Goal: Task Accomplishment & Management: Manage account settings

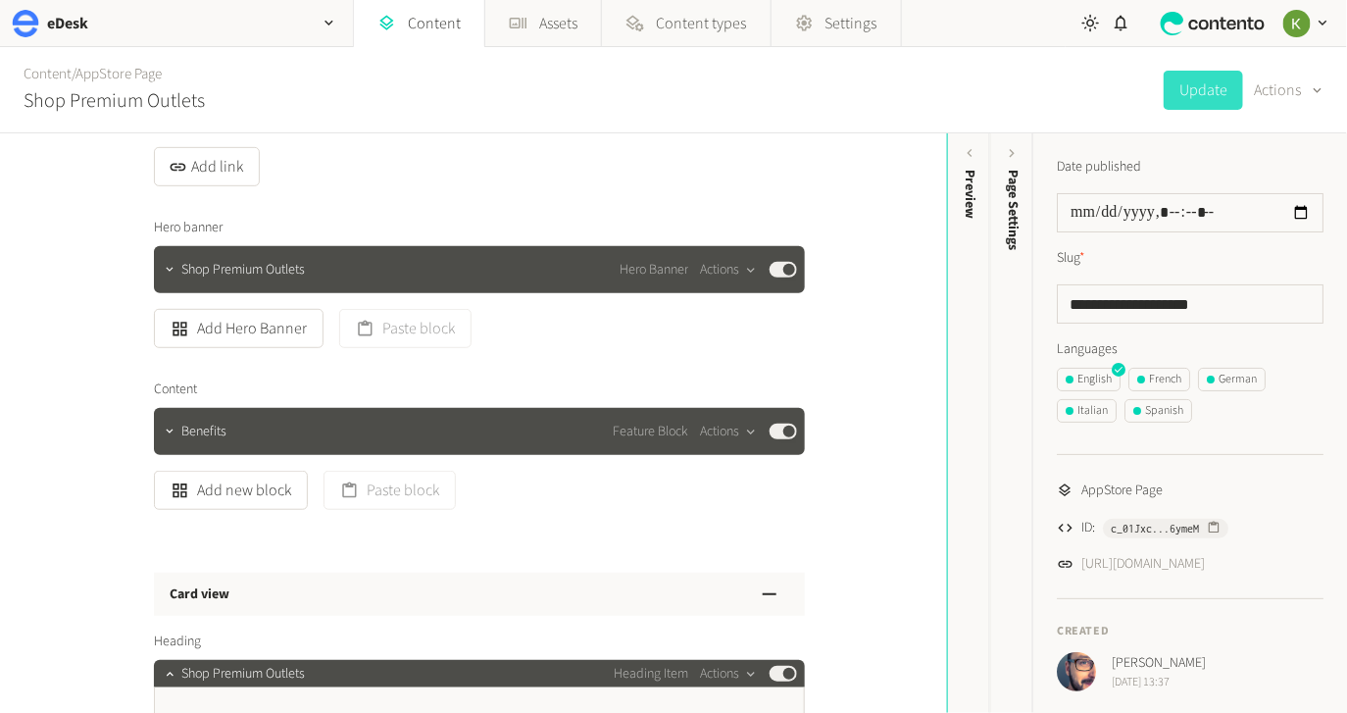
scroll to position [498, 0]
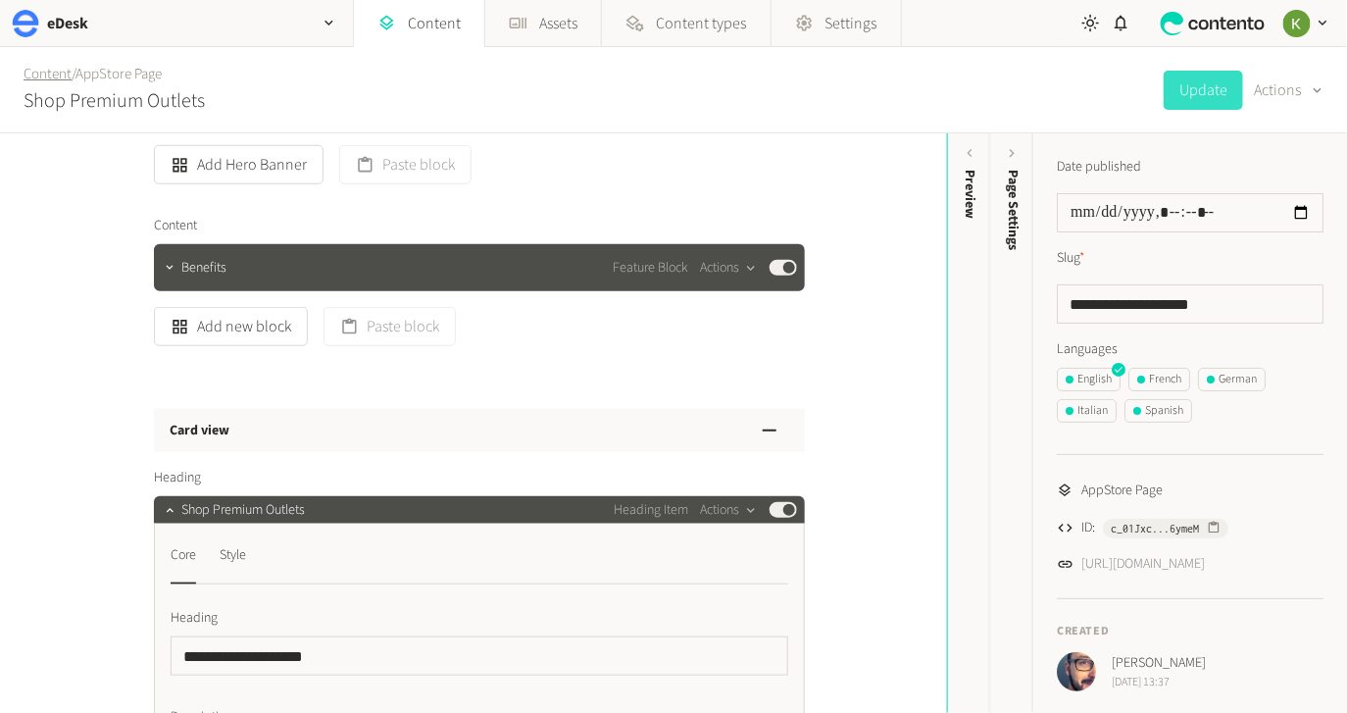
drag, startPoint x: 52, startPoint y: 79, endPoint x: 66, endPoint y: 74, distance: 14.6
click at [53, 78] on link "Content" at bounding box center [48, 74] width 48 height 21
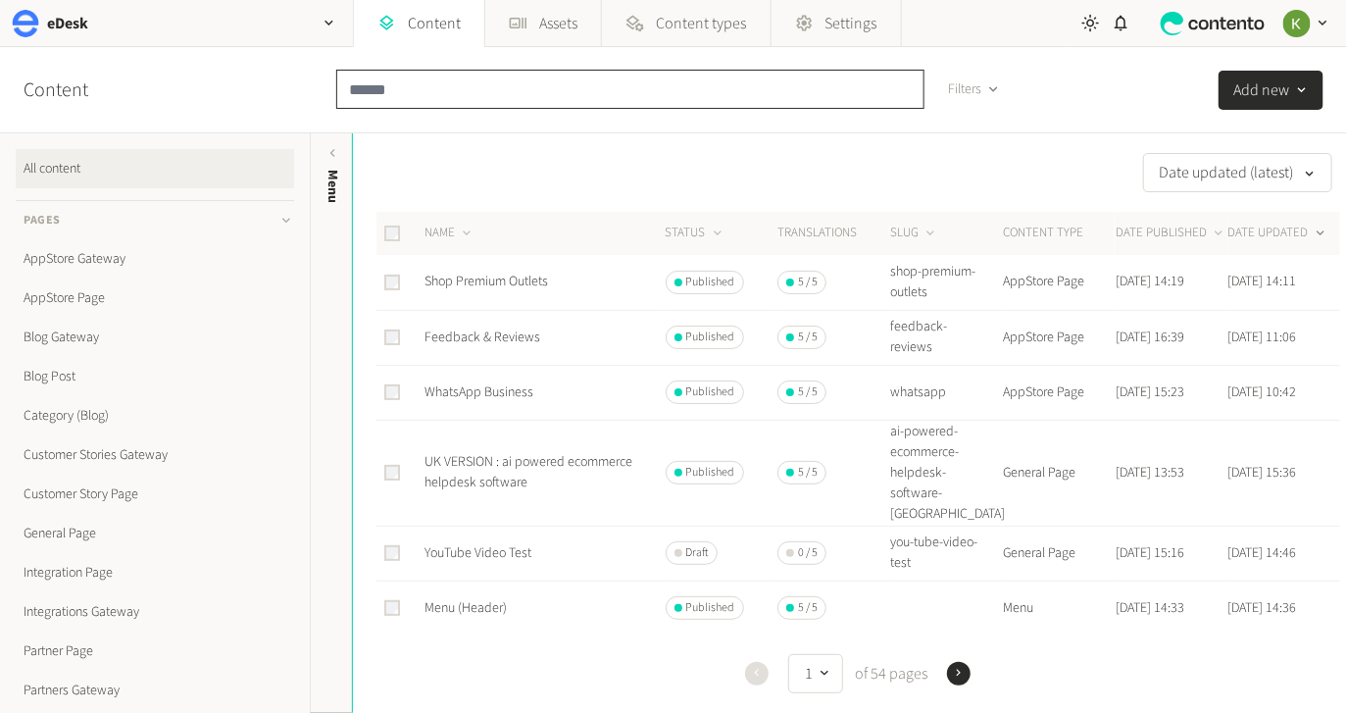
click at [545, 88] on input "text" at bounding box center [630, 89] width 588 height 39
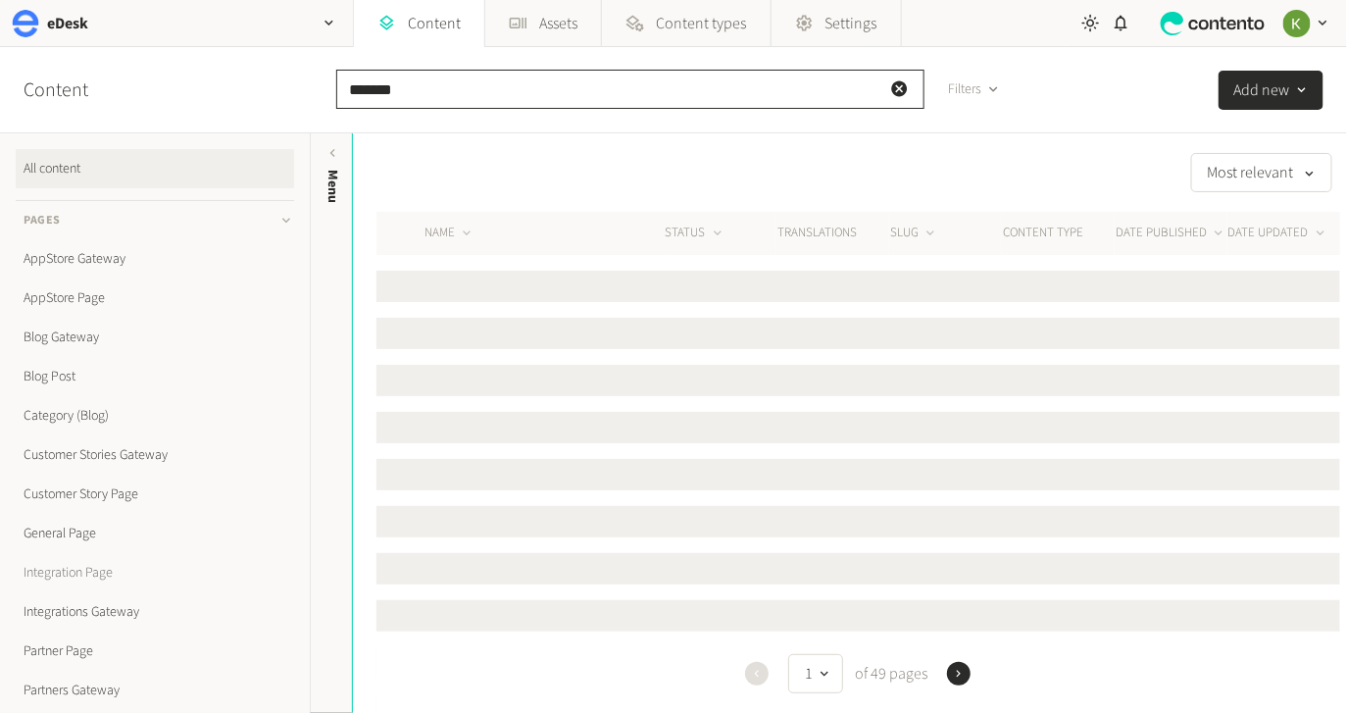
type input "*******"
click at [89, 566] on link "Integration Page" at bounding box center [155, 572] width 278 height 39
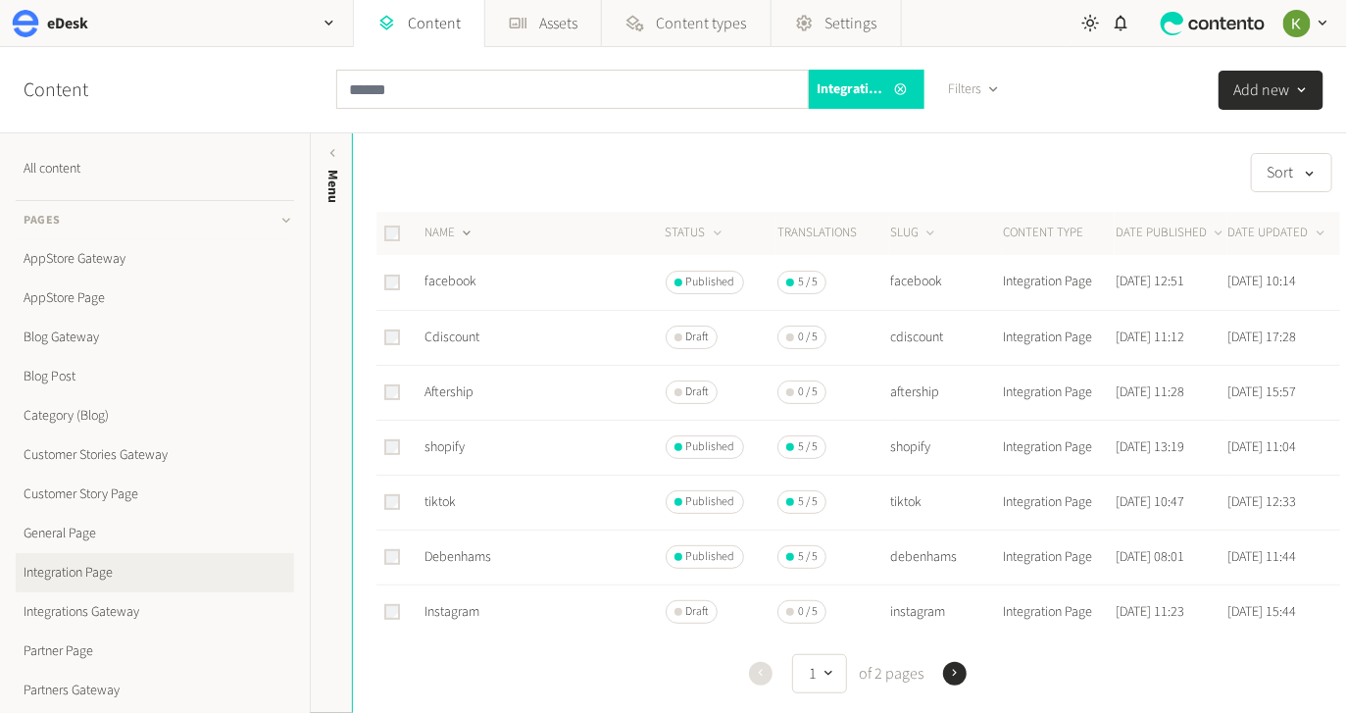
click at [439, 234] on button "NAME" at bounding box center [449, 233] width 50 height 20
click at [440, 227] on button "NAME" at bounding box center [449, 233] width 50 height 20
click at [443, 613] on link "tiktok" at bounding box center [439, 612] width 31 height 20
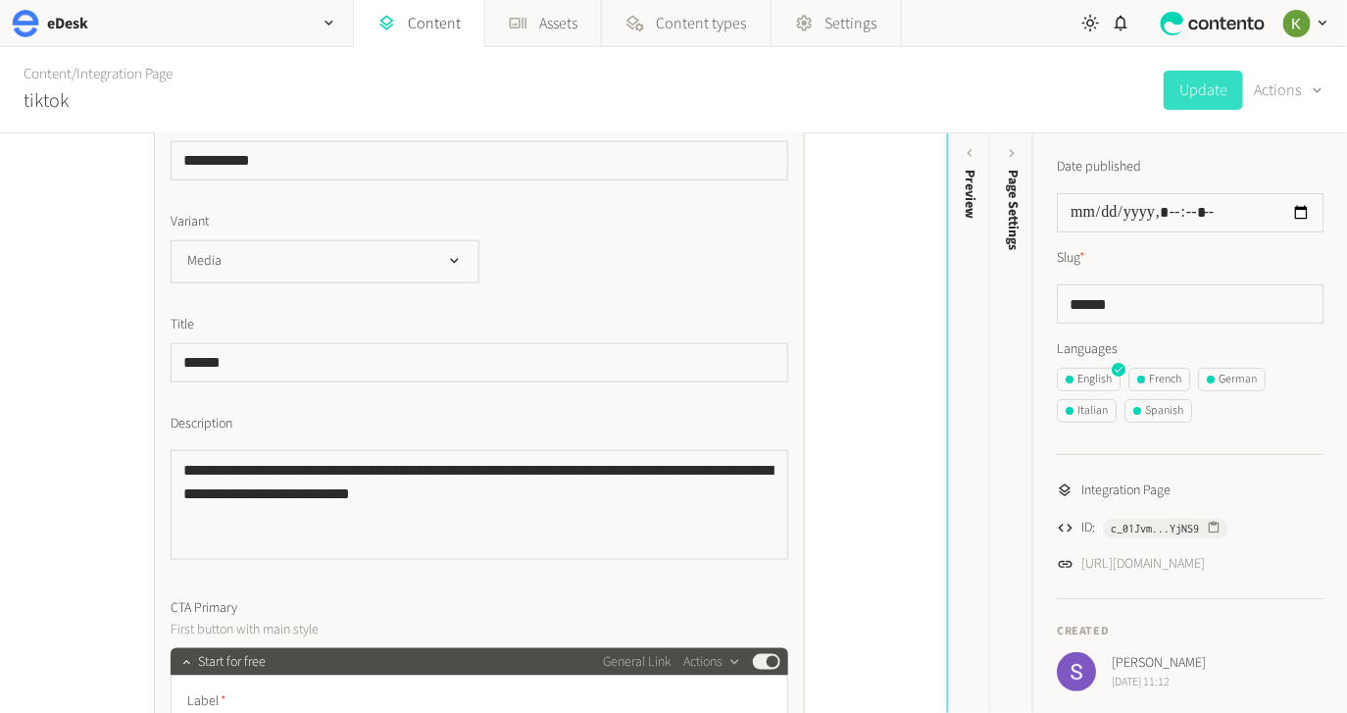
scroll to position [630, 0]
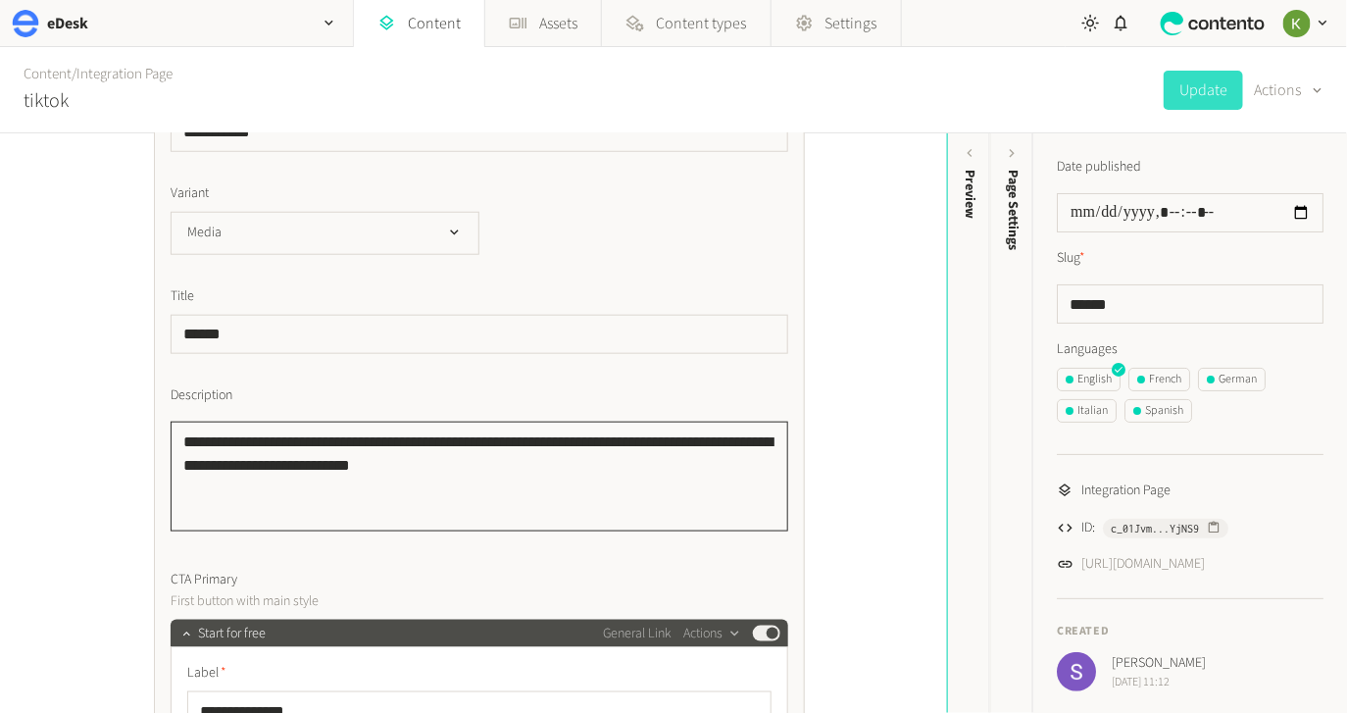
click at [560, 465] on textarea "**********" at bounding box center [479, 476] width 617 height 110
drag, startPoint x: 500, startPoint y: 475, endPoint x: 216, endPoint y: 422, distance: 289.1
click at [465, 462] on textarea "**********" at bounding box center [479, 476] width 617 height 110
drag, startPoint x: 395, startPoint y: 462, endPoint x: 204, endPoint y: 418, distance: 196.2
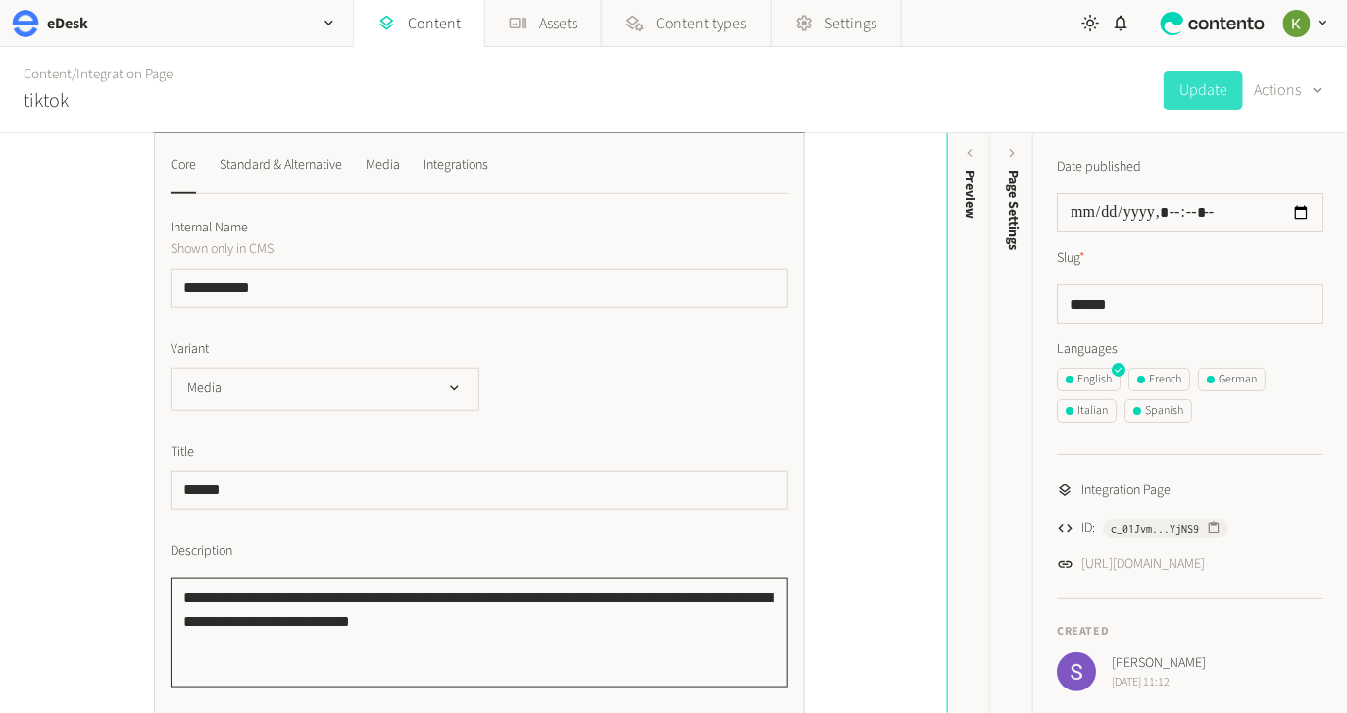
scroll to position [446, 0]
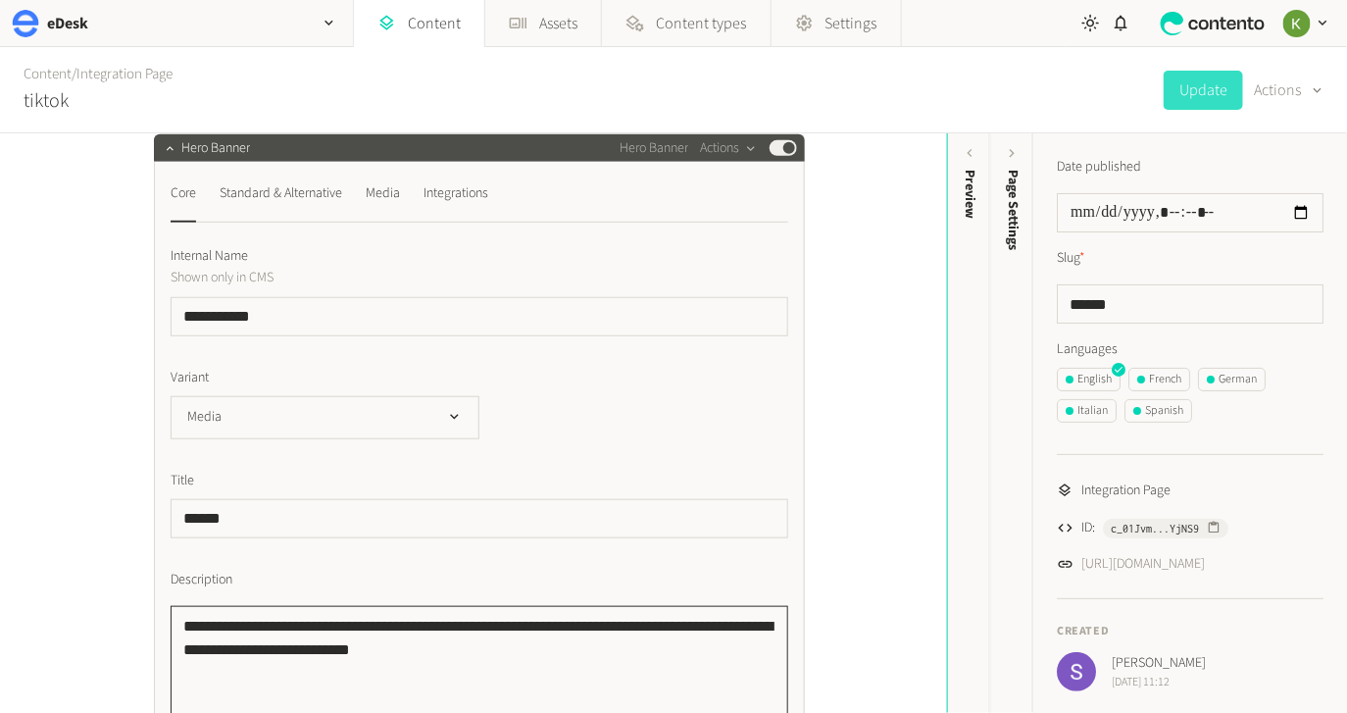
drag, startPoint x: 469, startPoint y: 653, endPoint x: 166, endPoint y: 601, distance: 308.3
paste textarea "**********"
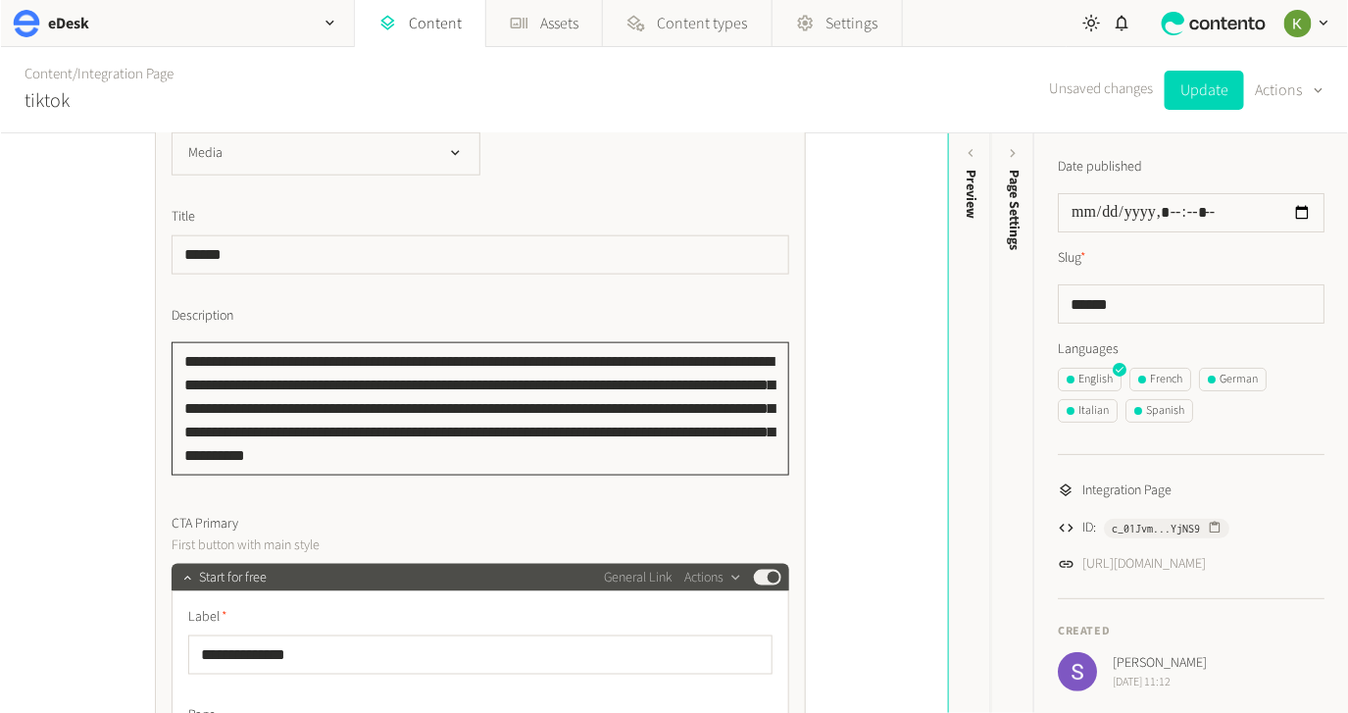
scroll to position [723, 0]
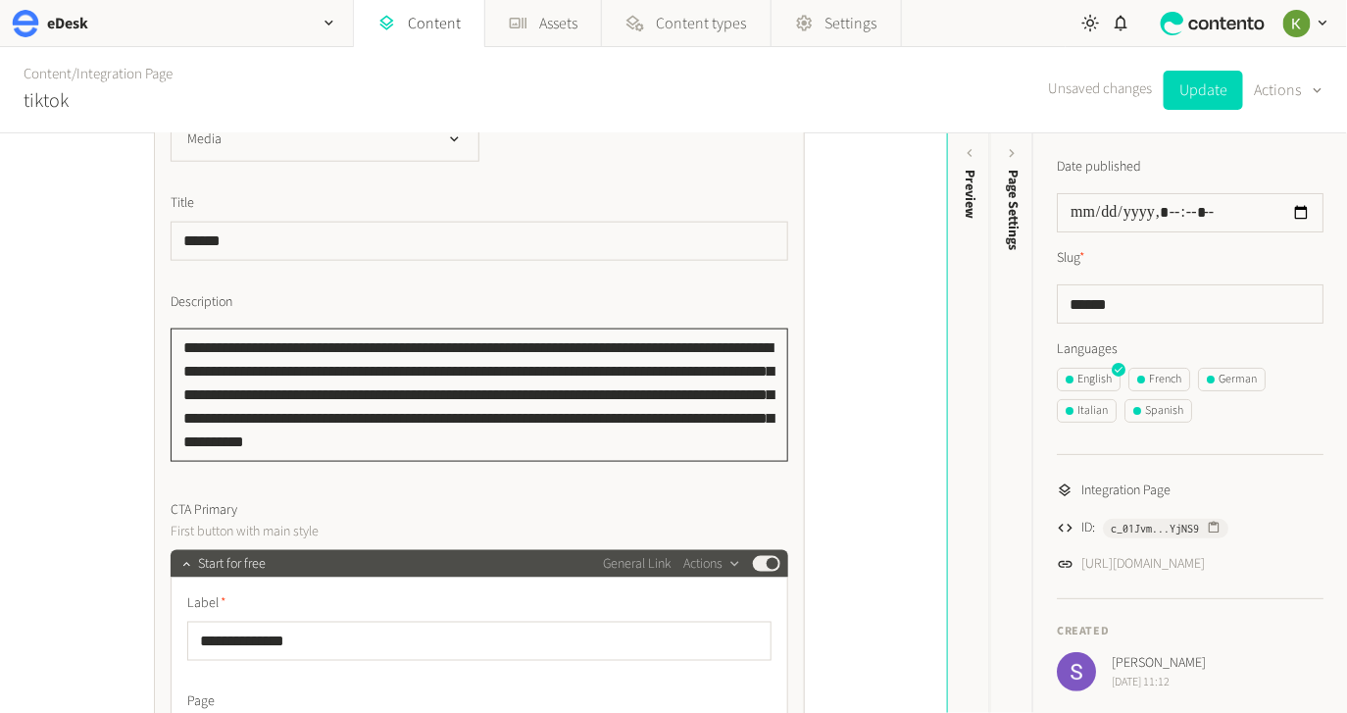
click at [512, 341] on textarea "**********" at bounding box center [479, 394] width 617 height 133
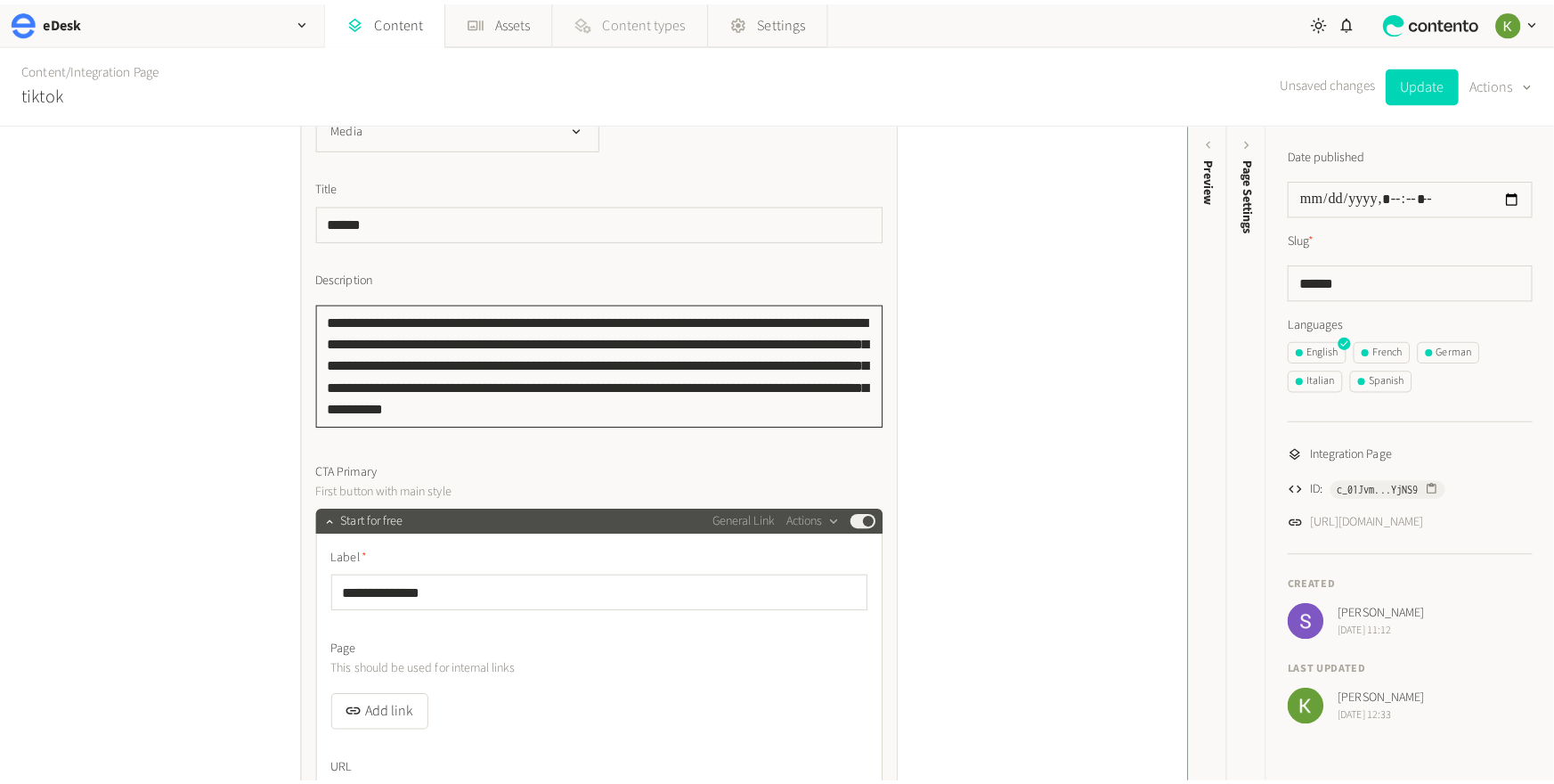
scroll to position [1, 0]
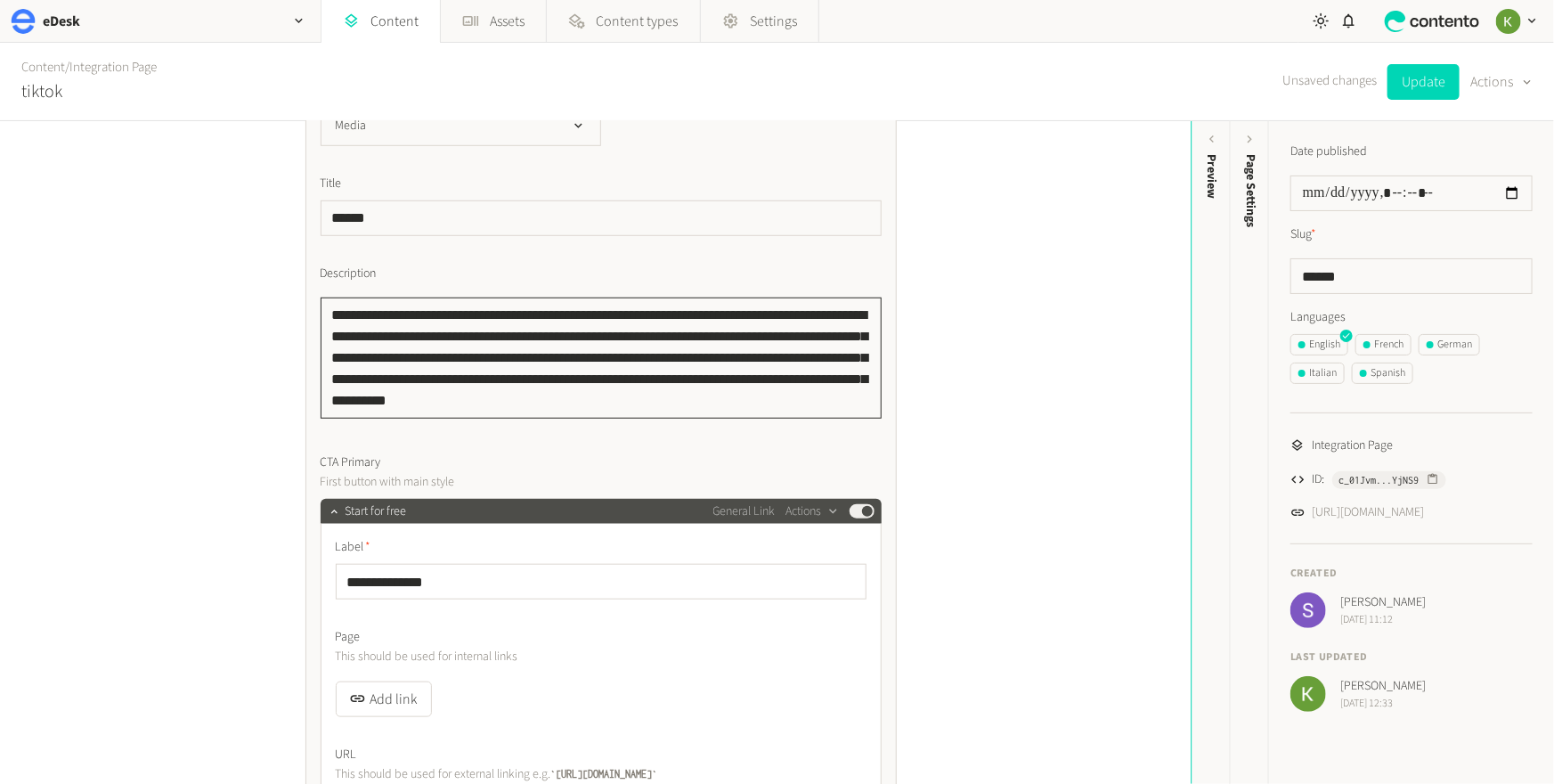
drag, startPoint x: 752, startPoint y: 313, endPoint x: 638, endPoint y: 314, distance: 114.0
click at [638, 314] on textarea "**********" at bounding box center [601, 357] width 561 height 121
click at [698, 330] on textarea "**********" at bounding box center [601, 357] width 561 height 121
click at [699, 311] on textarea "**********" at bounding box center [601, 357] width 561 height 121
drag, startPoint x: 645, startPoint y: 310, endPoint x: 687, endPoint y: 310, distance: 42.0
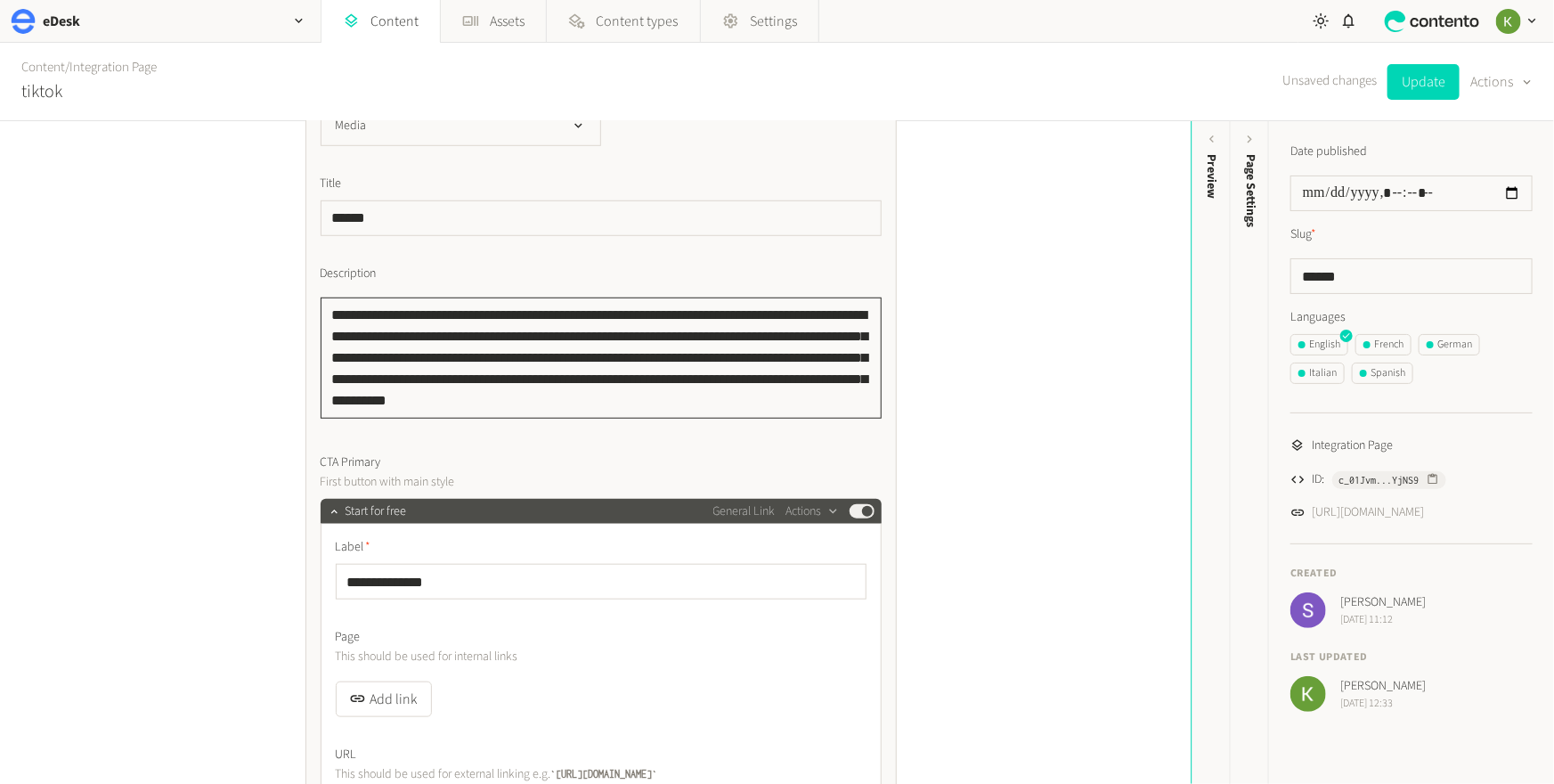
click at [645, 310] on textarea "**********" at bounding box center [601, 357] width 561 height 121
click at [1223, 85] on button "Update" at bounding box center [1423, 82] width 72 height 35
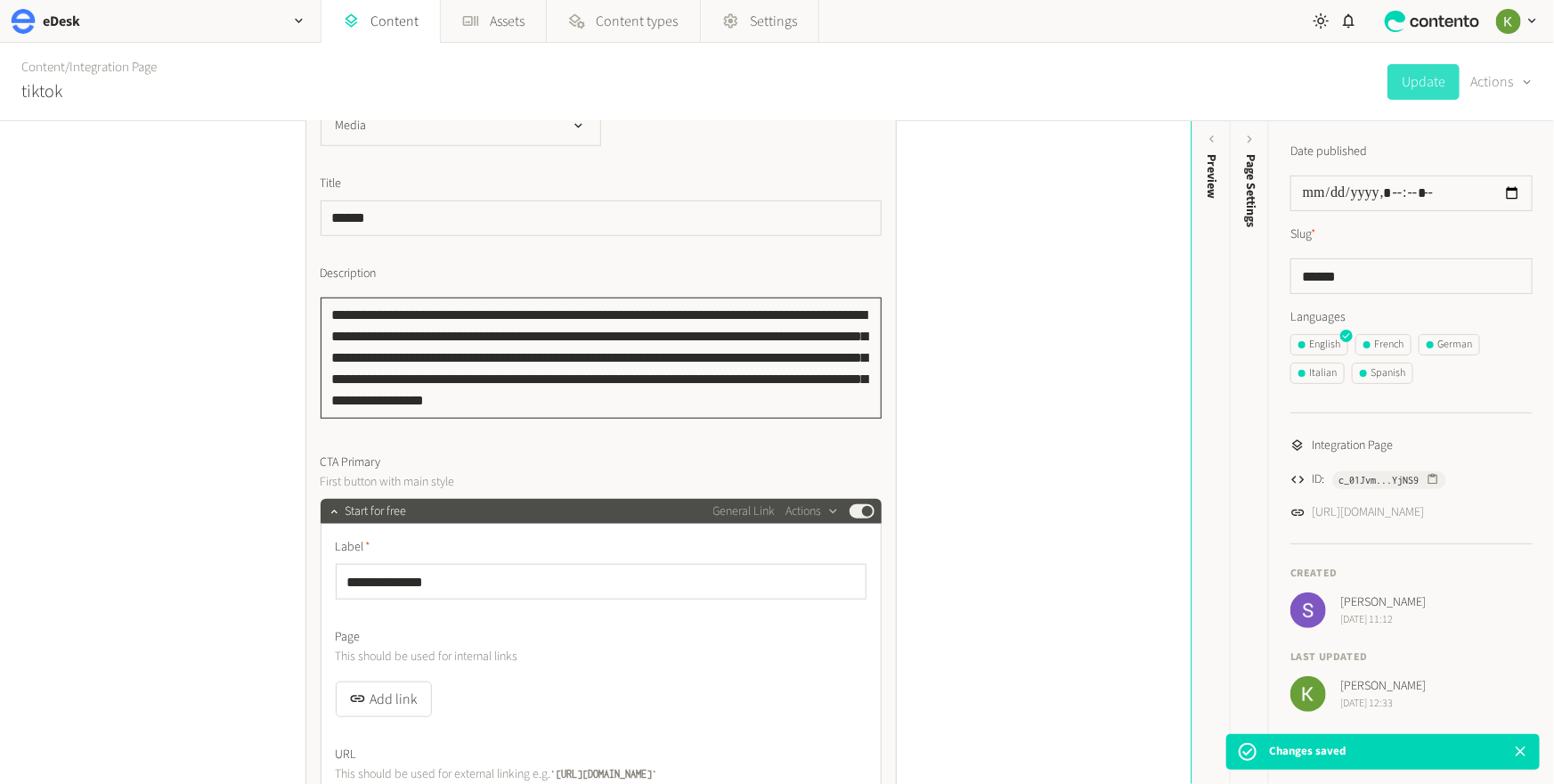
click at [658, 305] on textarea "**********" at bounding box center [601, 357] width 561 height 121
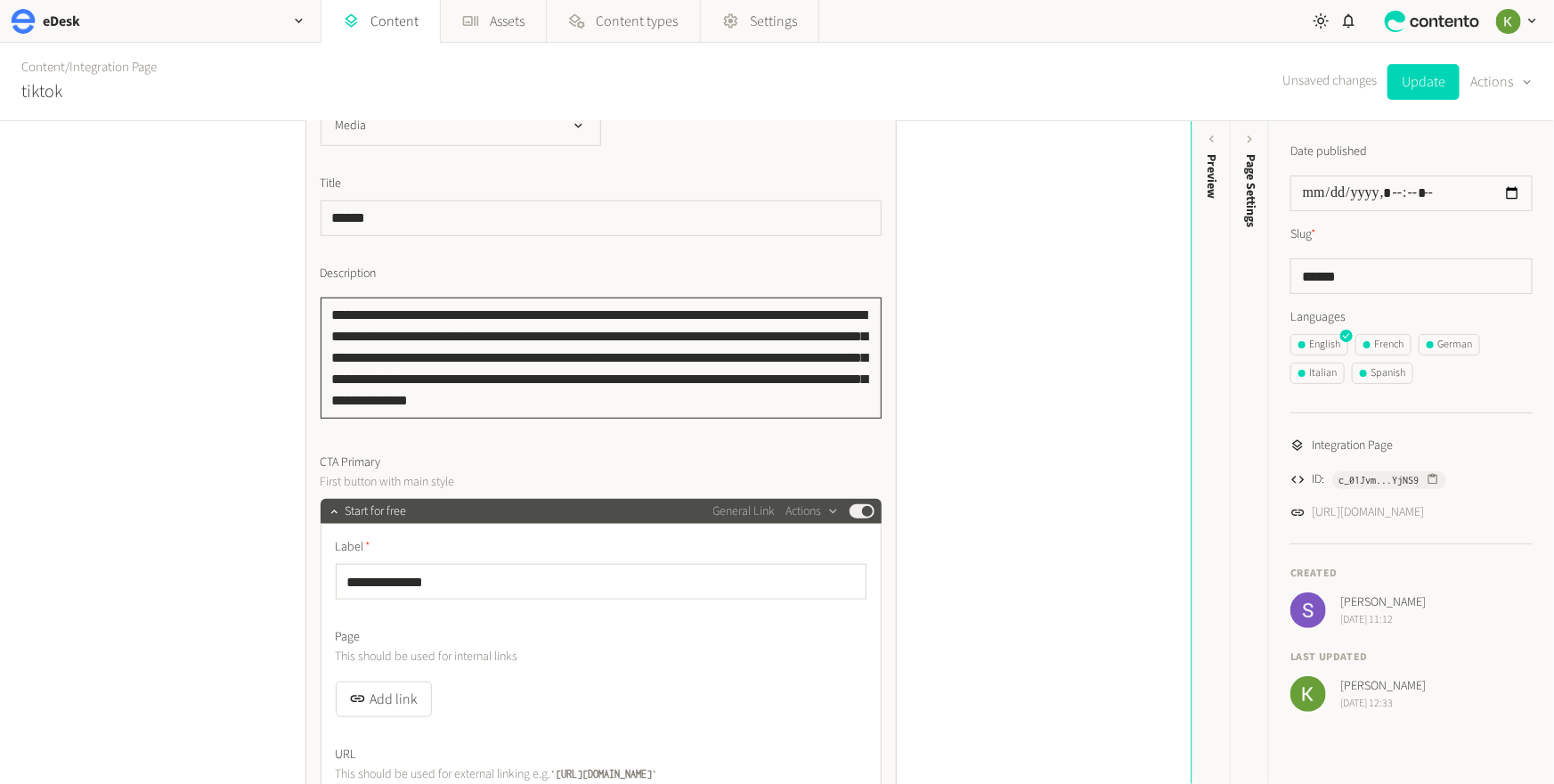
scroll to position [0, 0]
drag, startPoint x: 782, startPoint y: 317, endPoint x: 765, endPoint y: 319, distance: 17.1
click at [752, 316] on textarea "**********" at bounding box center [601, 357] width 561 height 121
click at [707, 402] on textarea "**********" at bounding box center [601, 357] width 561 height 121
type textarea "**********"
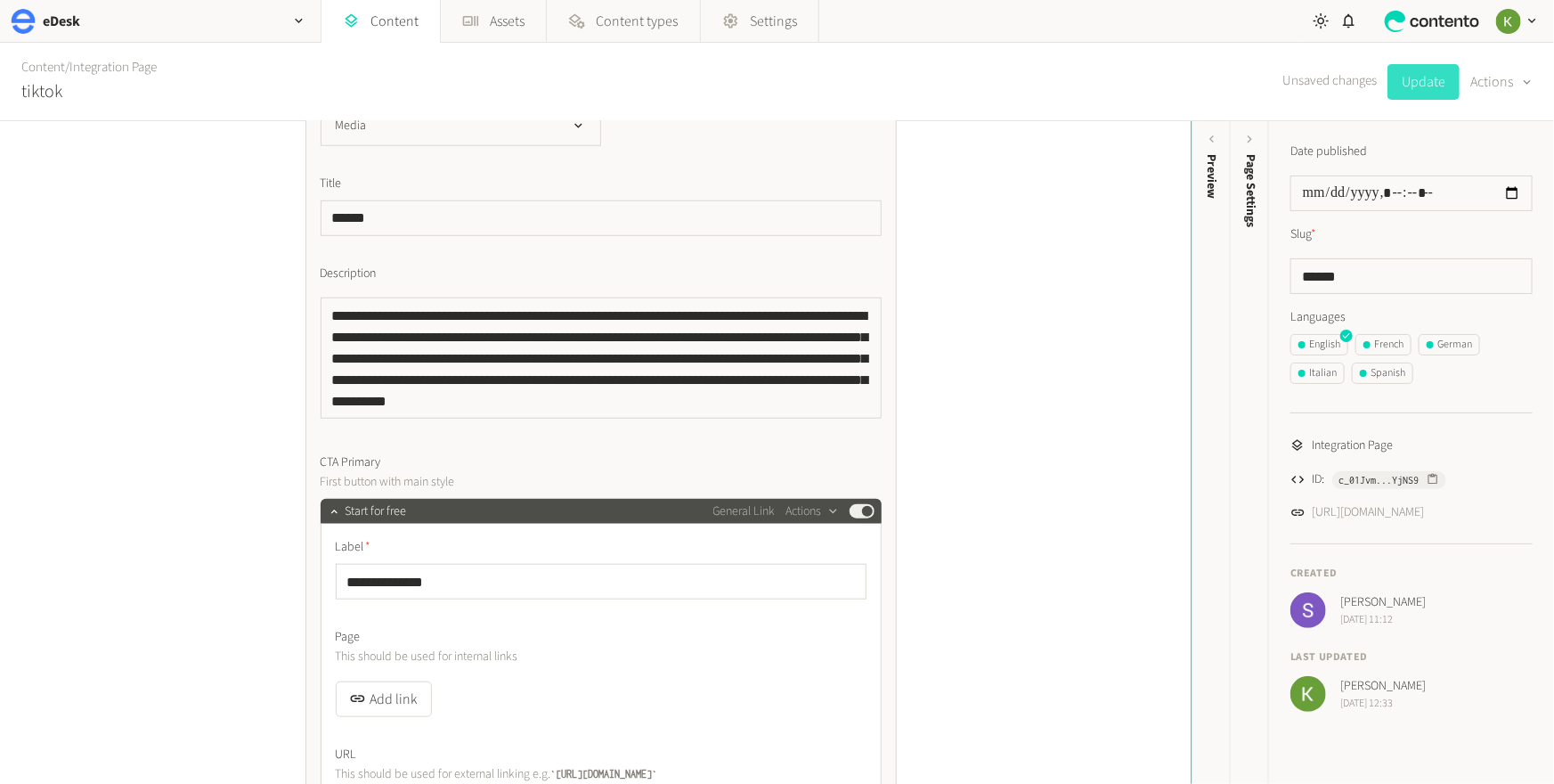
click at [1223, 89] on button "Update" at bounding box center [1423, 82] width 72 height 35
click at [1007, 290] on div "**********" at bounding box center [595, 452] width 1190 height 662
click at [1021, 253] on div "**********" at bounding box center [595, 452] width 1190 height 662
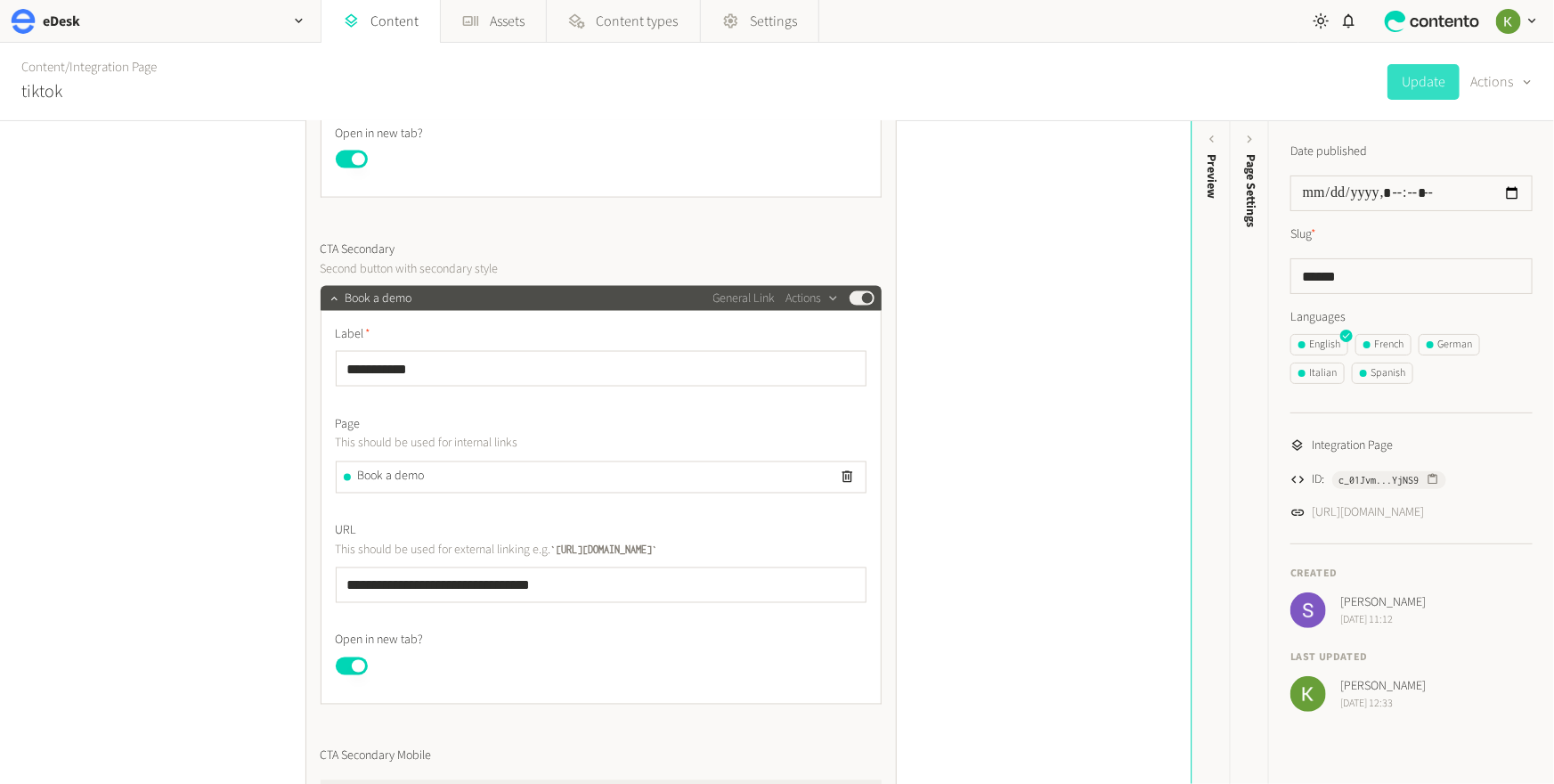
scroll to position [1372, 0]
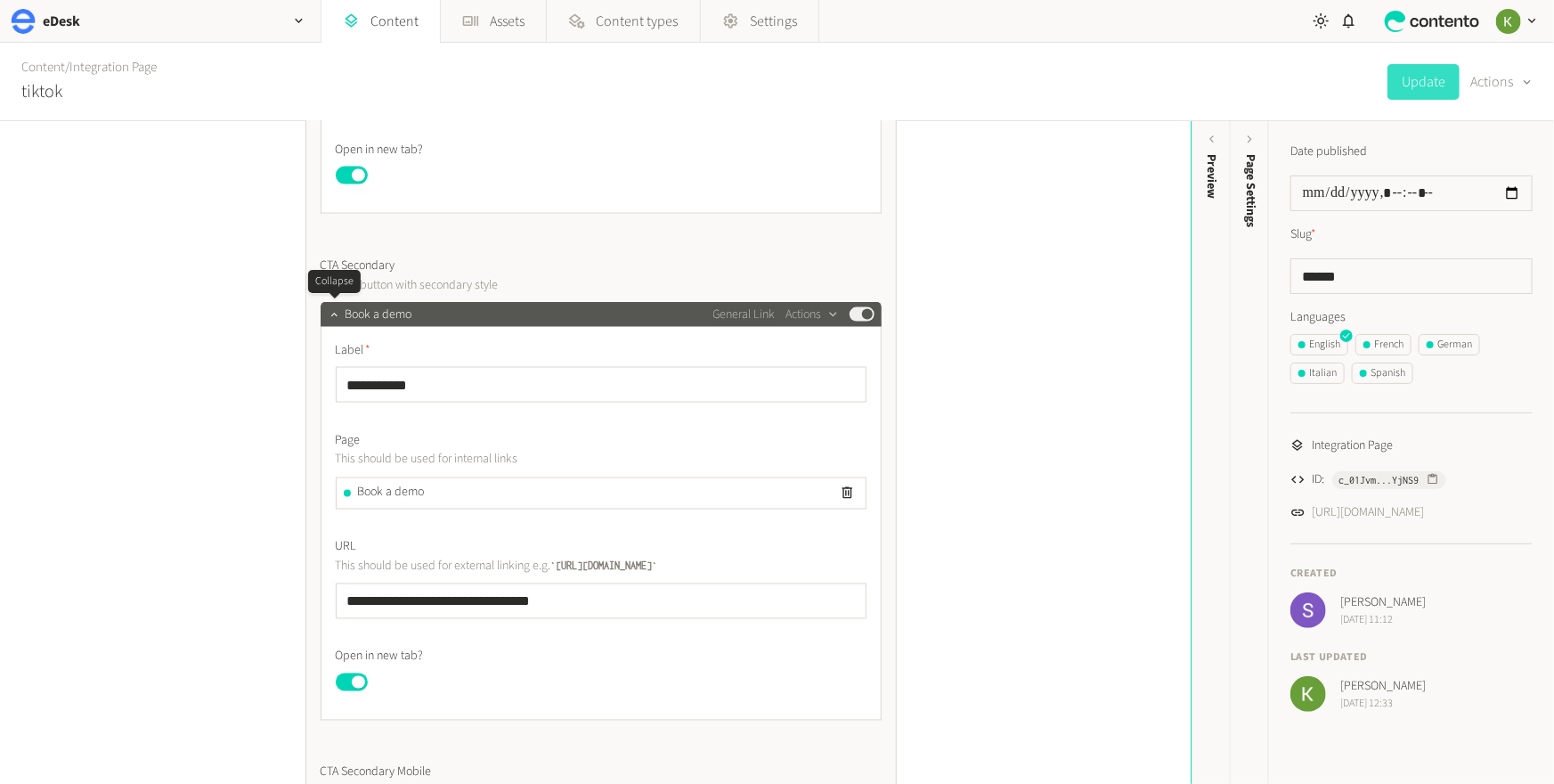
drag, startPoint x: 333, startPoint y: 312, endPoint x: 340, endPoint y: 305, distance: 9.9
click at [333, 312] on icon "button" at bounding box center [334, 314] width 13 height 13
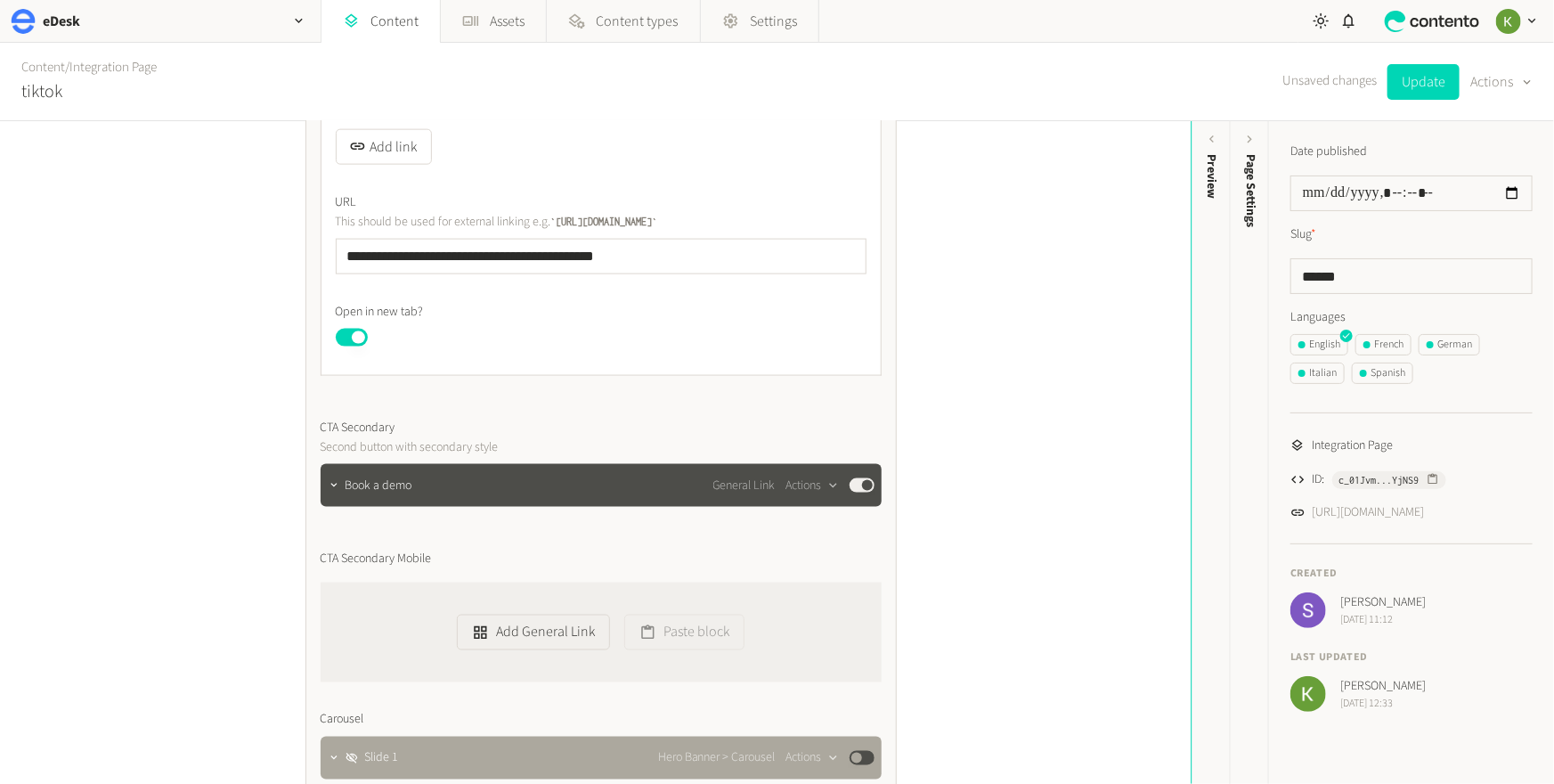
scroll to position [988, 0]
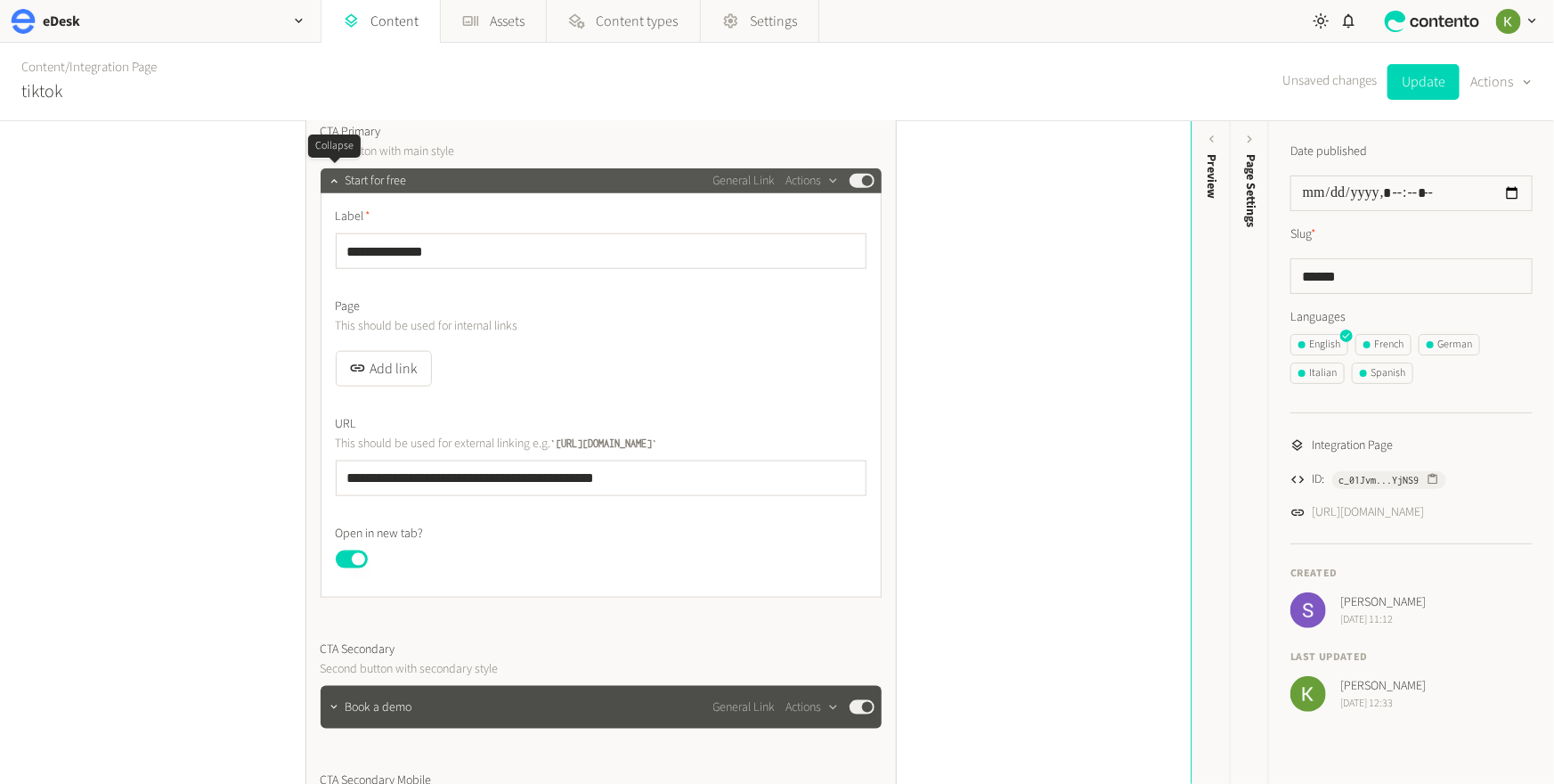
drag, startPoint x: 334, startPoint y: 183, endPoint x: 411, endPoint y: 169, distance: 78.3
click at [334, 183] on icon "button" at bounding box center [334, 181] width 13 height 13
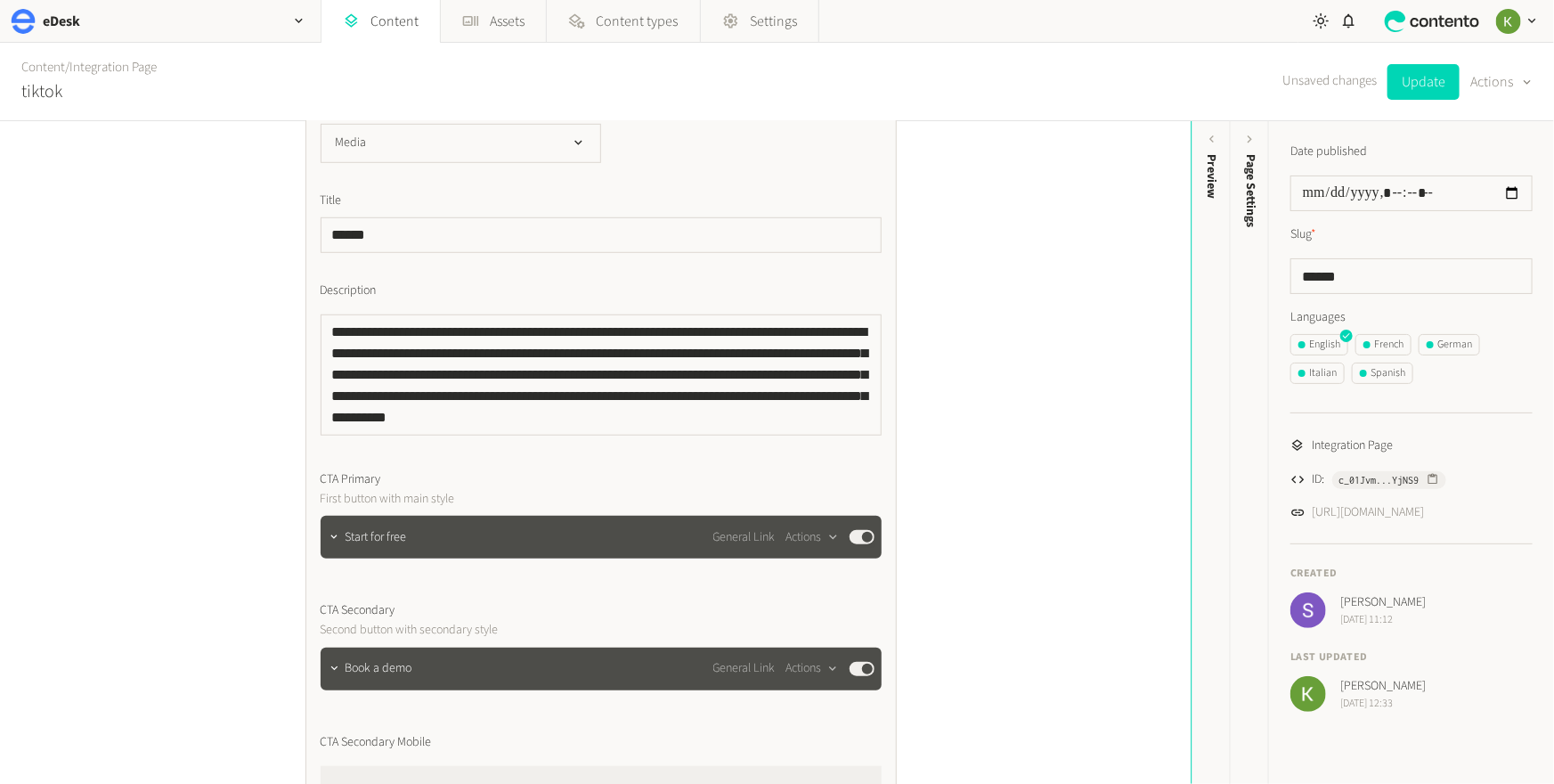
scroll to position [597, 0]
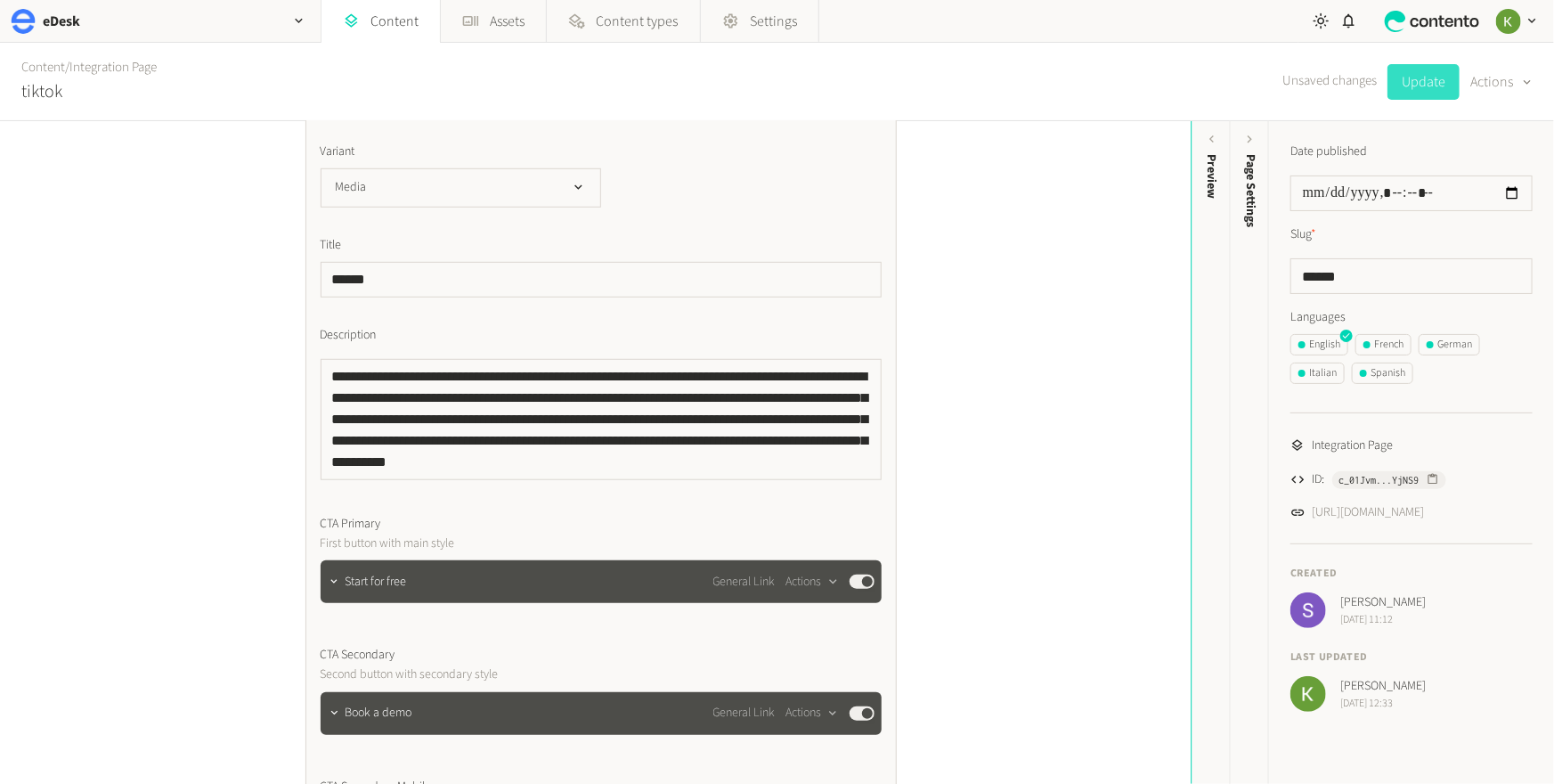
click at [1223, 85] on button "Update" at bounding box center [1423, 82] width 72 height 35
click at [1223, 346] on div "French" at bounding box center [1384, 344] width 40 height 16
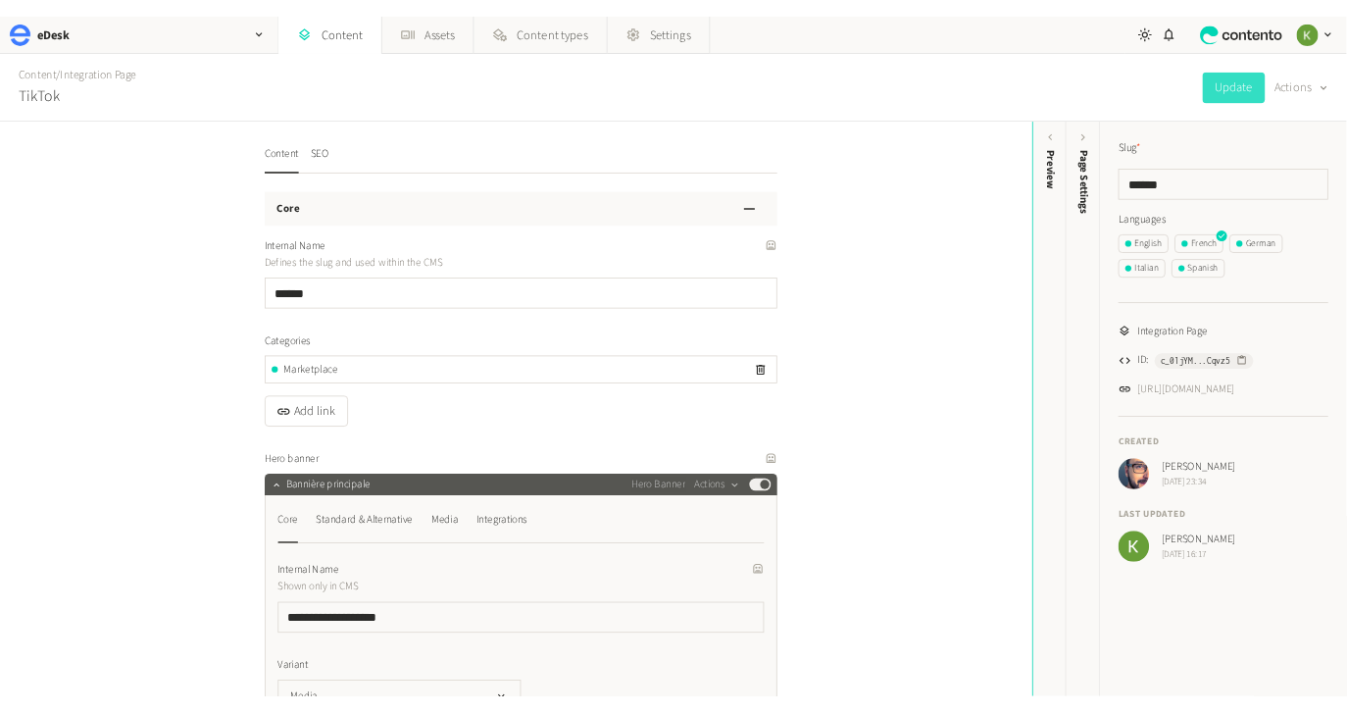
scroll to position [266, 0]
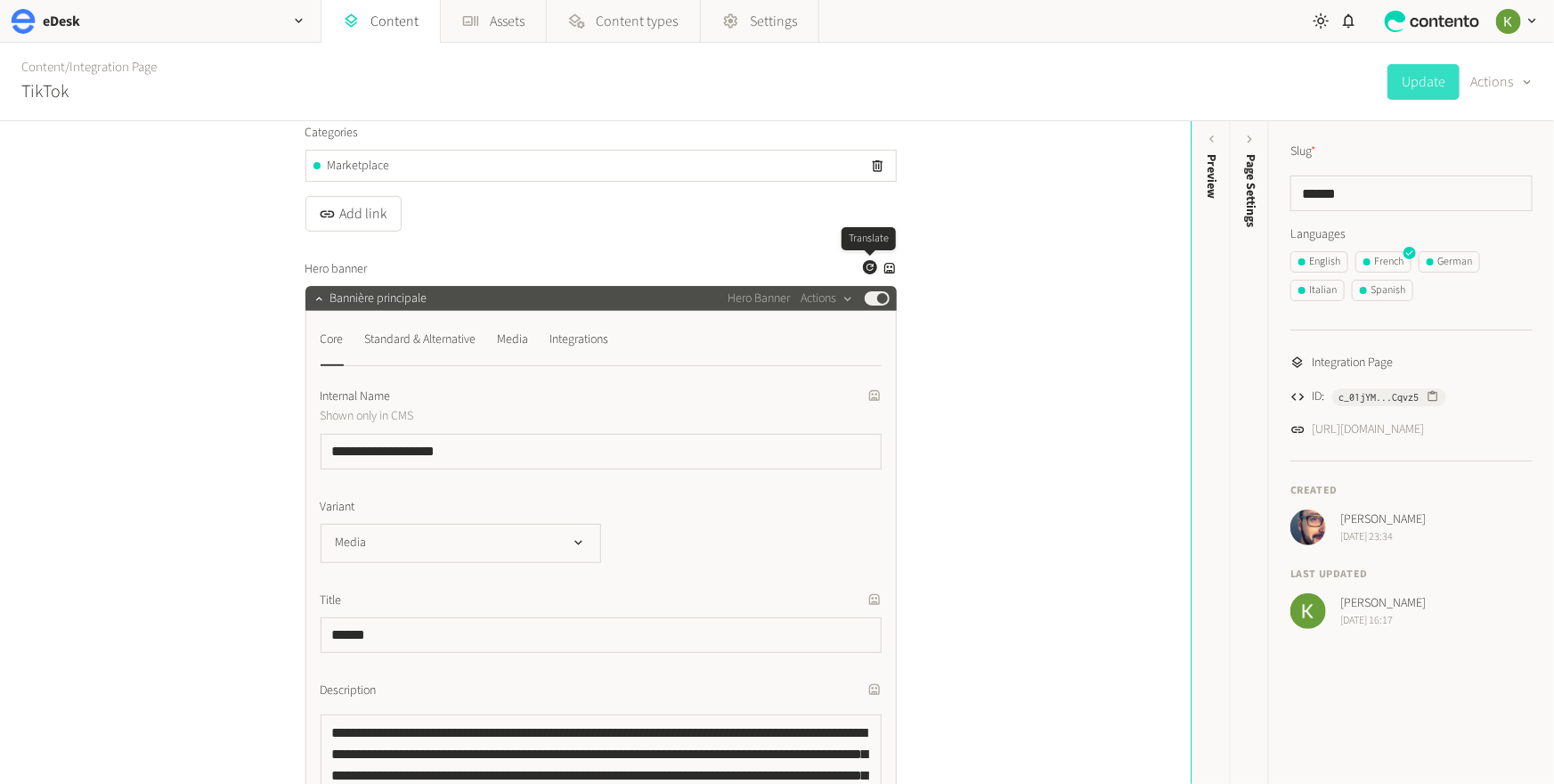
click at [870, 265] on icon "button" at bounding box center [871, 267] width 11 height 11
drag, startPoint x: 320, startPoint y: 300, endPoint x: 365, endPoint y: 281, distance: 48.8
click at [320, 300] on icon "button" at bounding box center [319, 298] width 13 height 13
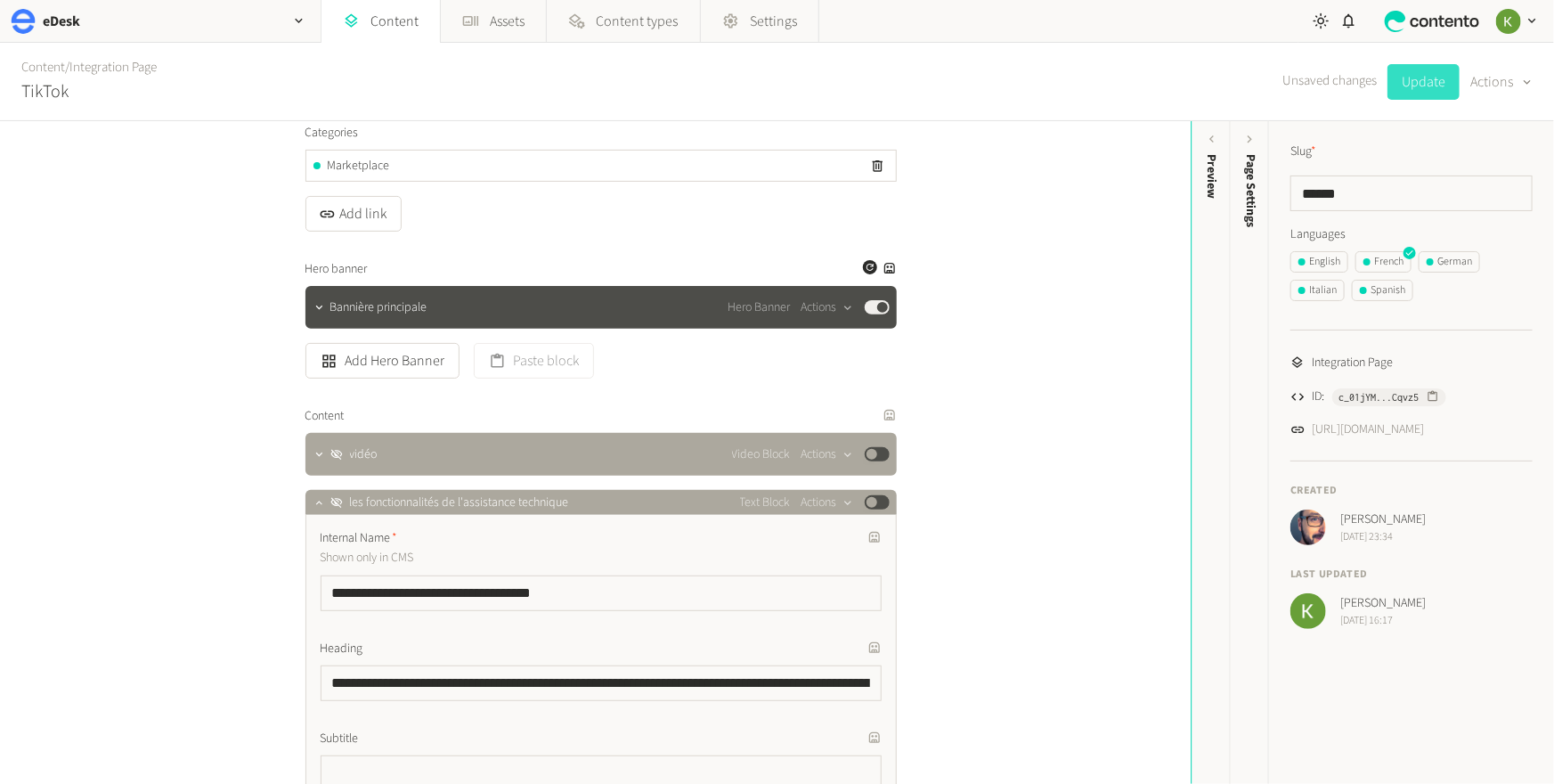
click at [1223, 84] on button "Update" at bounding box center [1423, 82] width 72 height 35
click at [1223, 264] on div "German" at bounding box center [1449, 262] width 45 height 16
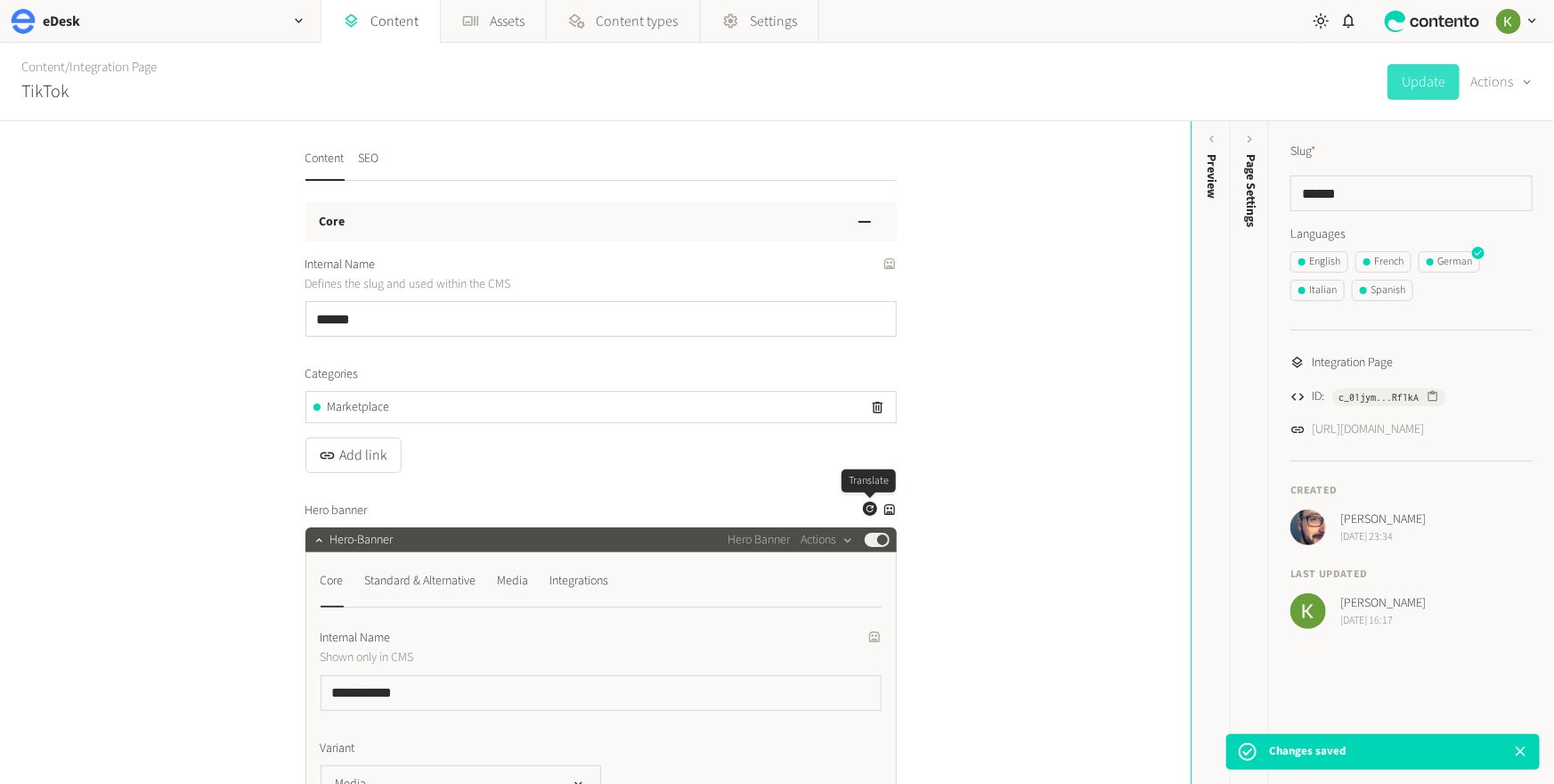
click at [872, 512] on icon "button" at bounding box center [871, 509] width 11 height 11
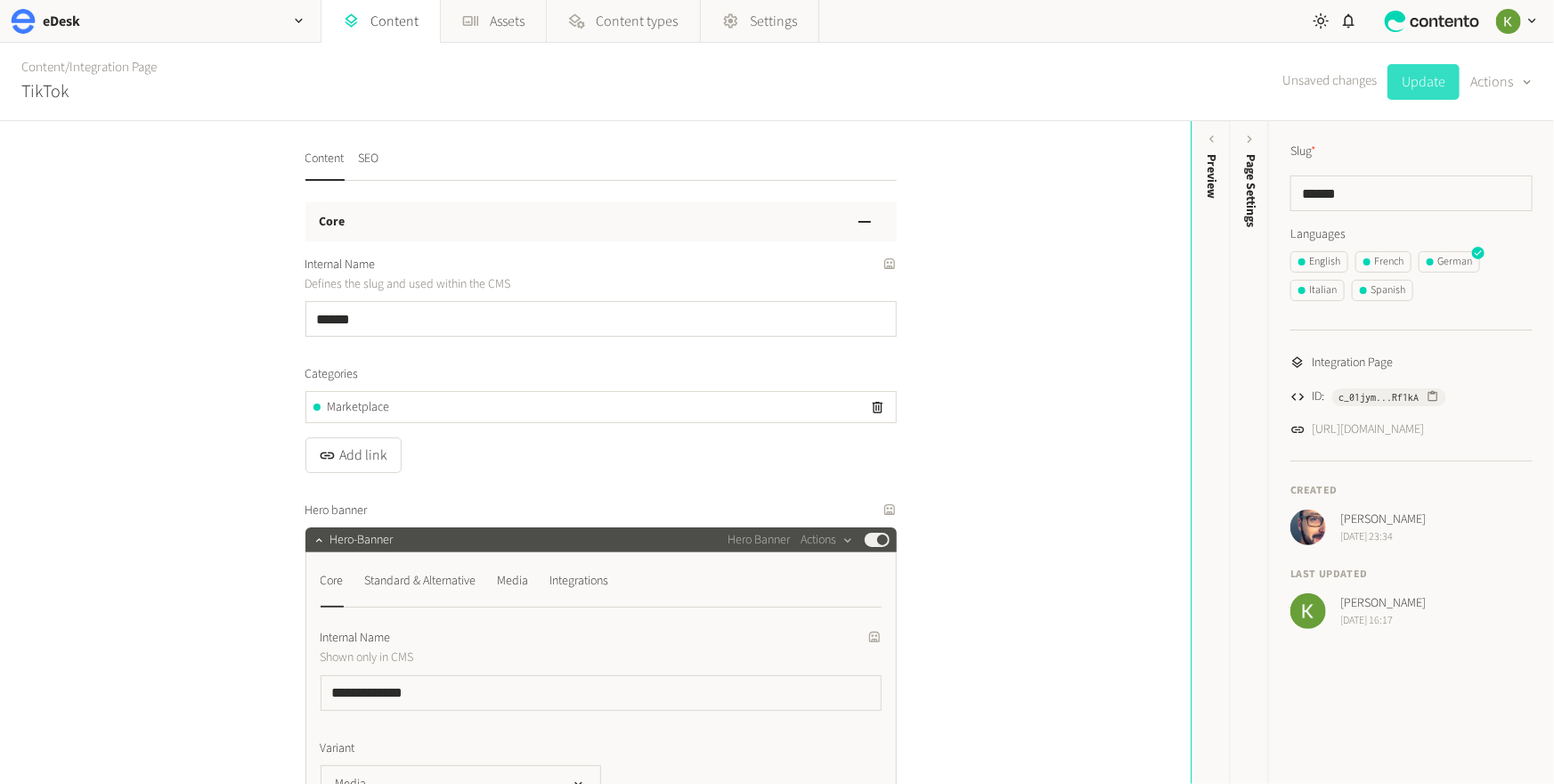
click at [1223, 85] on button "Update" at bounding box center [1423, 82] width 72 height 35
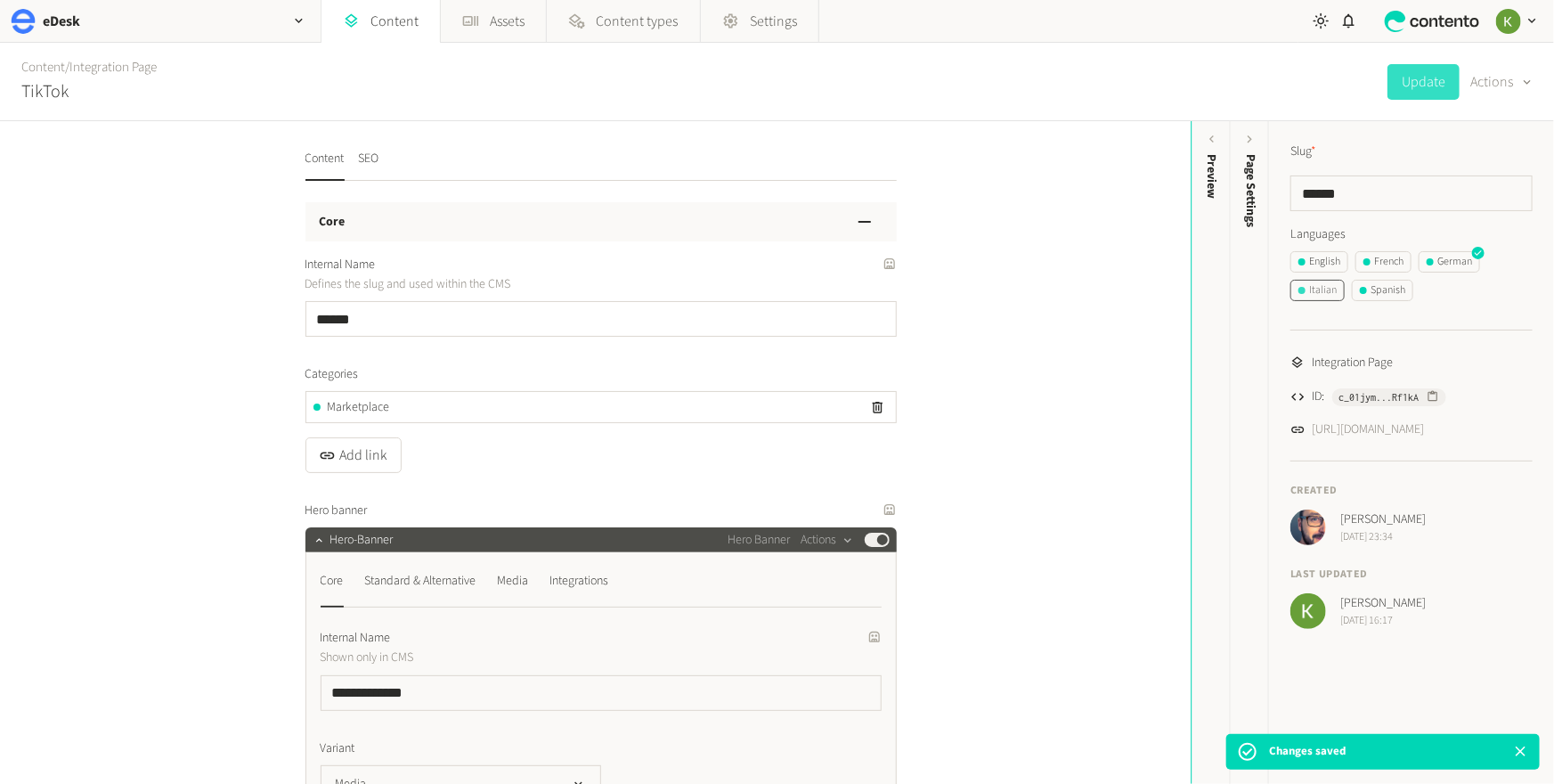
click at [1223, 293] on div "Italian" at bounding box center [1318, 291] width 38 height 16
click at [871, 514] on icon "button" at bounding box center [871, 509] width 11 height 11
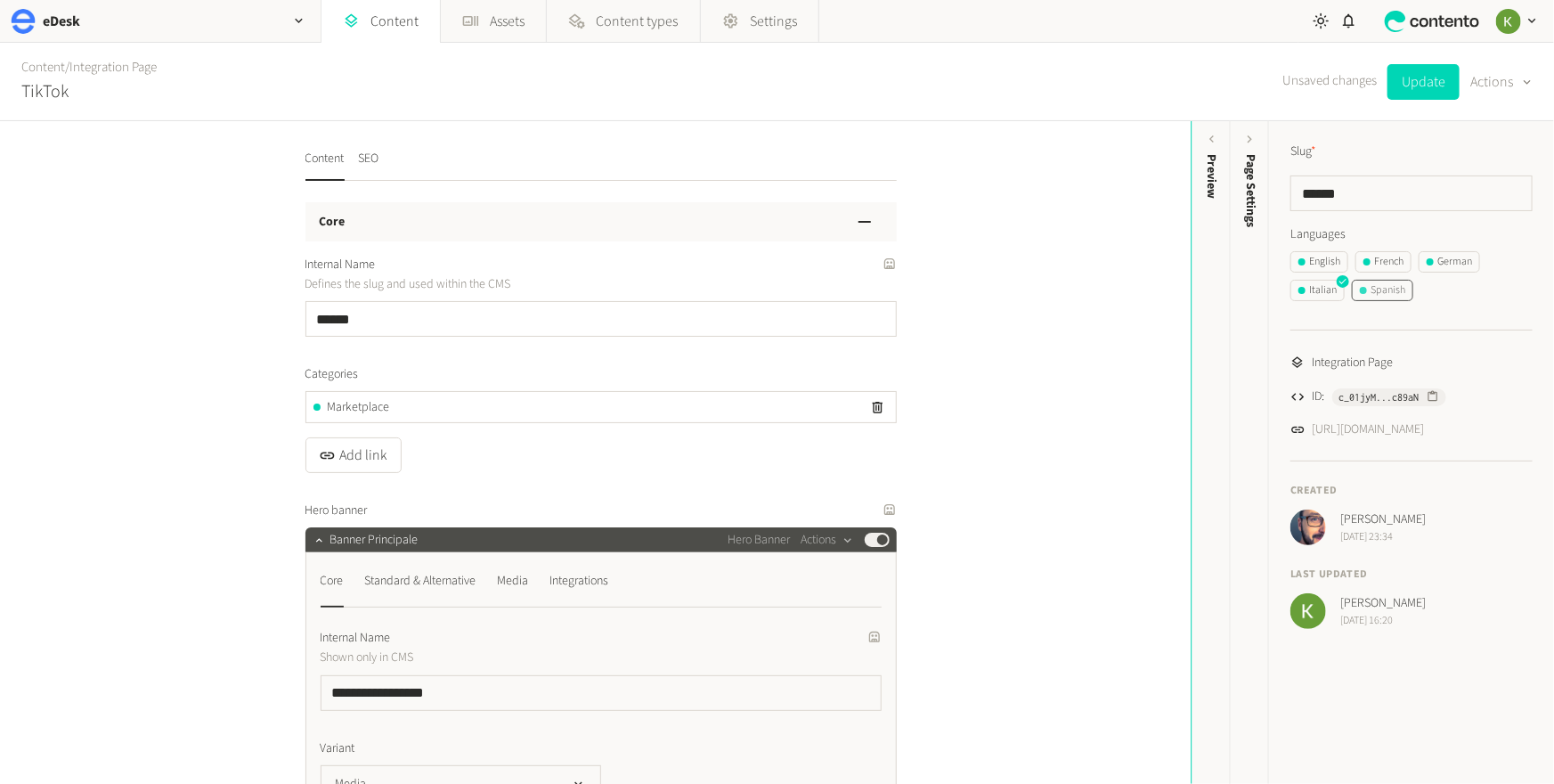
click at [1223, 289] on div "Spanish" at bounding box center [1383, 291] width 45 height 16
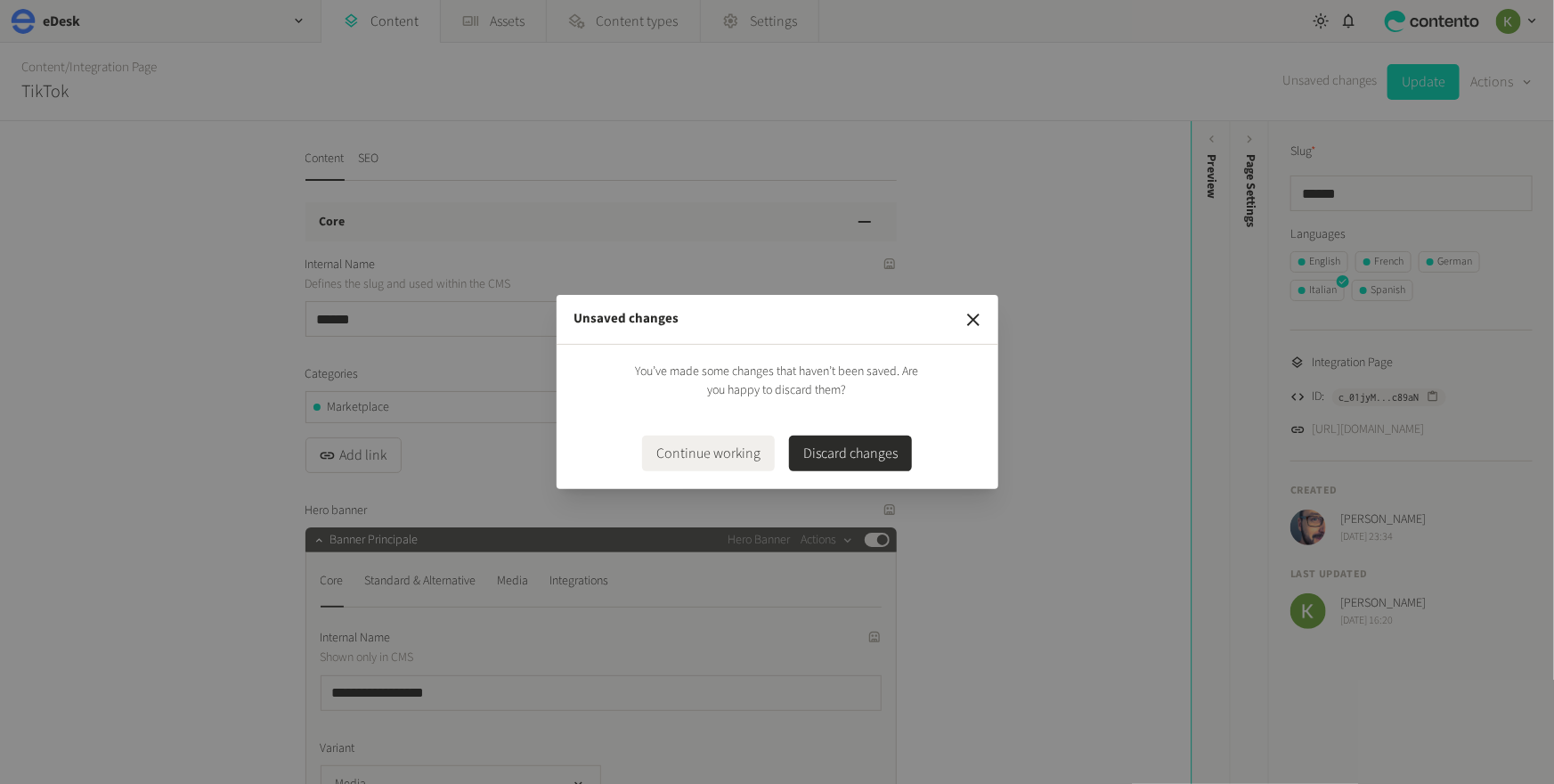
drag, startPoint x: 970, startPoint y: 312, endPoint x: 1195, endPoint y: 157, distance: 273.2
click at [970, 306] on button "button" at bounding box center [973, 319] width 35 height 35
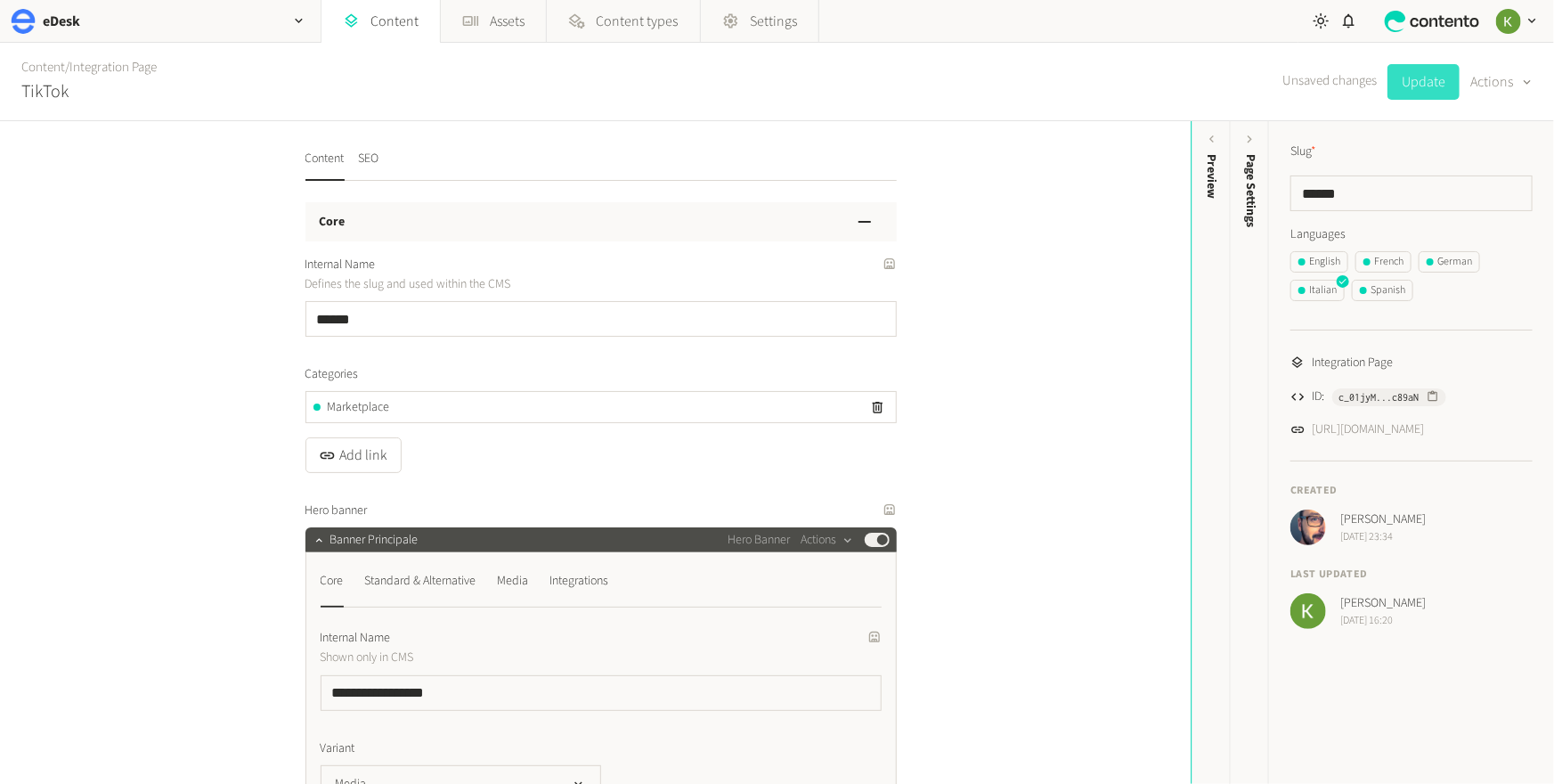
click at [1223, 81] on button "Update" at bounding box center [1423, 82] width 72 height 35
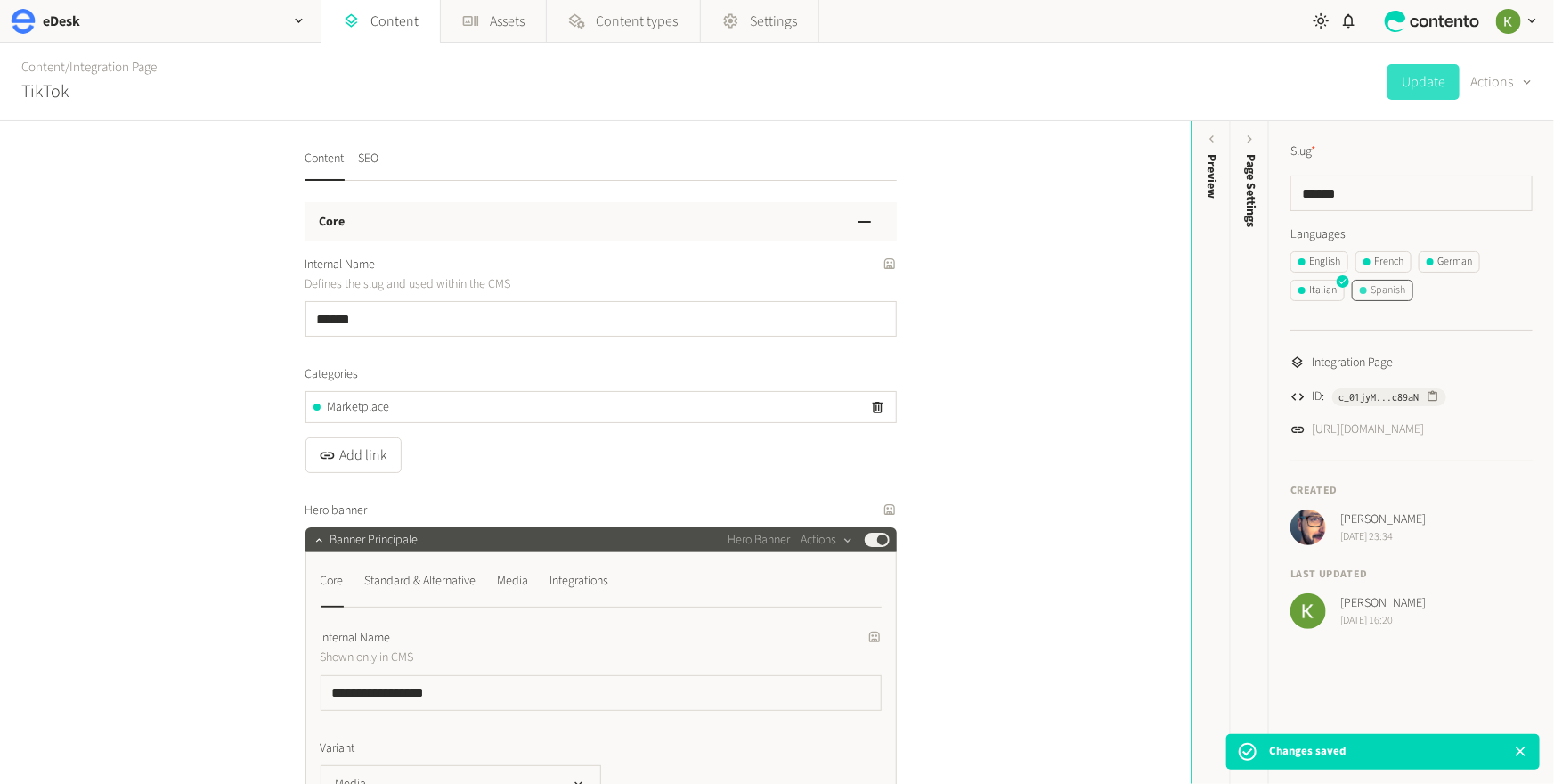
click at [1223, 293] on div "Spanish" at bounding box center [1383, 291] width 45 height 16
click at [867, 512] on icon "button" at bounding box center [871, 509] width 11 height 11
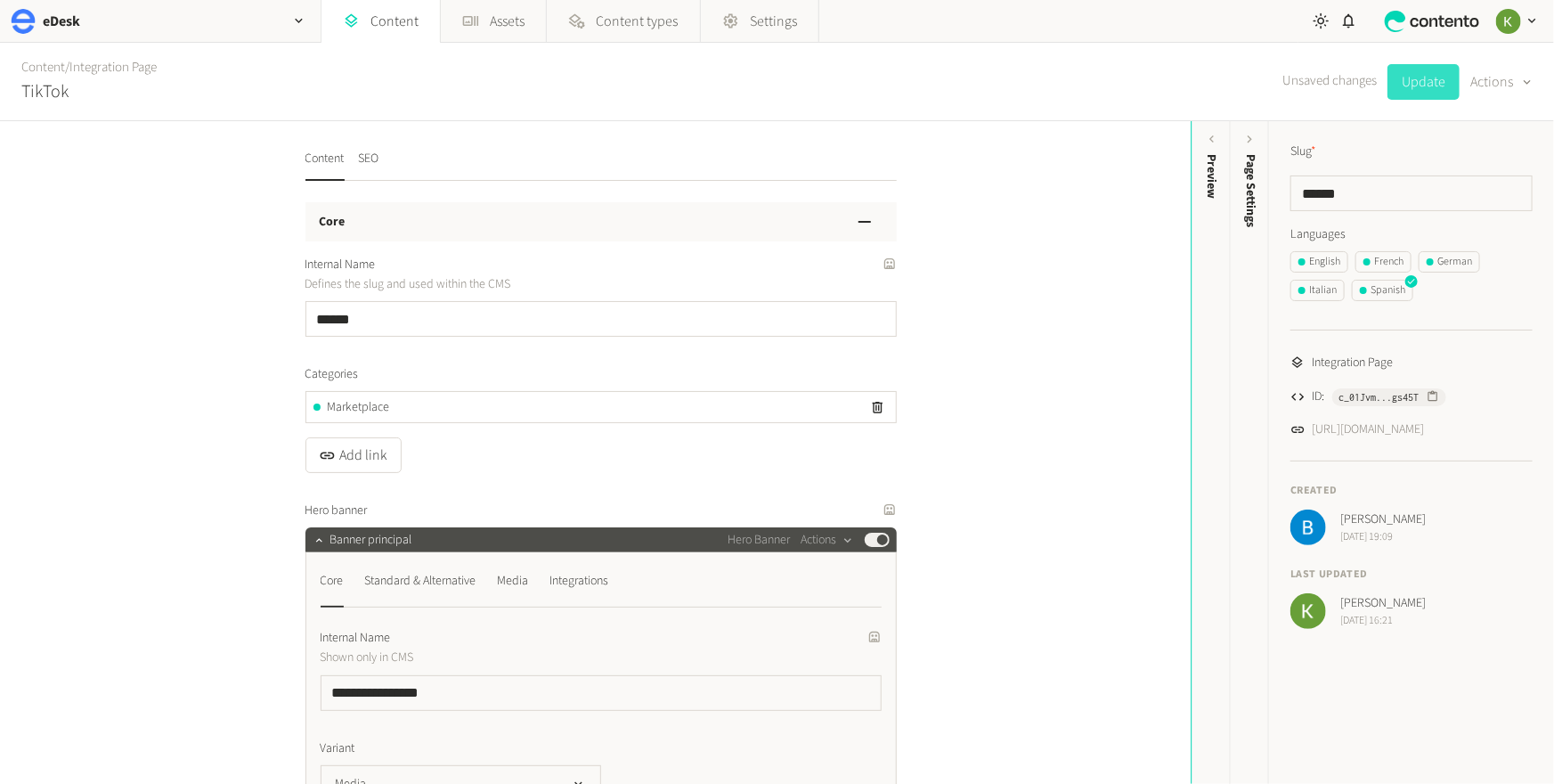
click at [1223, 79] on button "Update" at bounding box center [1423, 82] width 72 height 35
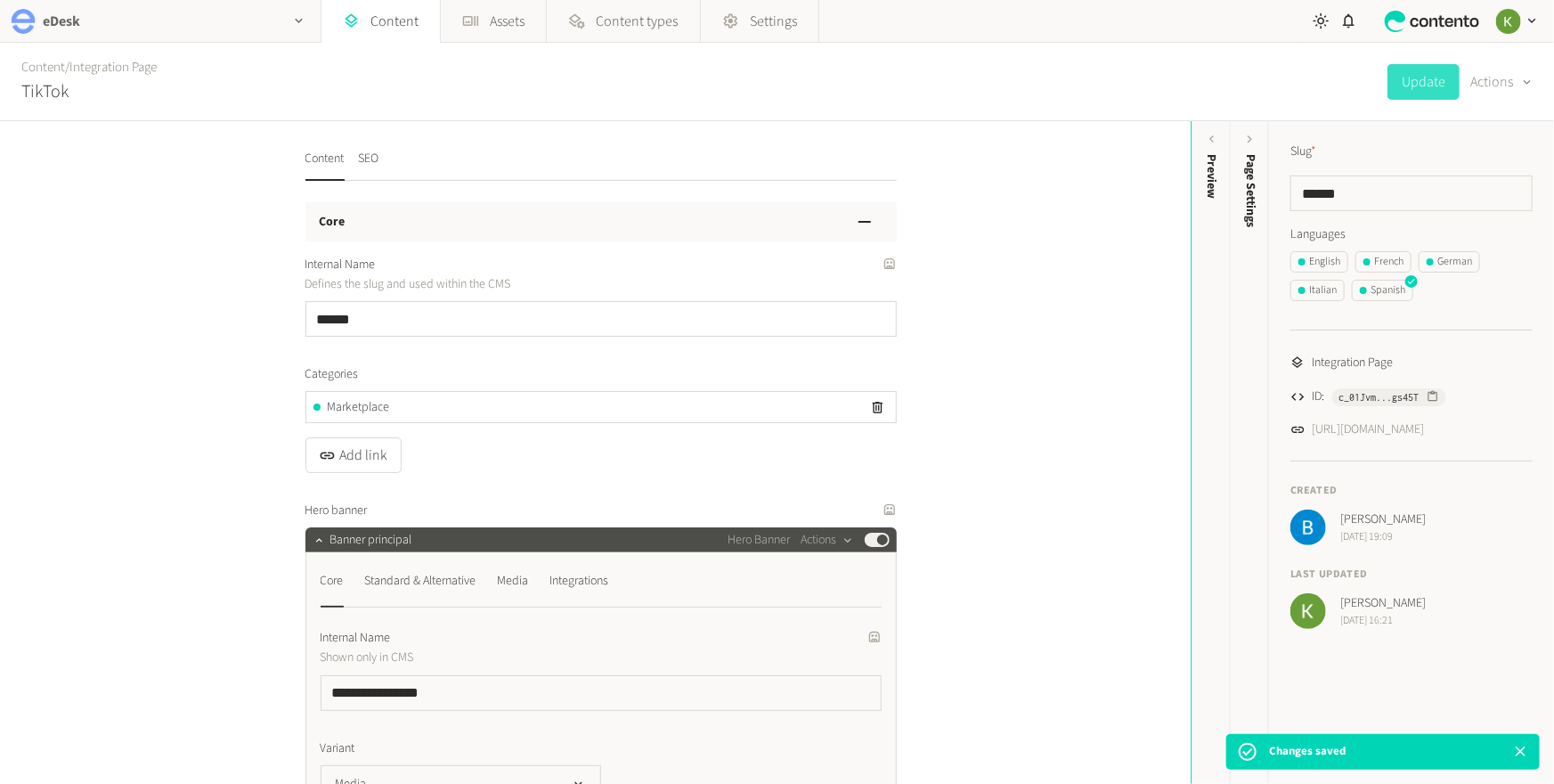
click at [240, 35] on div "eDesk" at bounding box center [160, 21] width 321 height 42
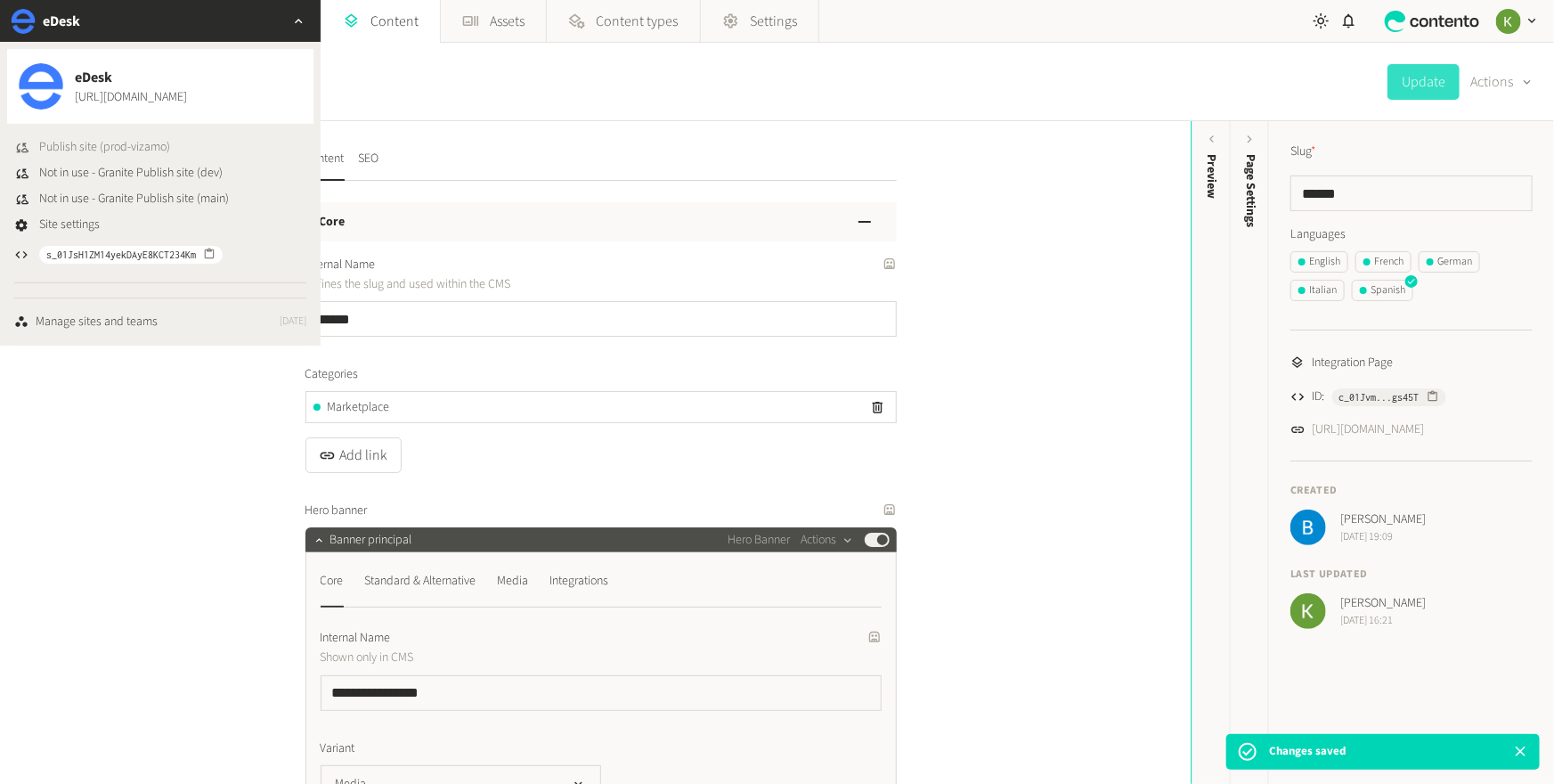
click at [113, 149] on span "Publish site (prod-vizamo)" at bounding box center [105, 147] width 131 height 19
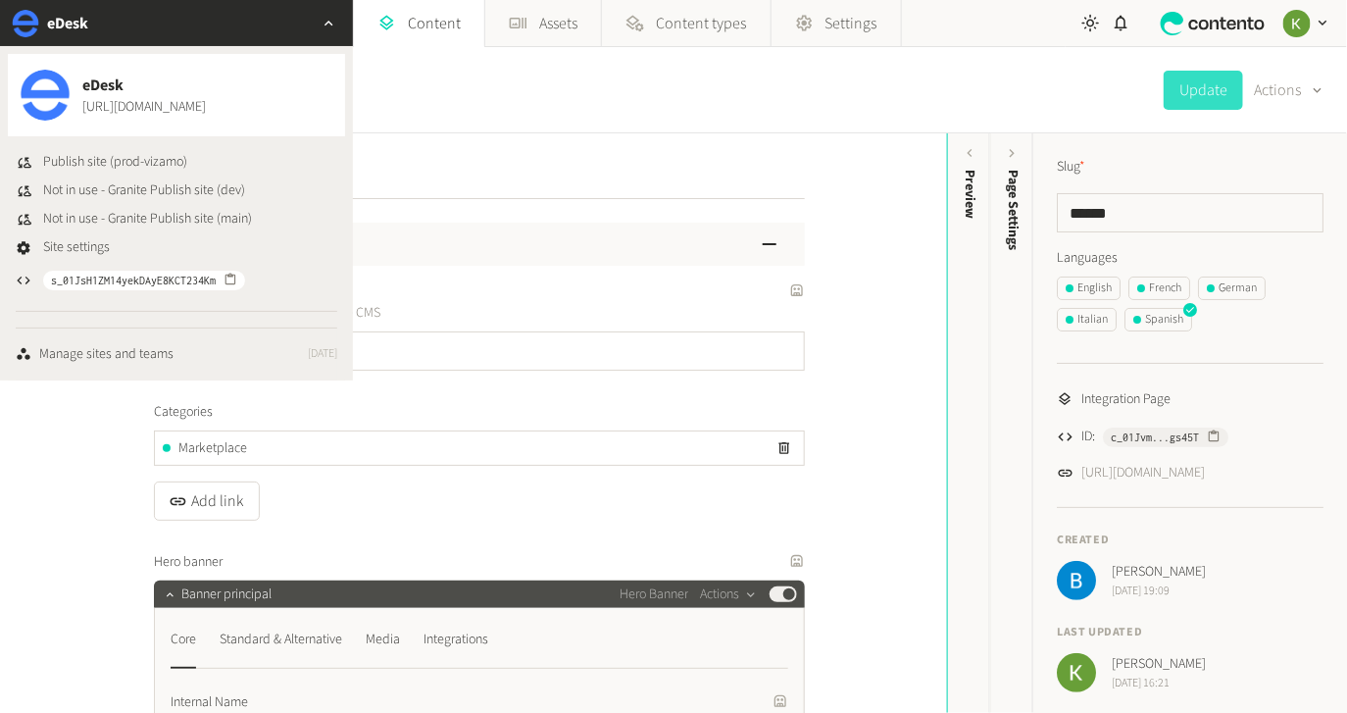
click at [684, 93] on div "Content / Integration Page TikTok Update Actions" at bounding box center [673, 90] width 1347 height 86
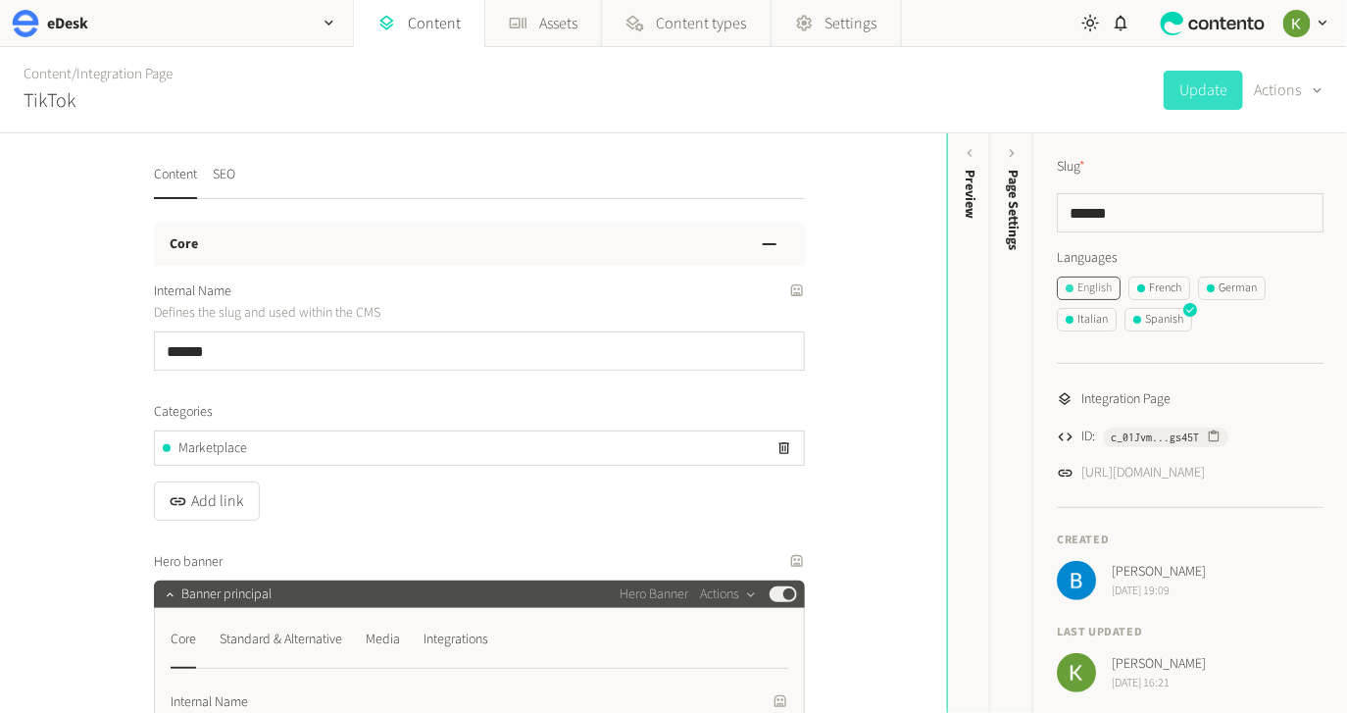
click at [1075, 280] on div "English" at bounding box center [1088, 288] width 46 height 18
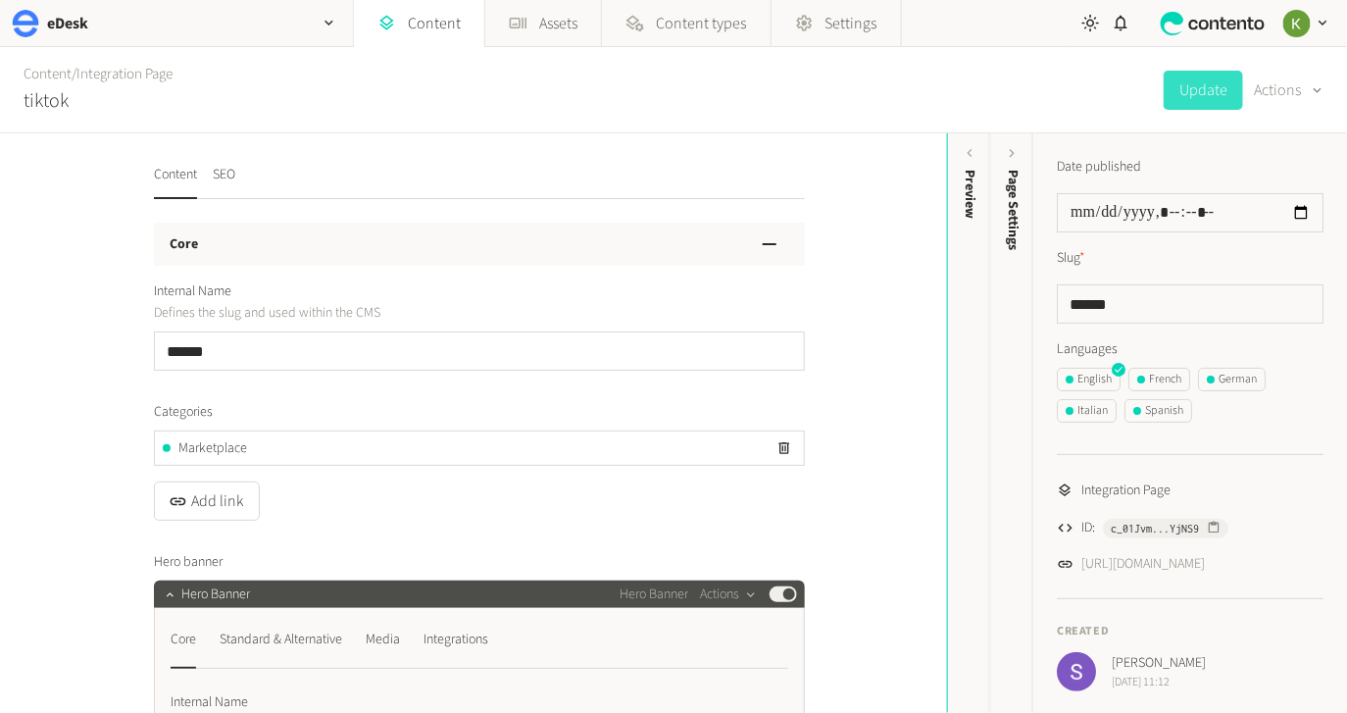
click at [241, 173] on nav "Content SEO" at bounding box center [479, 182] width 651 height 34
click at [223, 177] on button "SEO" at bounding box center [224, 182] width 23 height 34
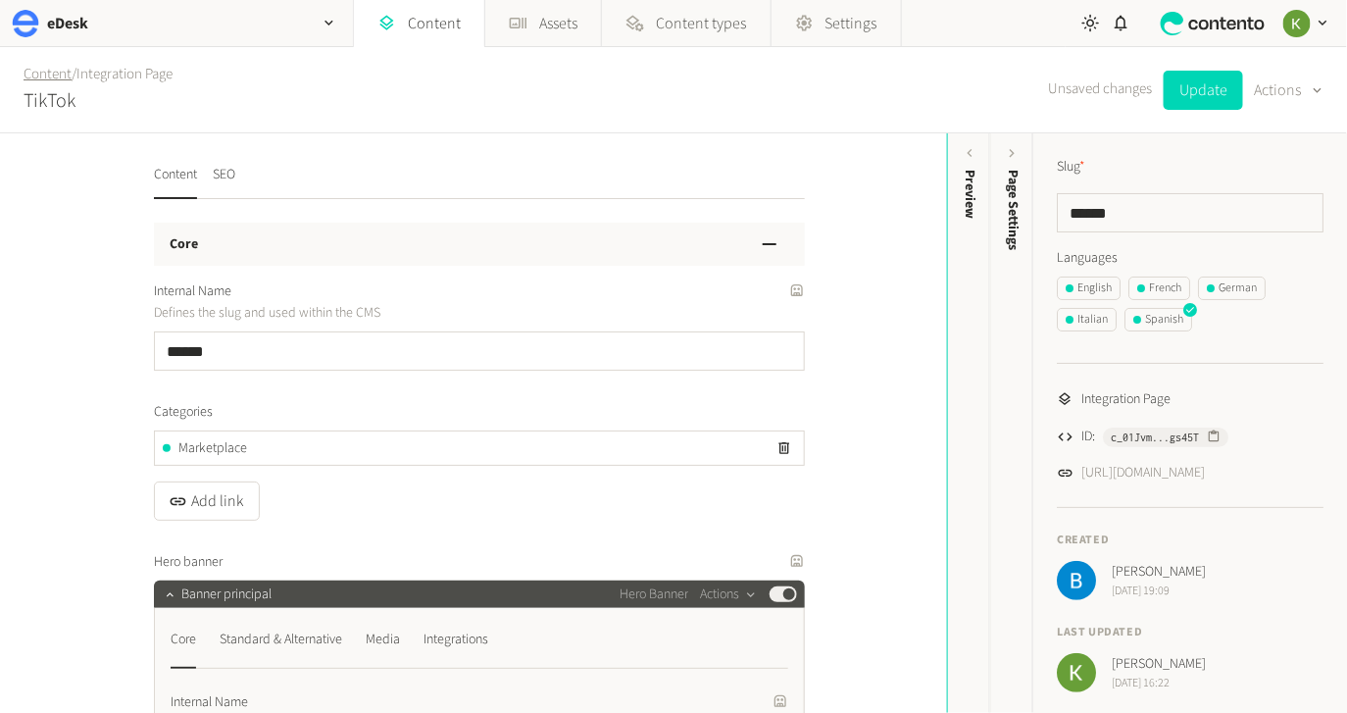
click at [55, 71] on link "Content" at bounding box center [48, 74] width 48 height 21
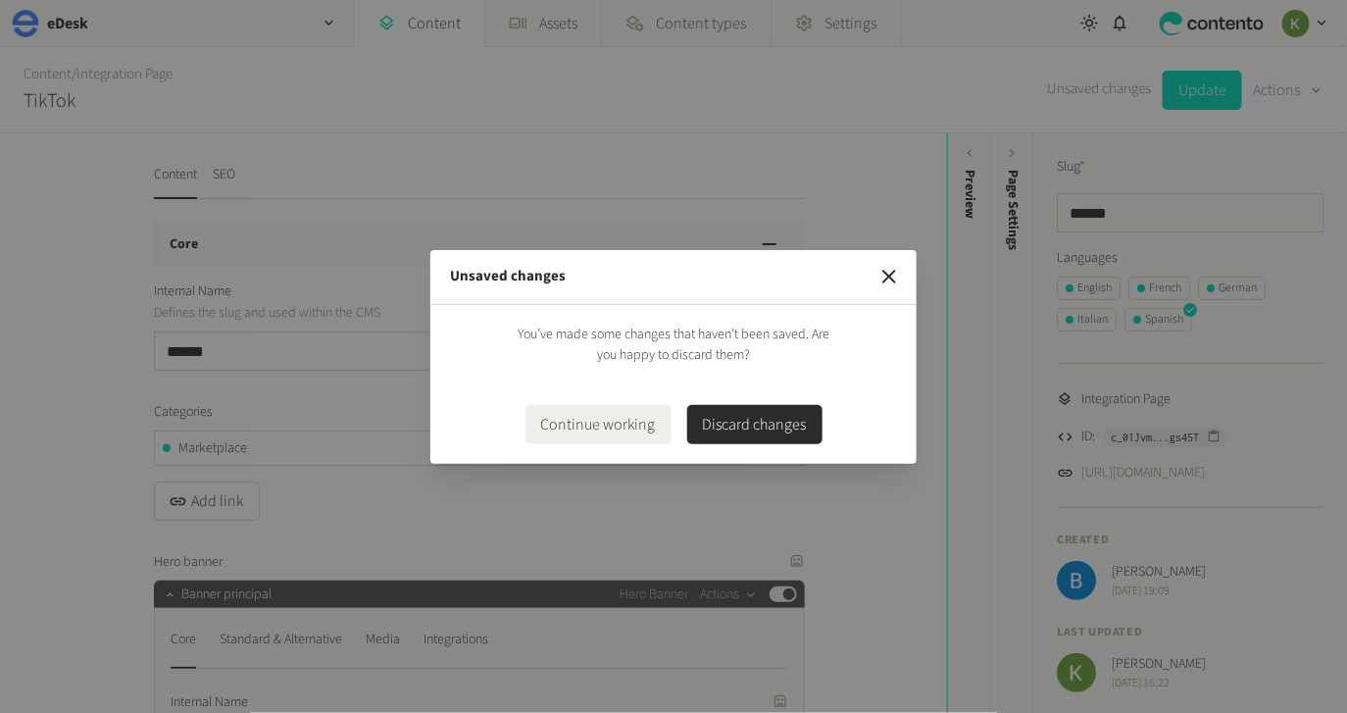
drag, startPoint x: 613, startPoint y: 423, endPoint x: 614, endPoint y: 411, distance: 12.8
click at [613, 422] on button "Continue working" at bounding box center [598, 424] width 146 height 39
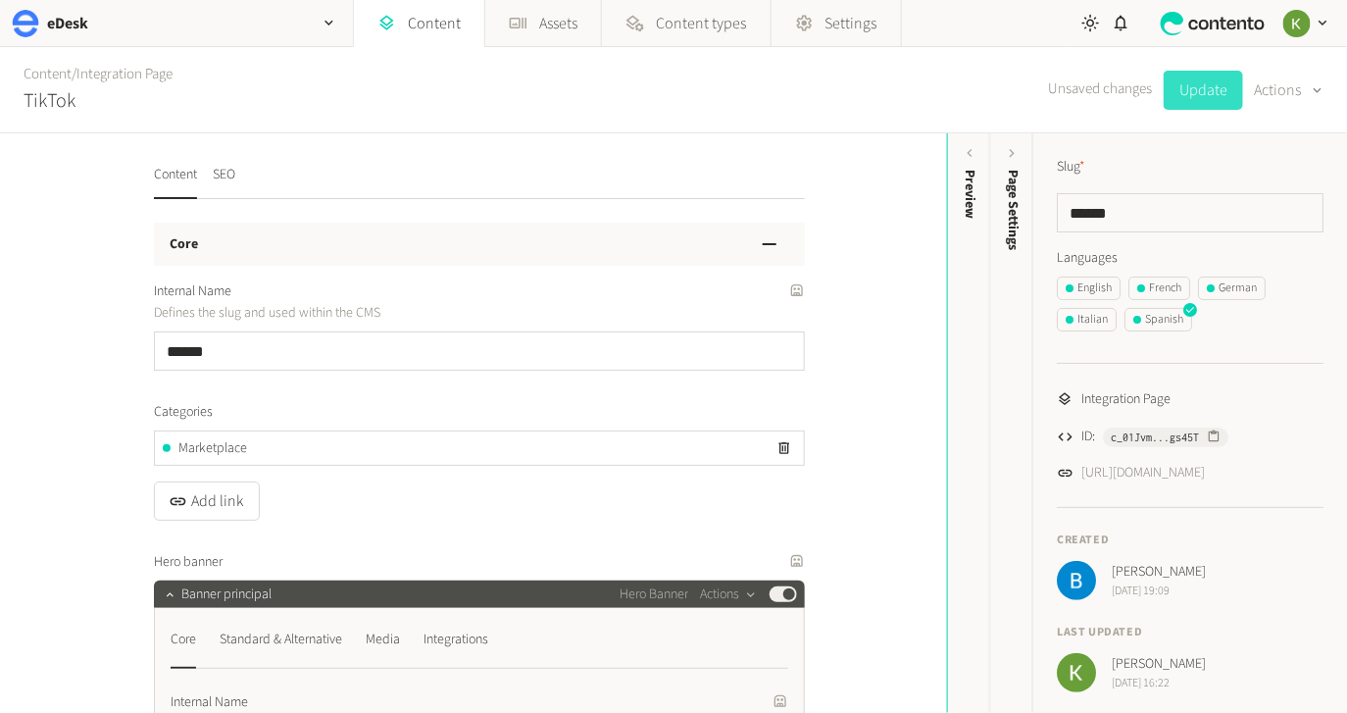
drag, startPoint x: 1194, startPoint y: 100, endPoint x: 1158, endPoint y: 108, distance: 37.1
click at [1194, 100] on button "Update" at bounding box center [1202, 90] width 79 height 39
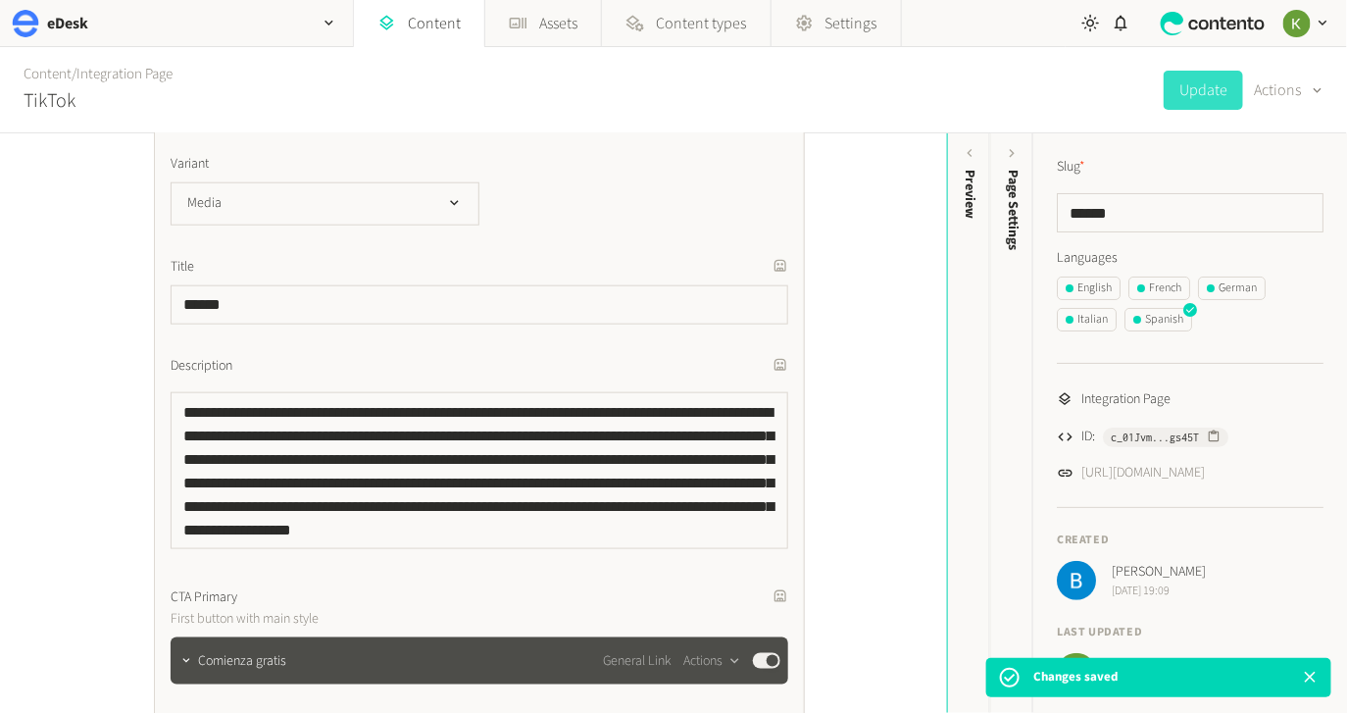
scroll to position [716, 0]
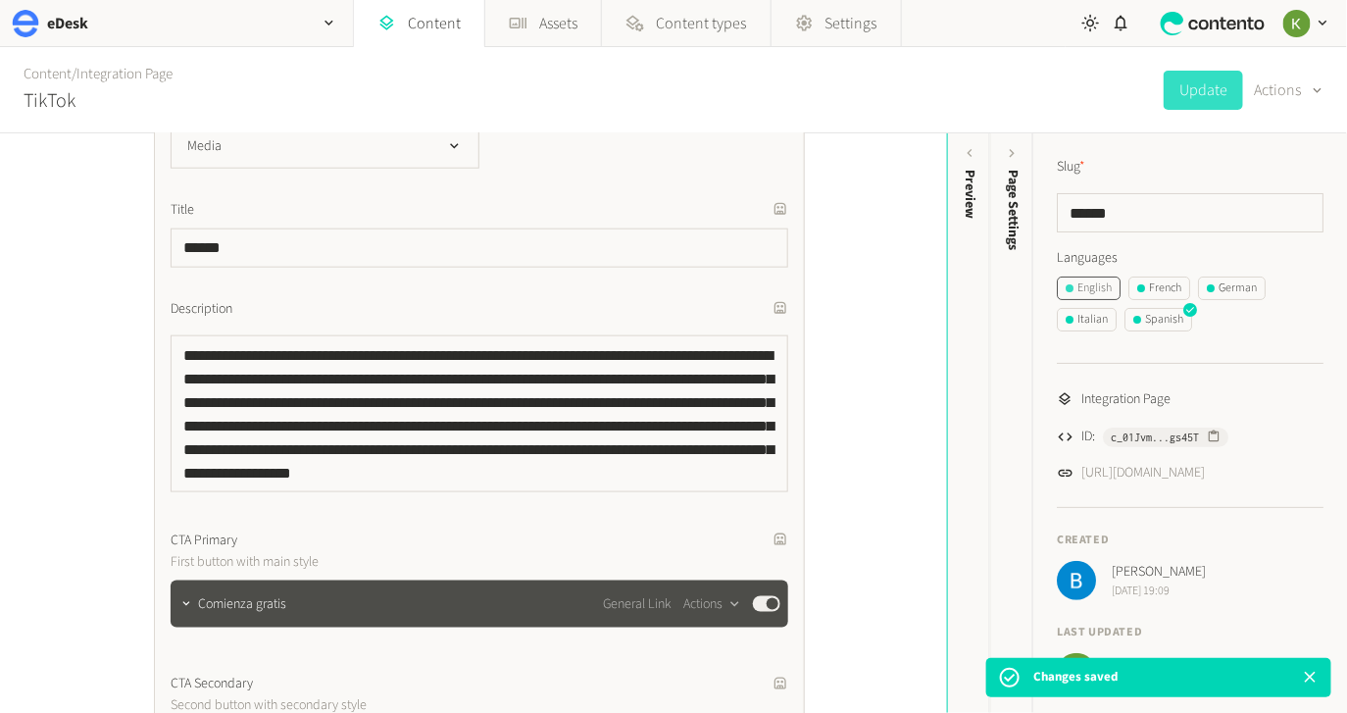
click at [1097, 280] on div "English" at bounding box center [1088, 288] width 46 height 18
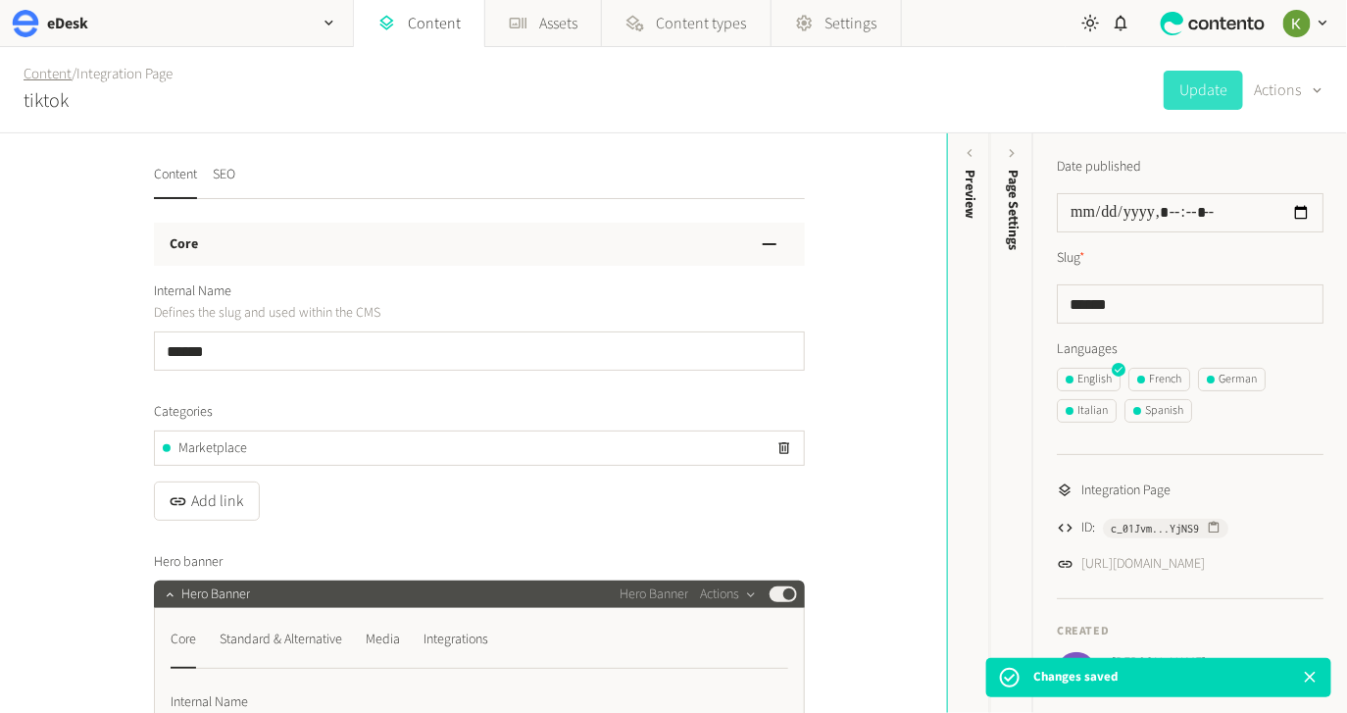
click at [37, 73] on link "Content" at bounding box center [48, 74] width 48 height 21
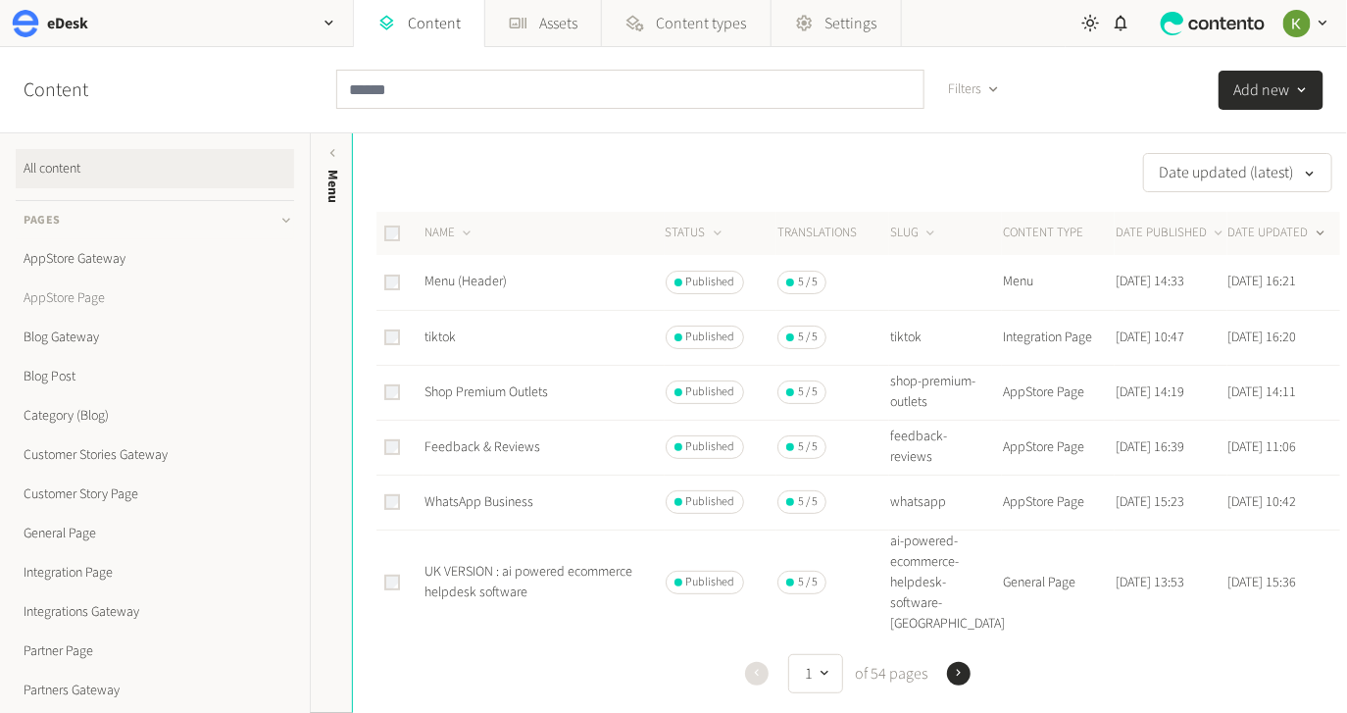
click at [54, 295] on link "AppStore Page" at bounding box center [155, 297] width 278 height 39
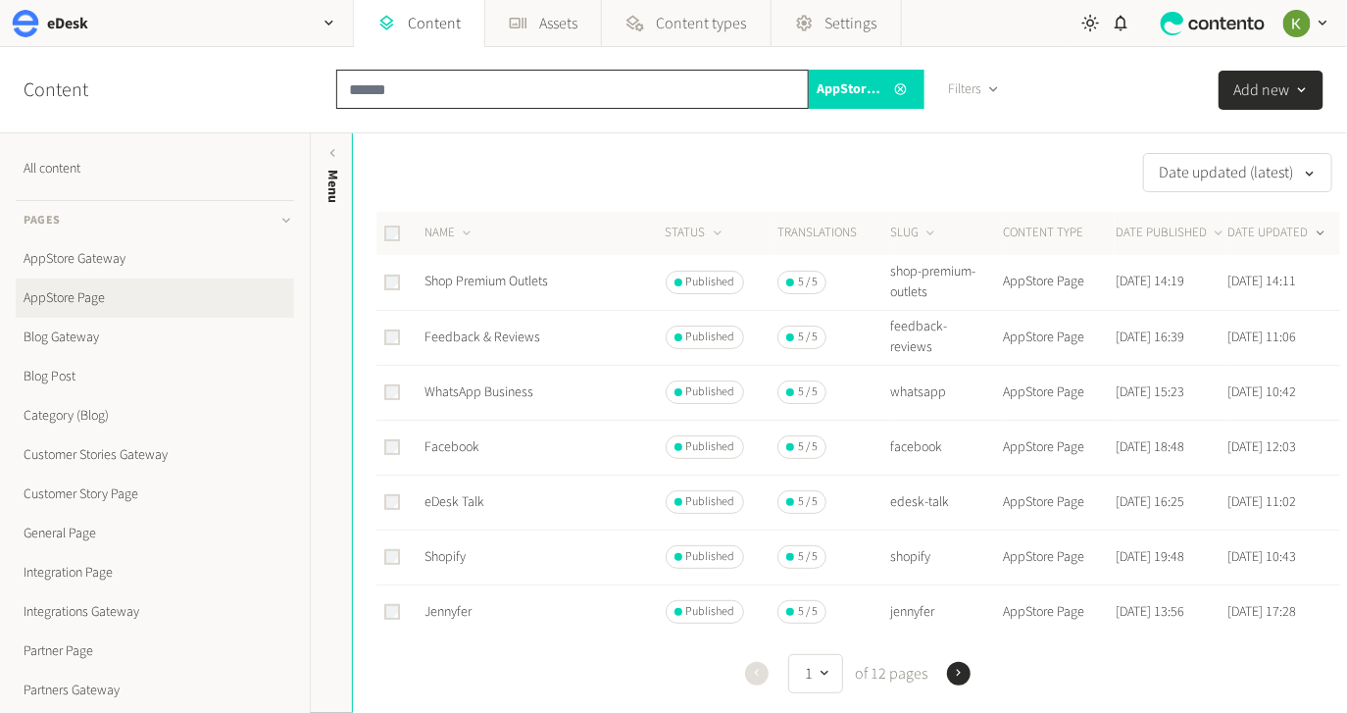
click at [534, 84] on input "text" at bounding box center [572, 89] width 472 height 39
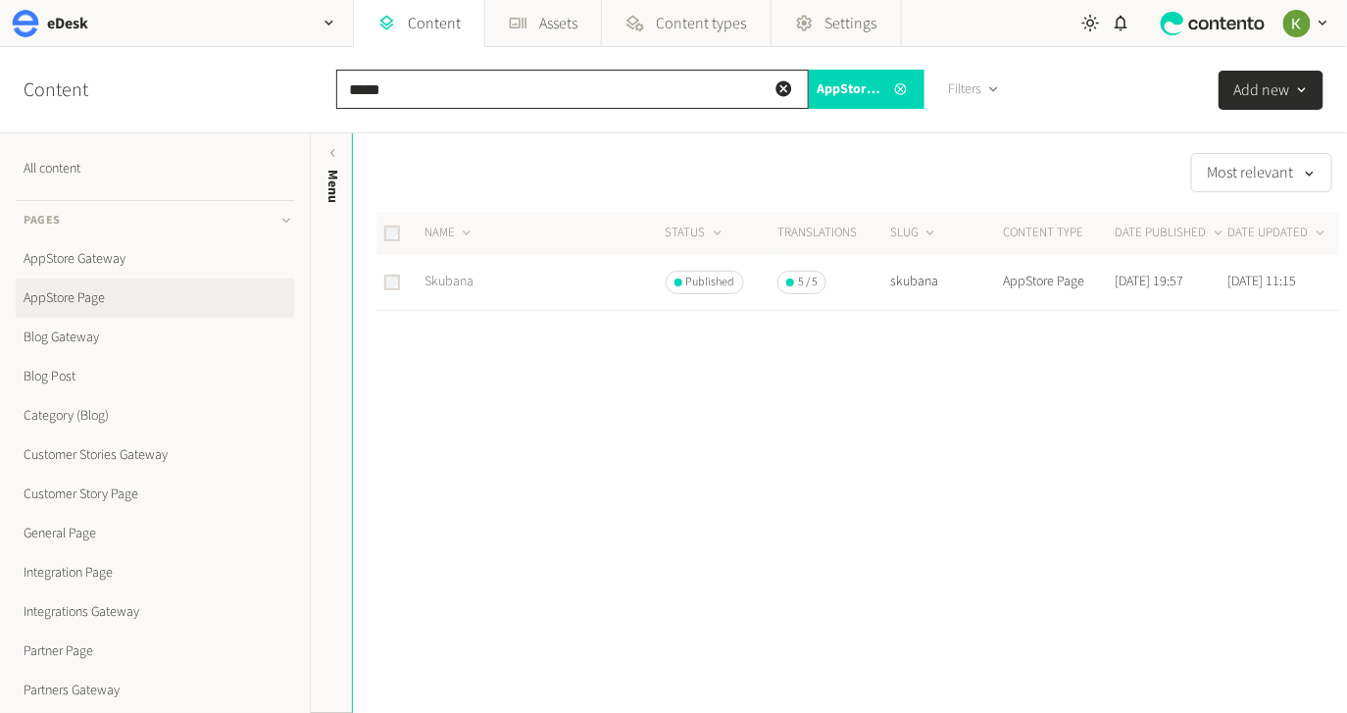
type input "*****"
click at [444, 281] on link "Skubana" at bounding box center [448, 282] width 49 height 20
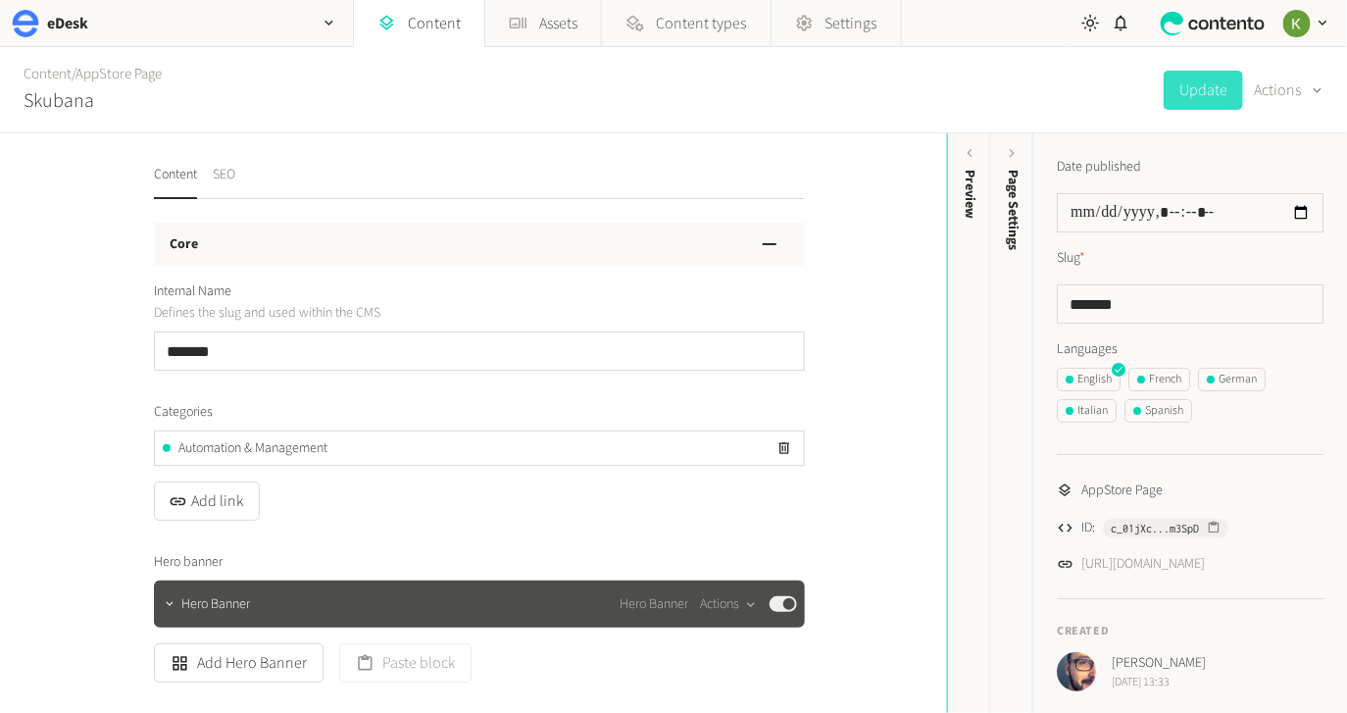
click at [232, 172] on button "SEO" at bounding box center [224, 182] width 23 height 34
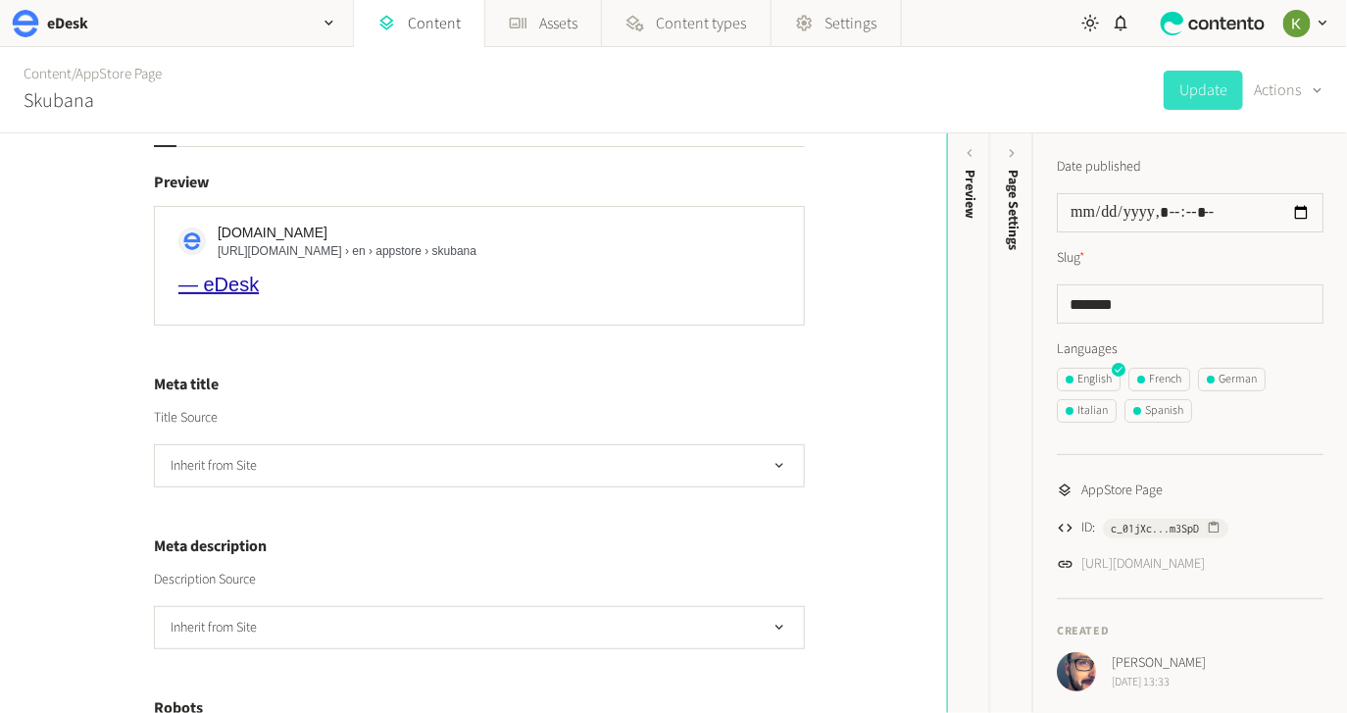
scroll to position [166, 0]
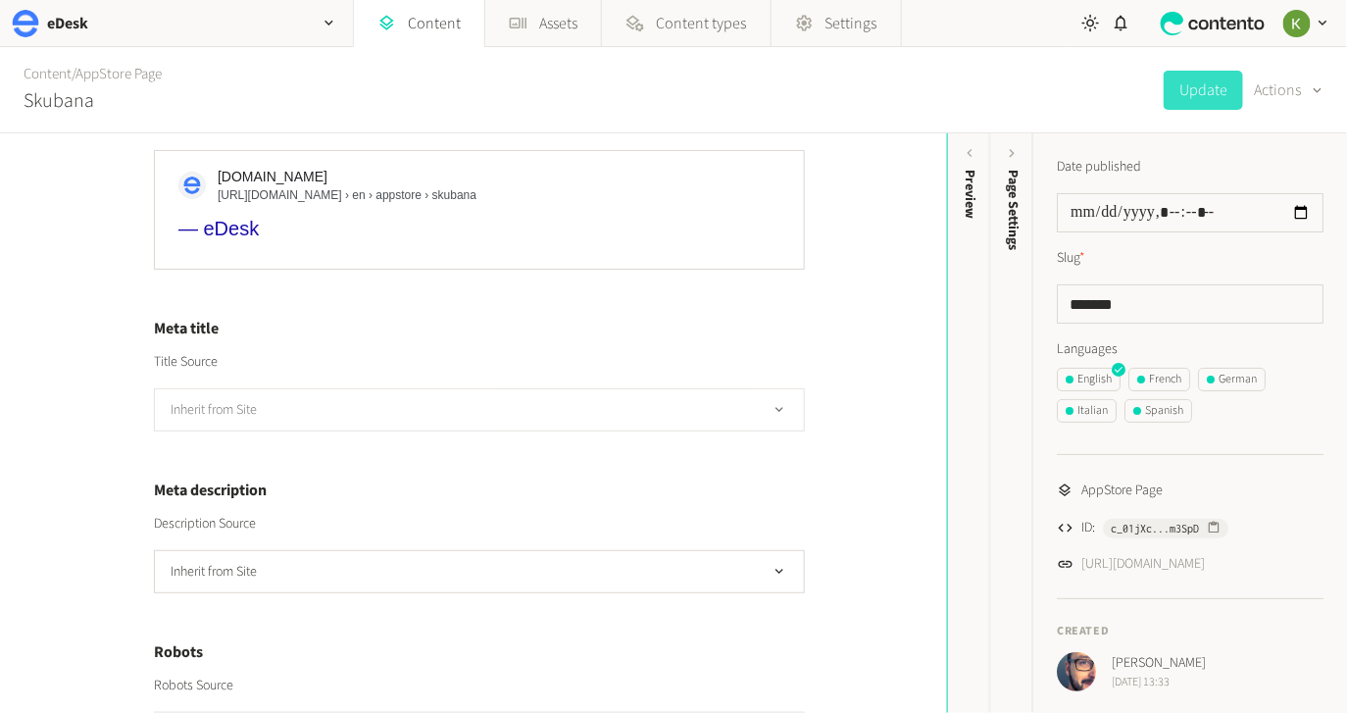
click at [556, 406] on button "Inherit from Site" at bounding box center [479, 409] width 651 height 43
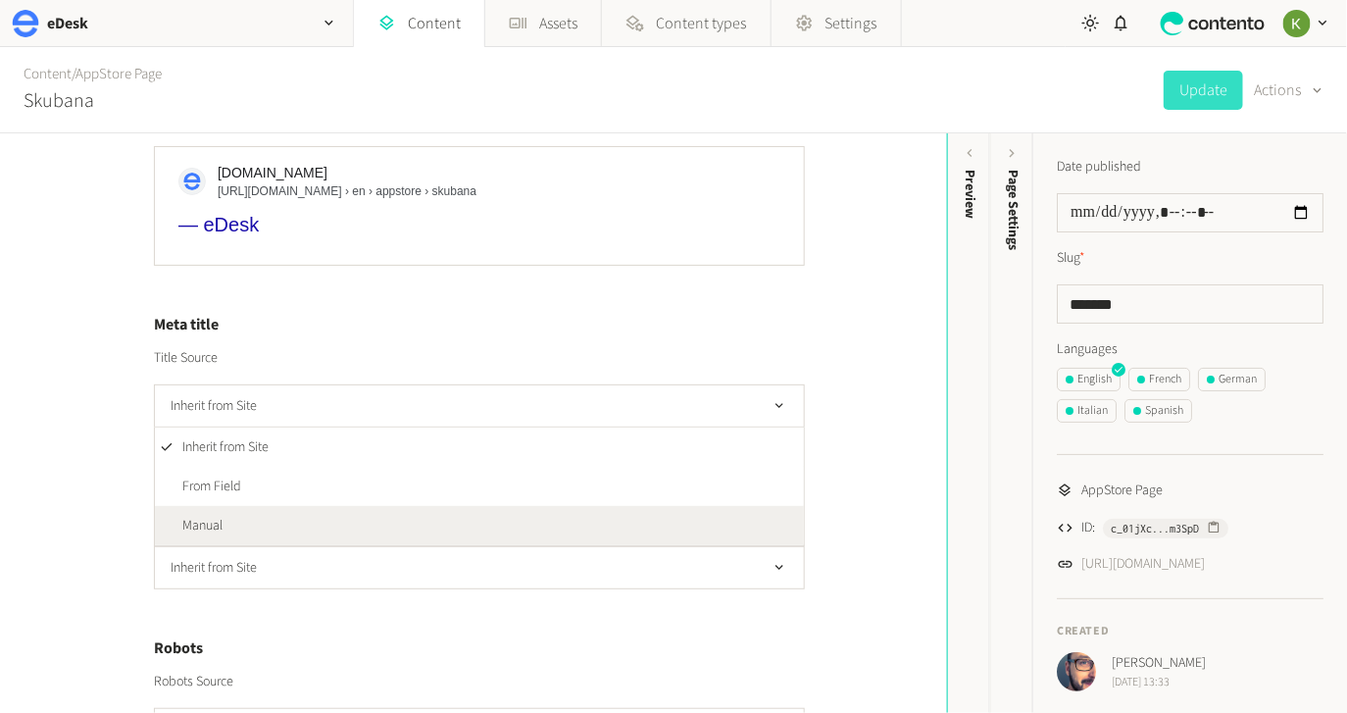
click at [412, 517] on li "Manual" at bounding box center [479, 525] width 649 height 39
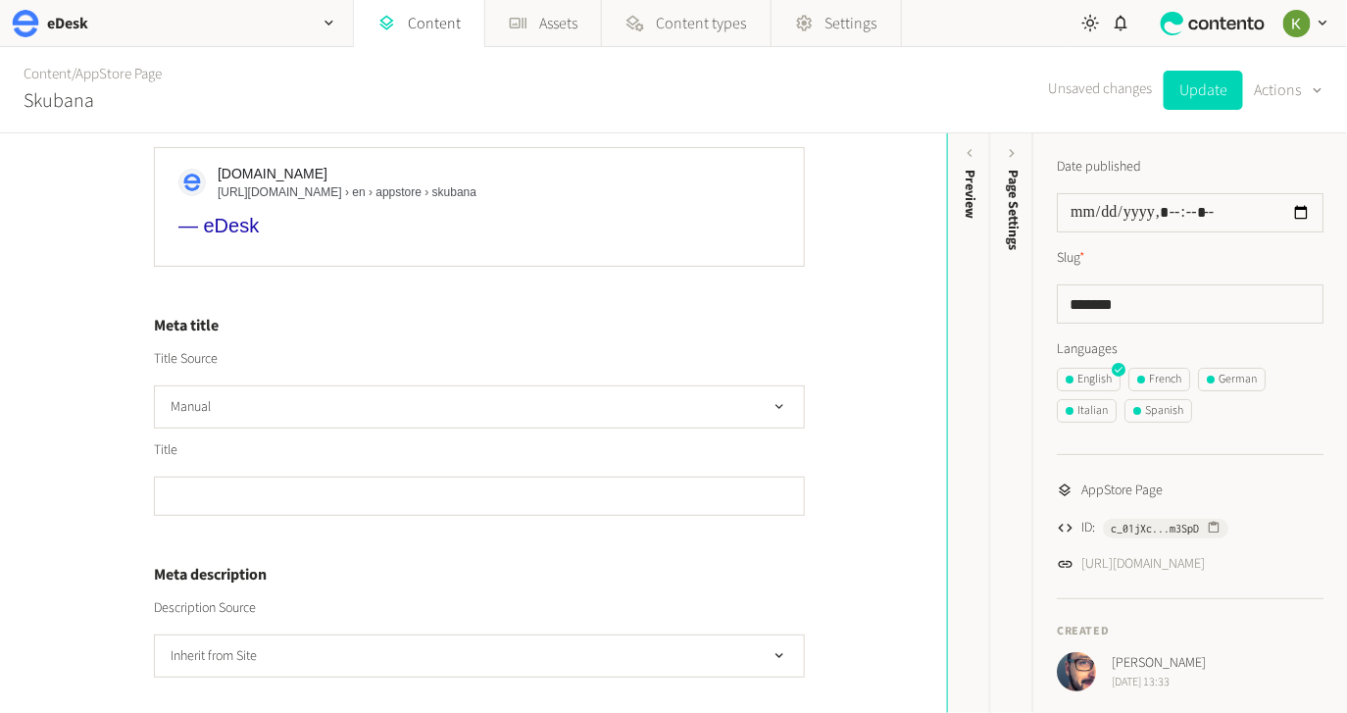
scroll to position [176, 0]
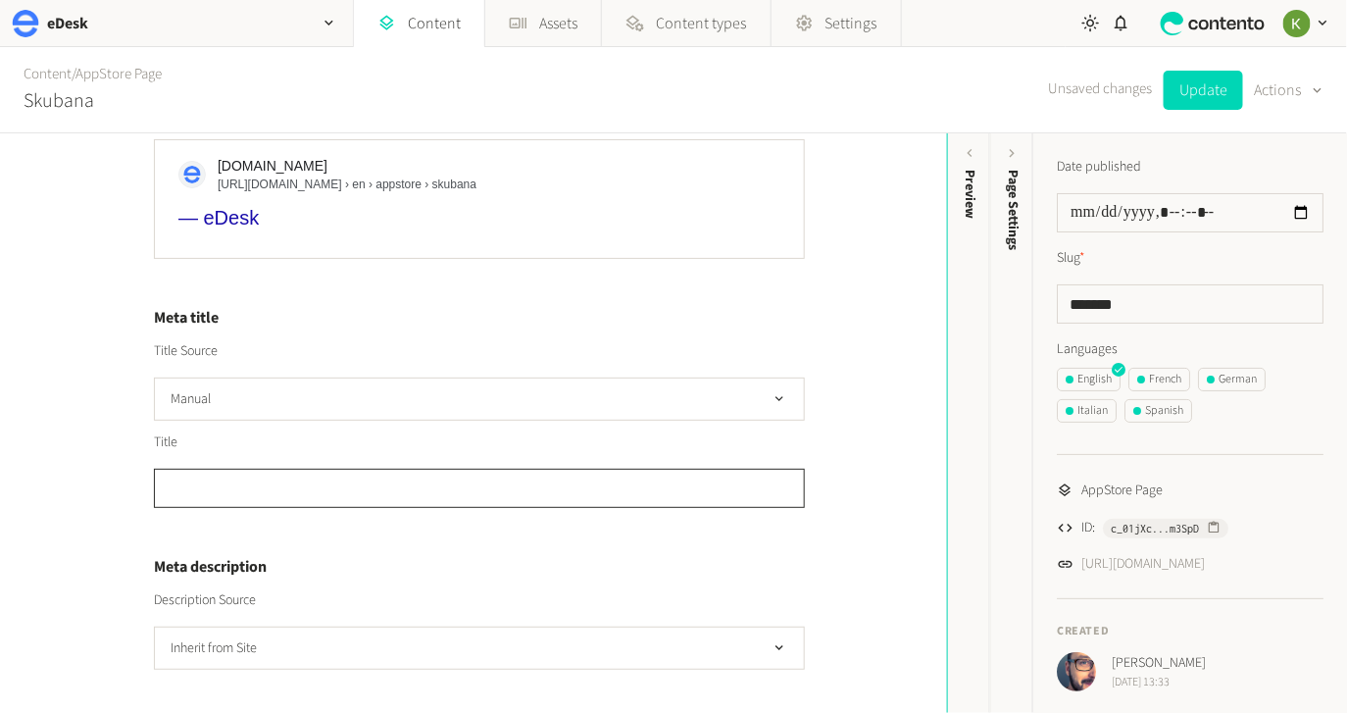
click at [490, 491] on input "text" at bounding box center [479, 488] width 651 height 39
paste input "**********"
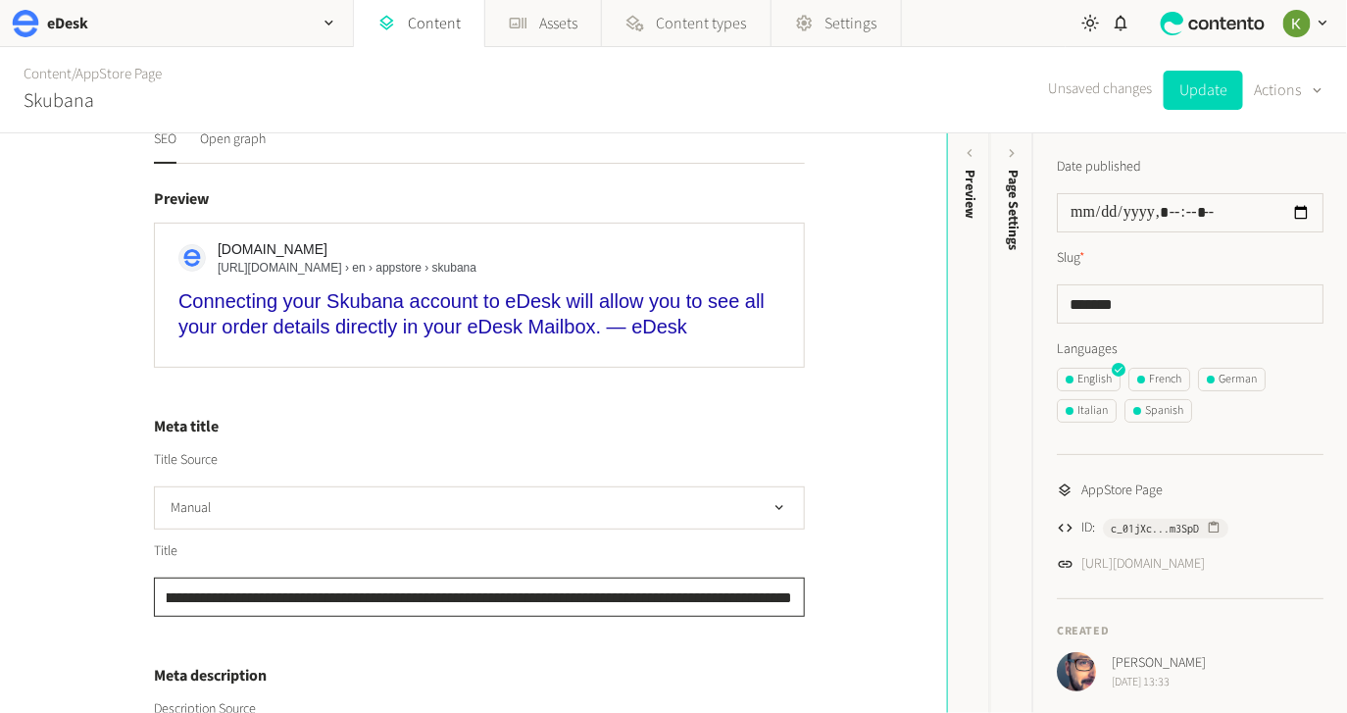
scroll to position [147, 0]
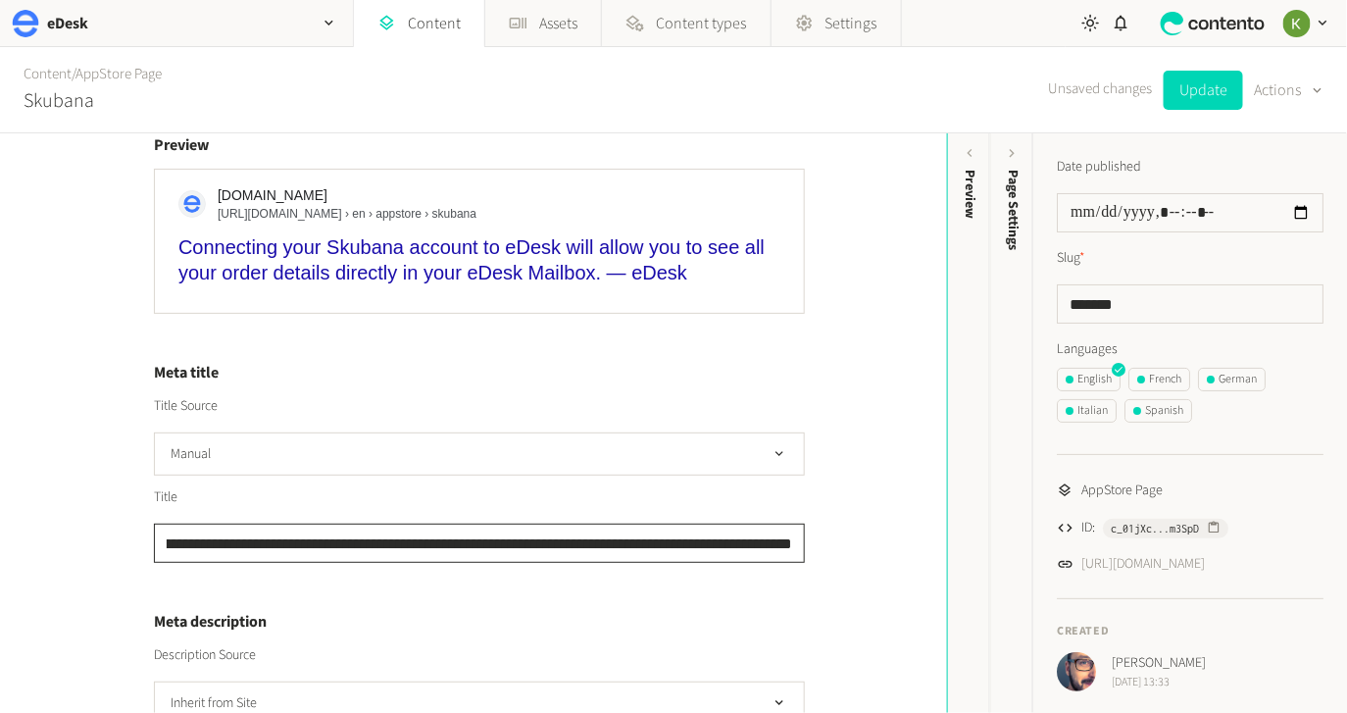
drag, startPoint x: 724, startPoint y: 536, endPoint x: 782, endPoint y: 538, distance: 57.9
click at [727, 536] on input "**********" at bounding box center [479, 542] width 651 height 39
click at [796, 540] on input "**********" at bounding box center [479, 542] width 651 height 39
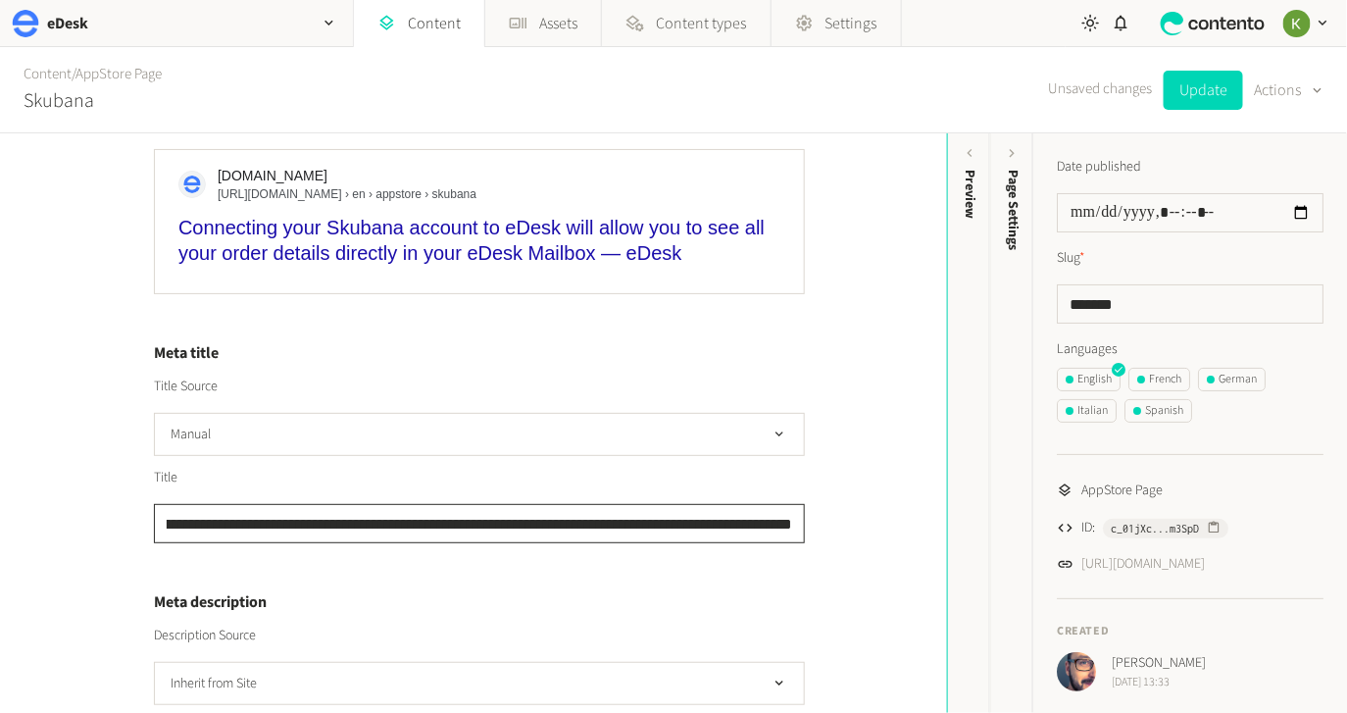
scroll to position [0, 0]
drag, startPoint x: 795, startPoint y: 518, endPoint x: 302, endPoint y: 471, distance: 495.2
click at [70, 503] on div "**********" at bounding box center [473, 422] width 947 height 579
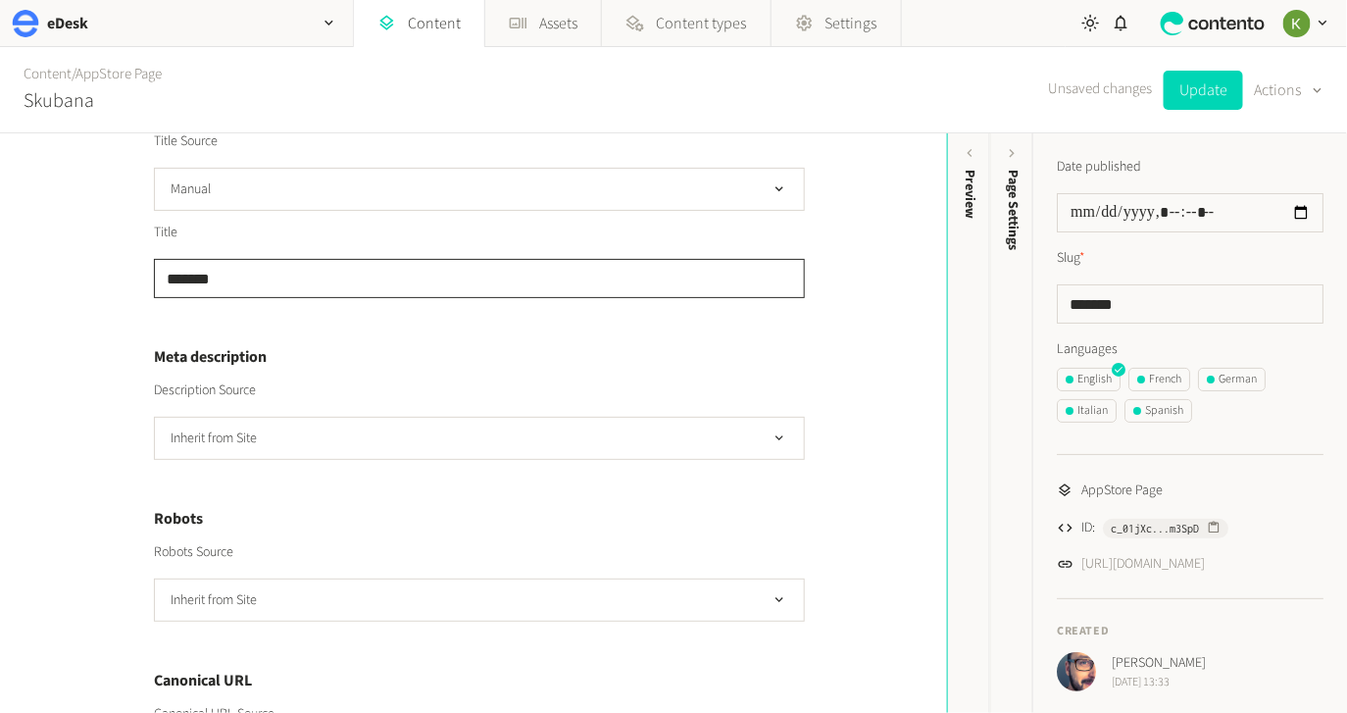
scroll to position [474, 0]
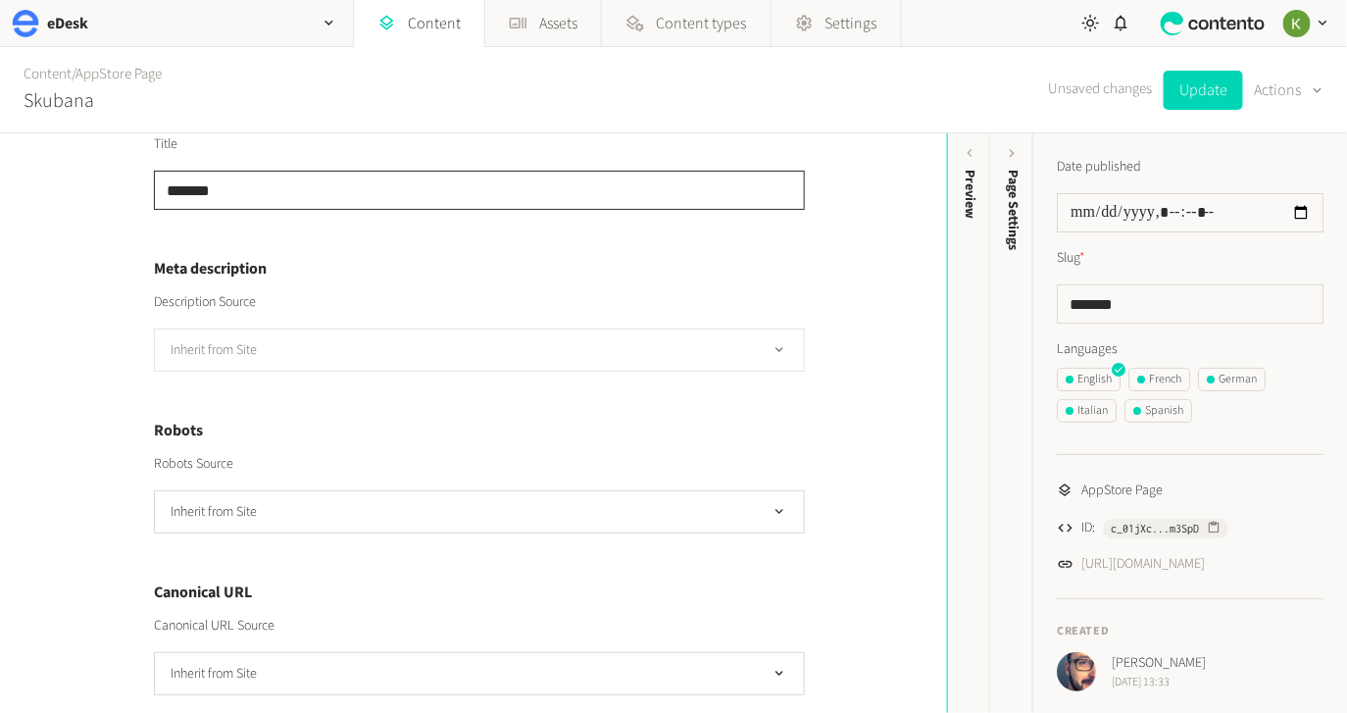
type input "*******"
click at [538, 353] on button "Inherit from Site" at bounding box center [479, 349] width 651 height 43
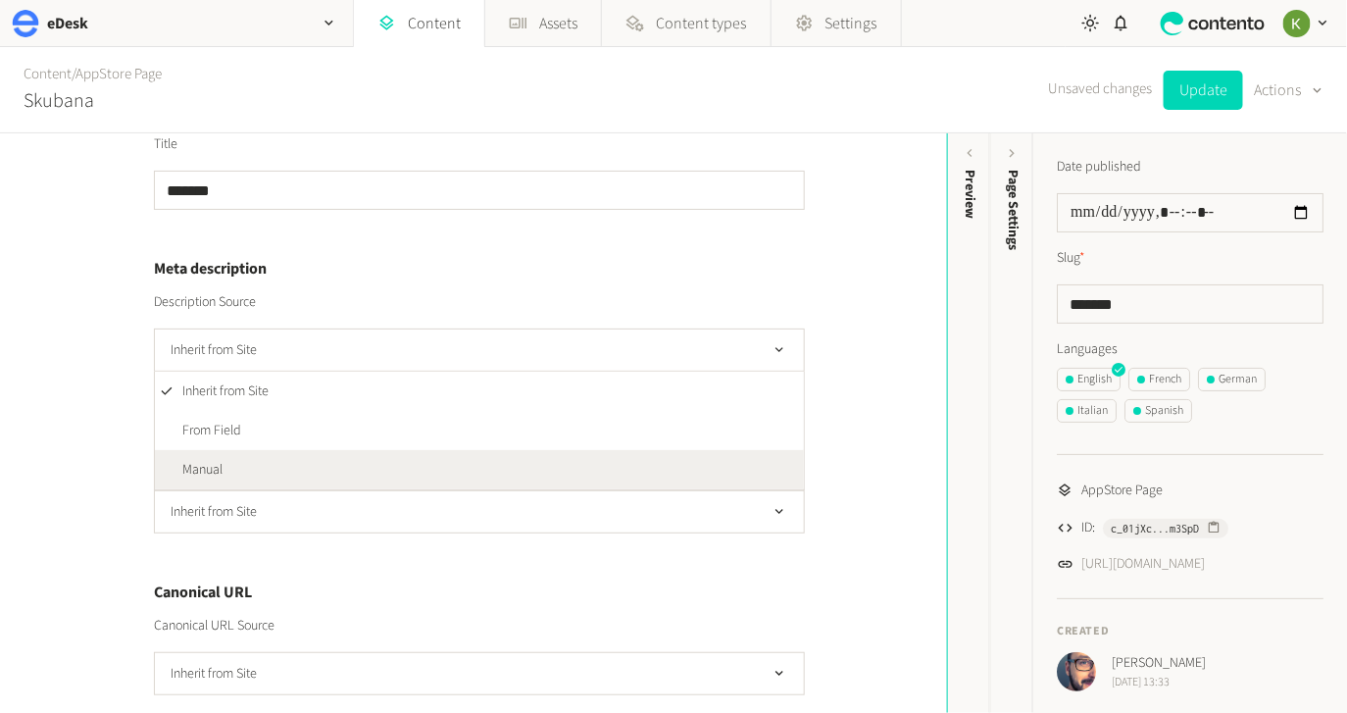
click at [464, 465] on li "Manual" at bounding box center [479, 469] width 649 height 39
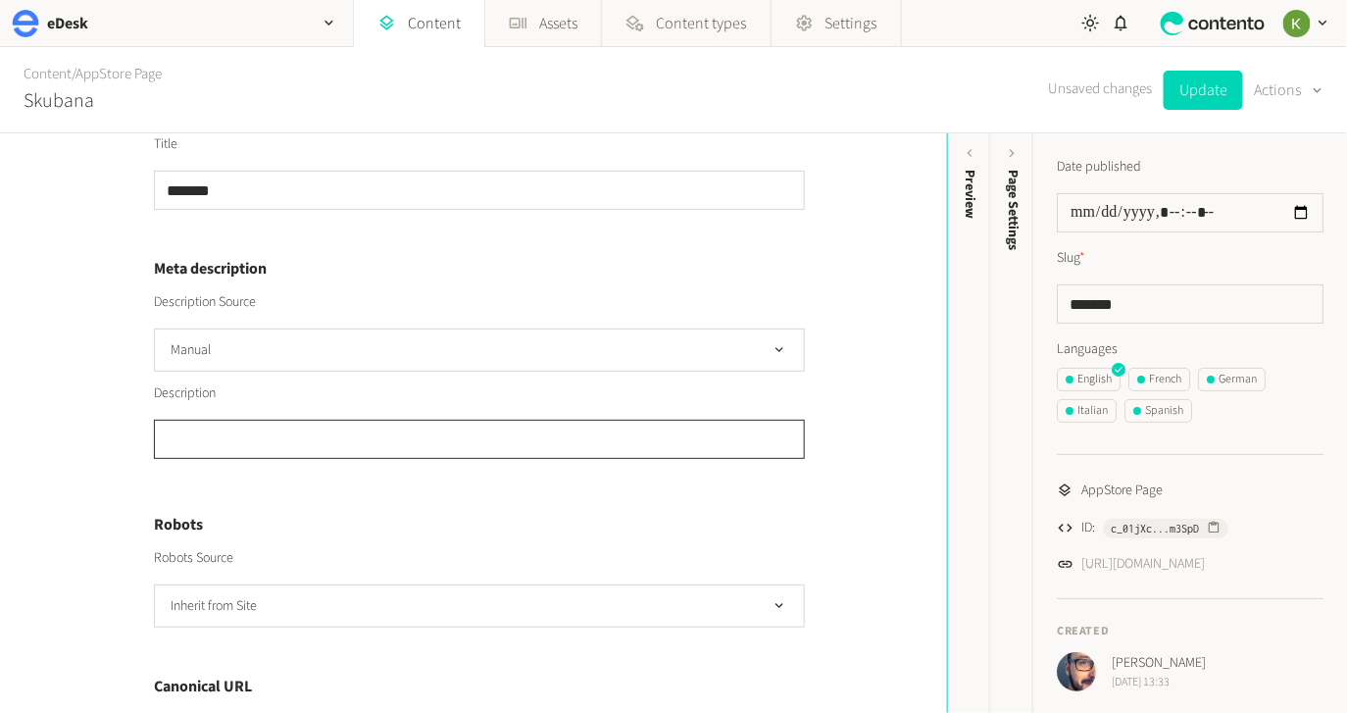
click at [322, 437] on textarea "Languages" at bounding box center [479, 439] width 651 height 39
paste textarea "**********"
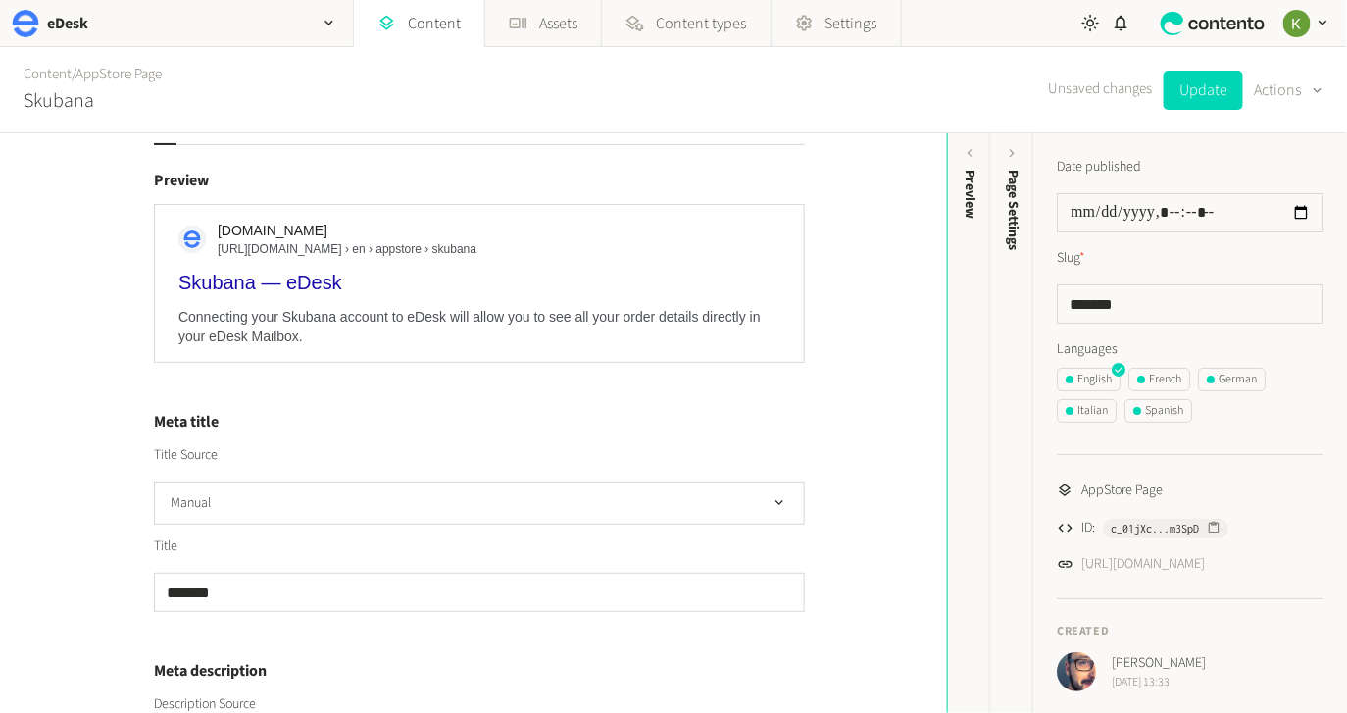
scroll to position [114, 0]
type textarea "**********"
click at [1205, 96] on button "Update" at bounding box center [1202, 90] width 79 height 39
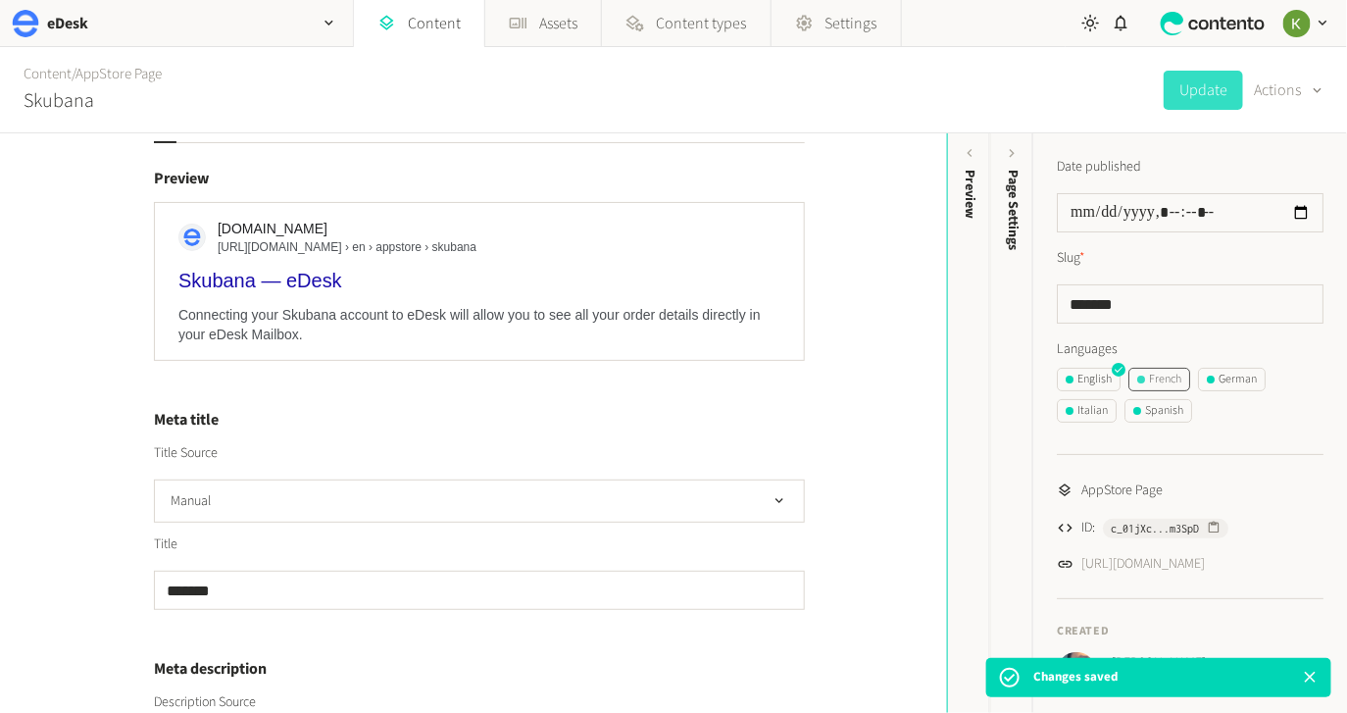
click at [1161, 377] on div "French" at bounding box center [1159, 379] width 44 height 18
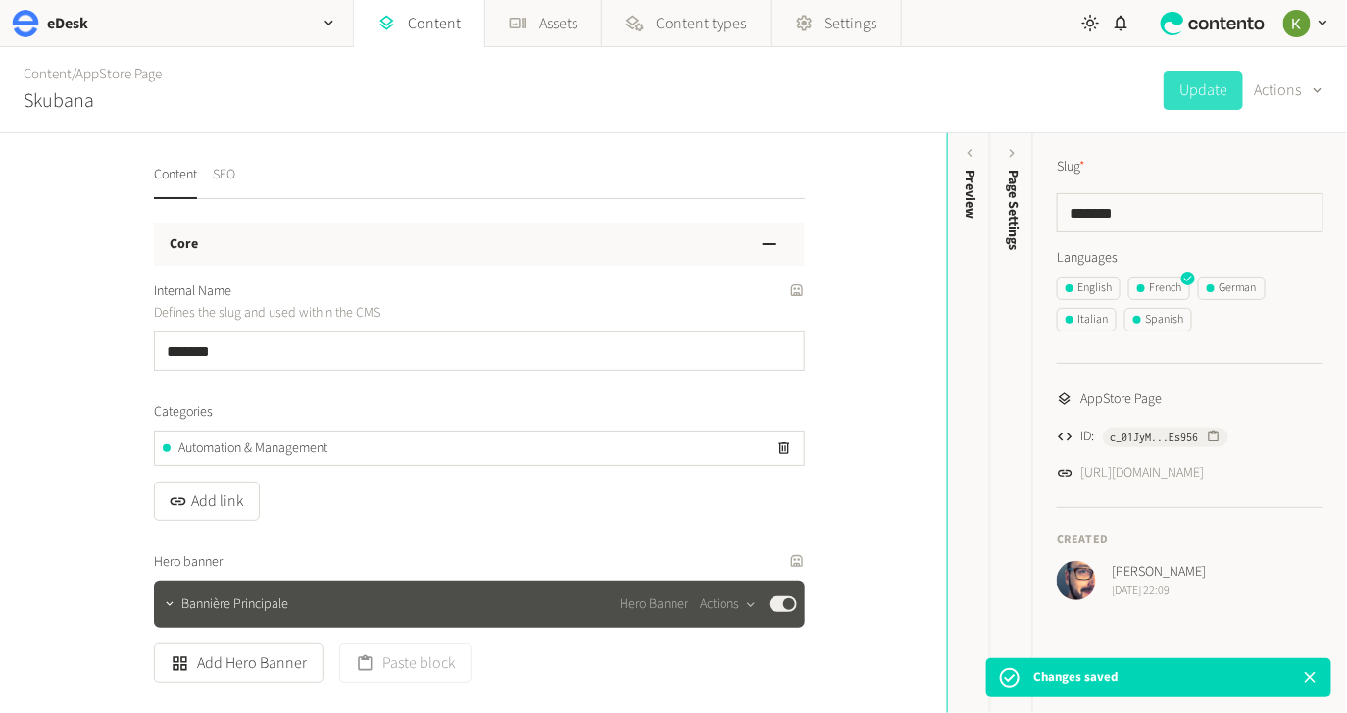
click at [231, 178] on button "SEO" at bounding box center [224, 182] width 23 height 34
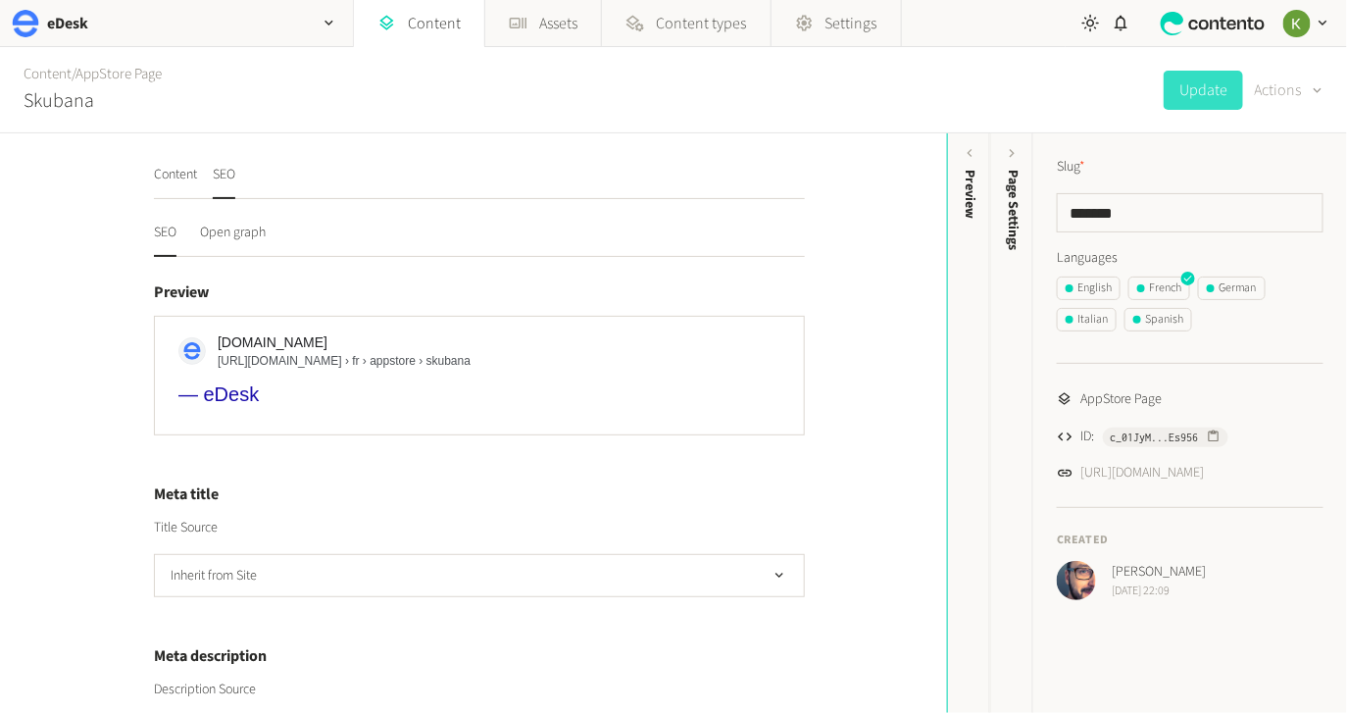
click at [1324, 93] on icon "button" at bounding box center [1317, 90] width 16 height 19
click at [1253, 212] on button "Translate" at bounding box center [1275, 213] width 92 height 36
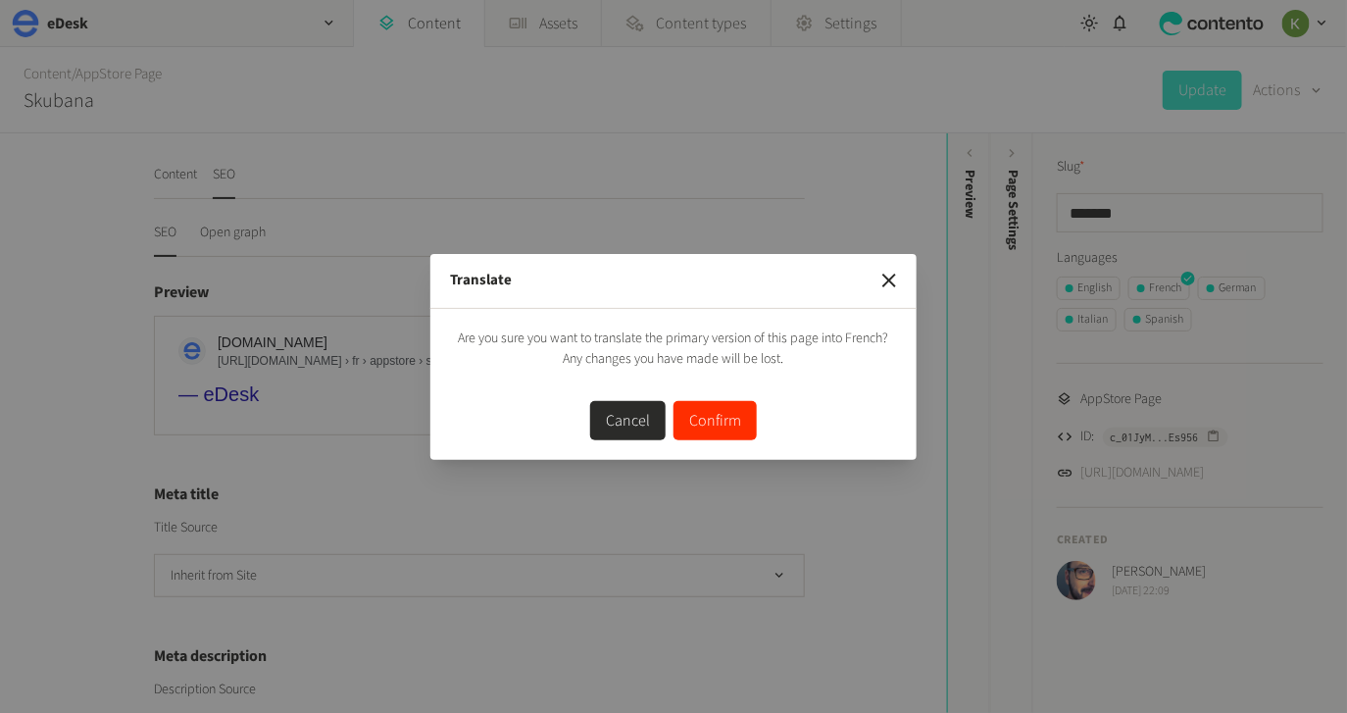
click at [709, 428] on button "Confirm" at bounding box center [714, 420] width 83 height 39
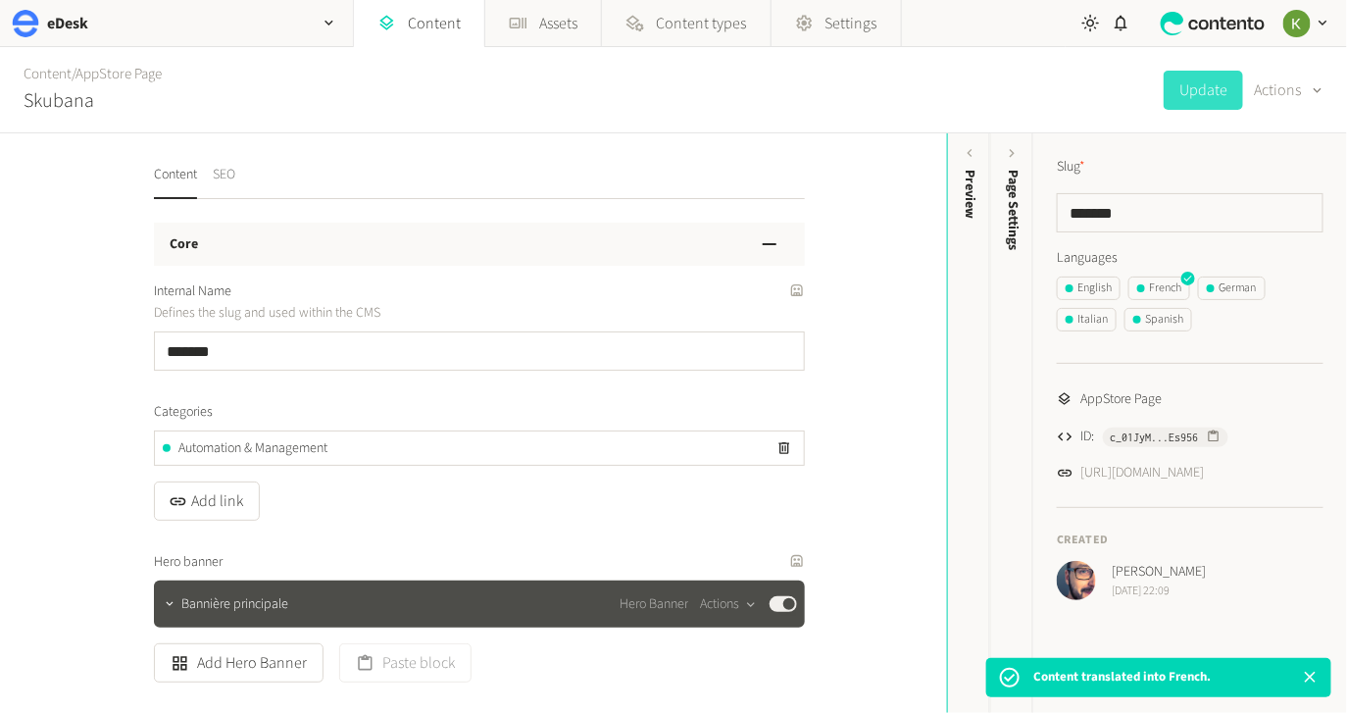
click at [223, 172] on button "SEO" at bounding box center [224, 182] width 23 height 34
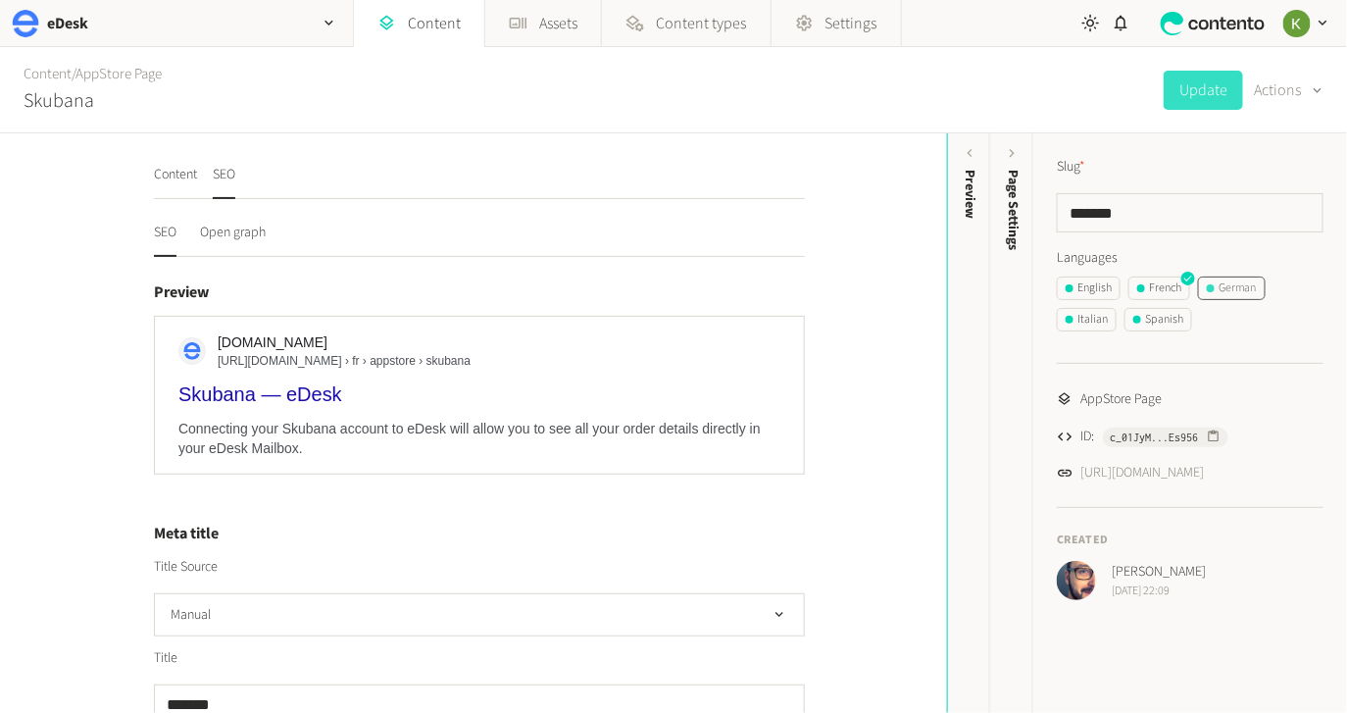
click at [1240, 284] on div "German" at bounding box center [1232, 288] width 50 height 18
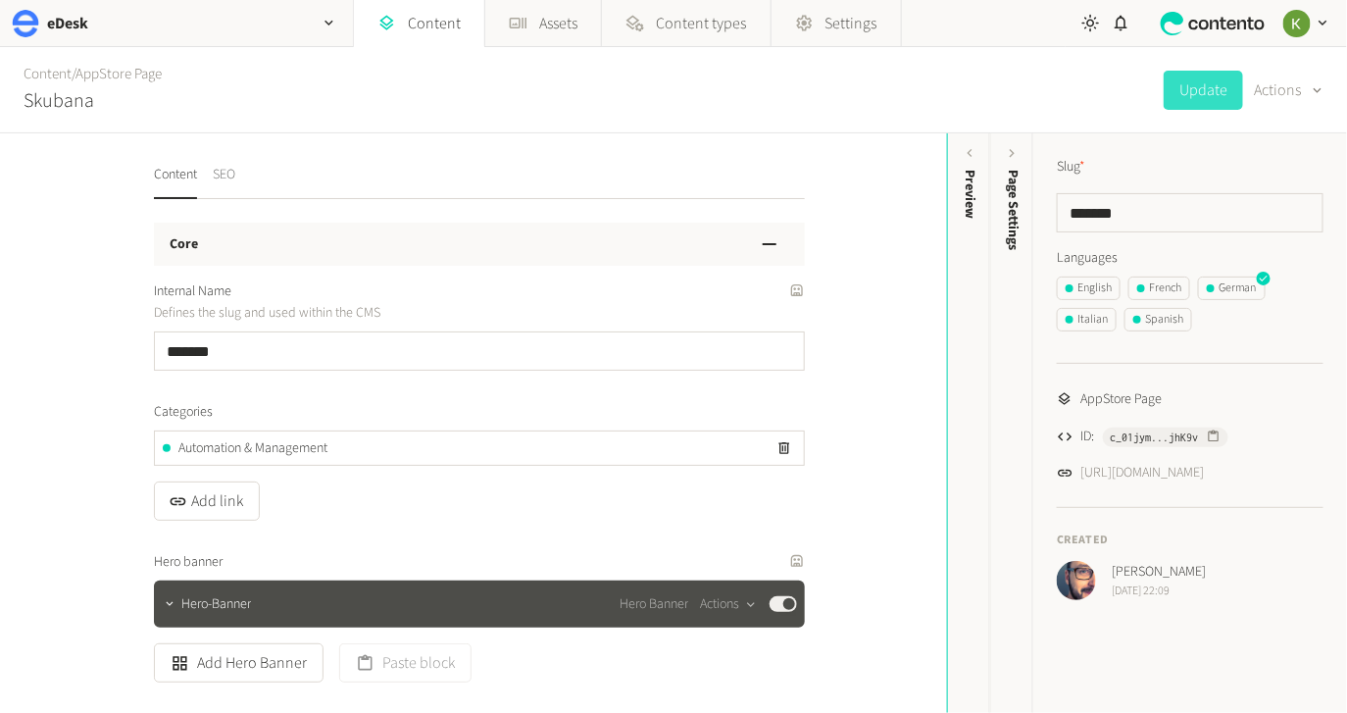
click at [233, 174] on button "SEO" at bounding box center [224, 182] width 23 height 34
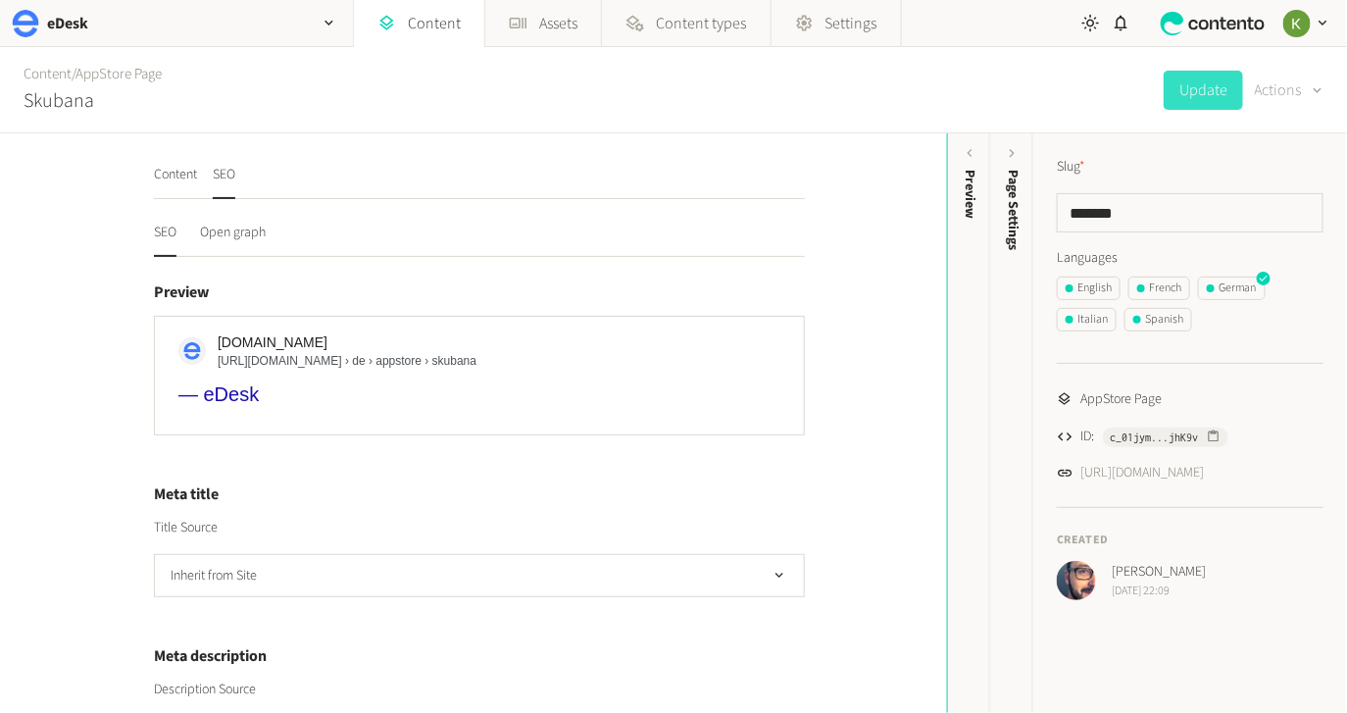
click at [1288, 90] on button "Actions" at bounding box center [1289, 90] width 69 height 39
click at [1258, 218] on button "Translate" at bounding box center [1275, 213] width 92 height 36
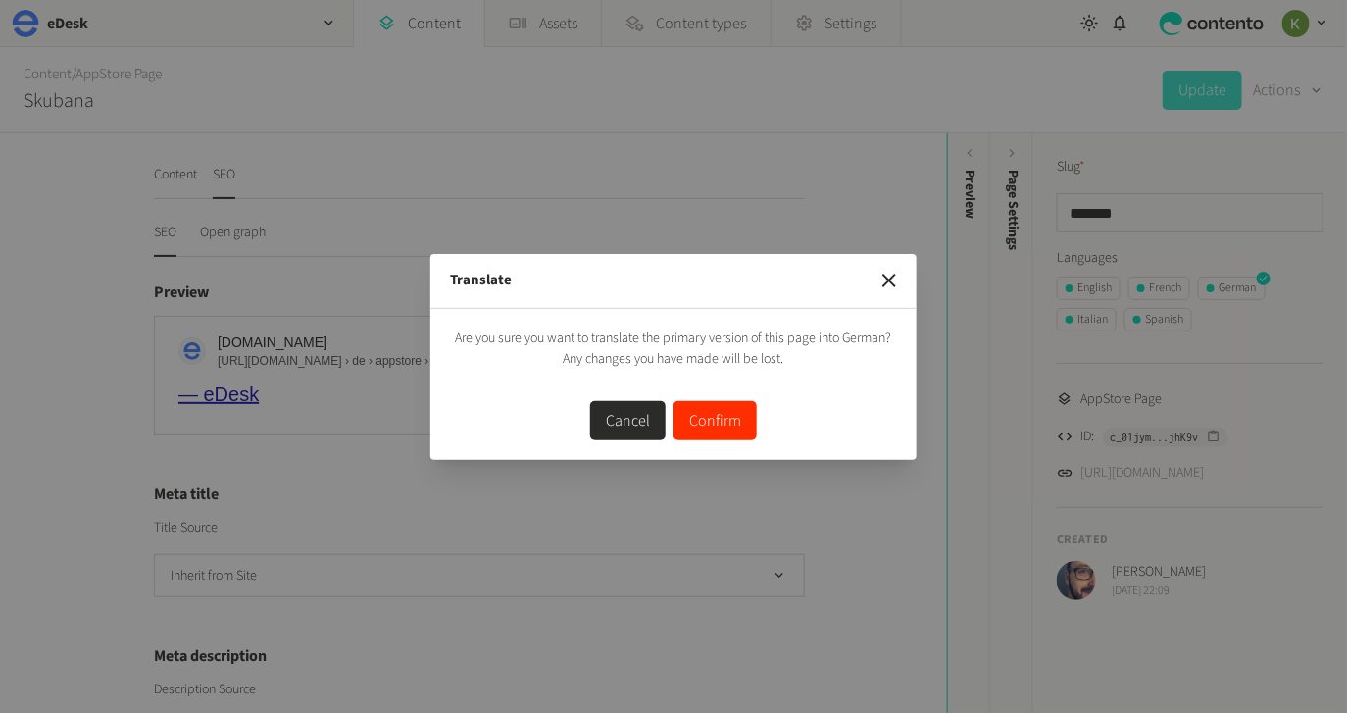
drag, startPoint x: 728, startPoint y: 423, endPoint x: 643, endPoint y: 374, distance: 98.4
click at [728, 423] on button "Confirm" at bounding box center [714, 420] width 83 height 39
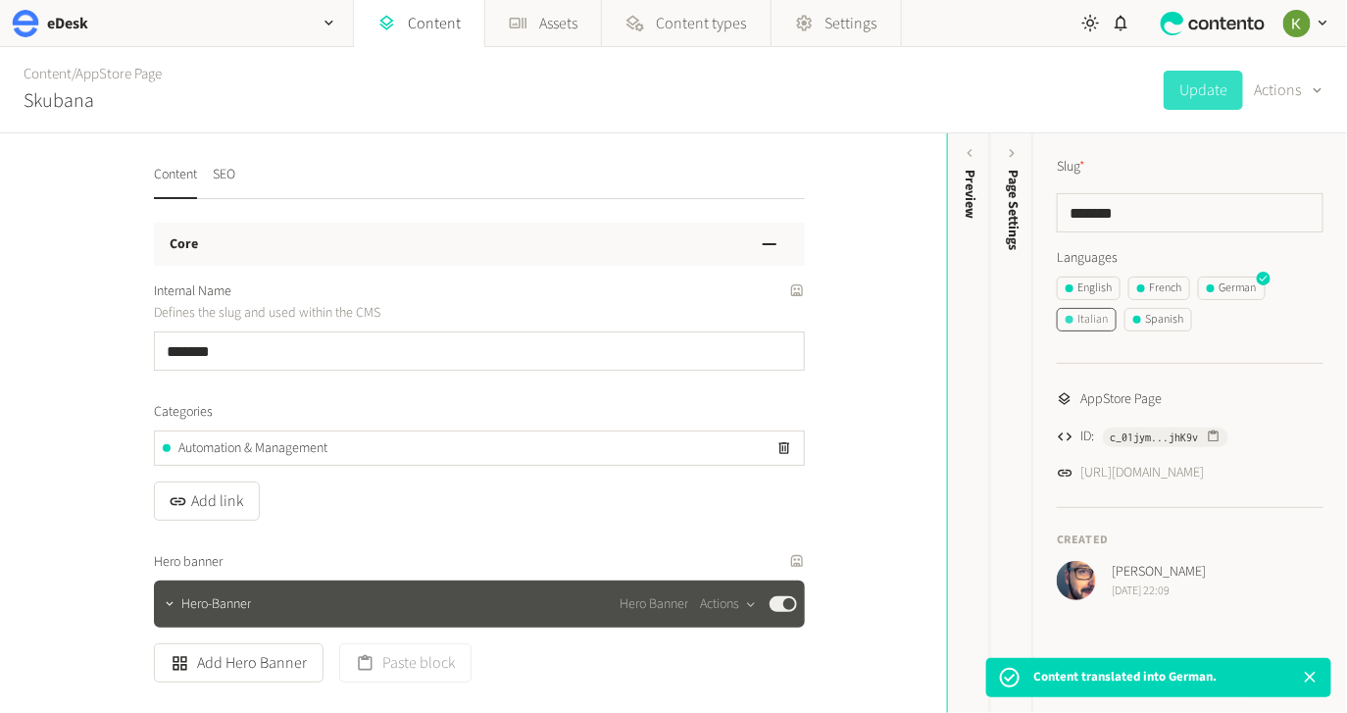
click at [1098, 321] on div "Italian" at bounding box center [1086, 320] width 42 height 18
click at [1287, 89] on button "Actions" at bounding box center [1289, 90] width 69 height 39
click at [1267, 207] on button "Translate" at bounding box center [1275, 213] width 92 height 36
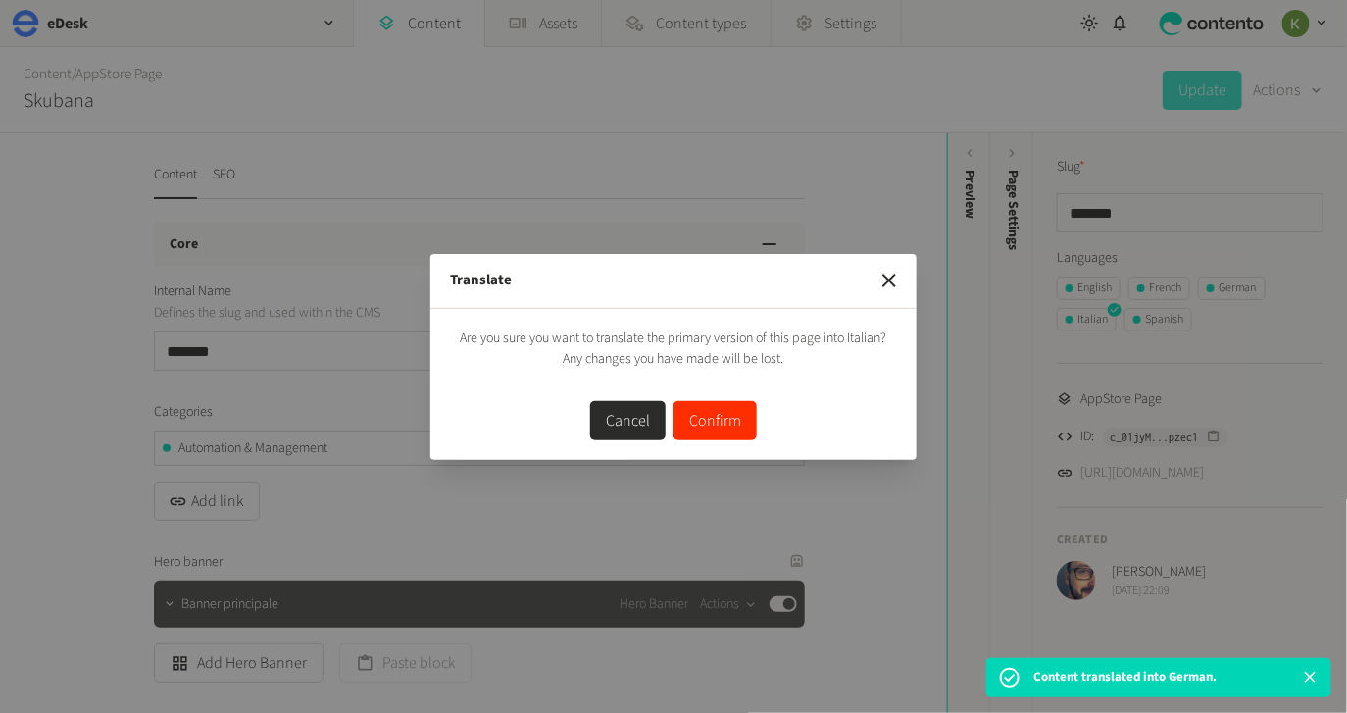
click at [723, 418] on button "Confirm" at bounding box center [714, 420] width 83 height 39
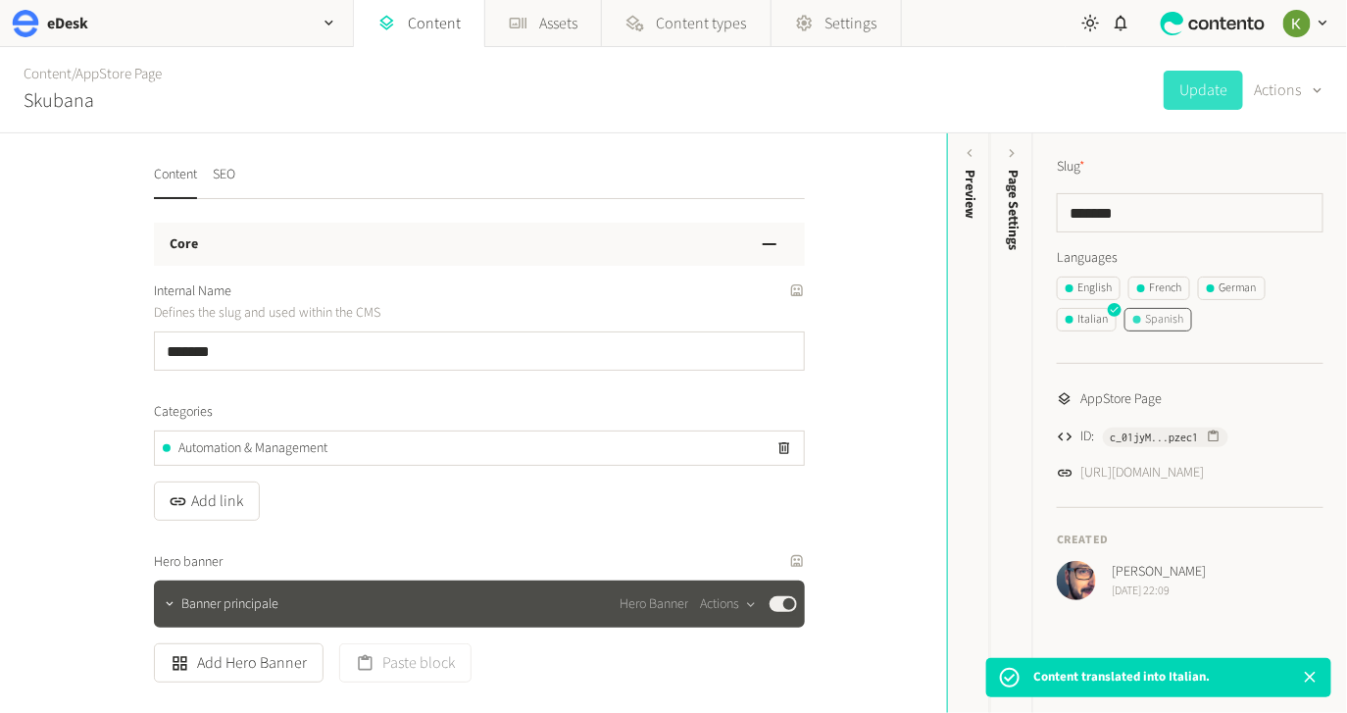
click at [1164, 324] on div "Spanish" at bounding box center [1158, 320] width 50 height 18
click at [1300, 88] on button "Actions" at bounding box center [1289, 90] width 69 height 39
click at [1273, 206] on button "Translate" at bounding box center [1275, 213] width 92 height 36
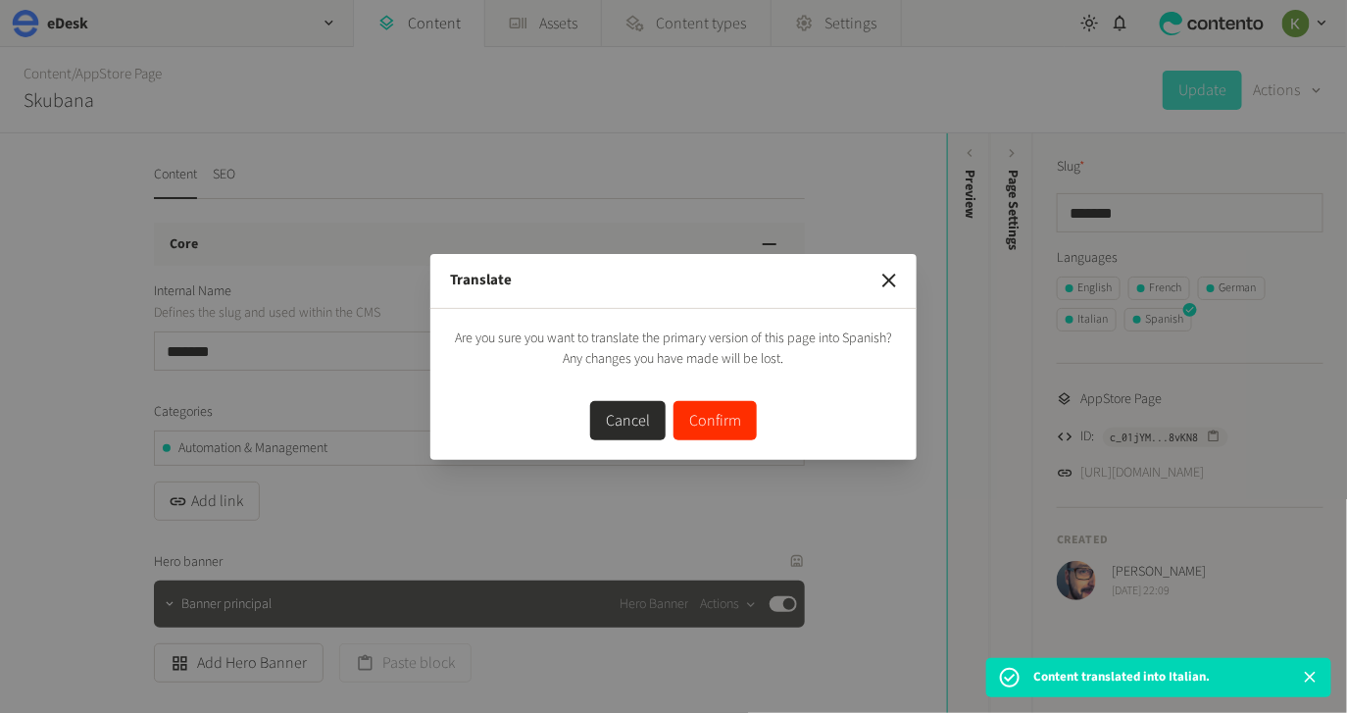
click at [715, 427] on button "Confirm" at bounding box center [714, 420] width 83 height 39
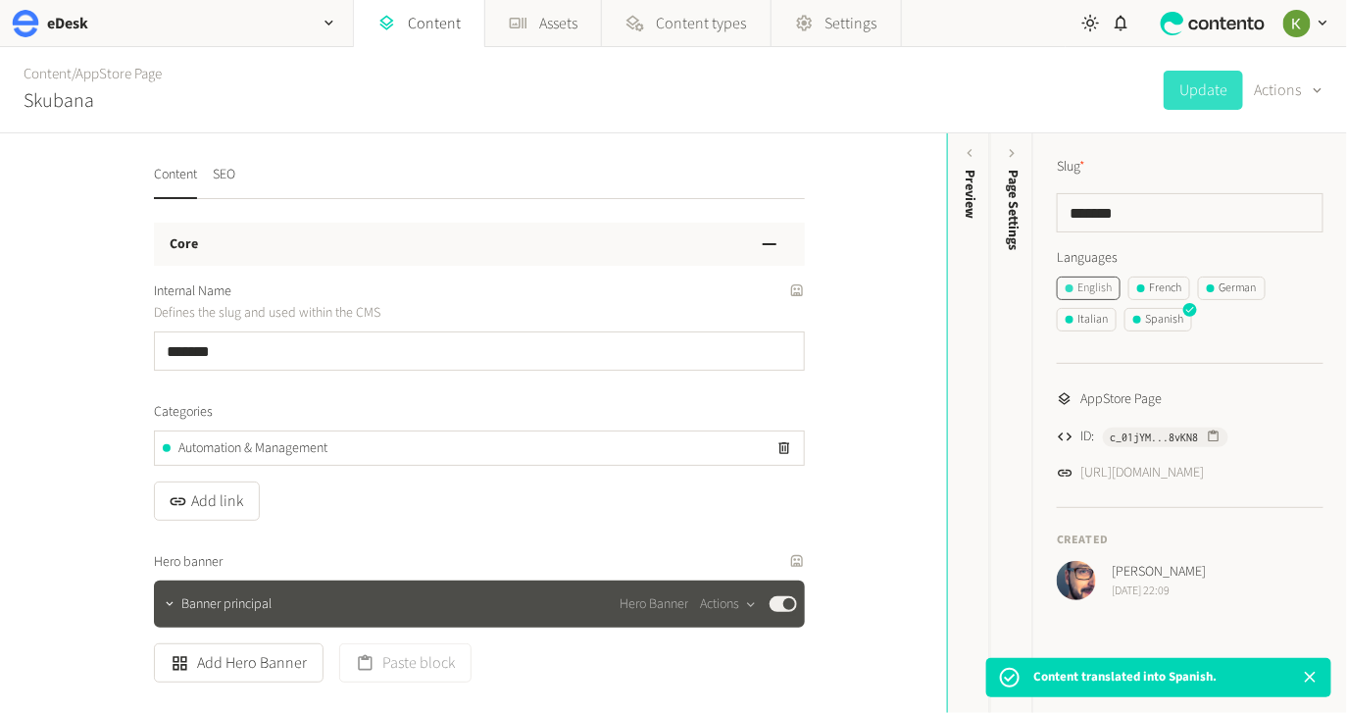
click at [1078, 284] on div "English" at bounding box center [1088, 288] width 46 height 18
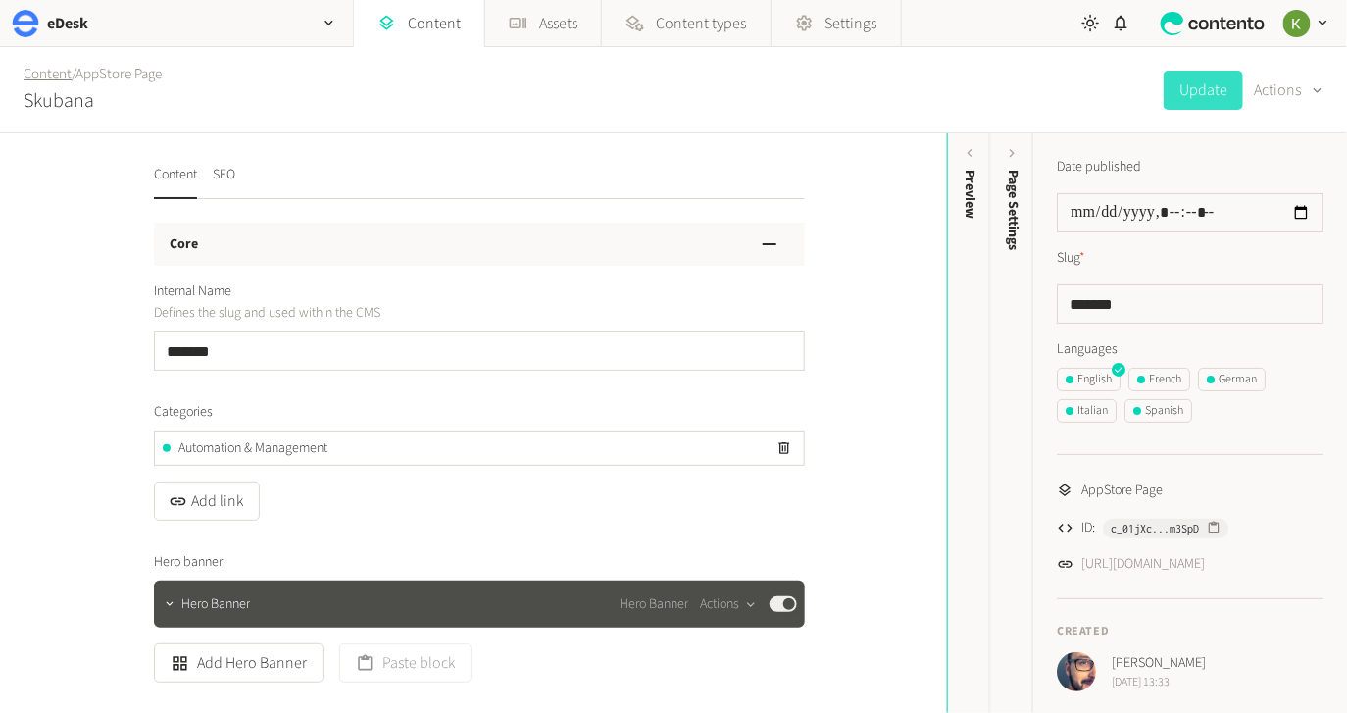
click at [44, 75] on link "Content" at bounding box center [48, 74] width 48 height 21
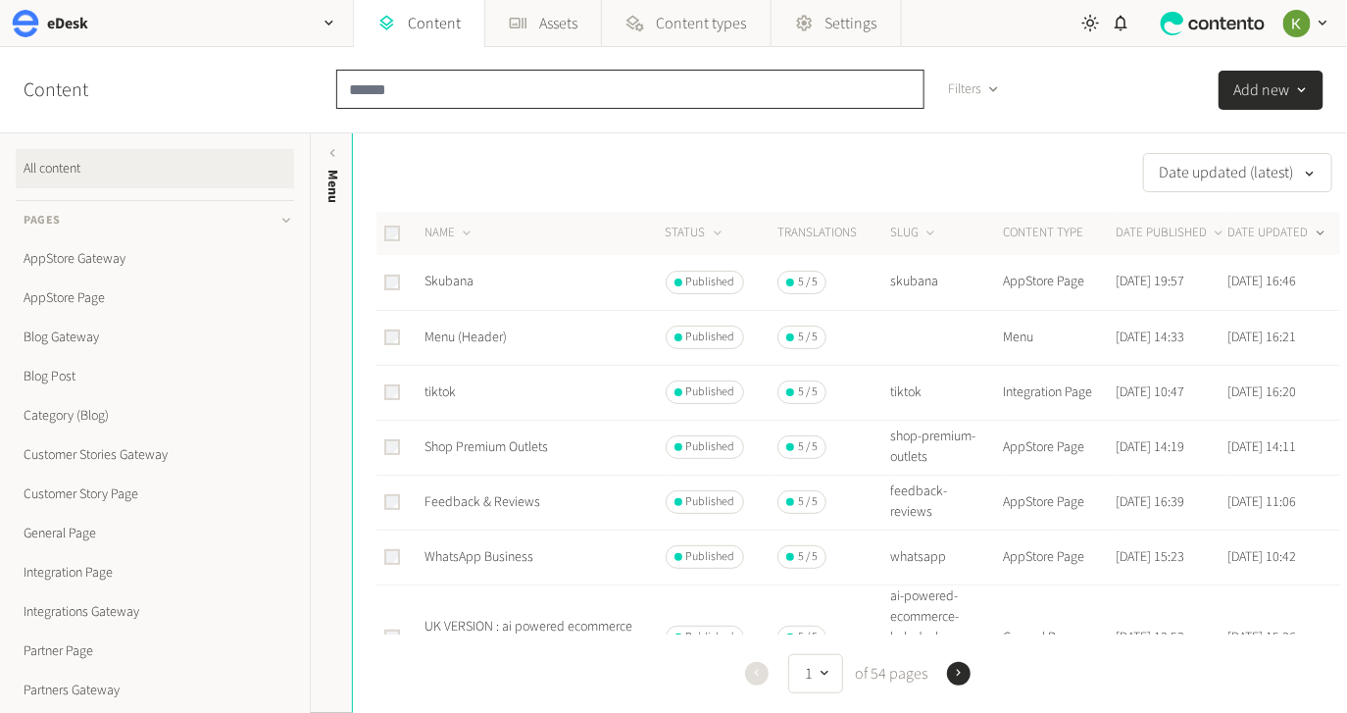
click at [518, 91] on input "text" at bounding box center [630, 89] width 588 height 39
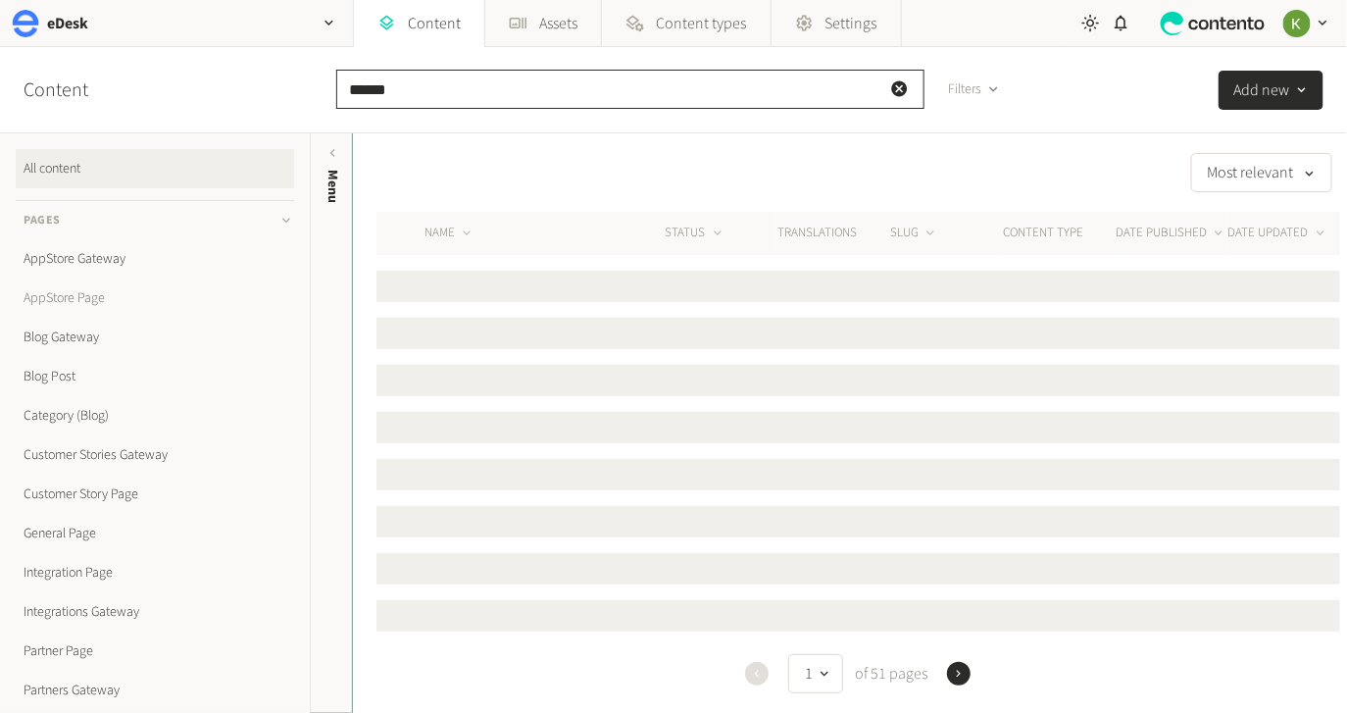
type input "******"
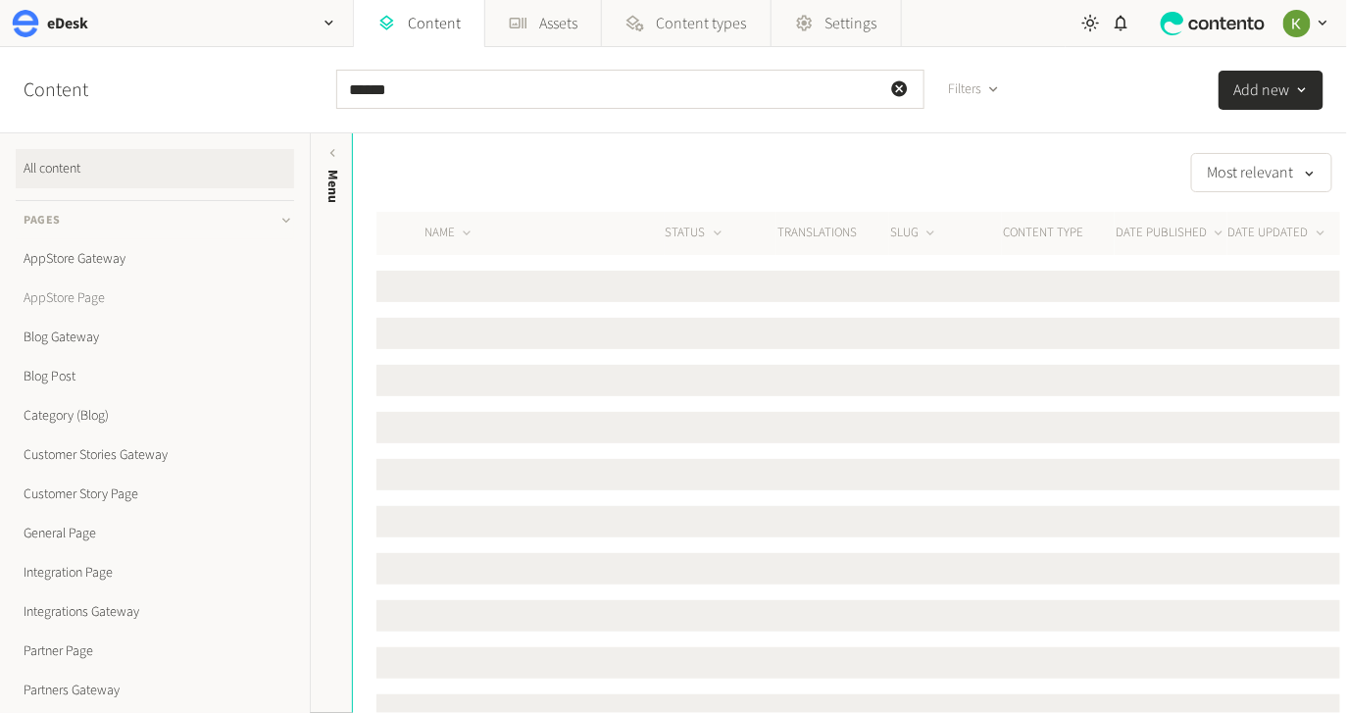
click at [76, 298] on link "AppStore Page" at bounding box center [155, 297] width 278 height 39
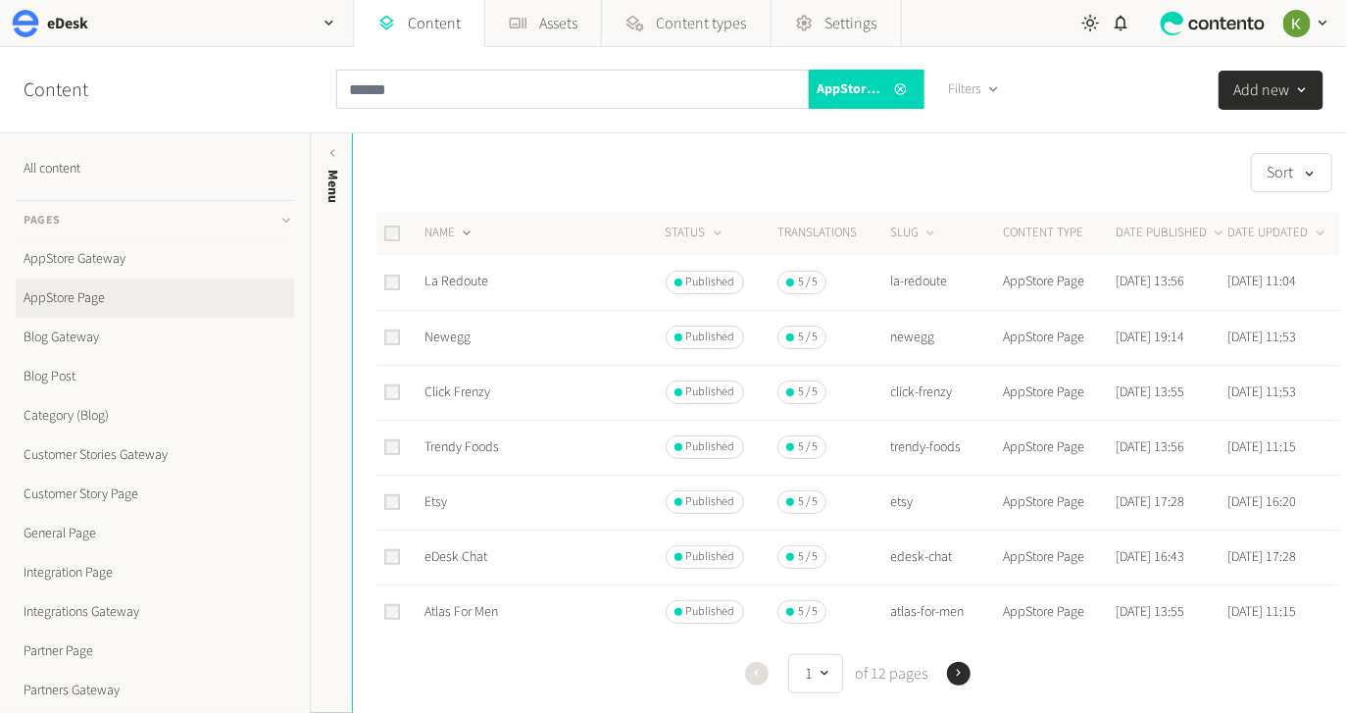
click at [439, 223] on button "NAME" at bounding box center [449, 233] width 50 height 20
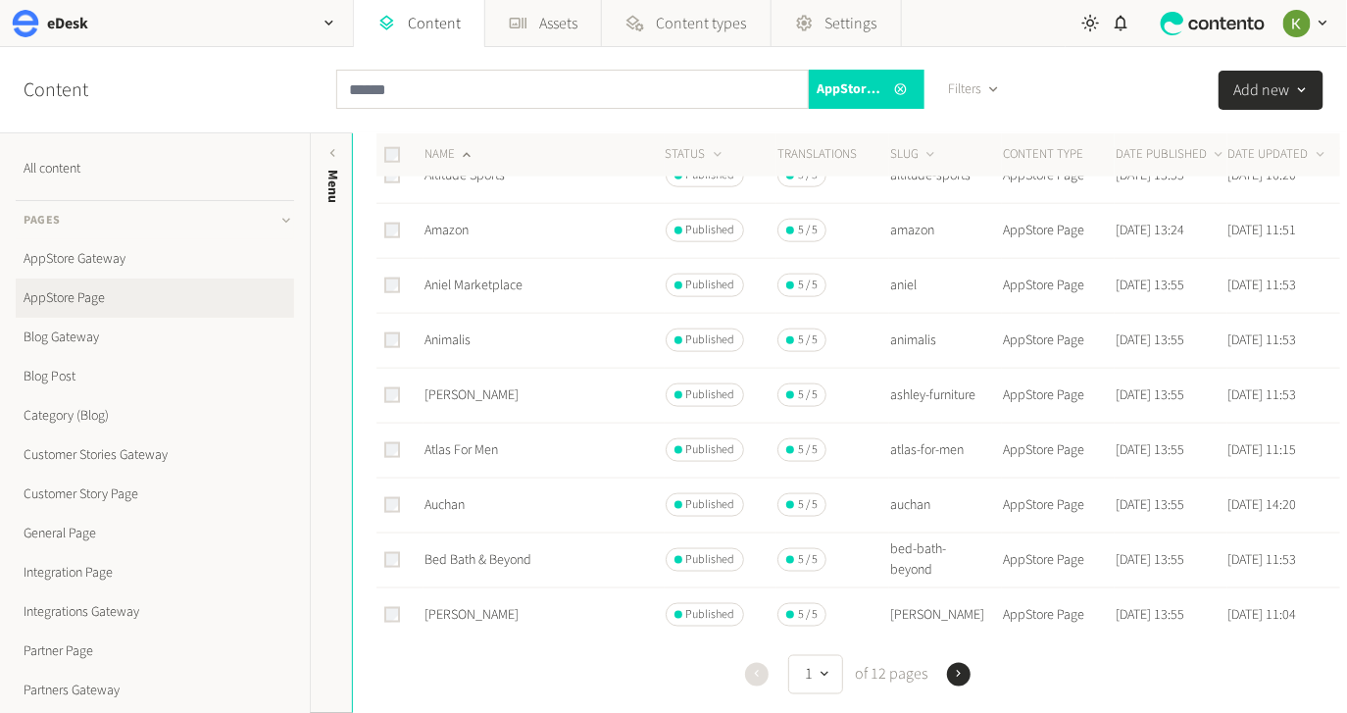
scroll to position [774, 0]
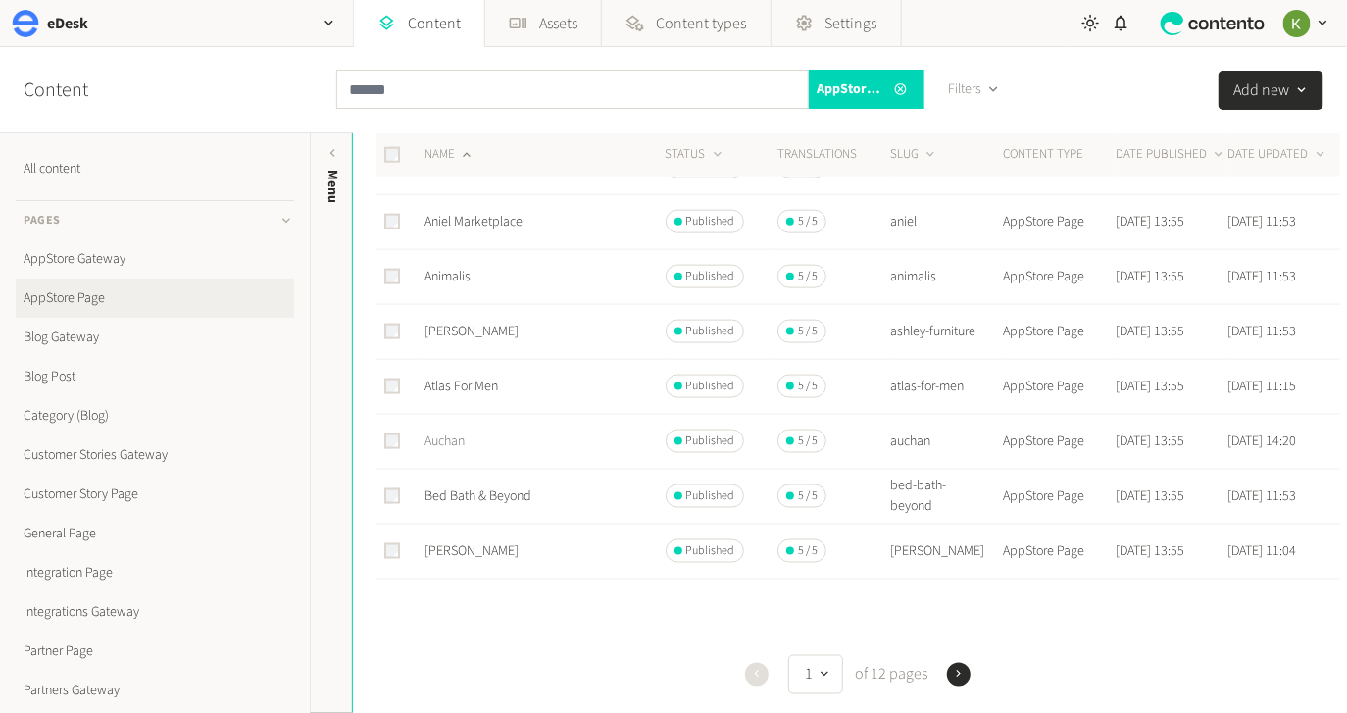
click at [451, 445] on link "Auchan" at bounding box center [444, 441] width 40 height 20
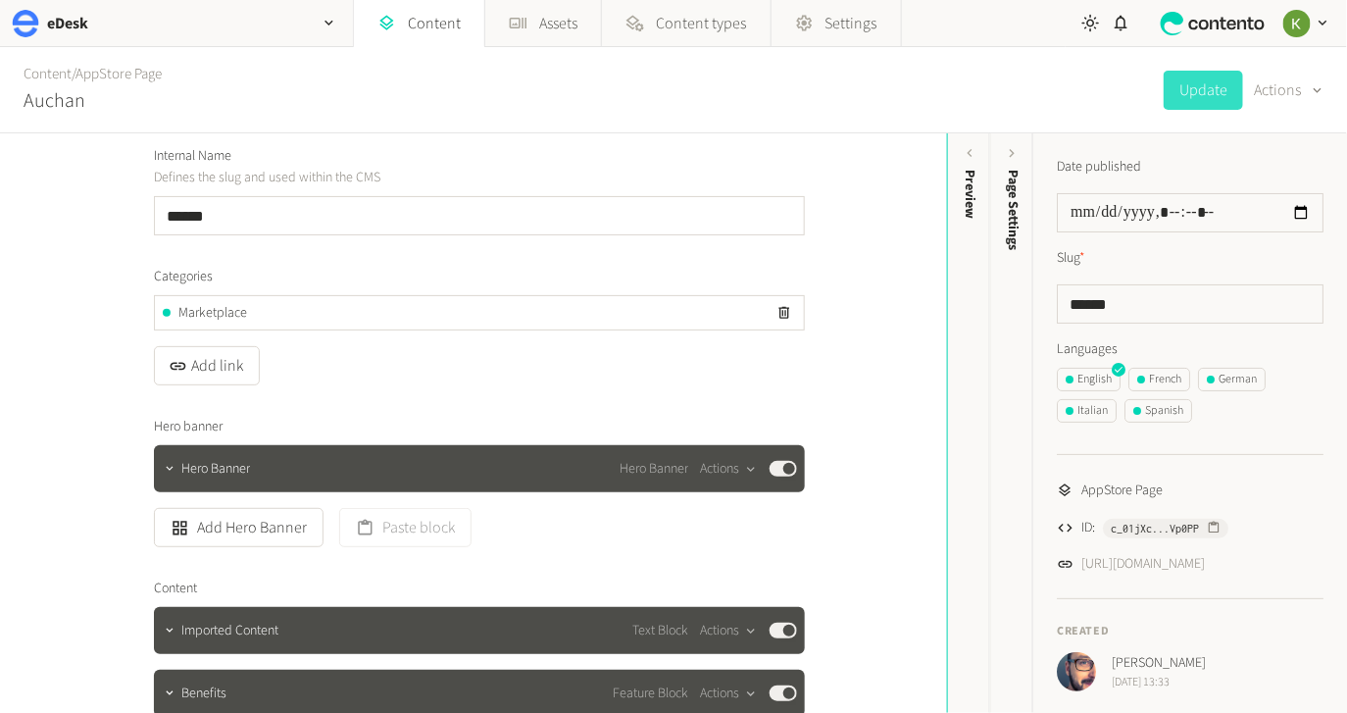
scroll to position [210, 0]
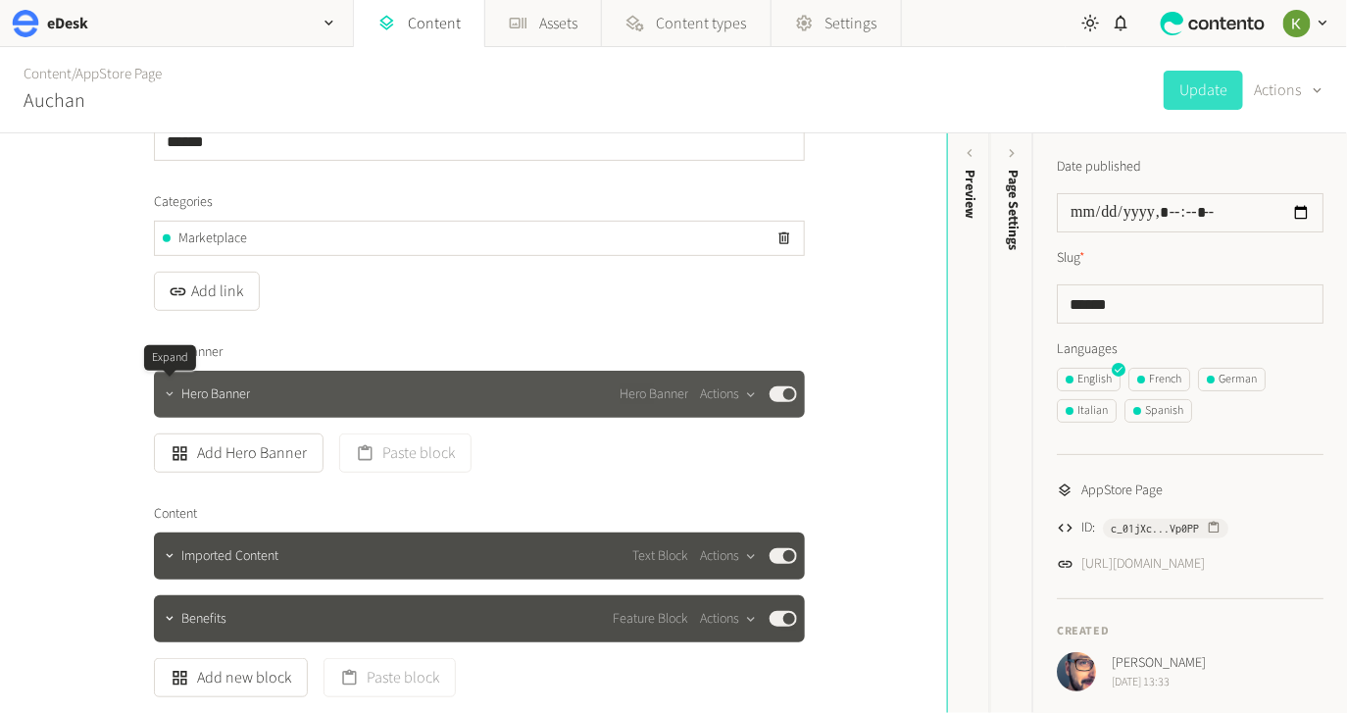
click at [169, 399] on icon "button" at bounding box center [170, 394] width 14 height 14
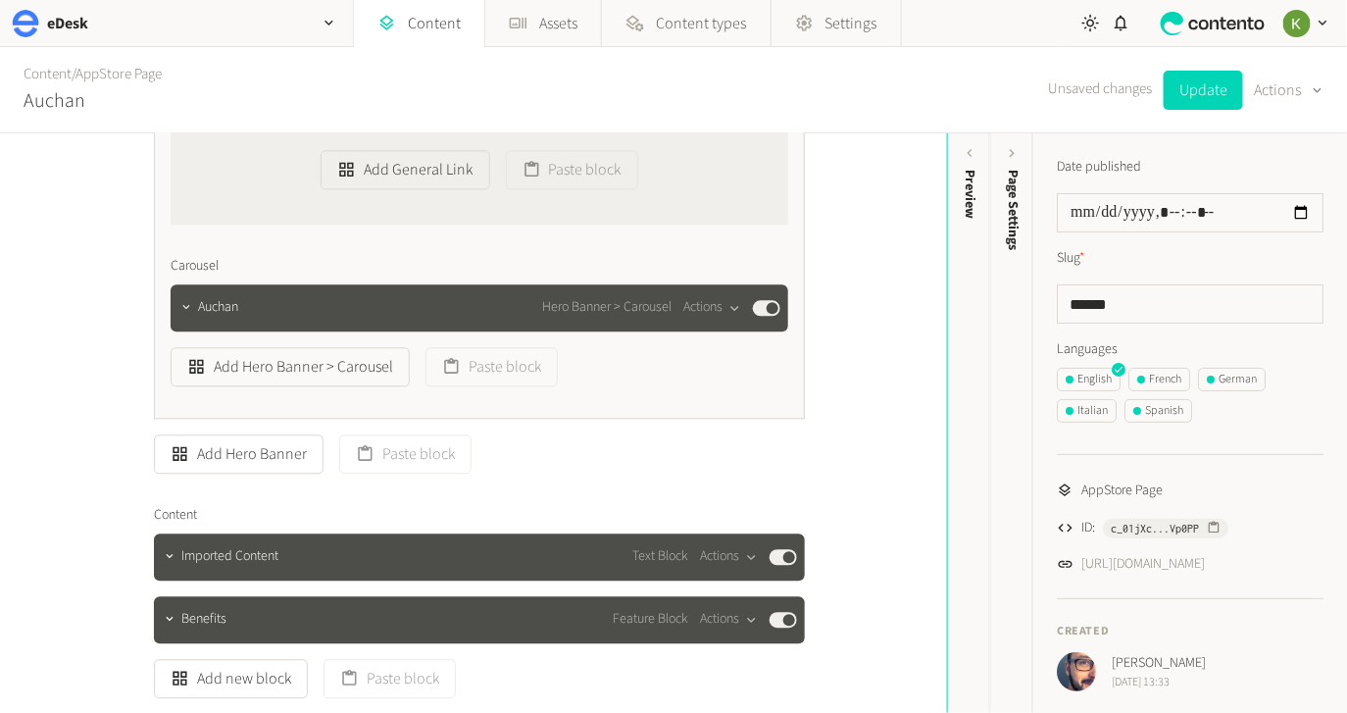
scroll to position [1506, 0]
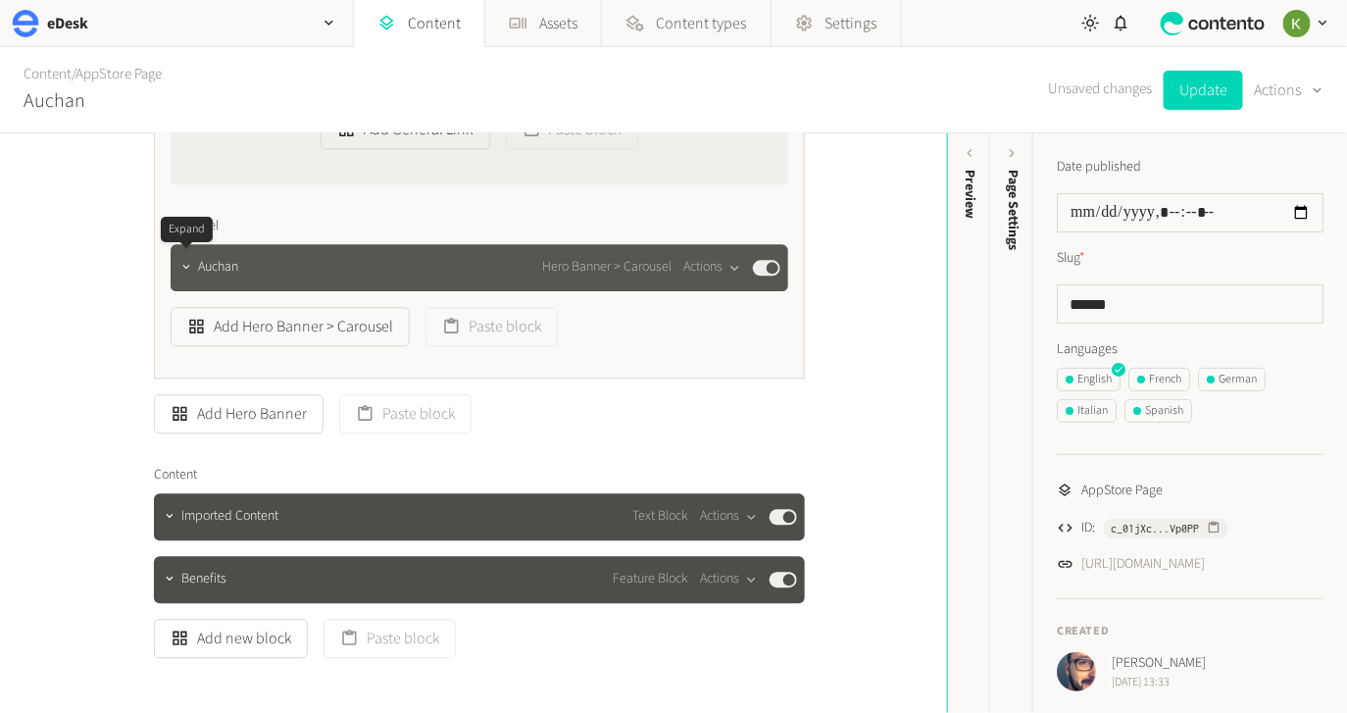
drag, startPoint x: 185, startPoint y: 266, endPoint x: 224, endPoint y: 261, distance: 39.5
click at [186, 266] on icon "button" at bounding box center [185, 267] width 7 height 4
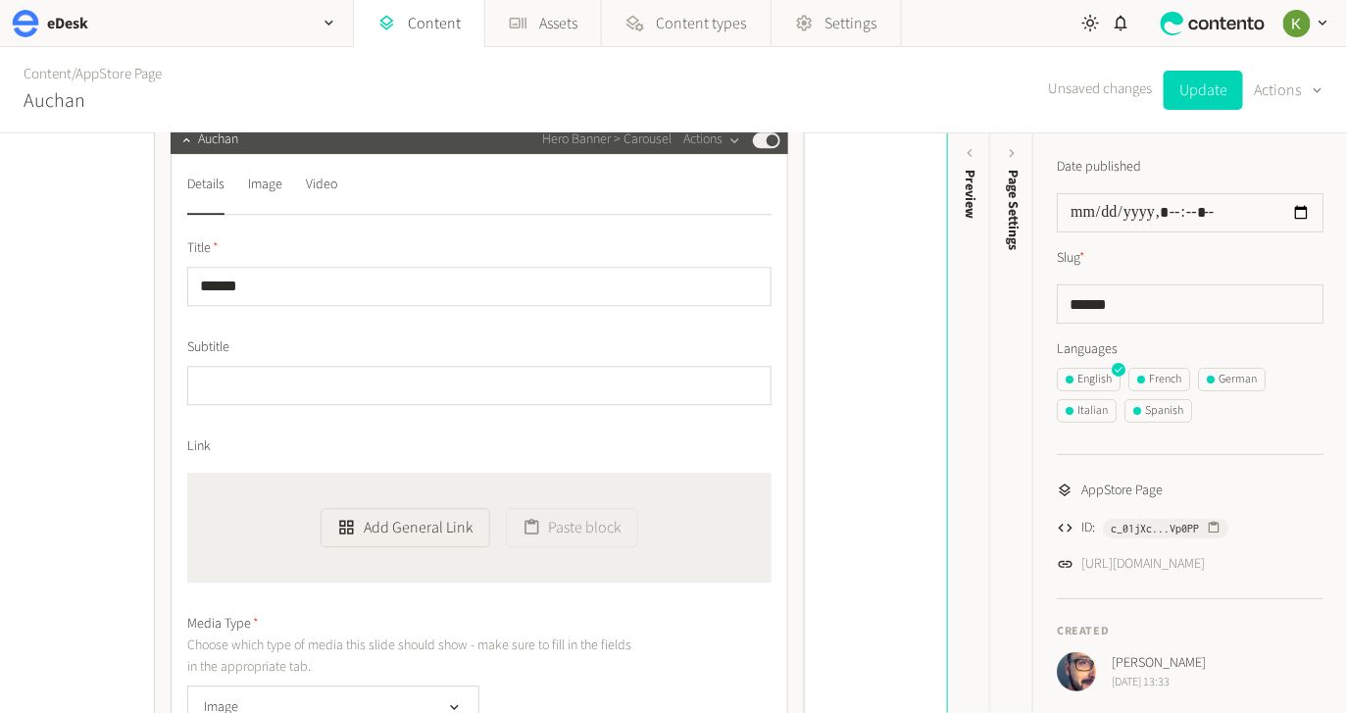
scroll to position [1516, 0]
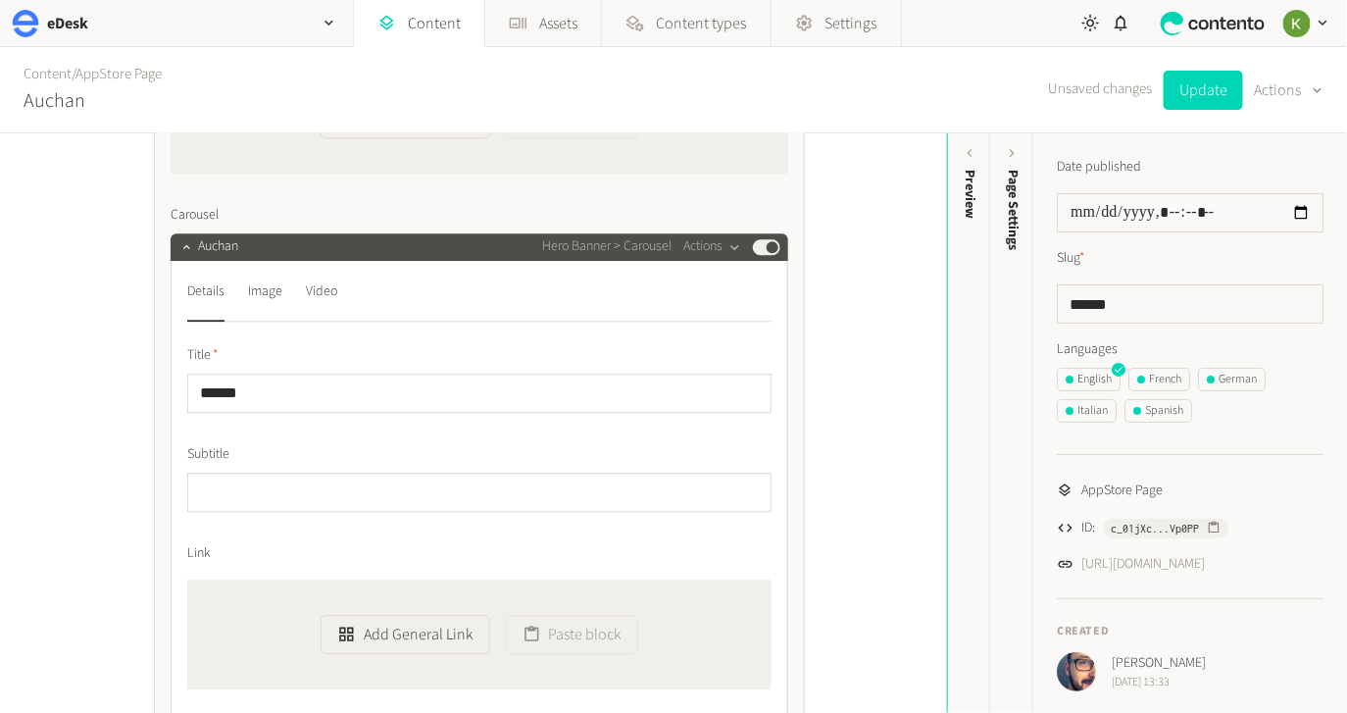
drag, startPoint x: 266, startPoint y: 278, endPoint x: 303, endPoint y: 264, distance: 40.0
click at [266, 278] on div "Image" at bounding box center [265, 291] width 34 height 31
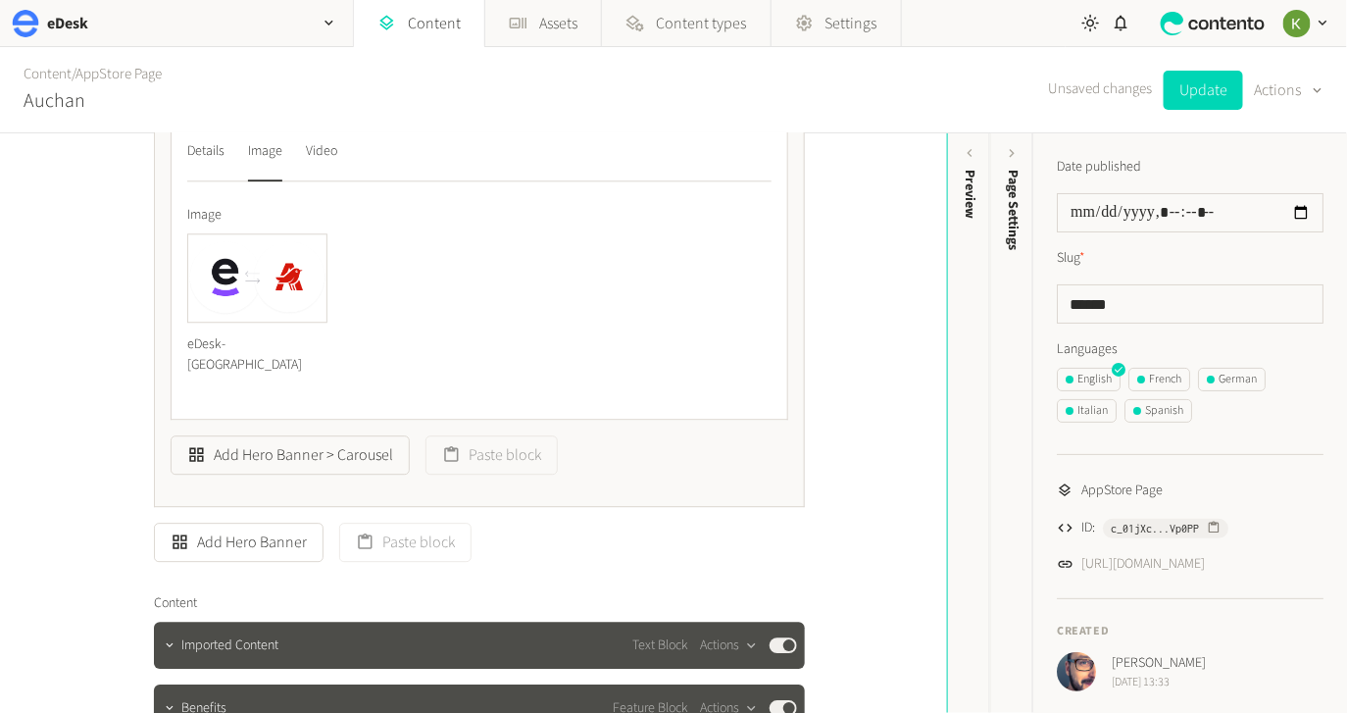
scroll to position [1717, 0]
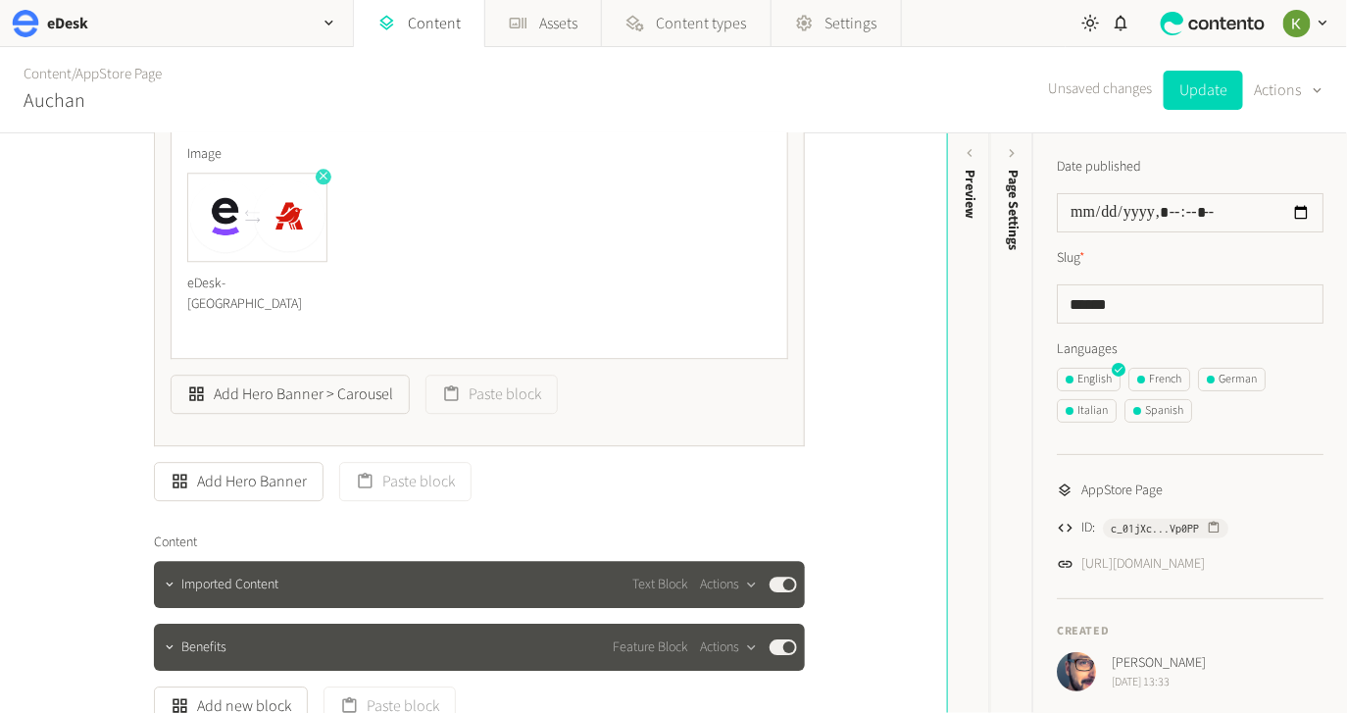
click at [324, 176] on icon "button" at bounding box center [324, 176] width 14 height 14
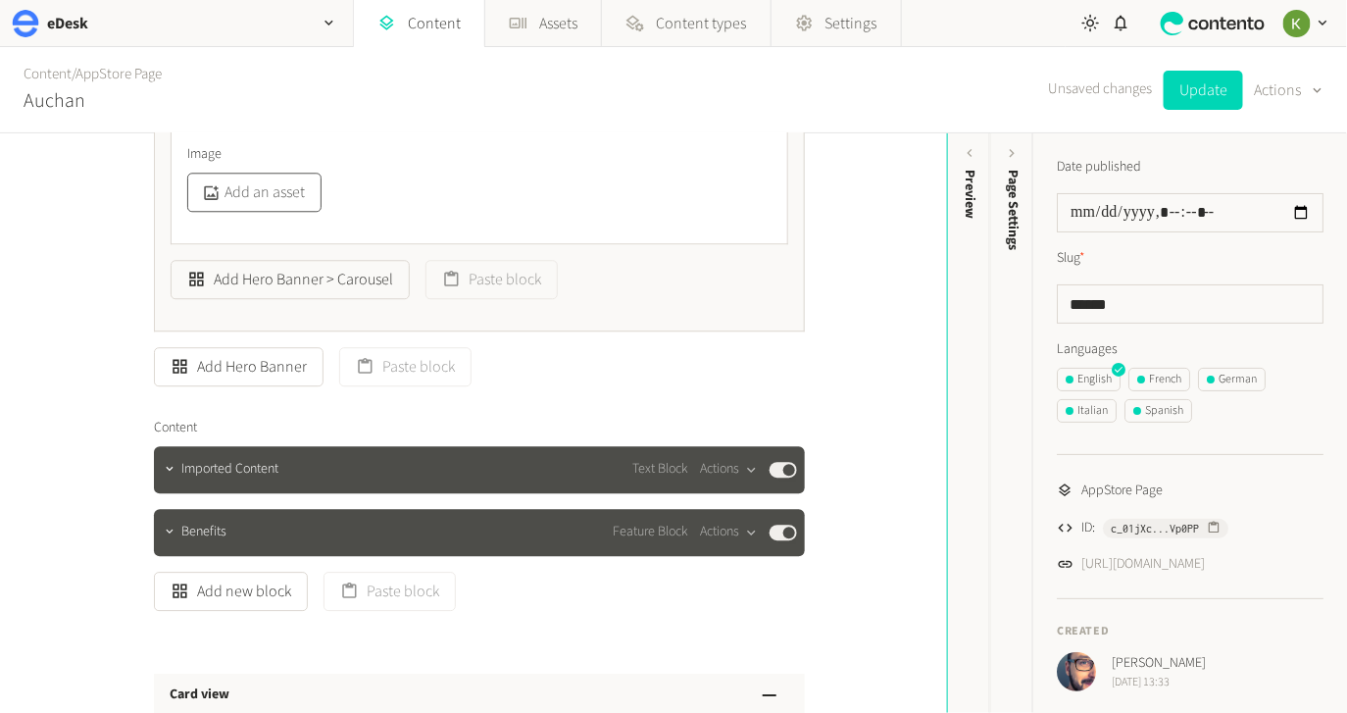
click at [257, 196] on button "Add an asset" at bounding box center [254, 192] width 134 height 39
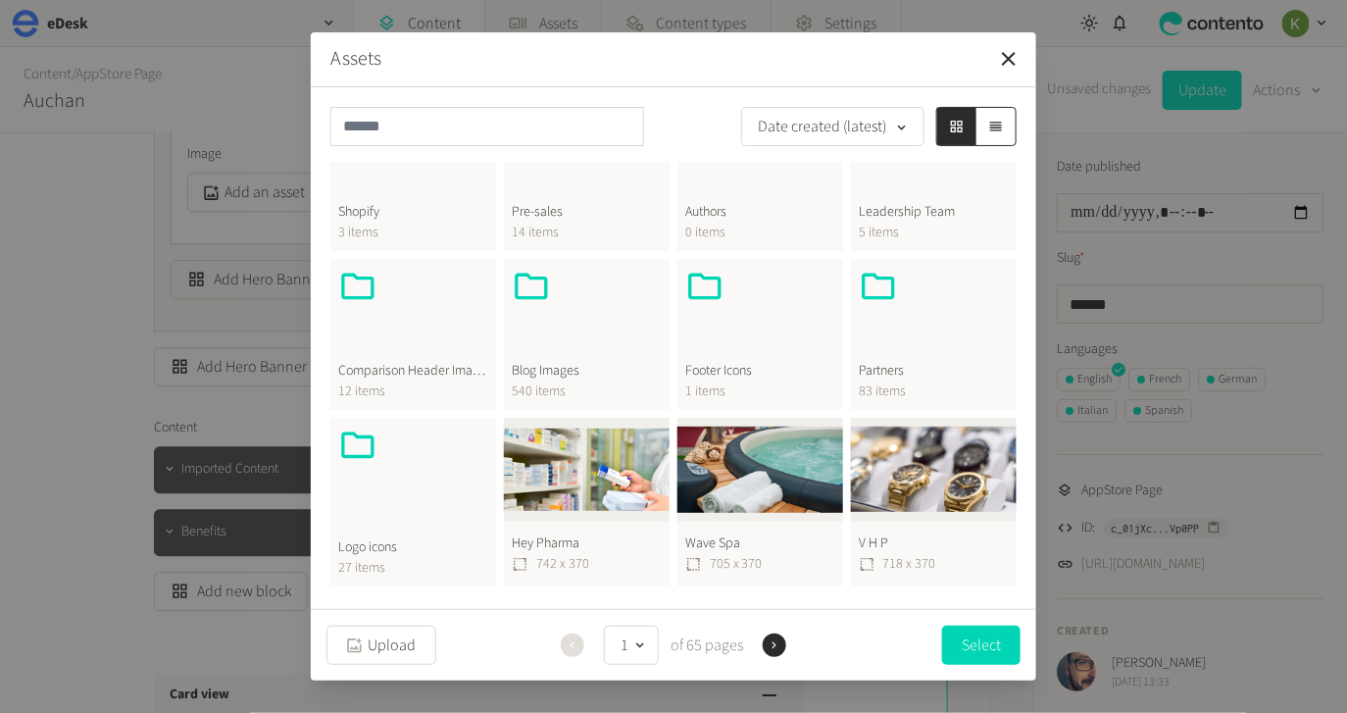
scroll to position [549, 0]
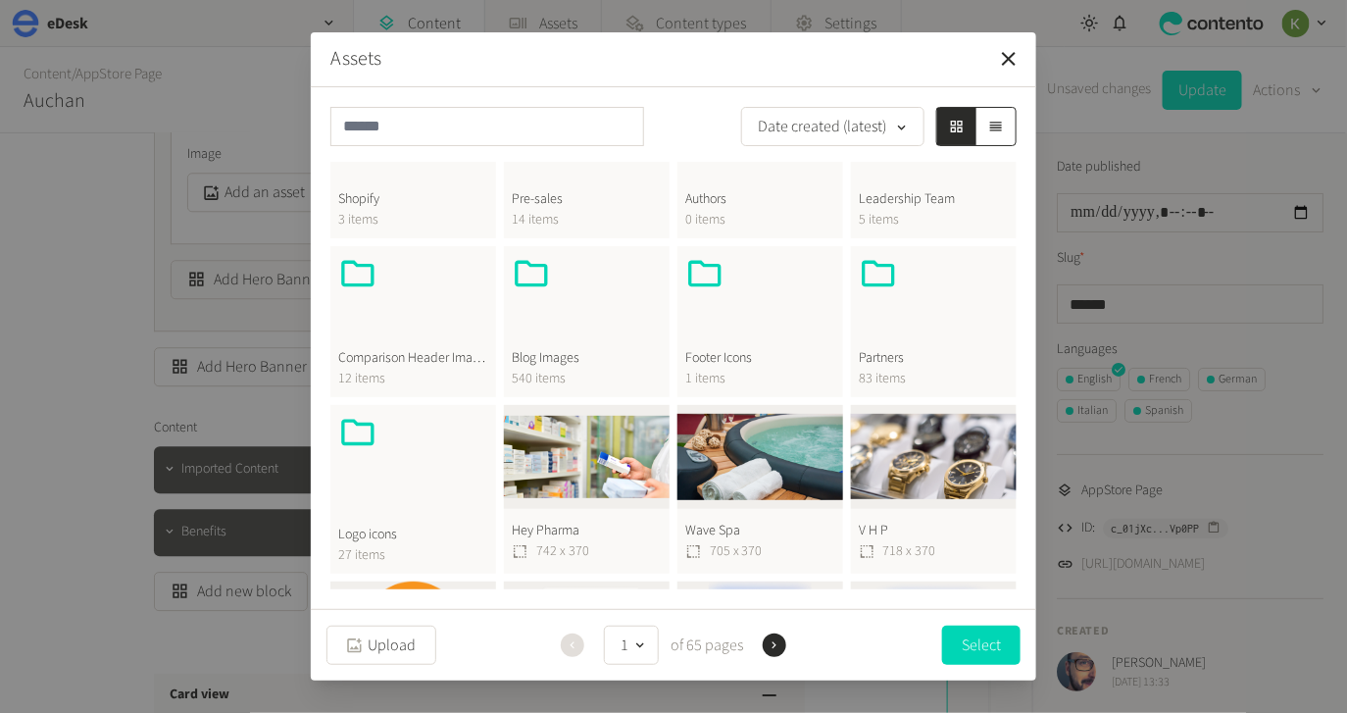
click at [402, 469] on div at bounding box center [413, 460] width 150 height 94
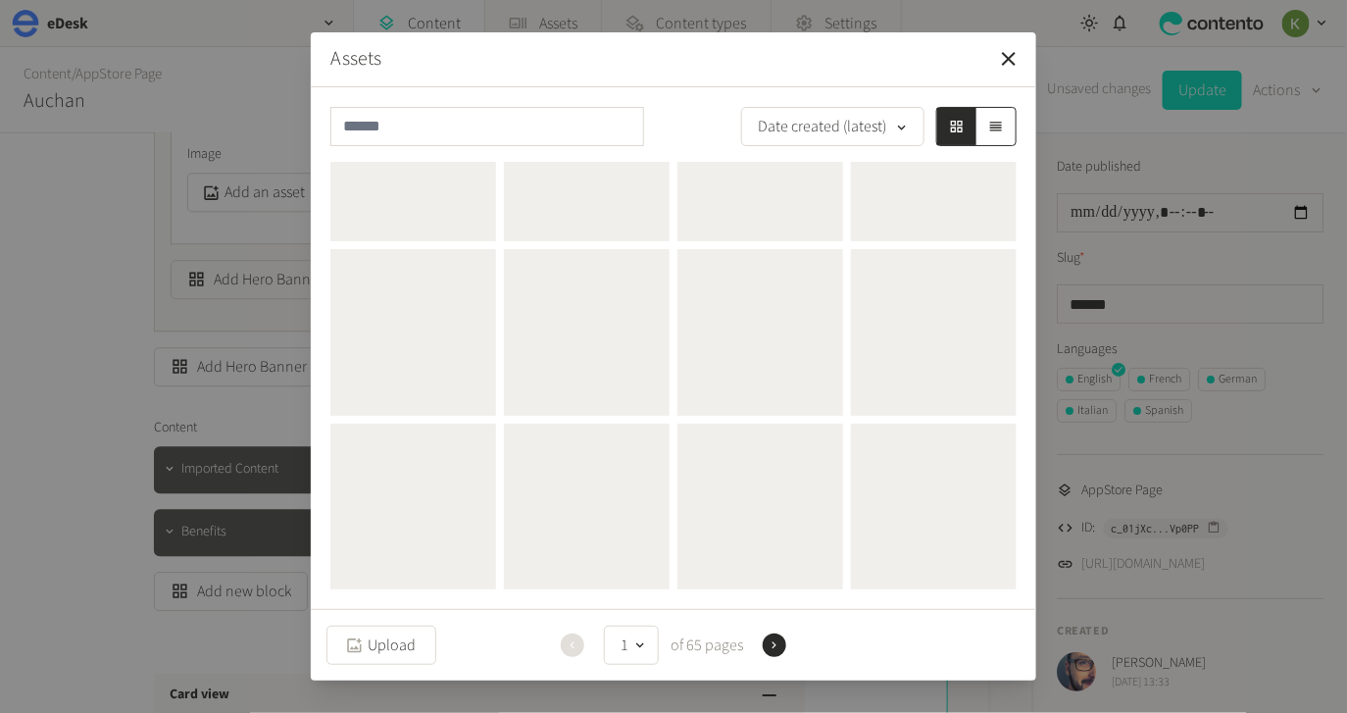
scroll to position [0, 0]
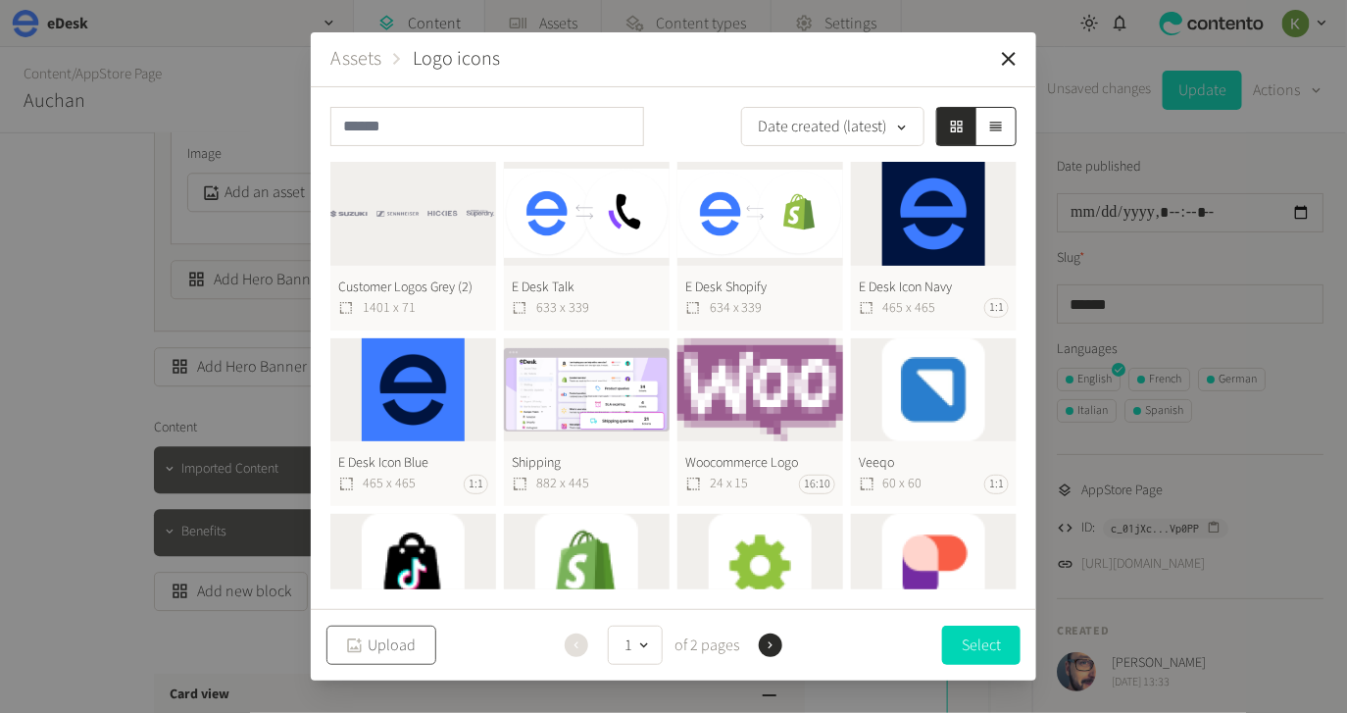
click at [392, 639] on button "Upload" at bounding box center [381, 644] width 110 height 39
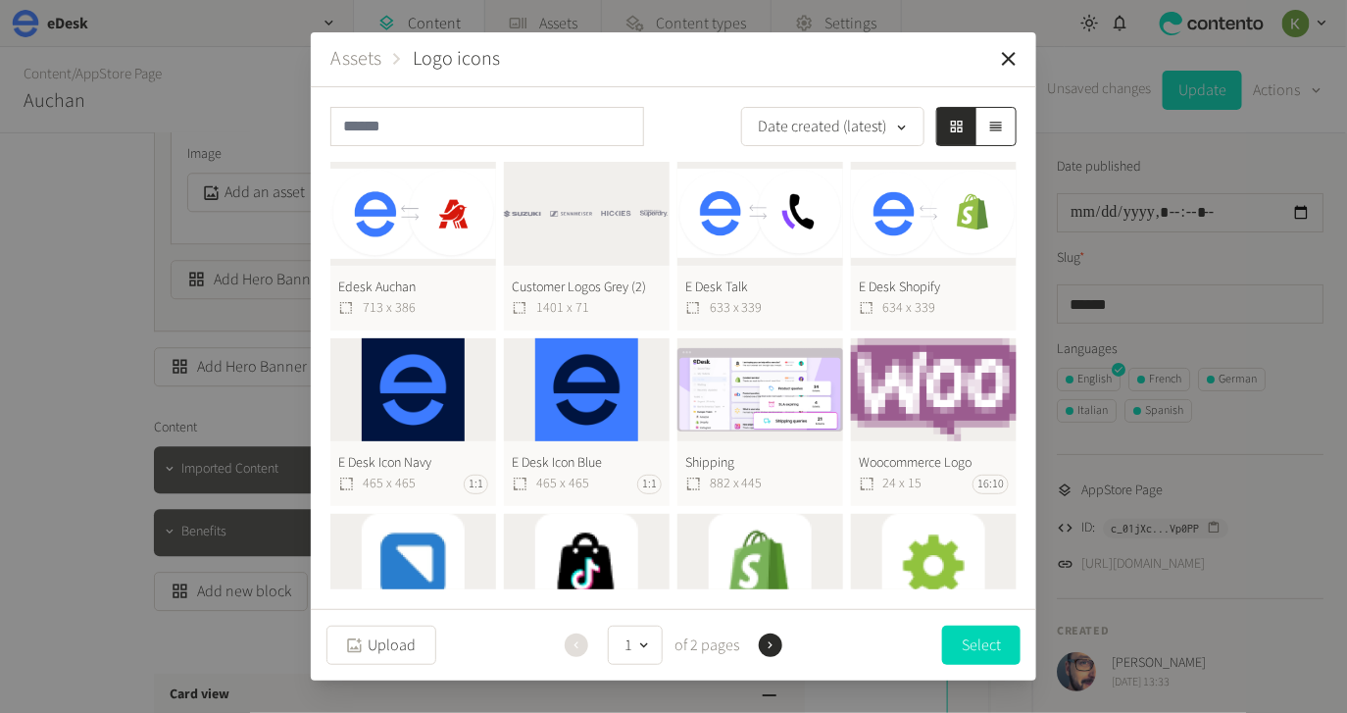
click at [426, 242] on button "Edesk Auchan 713 x 386" at bounding box center [413, 246] width 166 height 169
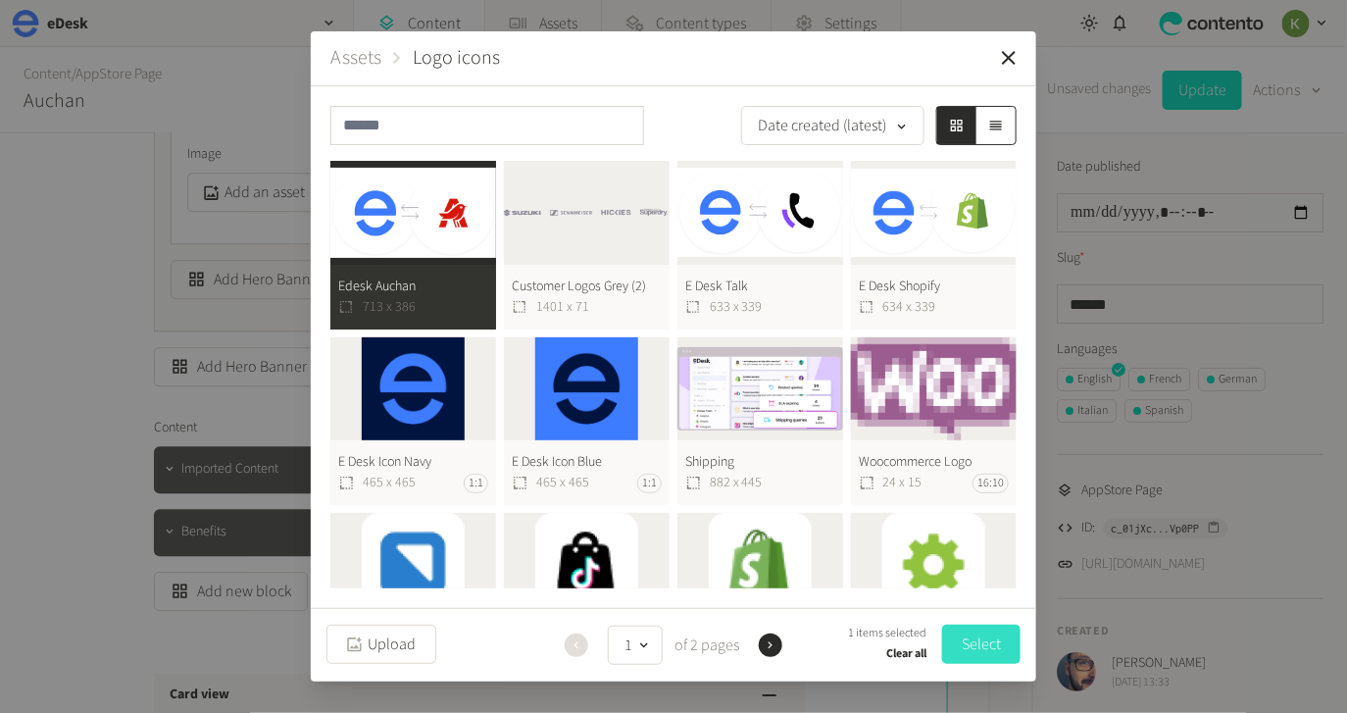
click at [972, 649] on button "Select" at bounding box center [981, 643] width 78 height 39
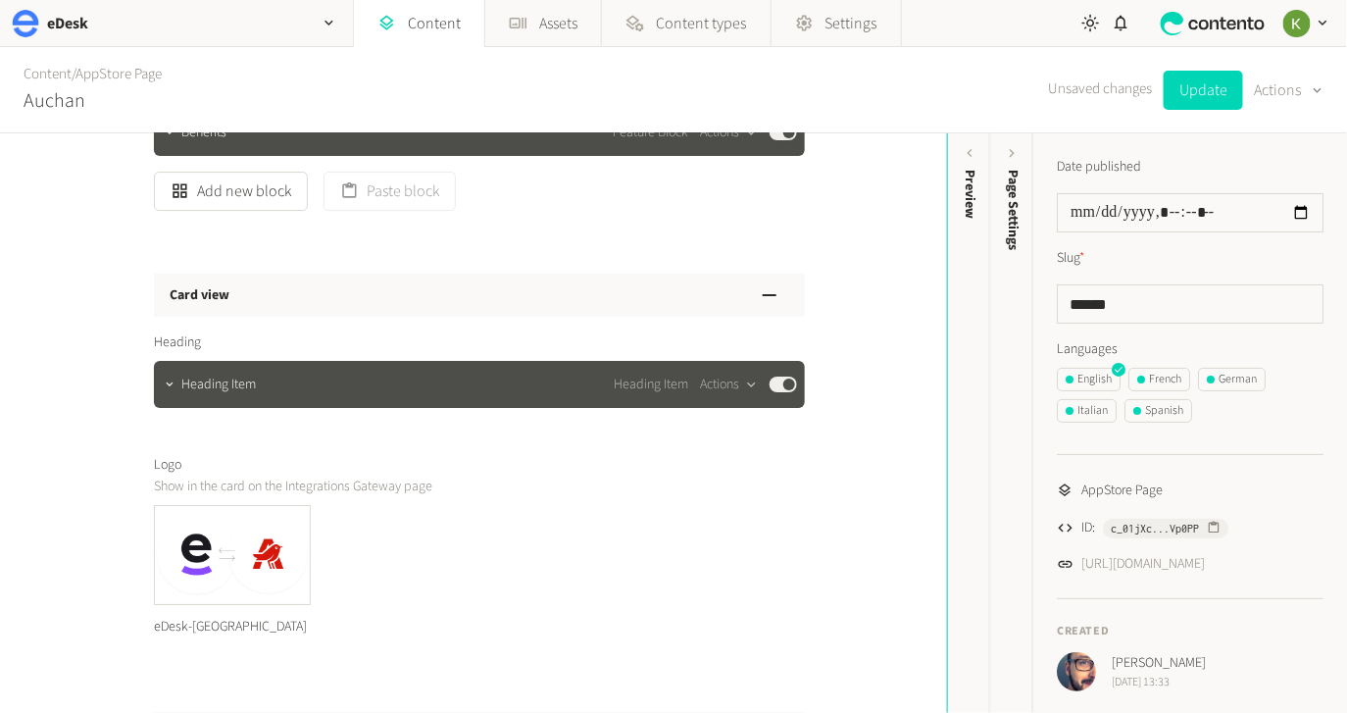
scroll to position [2234, 0]
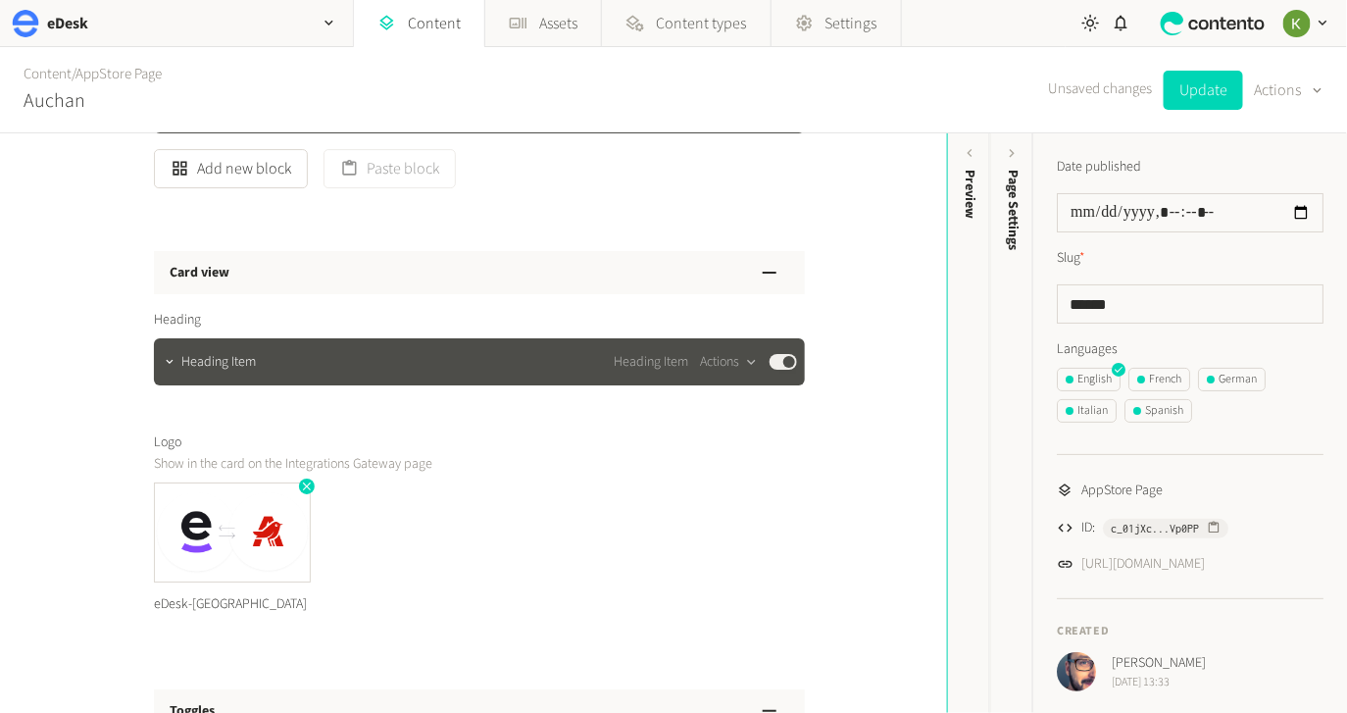
click at [305, 485] on icon "button" at bounding box center [307, 486] width 8 height 8
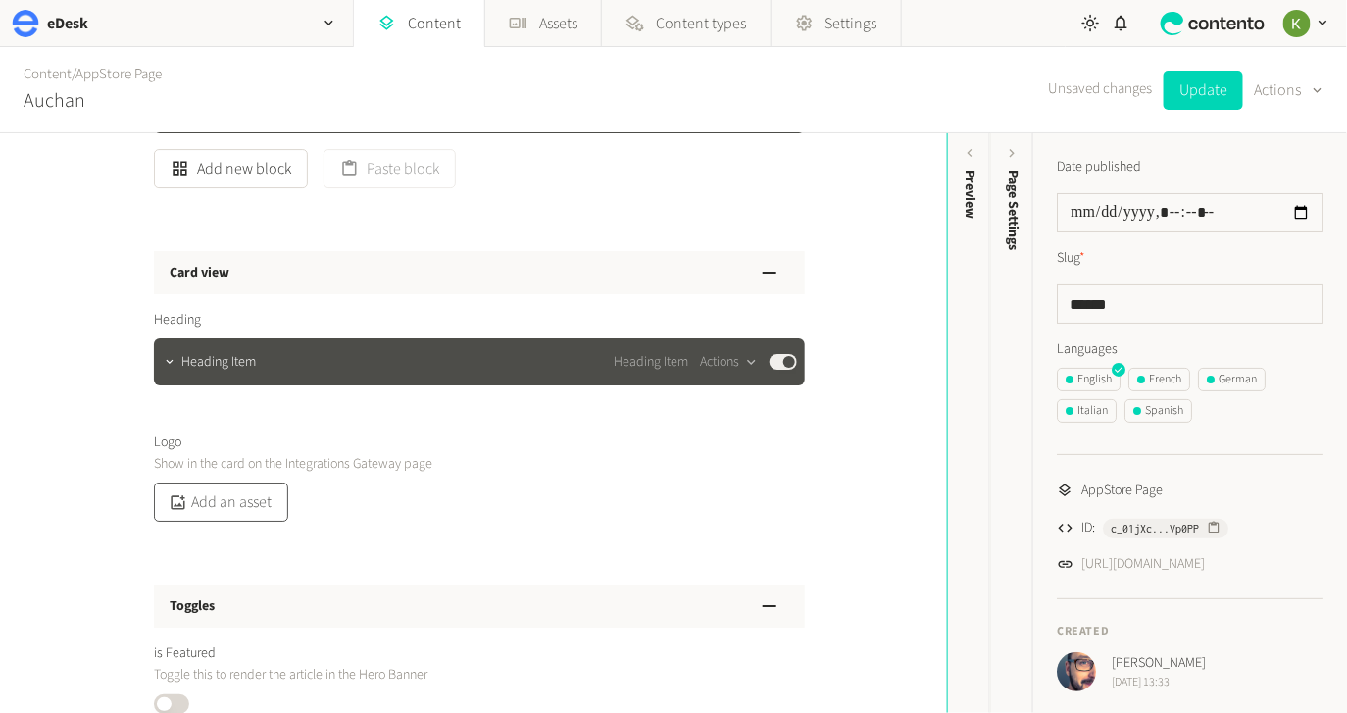
click at [243, 501] on button "Add an asset" at bounding box center [221, 501] width 134 height 39
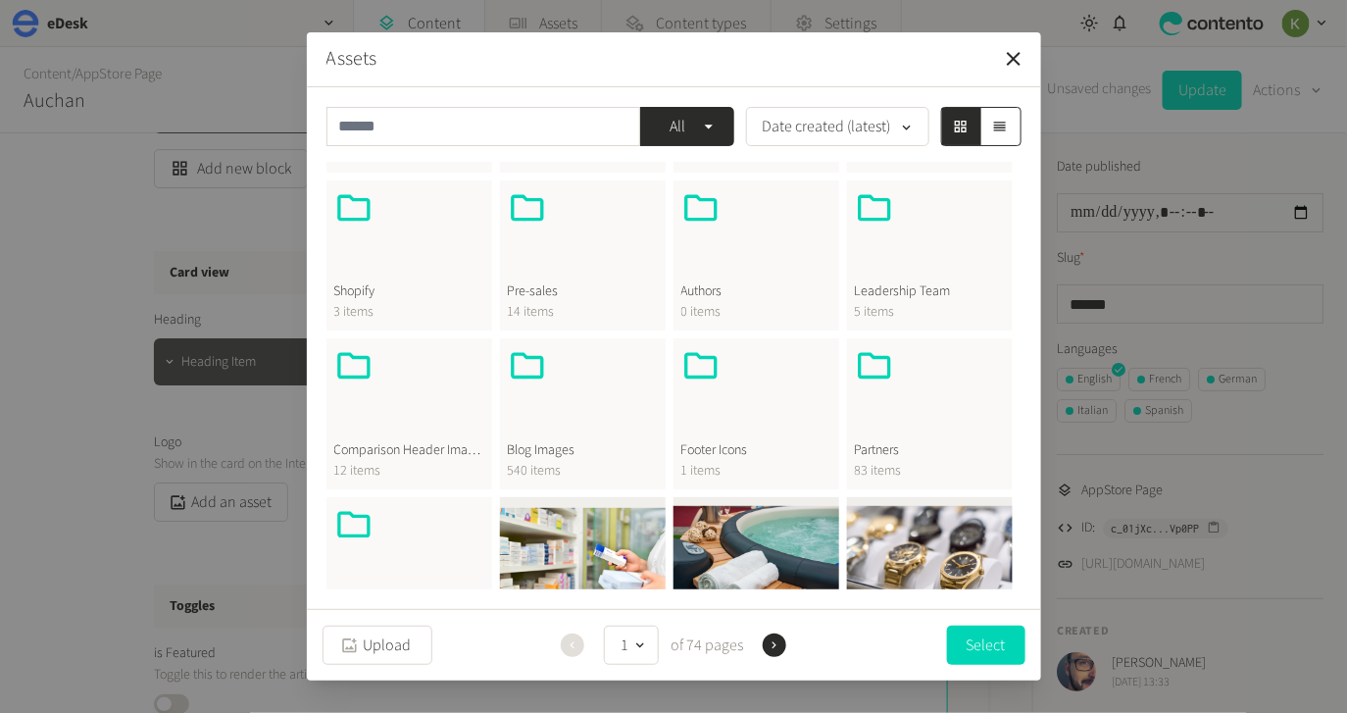
scroll to position [570, 0]
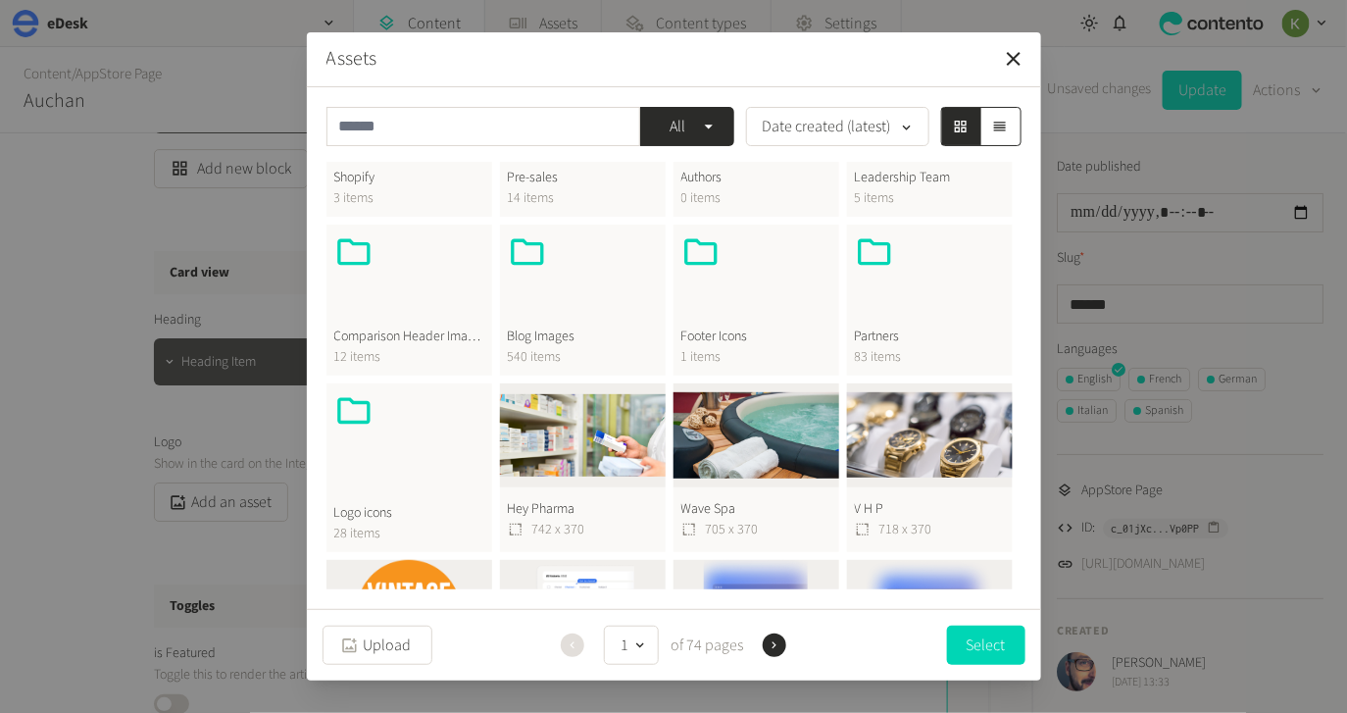
click at [406, 441] on div at bounding box center [409, 438] width 150 height 94
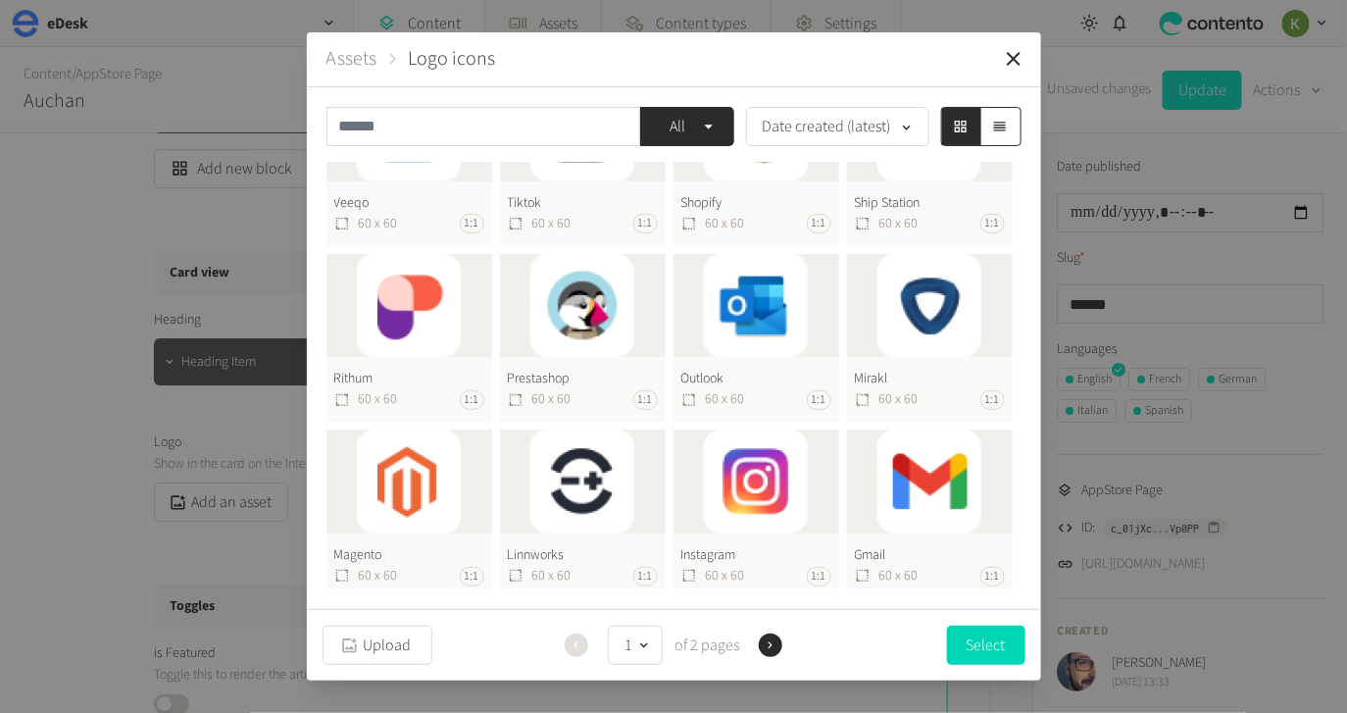
scroll to position [0, 0]
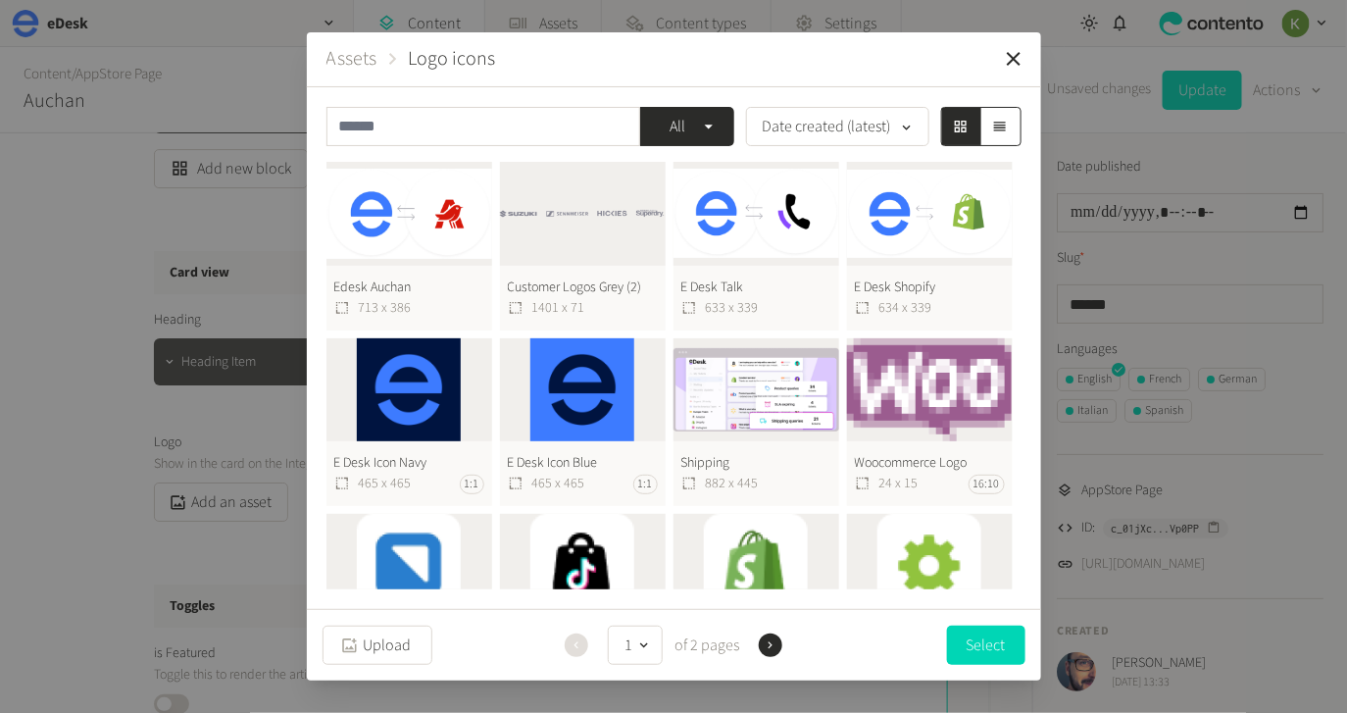
click at [422, 220] on button "Edesk Auchan 713 x 386" at bounding box center [409, 246] width 166 height 169
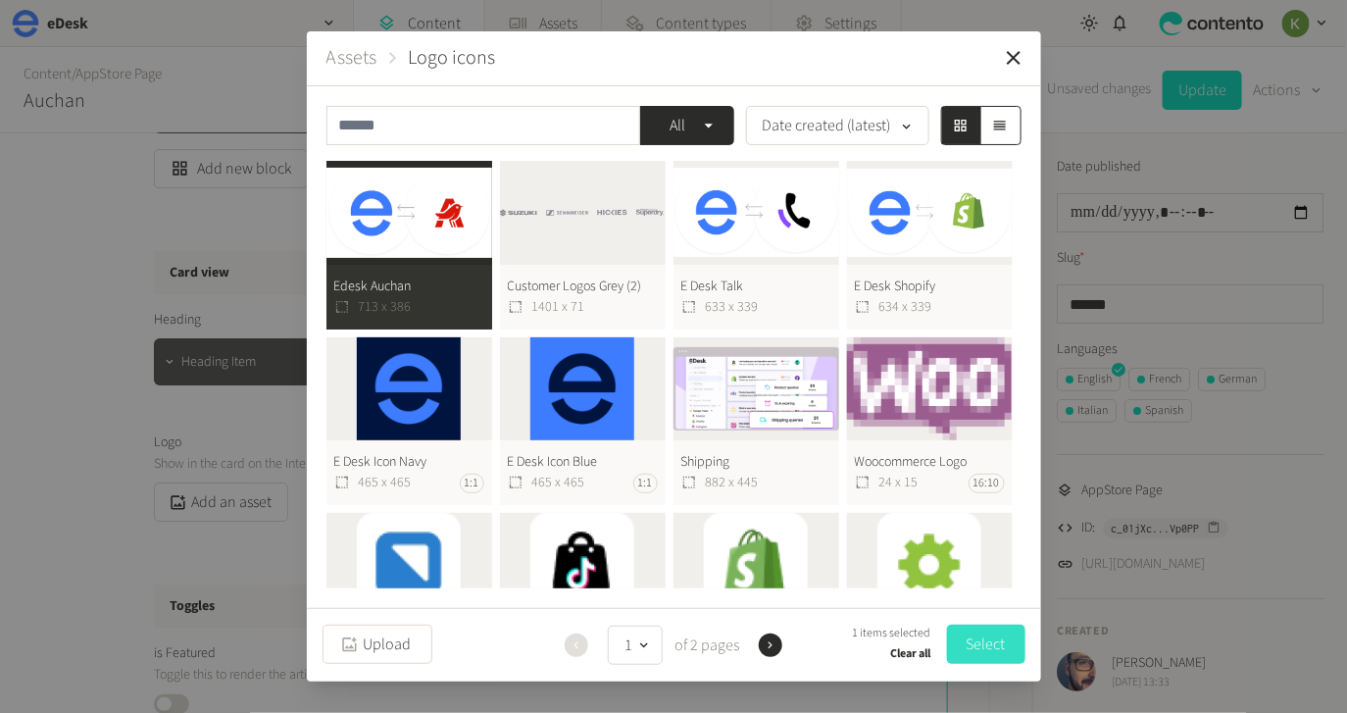
click at [978, 642] on button "Select" at bounding box center [986, 643] width 78 height 39
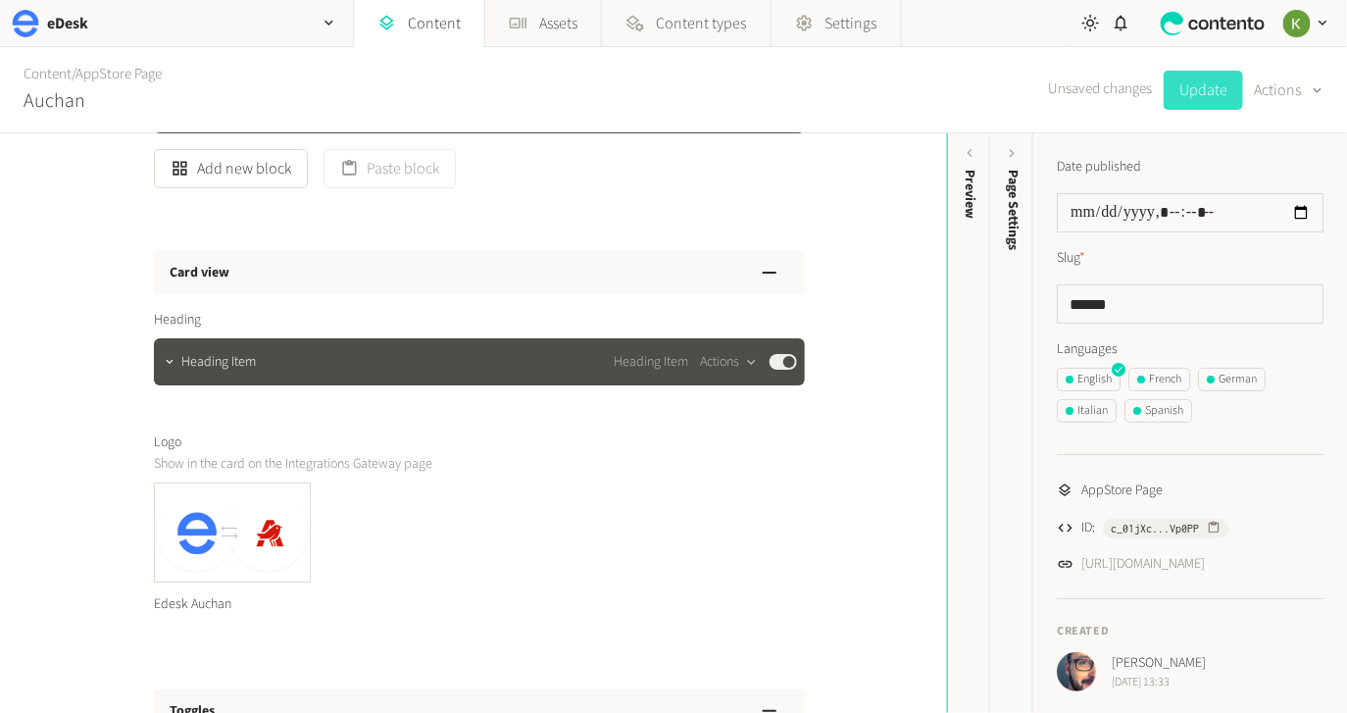
click at [1188, 95] on button "Update" at bounding box center [1202, 90] width 79 height 39
click at [1200, 91] on button "Update" at bounding box center [1202, 90] width 79 height 39
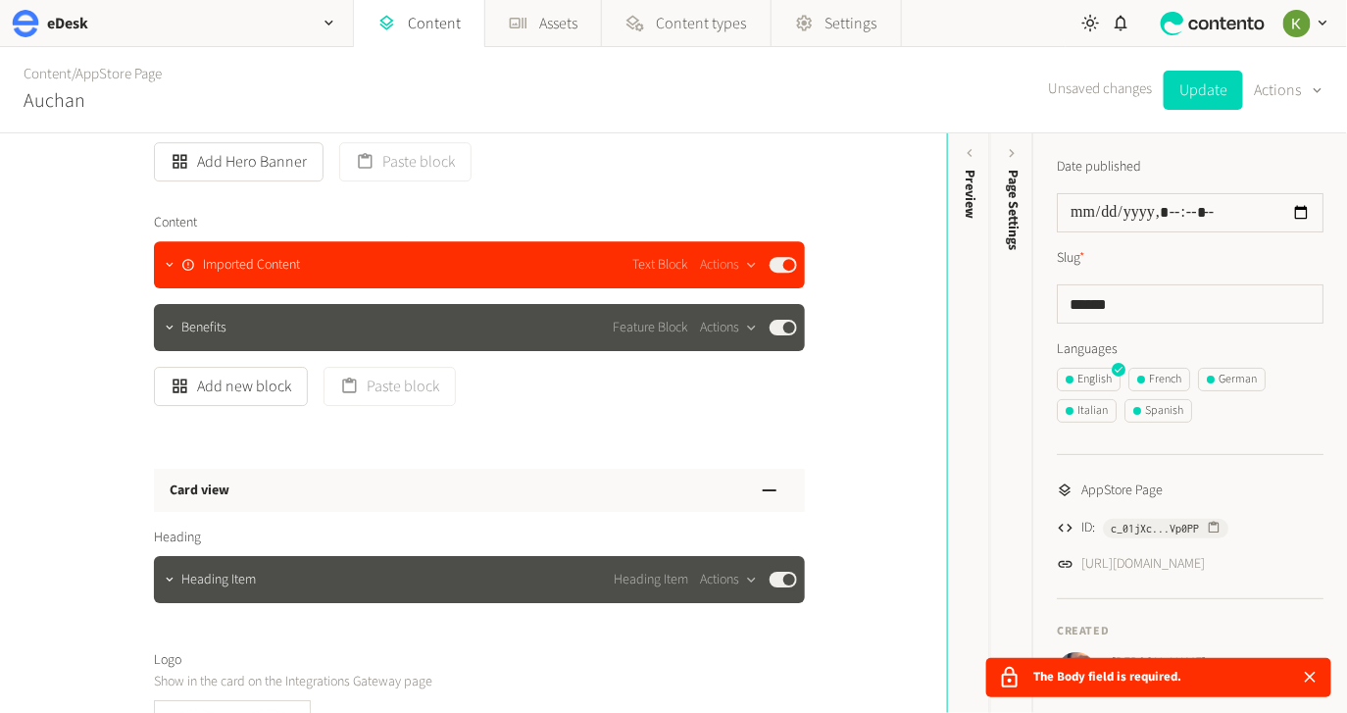
scroll to position [1980, 0]
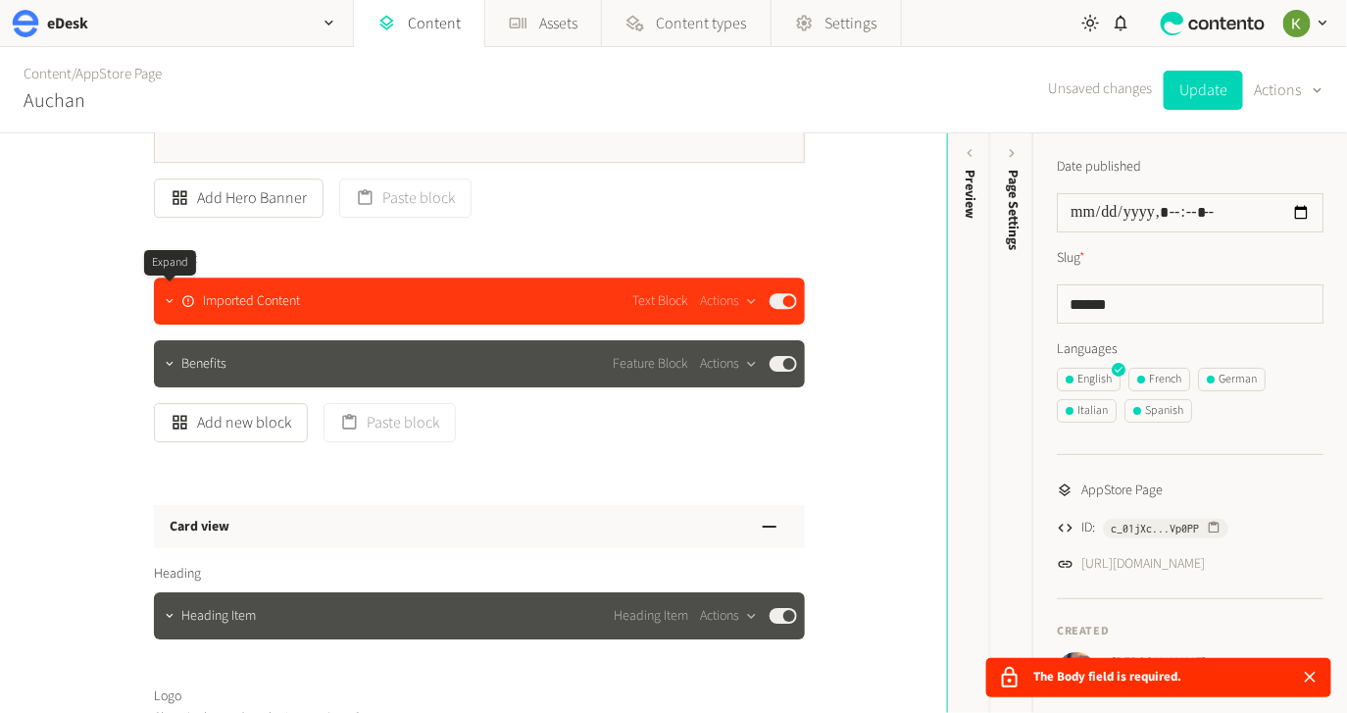
click at [175, 300] on icon "button" at bounding box center [170, 301] width 14 height 14
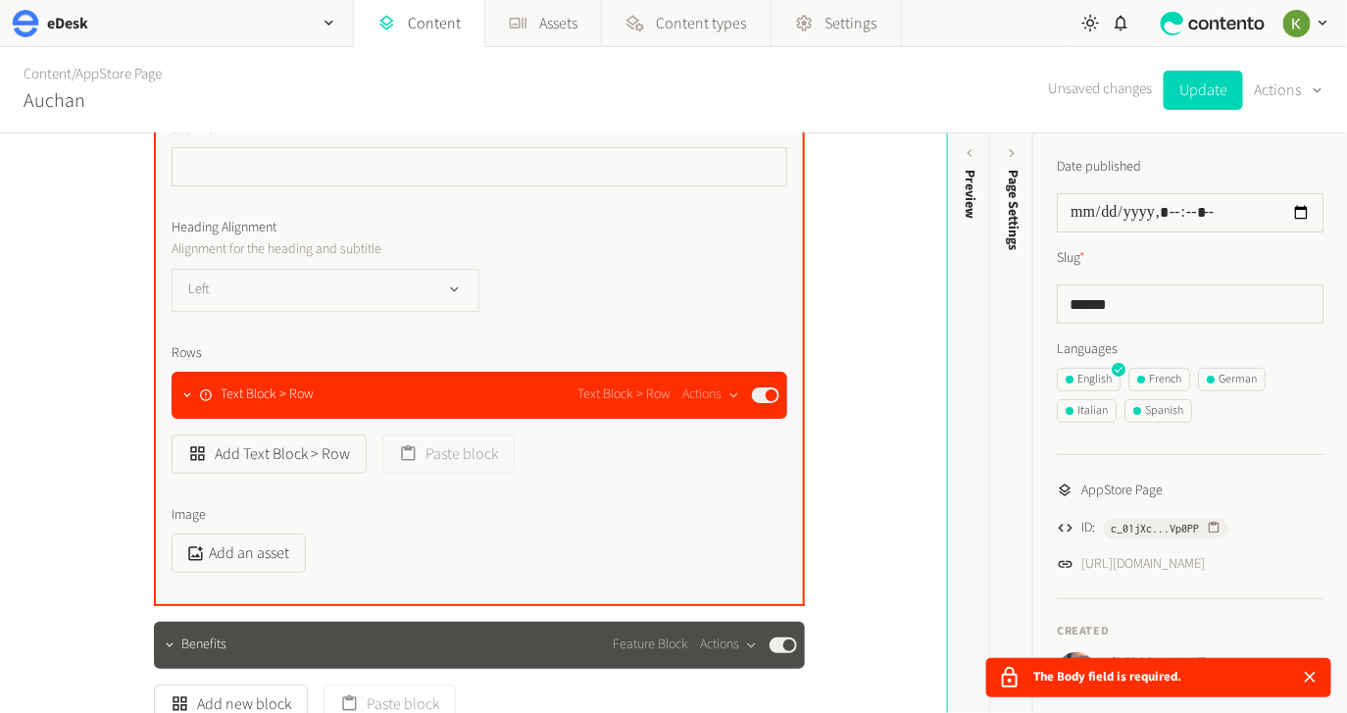
scroll to position [2436, 0]
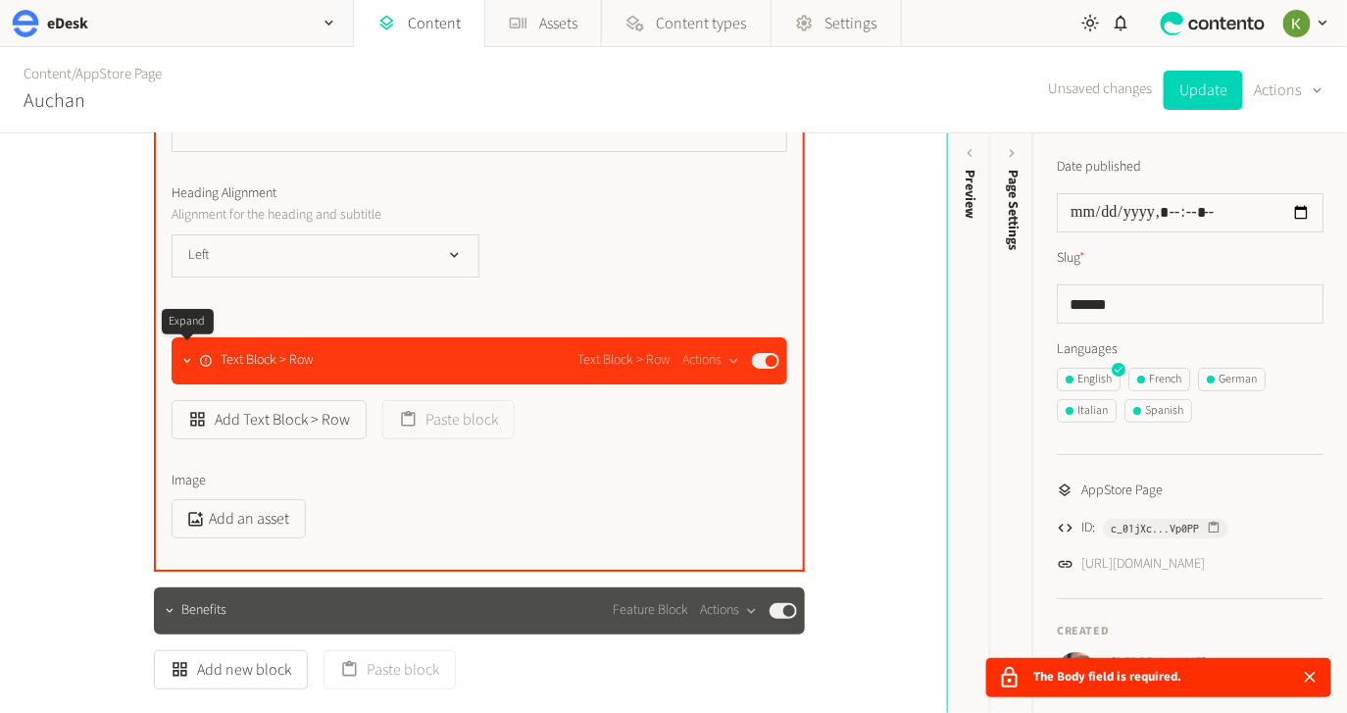
drag, startPoint x: 186, startPoint y: 369, endPoint x: 206, endPoint y: 363, distance: 20.5
click at [186, 369] on div at bounding box center [187, 360] width 24 height 27
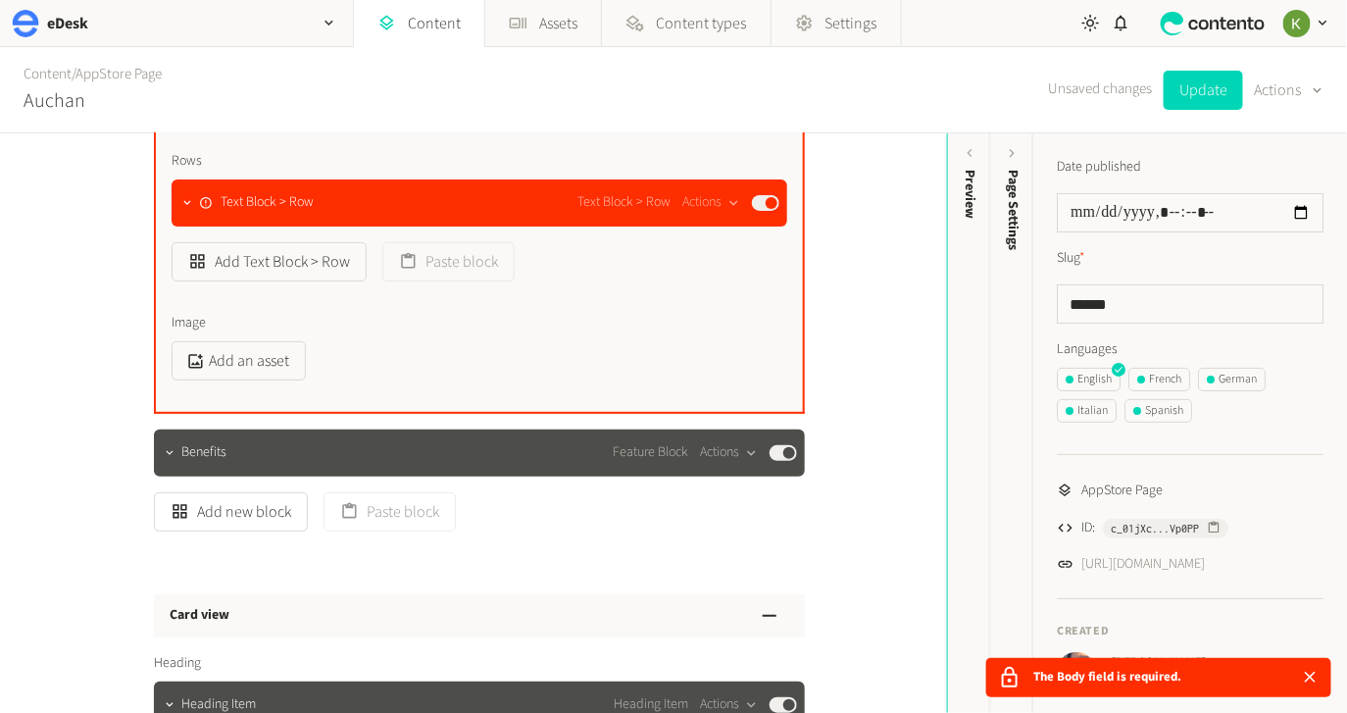
scroll to position [2612, 0]
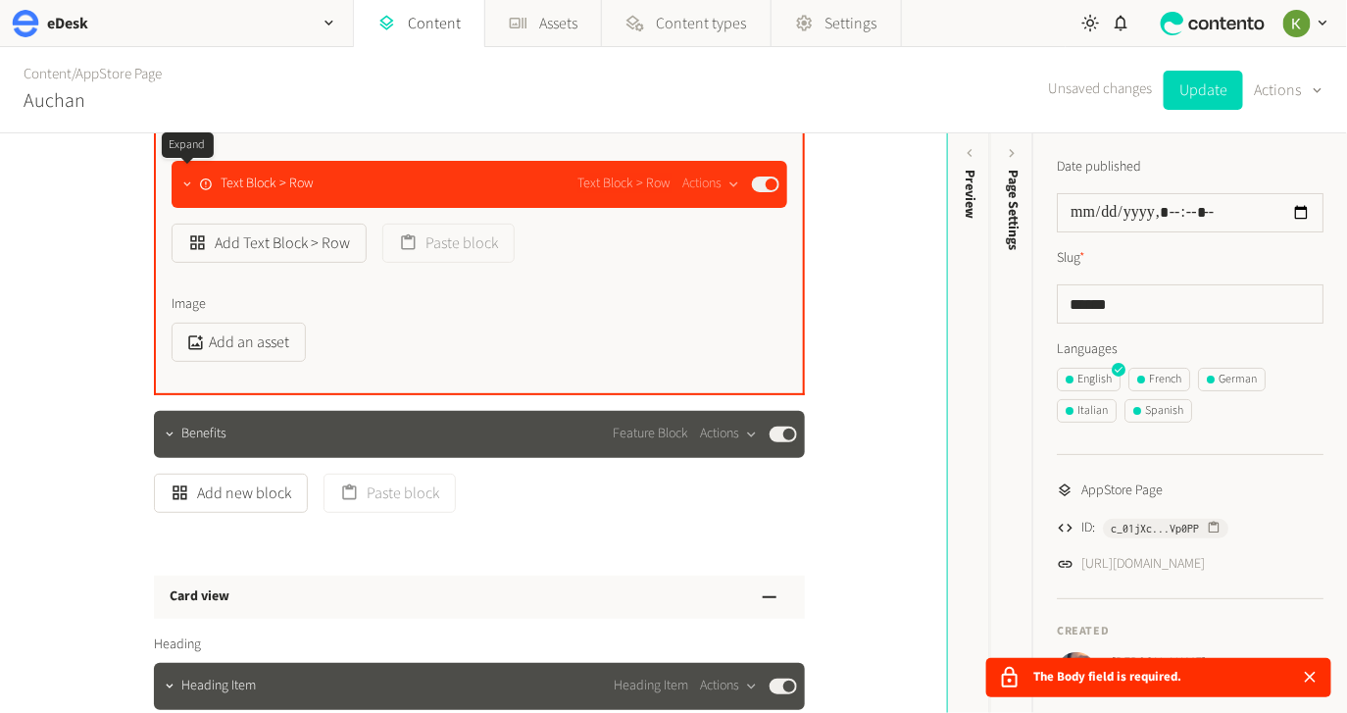
click at [187, 187] on icon "button" at bounding box center [187, 184] width 14 height 14
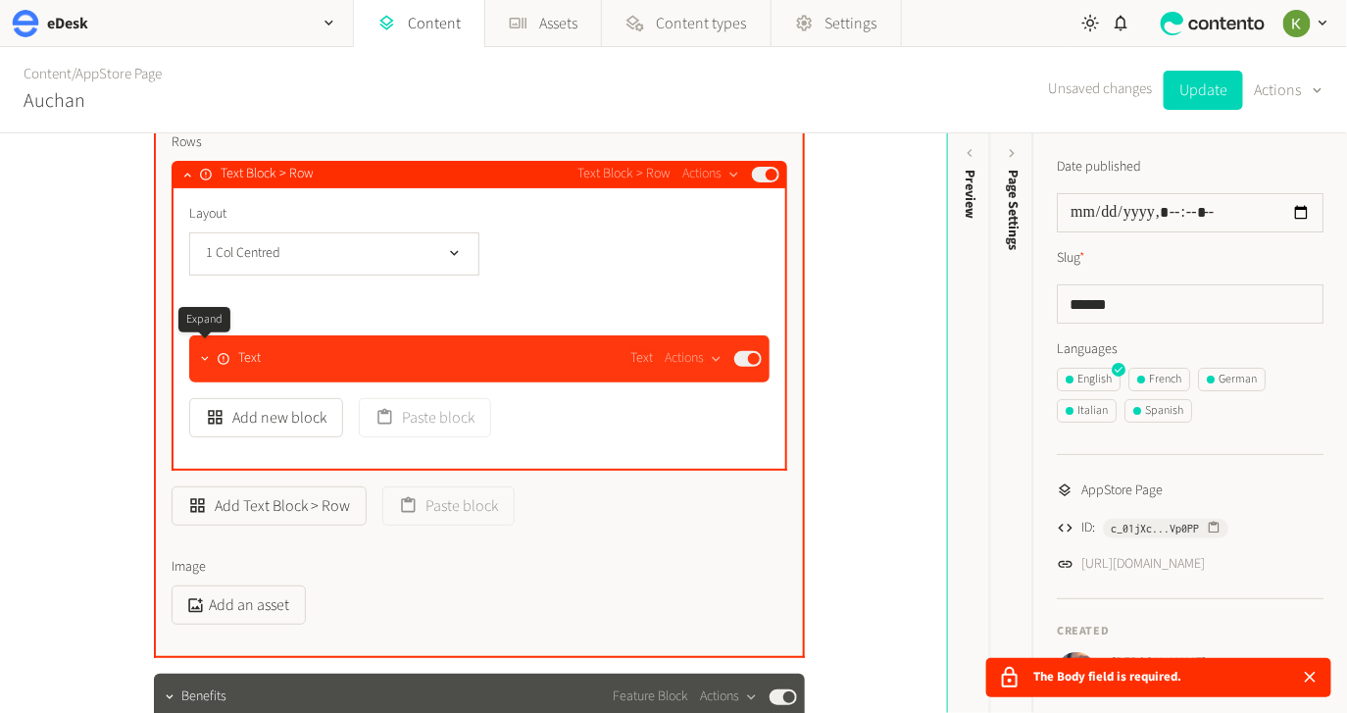
click at [198, 358] on icon "button" at bounding box center [205, 359] width 14 height 14
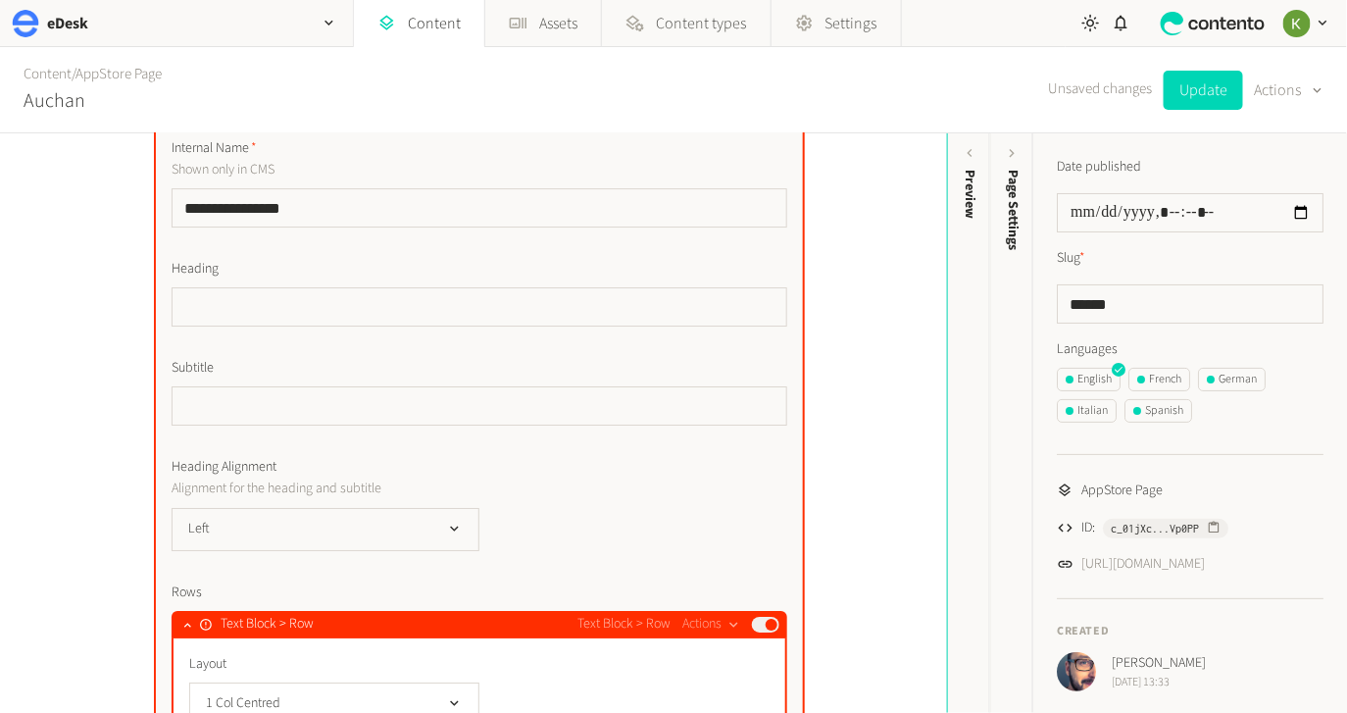
scroll to position [2085, 0]
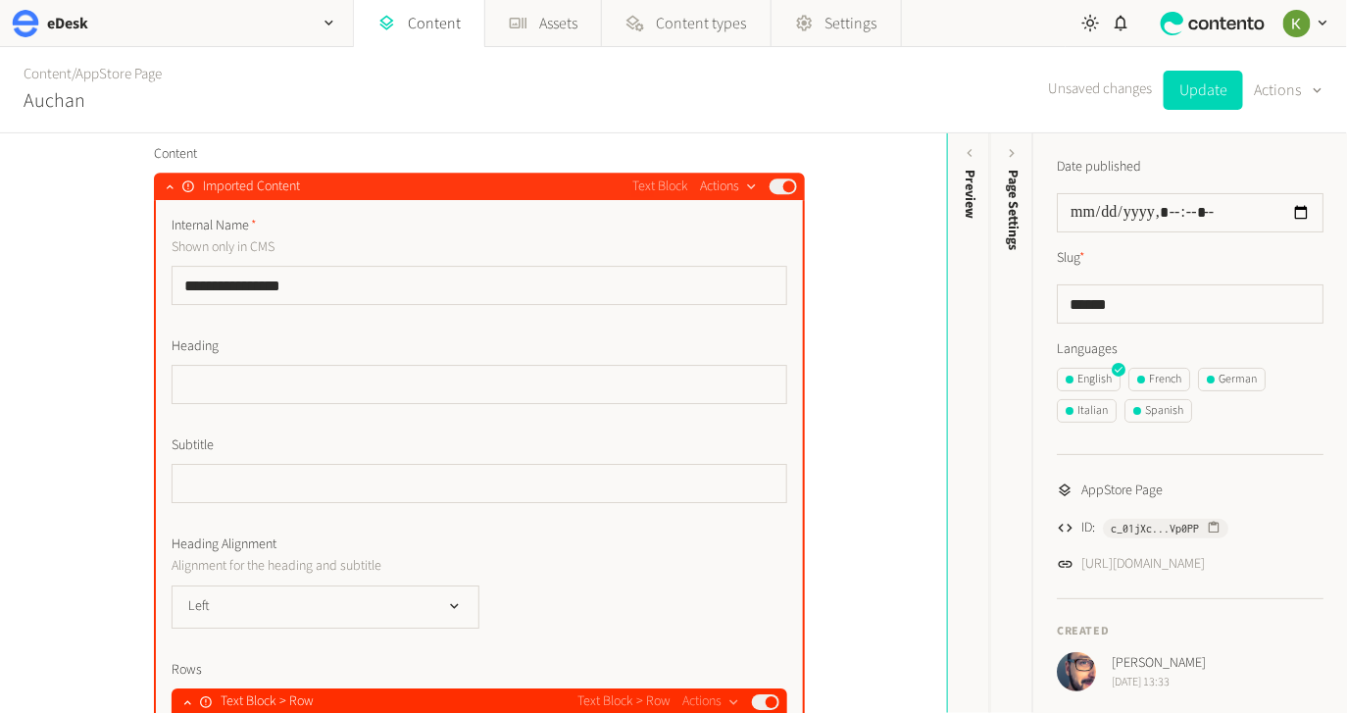
click at [752, 188] on icon "button" at bounding box center [751, 186] width 17 height 17
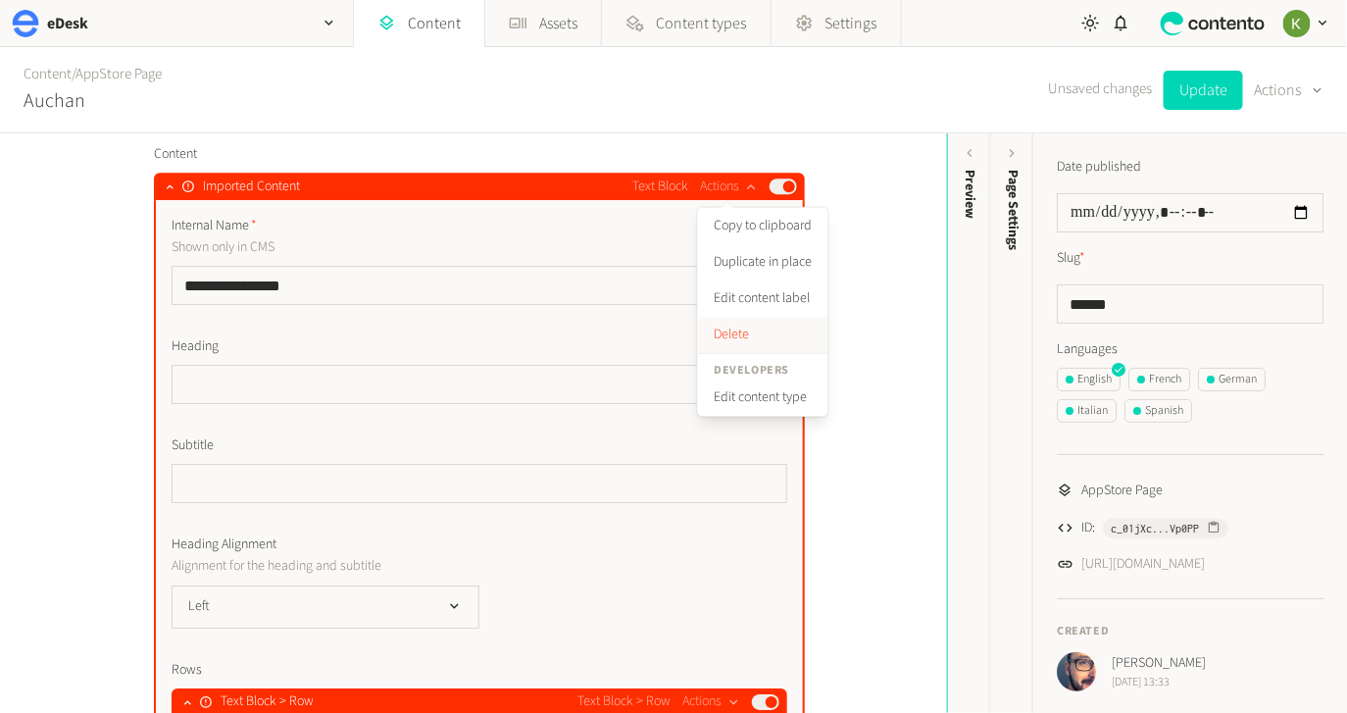
click at [739, 334] on button "Delete" at bounding box center [762, 335] width 129 height 36
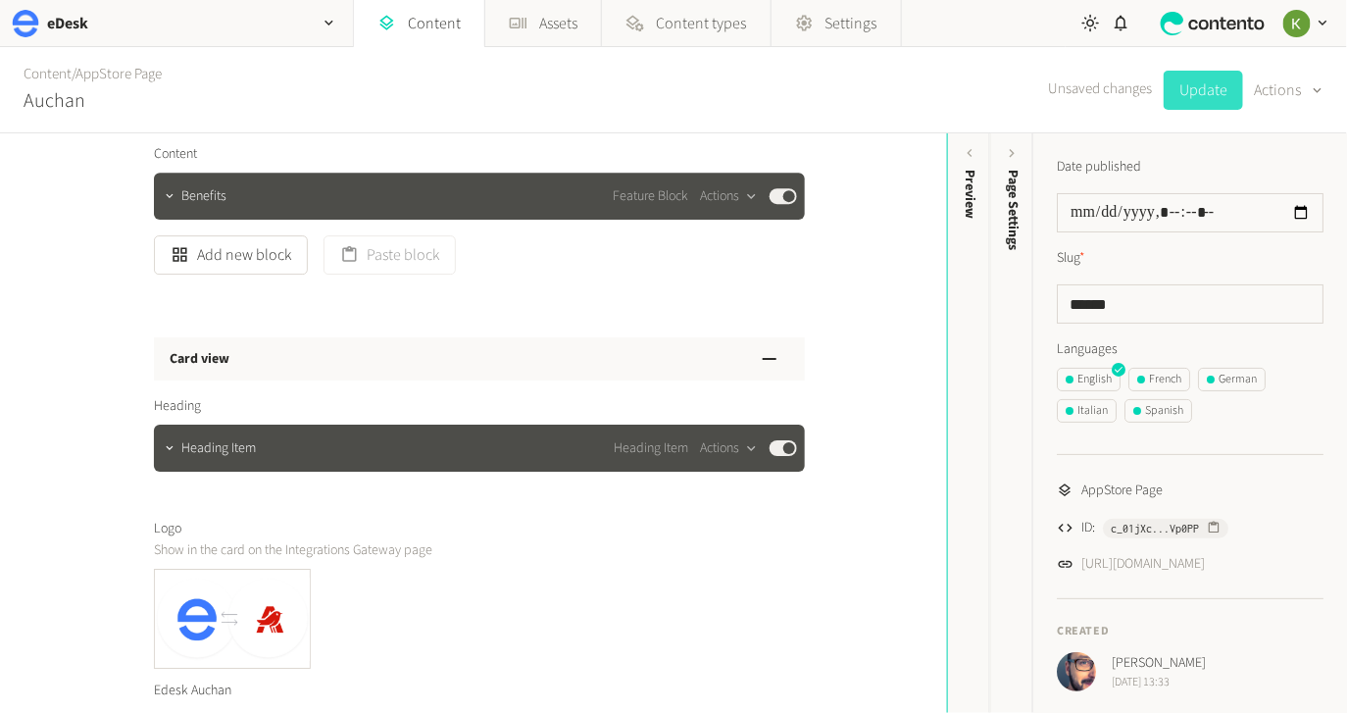
click at [1202, 87] on button "Update" at bounding box center [1202, 90] width 79 height 39
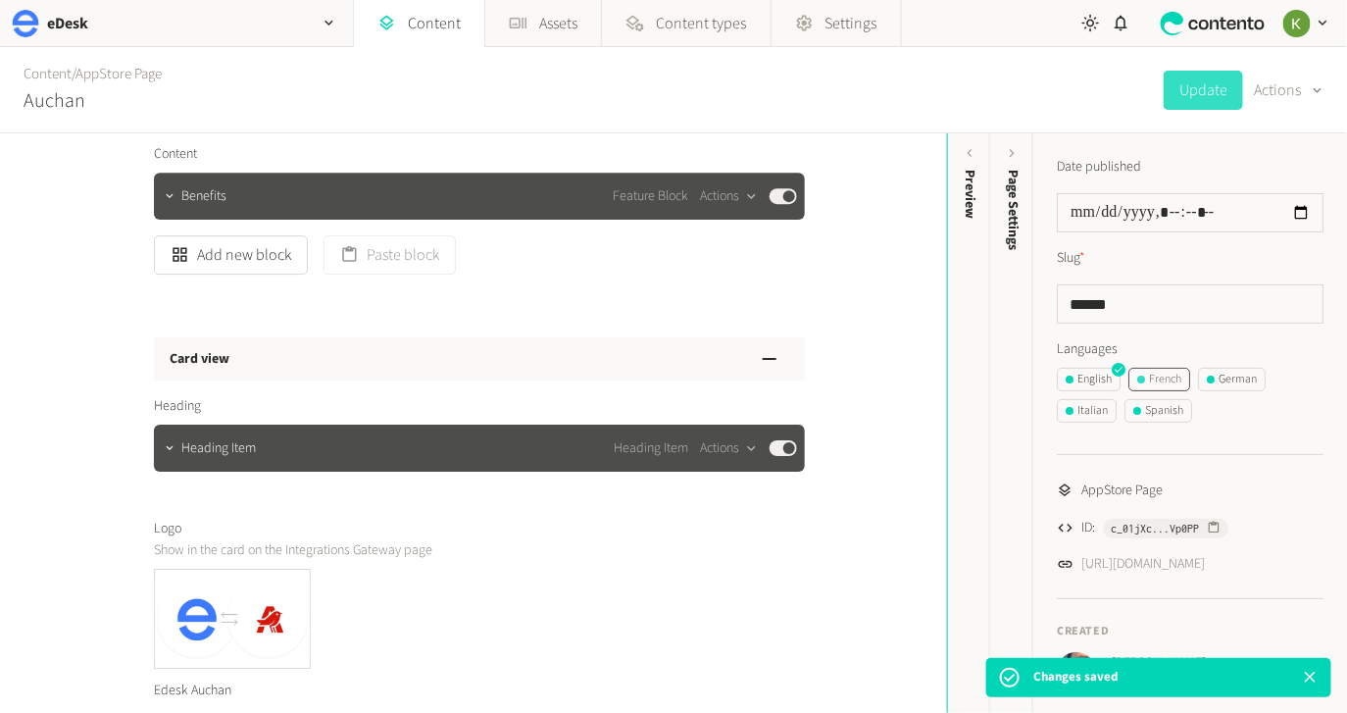
click at [1155, 371] on div "French" at bounding box center [1159, 379] width 44 height 18
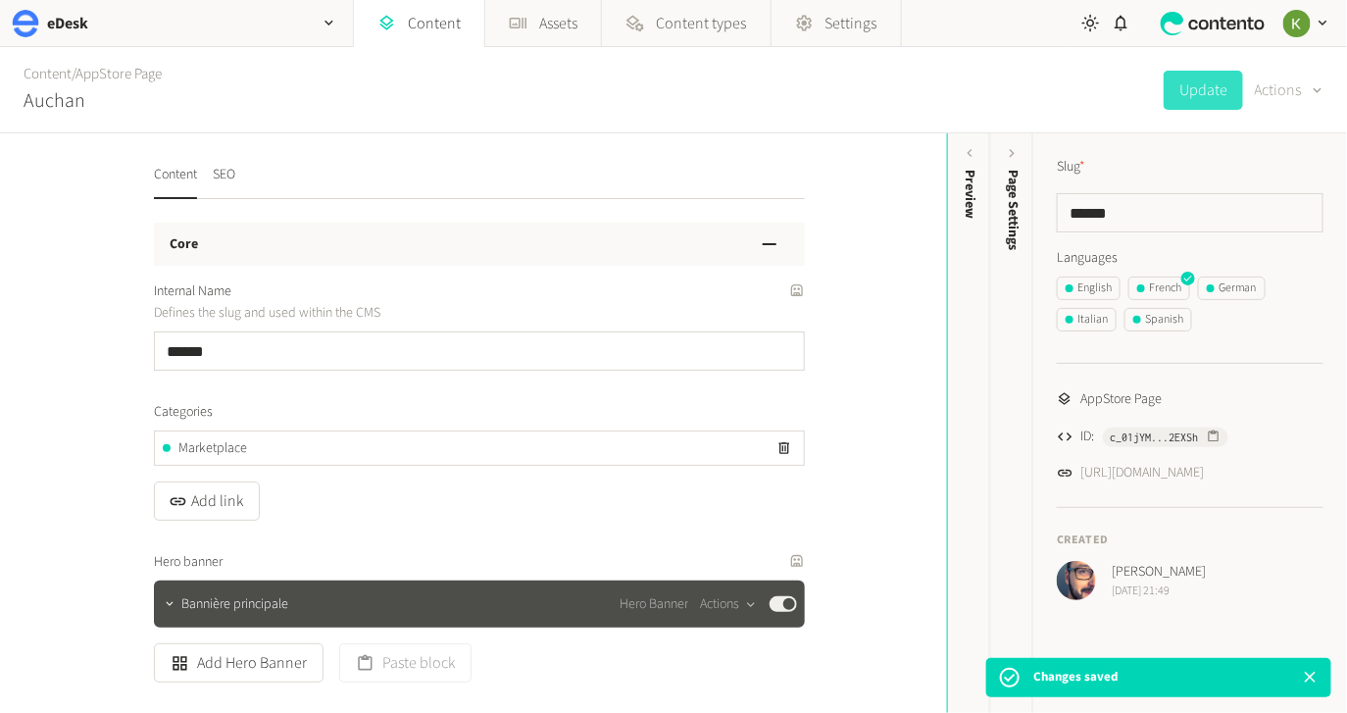
click at [1305, 81] on div "button" at bounding box center [1315, 89] width 27 height 22
click at [1257, 207] on button "Translate" at bounding box center [1275, 213] width 92 height 36
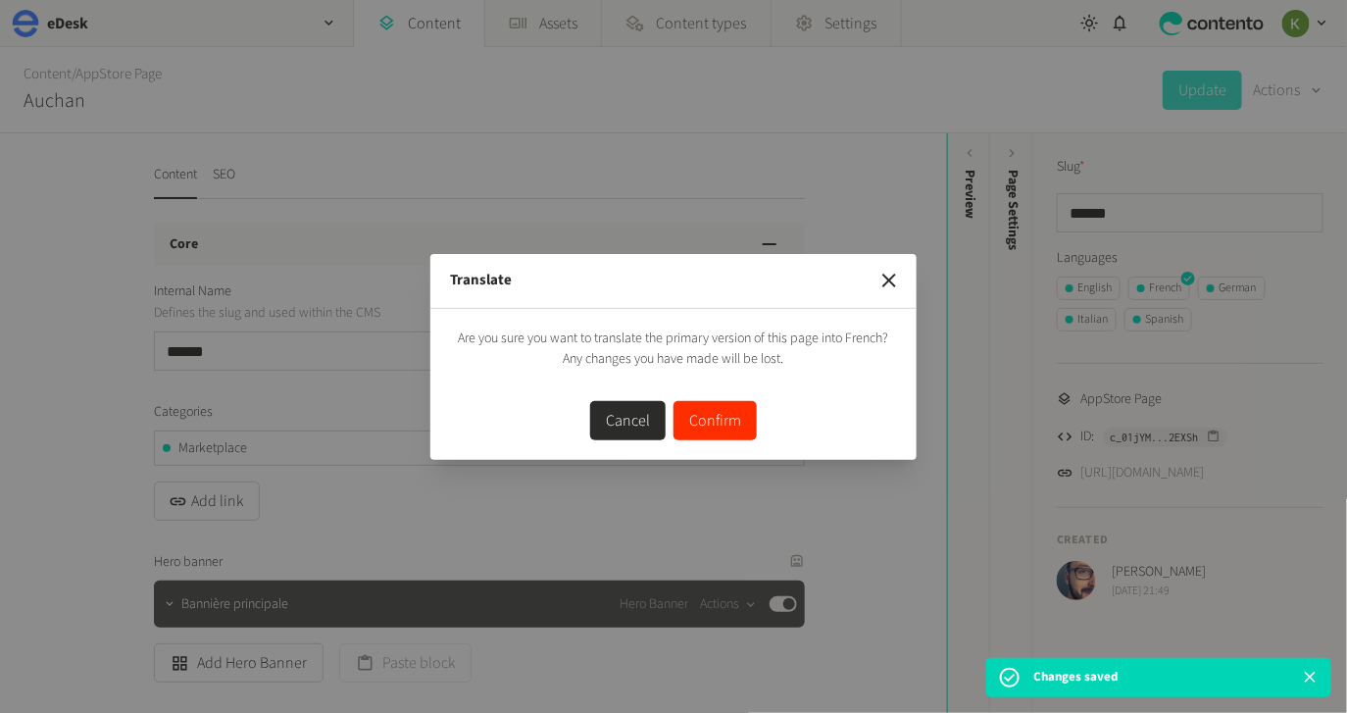
drag, startPoint x: 706, startPoint y: 419, endPoint x: 665, endPoint y: 410, distance: 42.1
click at [706, 419] on button "Confirm" at bounding box center [714, 420] width 83 height 39
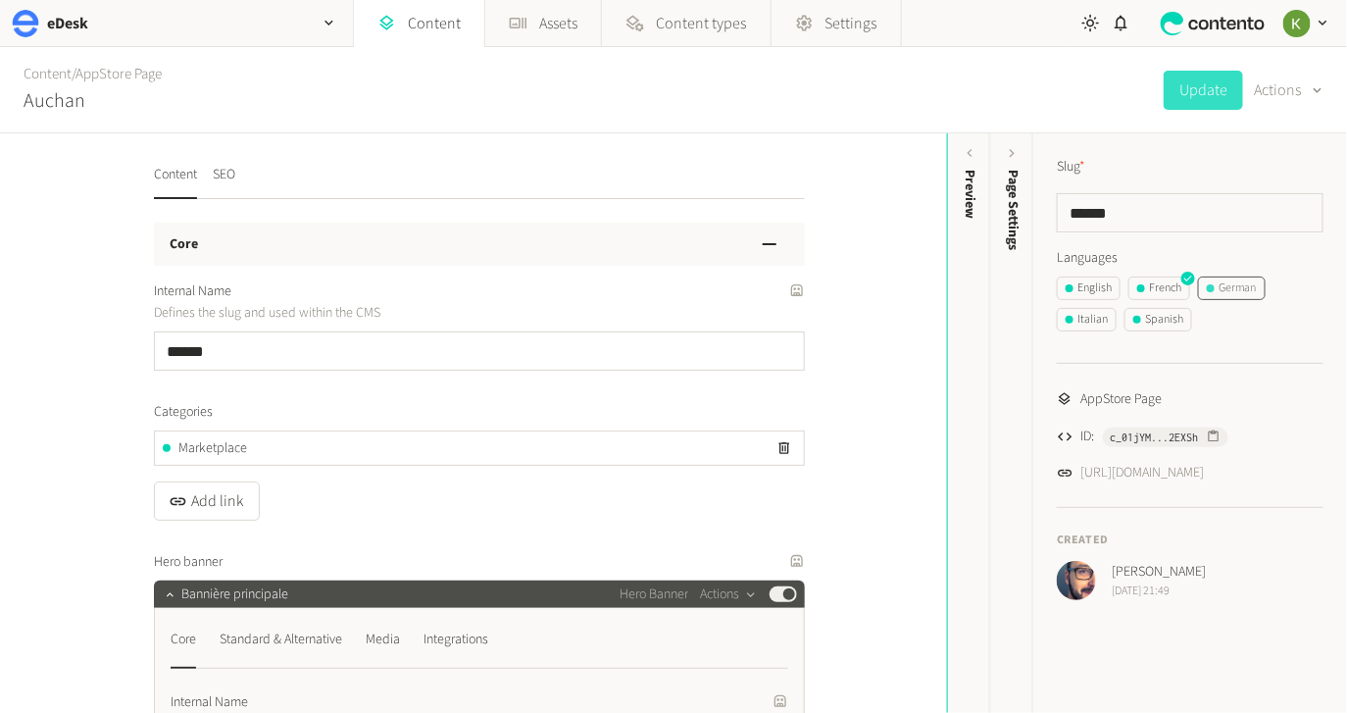
click at [1236, 284] on div "German" at bounding box center [1232, 288] width 50 height 18
click at [1286, 88] on button "Actions" at bounding box center [1289, 90] width 69 height 39
click at [1266, 206] on button "Translate" at bounding box center [1275, 213] width 92 height 36
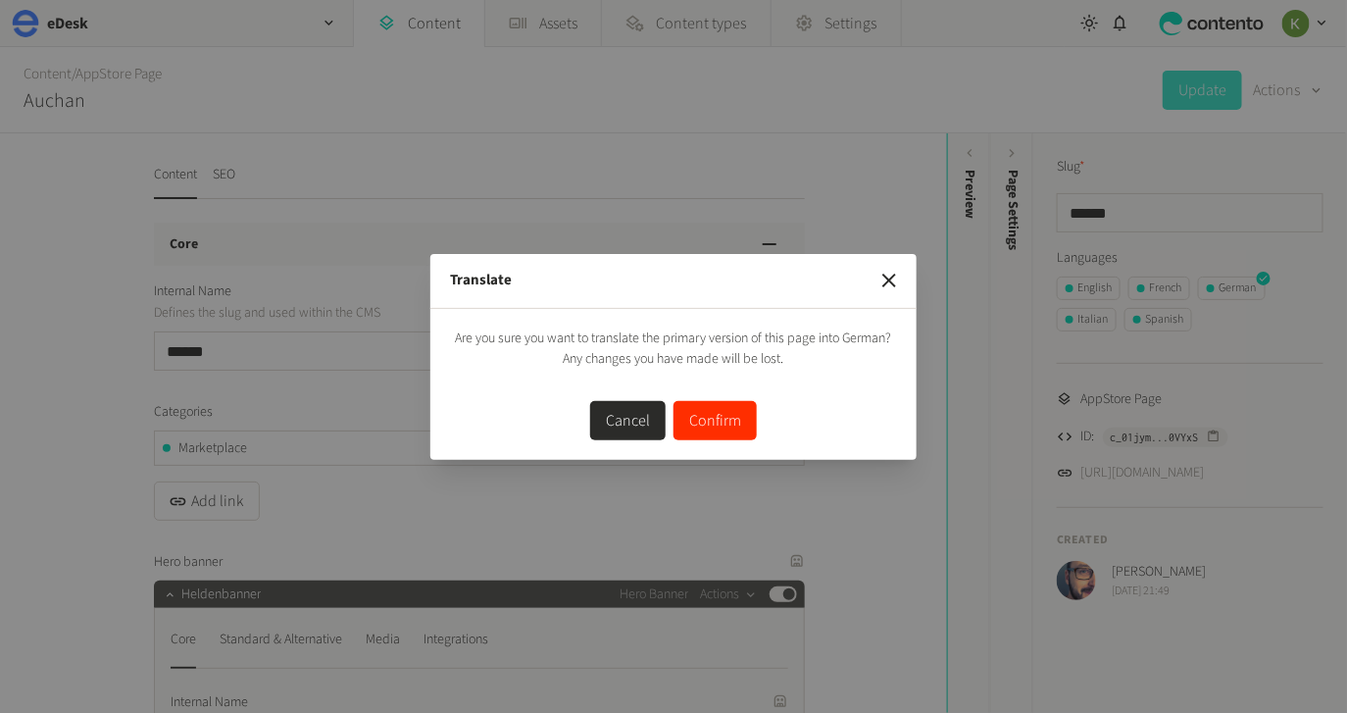
drag, startPoint x: 717, startPoint y: 420, endPoint x: 716, endPoint y: 402, distance: 18.7
click at [718, 419] on button "Confirm" at bounding box center [714, 420] width 83 height 39
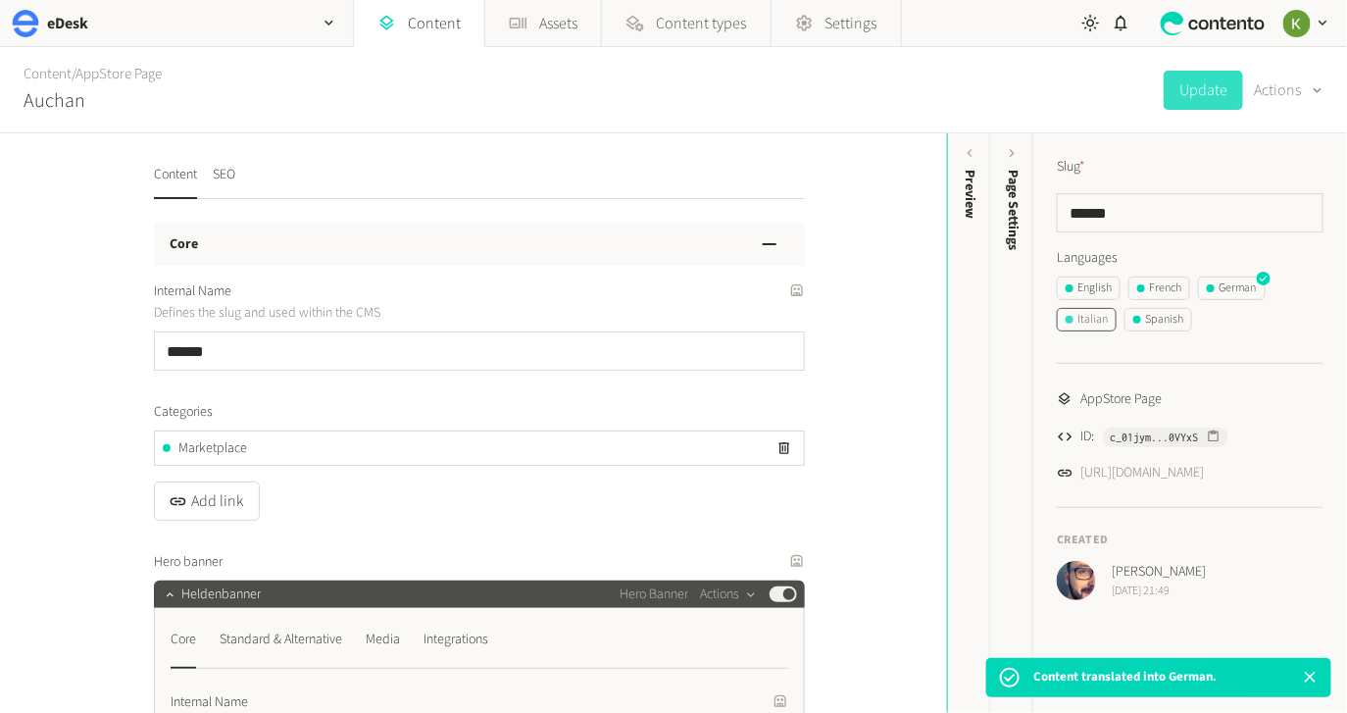
click at [1090, 320] on div "Italian" at bounding box center [1086, 320] width 42 height 18
click at [1302, 85] on div "button" at bounding box center [1315, 89] width 27 height 22
click at [1288, 205] on button "Translate" at bounding box center [1275, 213] width 92 height 36
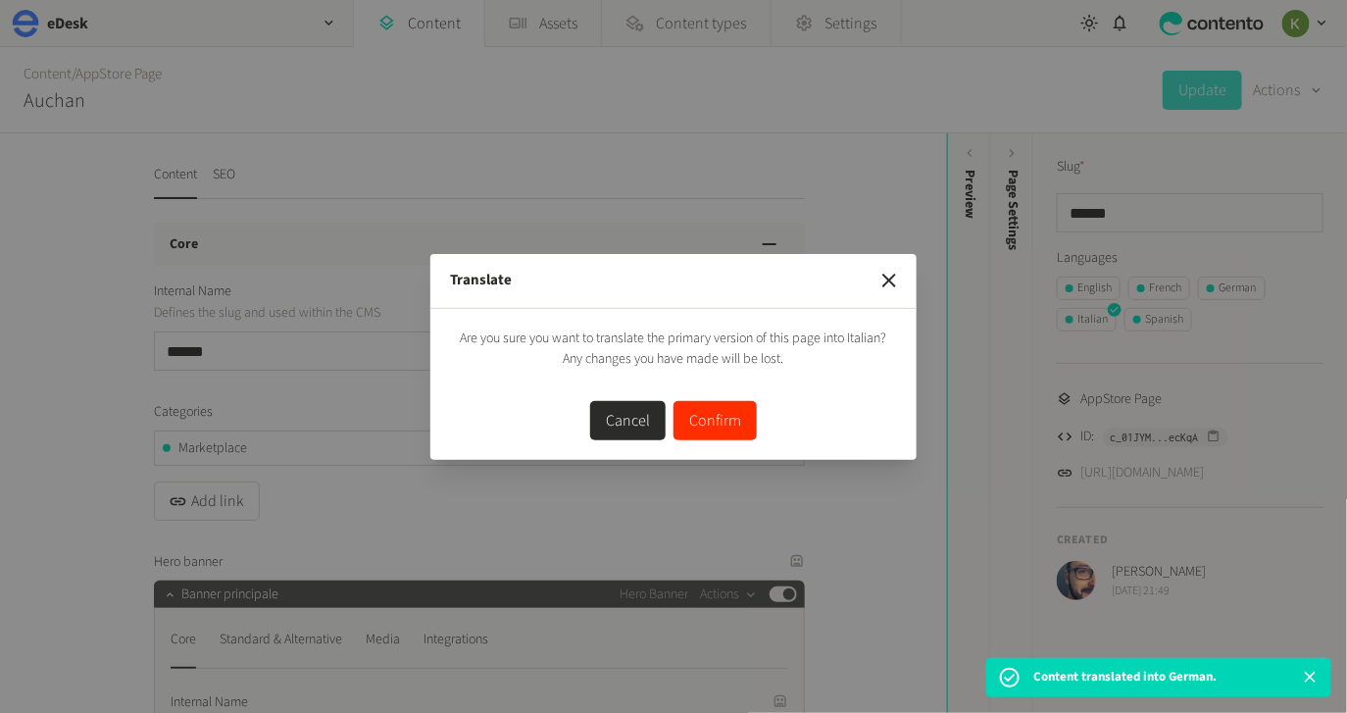
click at [712, 427] on button "Confirm" at bounding box center [714, 420] width 83 height 39
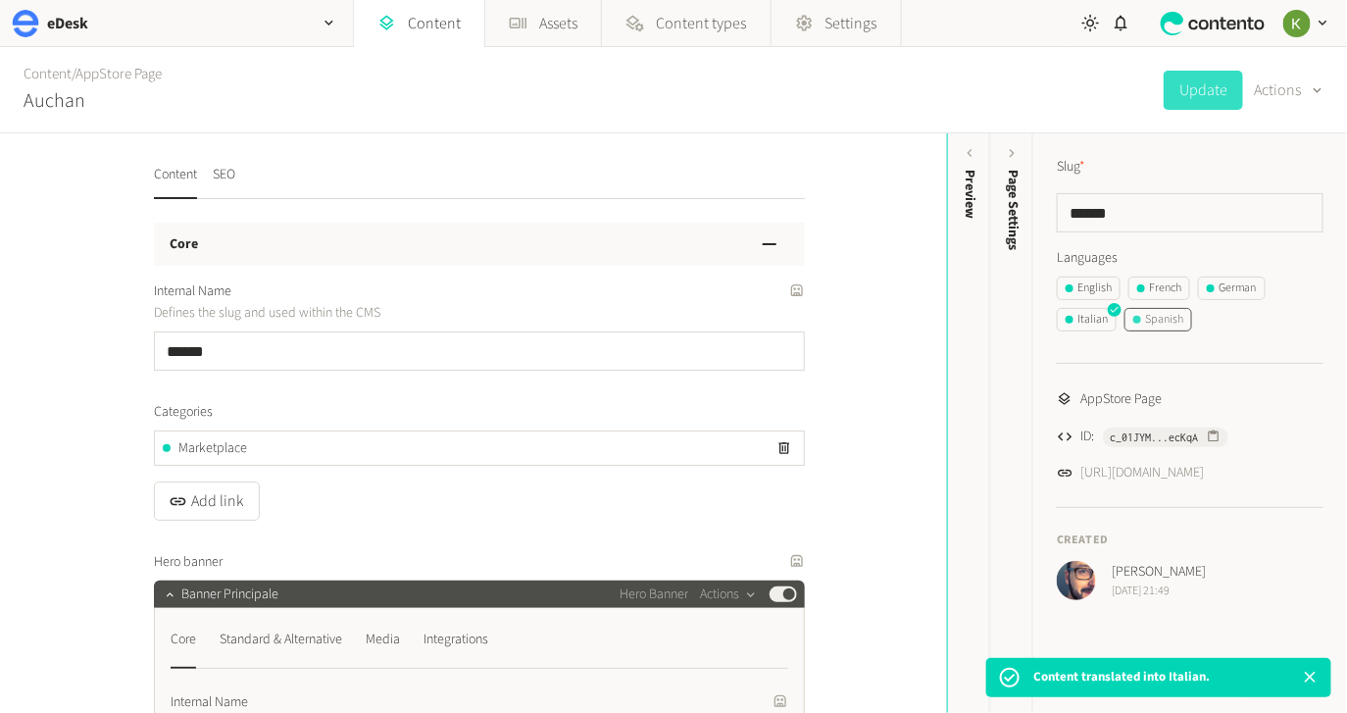
click at [1162, 324] on div "Spanish" at bounding box center [1158, 320] width 50 height 18
click at [1285, 89] on button "Actions" at bounding box center [1289, 90] width 69 height 39
click at [1263, 212] on button "Translate" at bounding box center [1275, 213] width 92 height 36
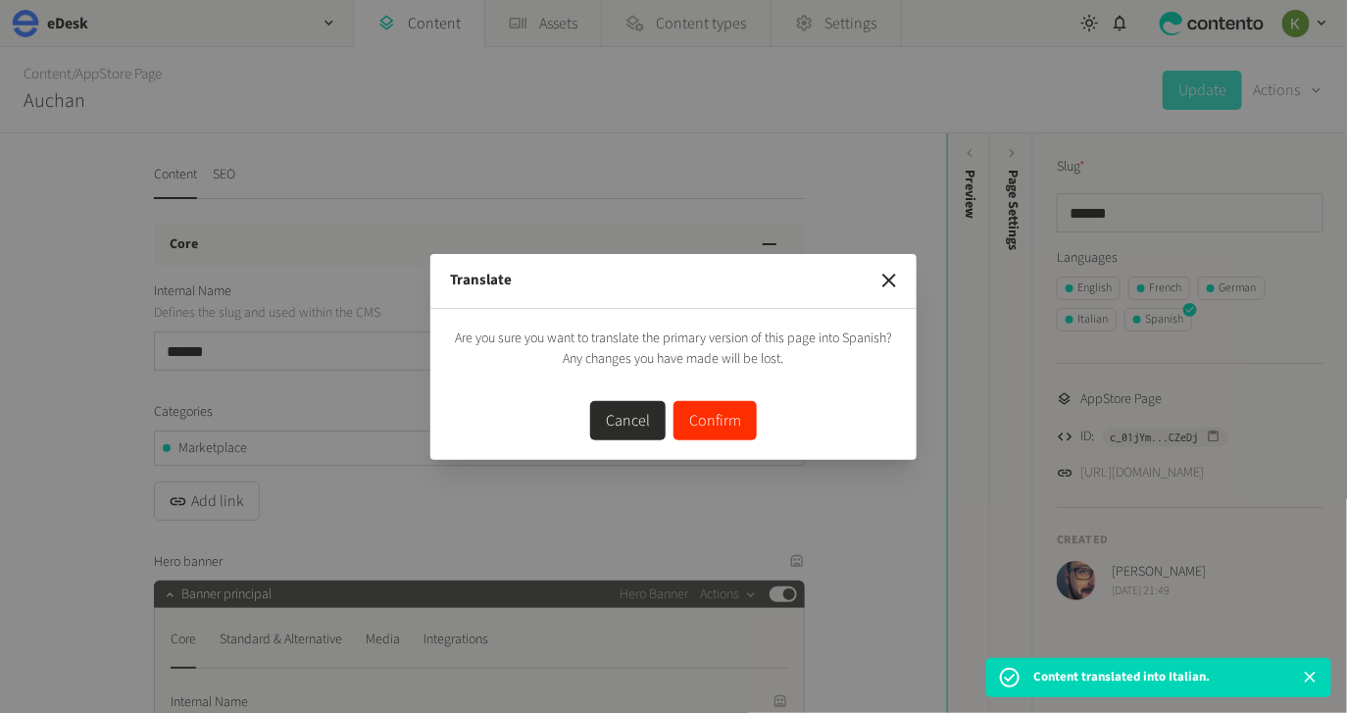
drag, startPoint x: 730, startPoint y: 417, endPoint x: 797, endPoint y: 357, distance: 89.5
click at [730, 417] on button "Confirm" at bounding box center [714, 420] width 83 height 39
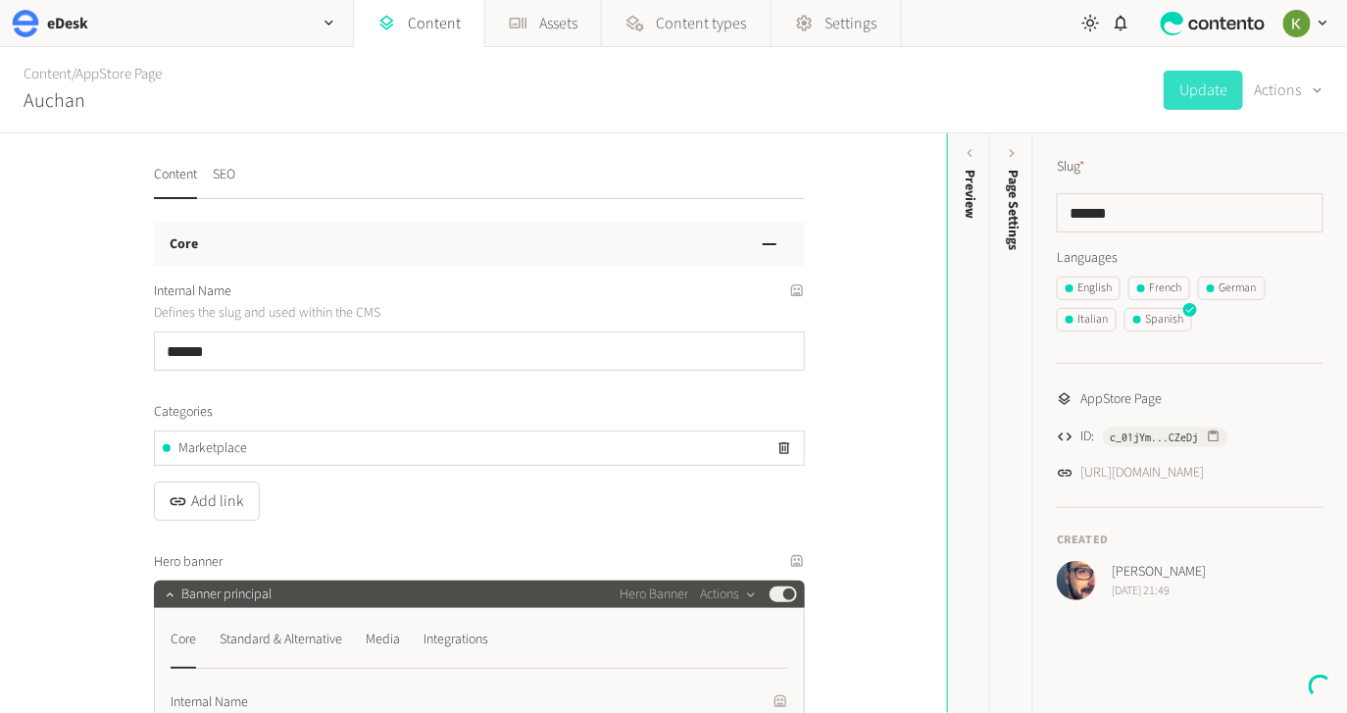
drag, startPoint x: 1095, startPoint y: 288, endPoint x: 1222, endPoint y: 170, distance: 174.1
click at [1222, 170] on div "Slug * ****** Languages English French German Italian Spanish" at bounding box center [1190, 248] width 267 height 182
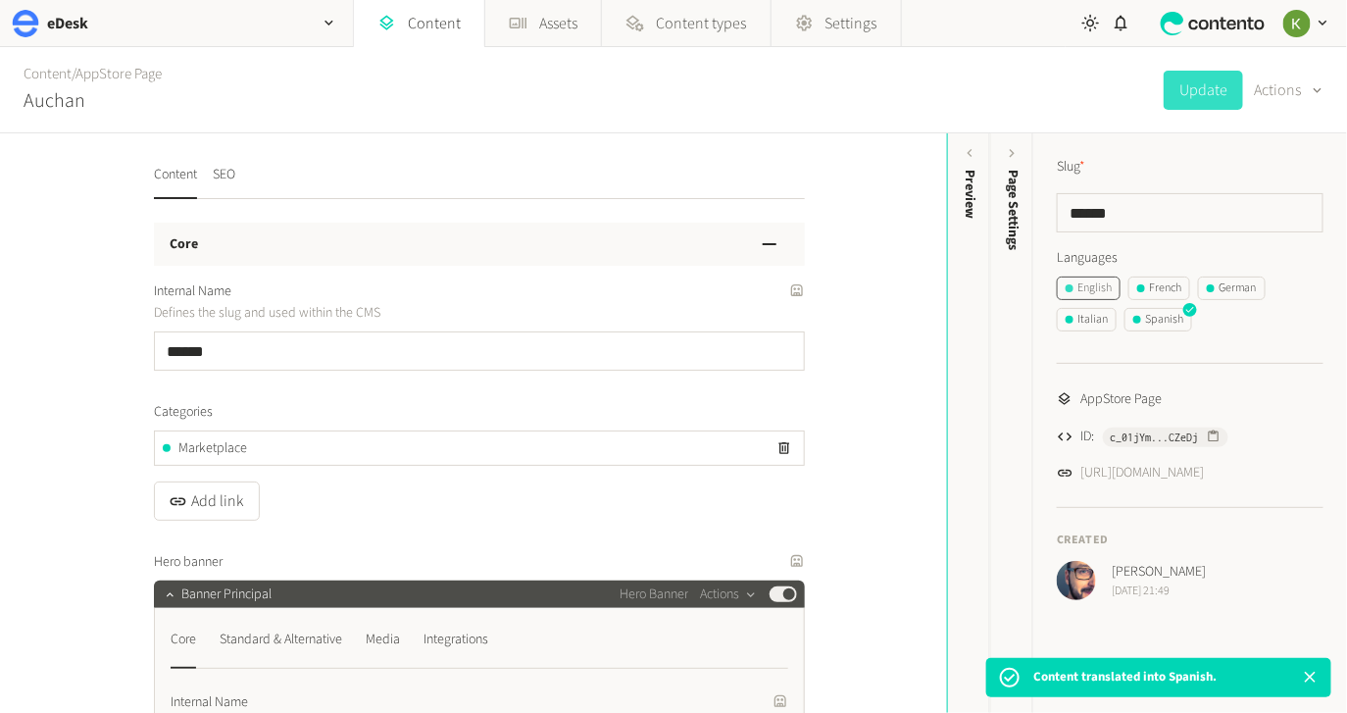
click at [1080, 286] on div "English" at bounding box center [1088, 288] width 46 height 18
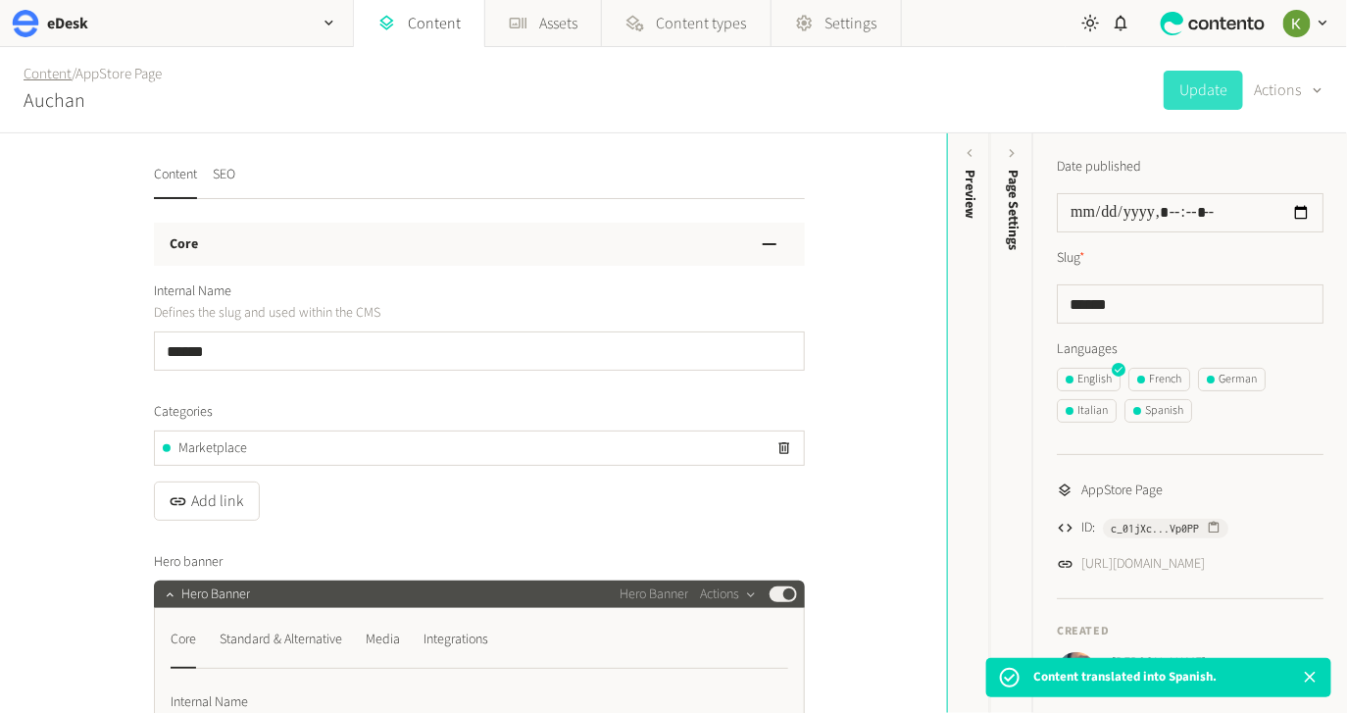
click at [52, 73] on link "Content" at bounding box center [48, 74] width 48 height 21
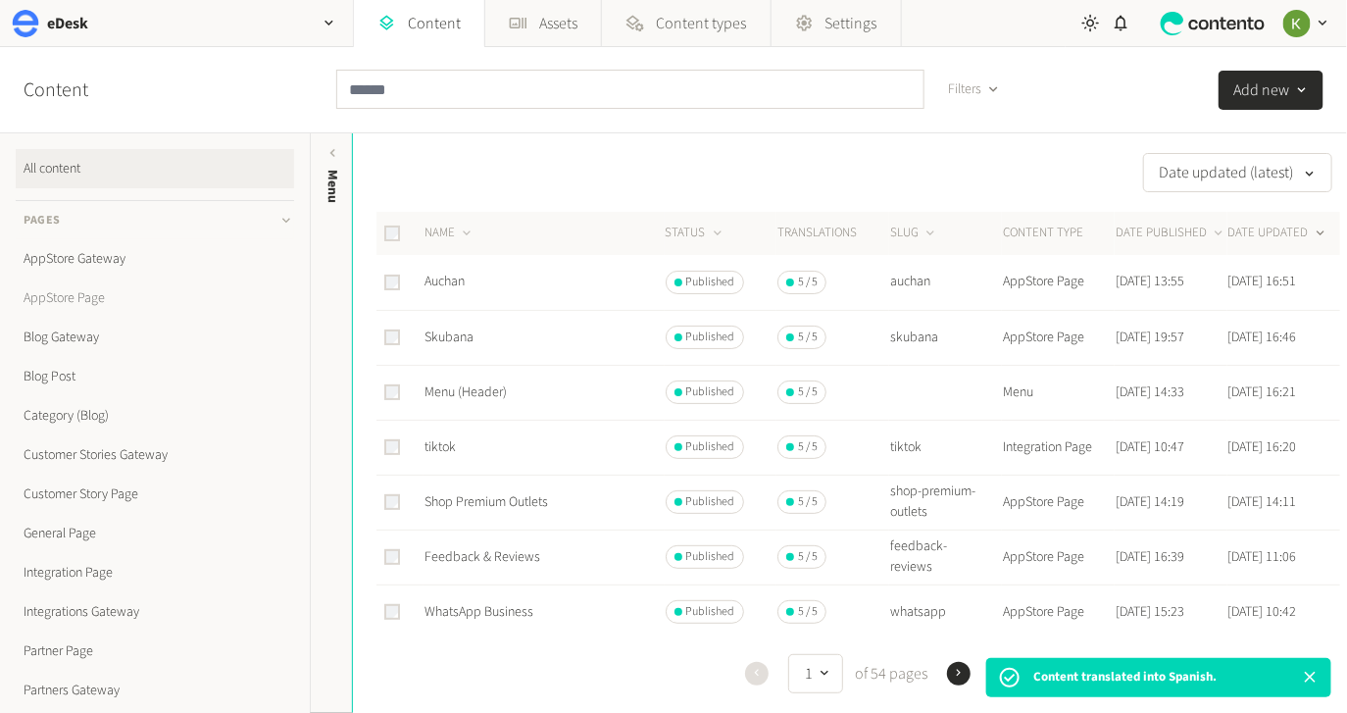
click at [57, 300] on link "AppStore Page" at bounding box center [155, 297] width 278 height 39
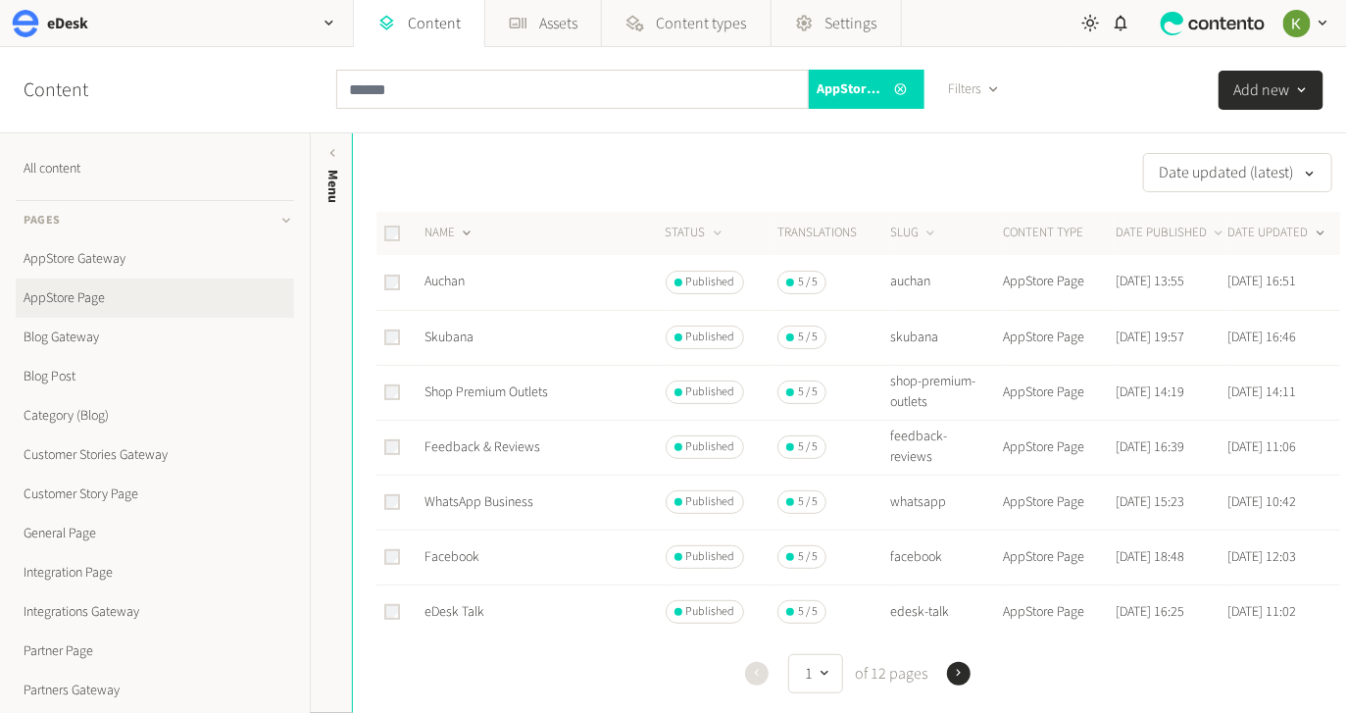
click at [458, 230] on button "NAME" at bounding box center [449, 233] width 50 height 20
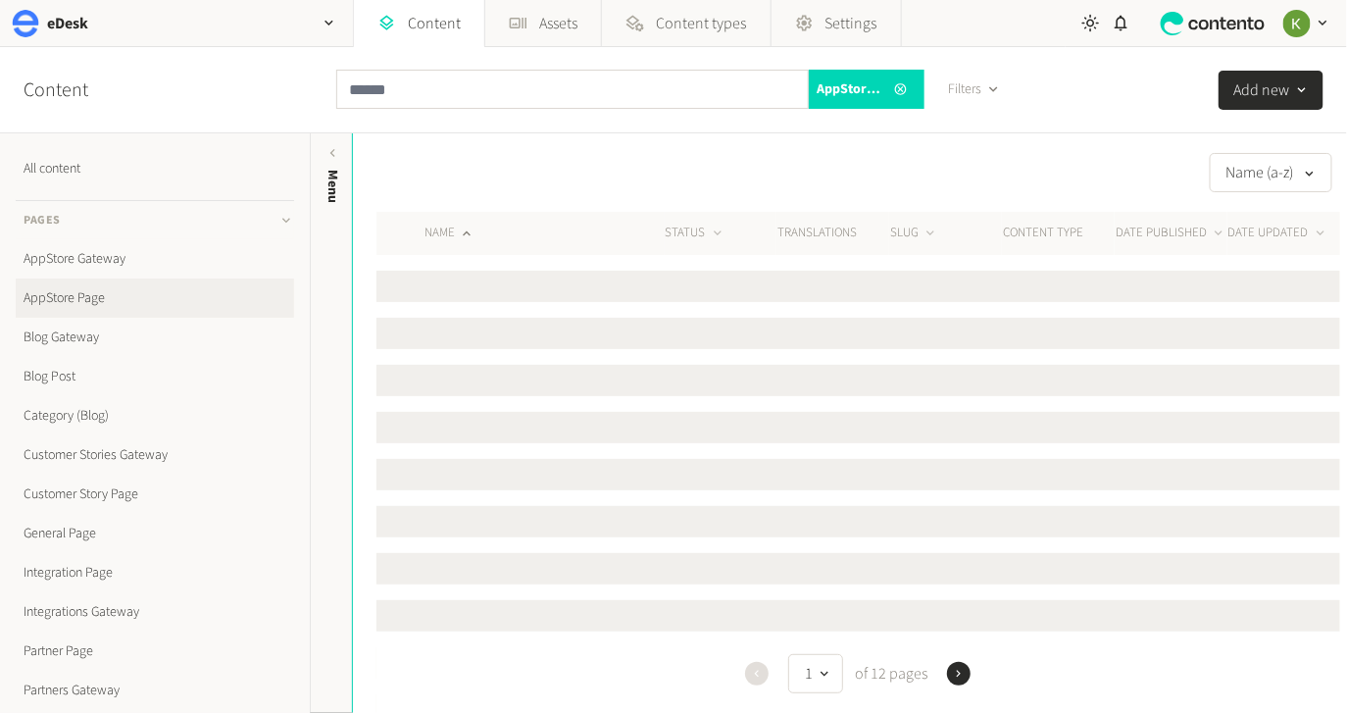
click at [458, 230] on button "NAME" at bounding box center [449, 233] width 50 height 20
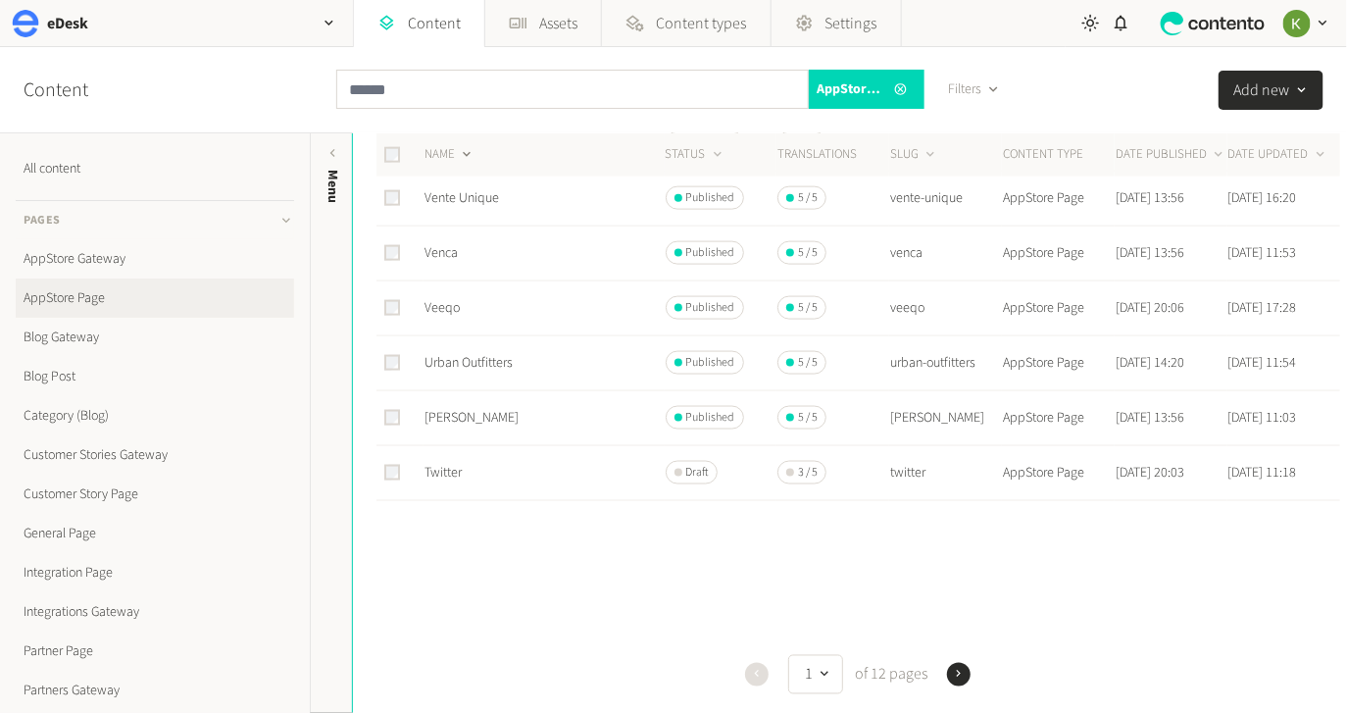
scroll to position [863, 0]
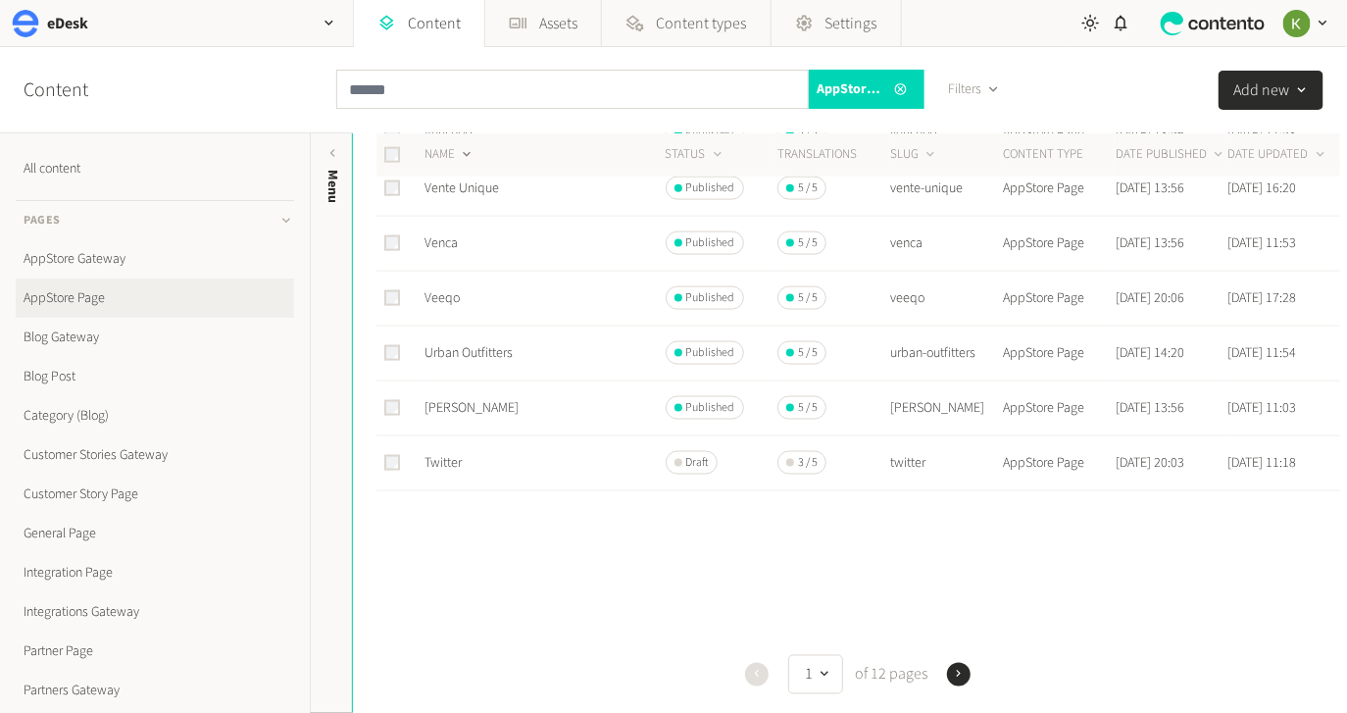
click at [961, 677] on icon "button" at bounding box center [959, 674] width 14 height 14
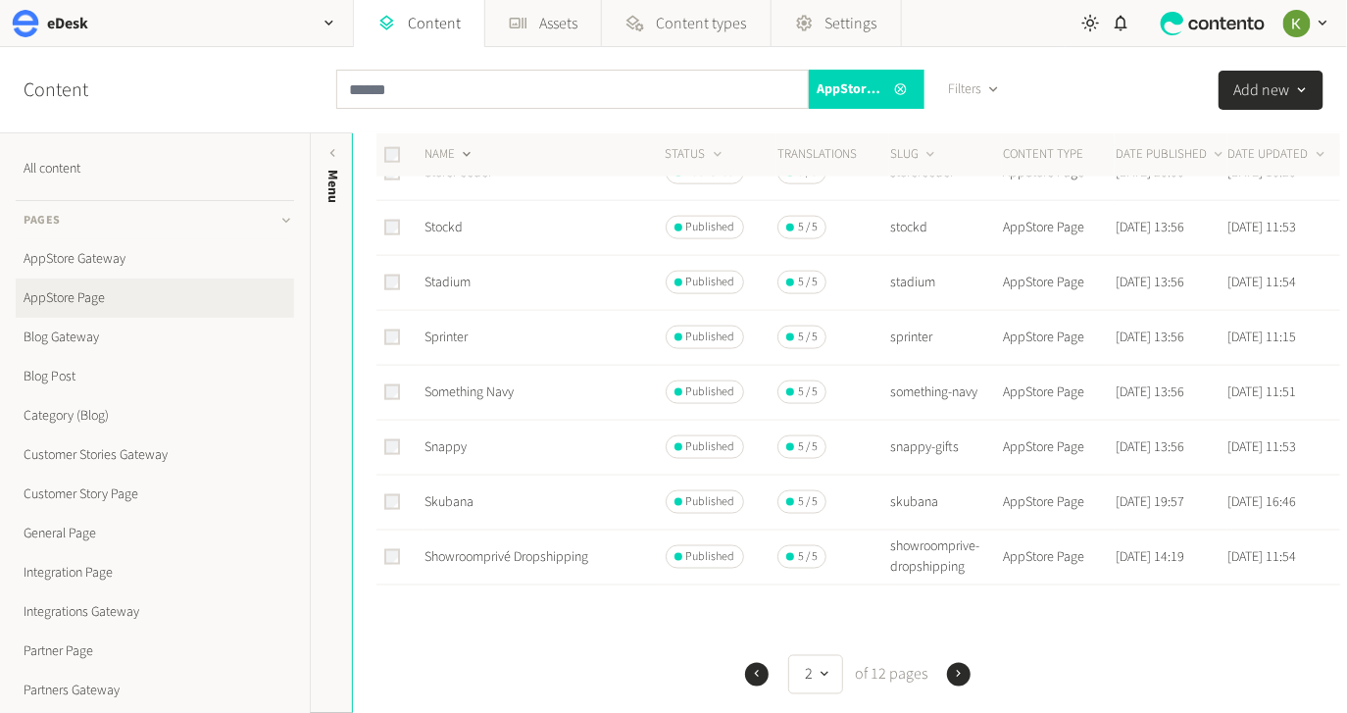
scroll to position [794, 0]
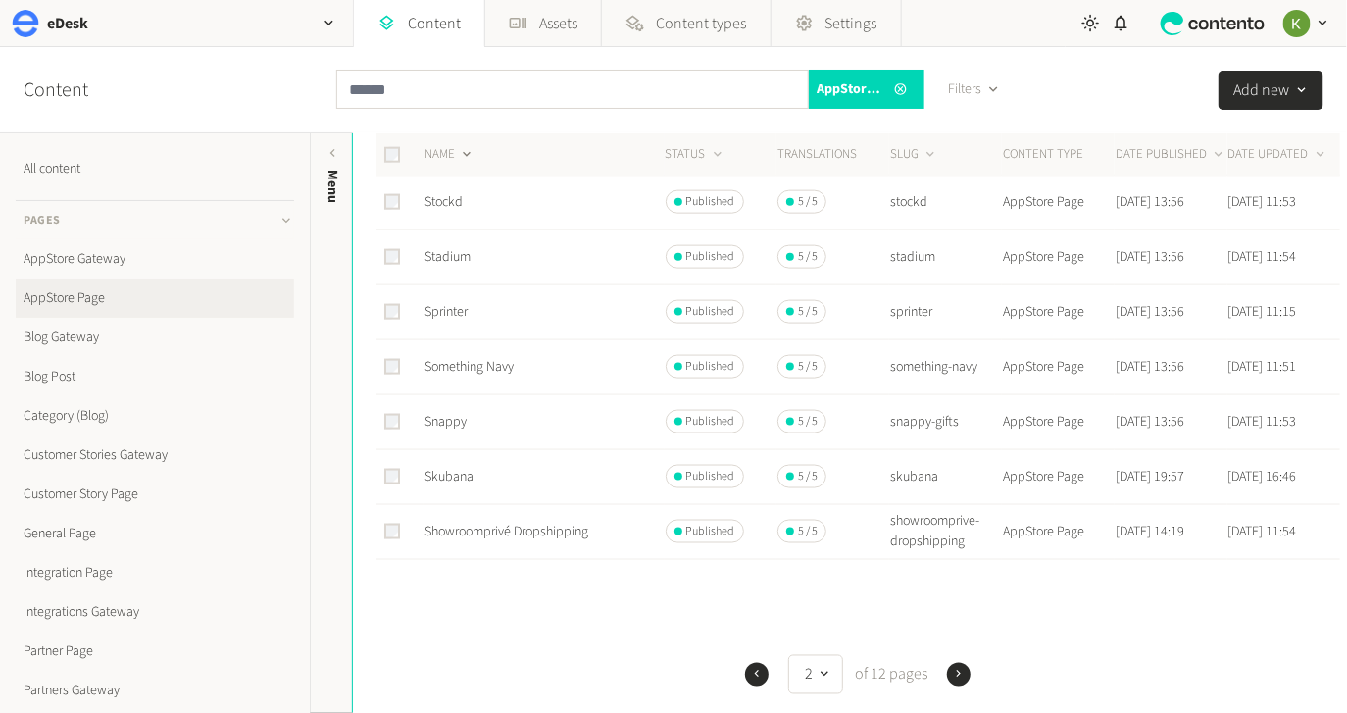
click at [957, 678] on icon "button" at bounding box center [959, 674] width 14 height 14
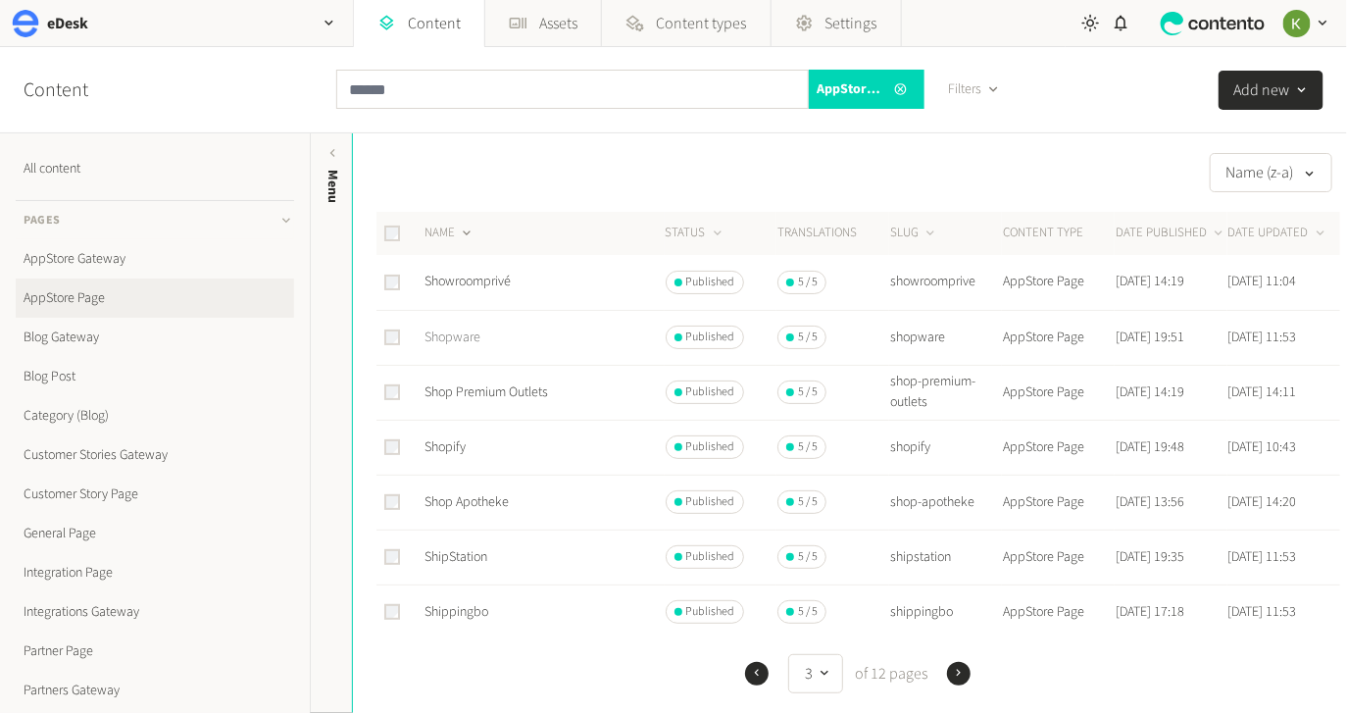
click at [458, 334] on link "Shopware" at bounding box center [452, 337] width 56 height 20
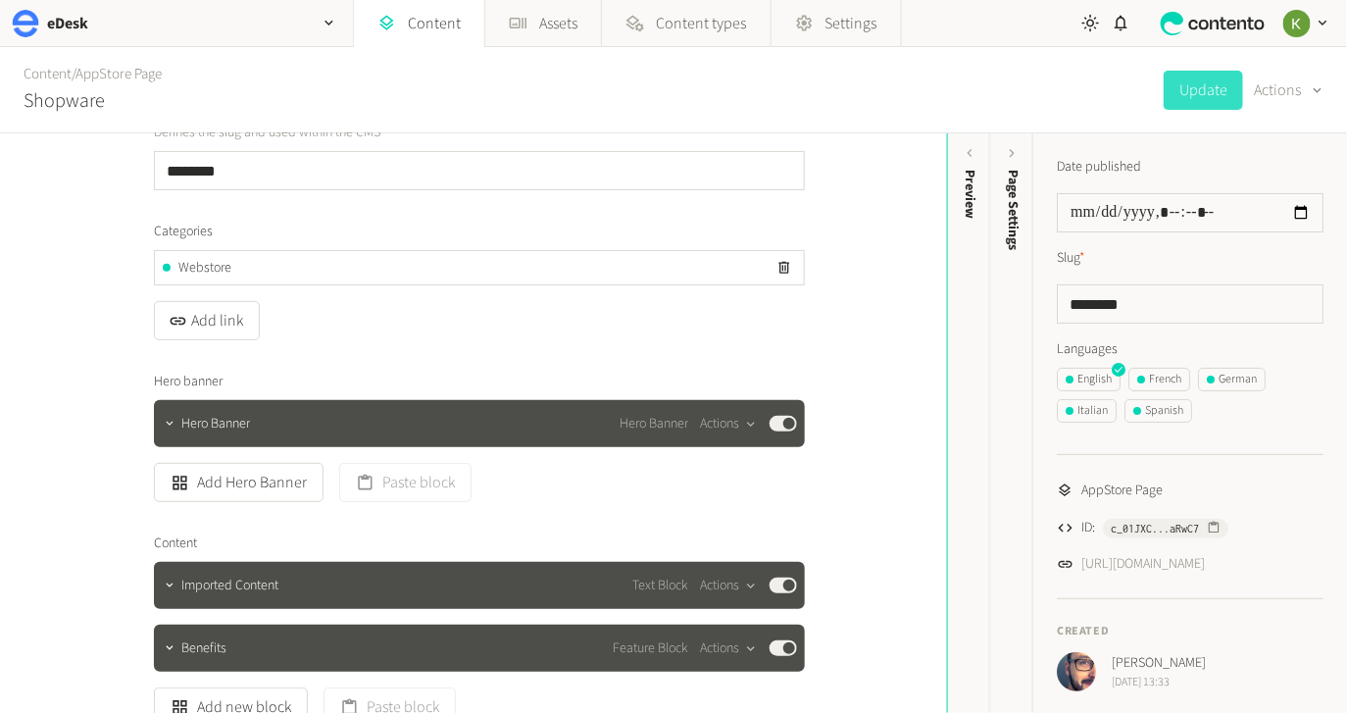
scroll to position [410, 0]
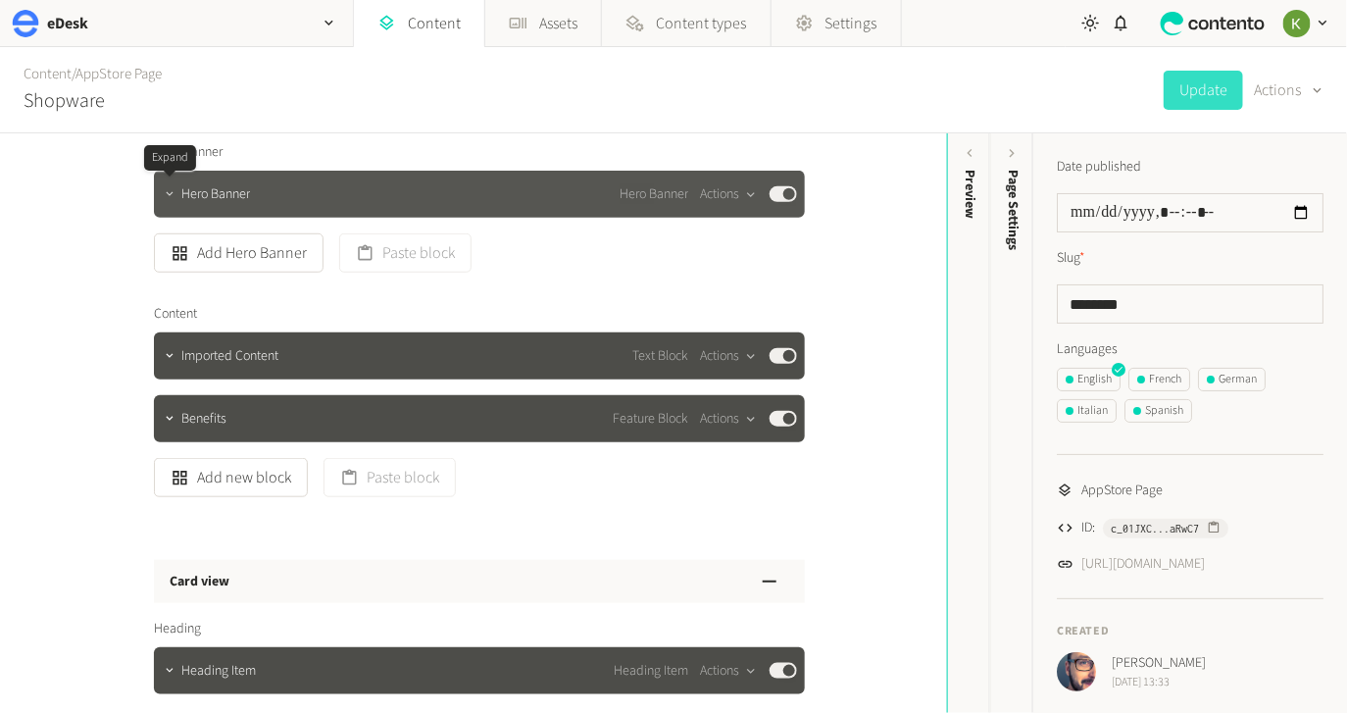
click at [170, 195] on icon "button" at bounding box center [169, 194] width 7 height 4
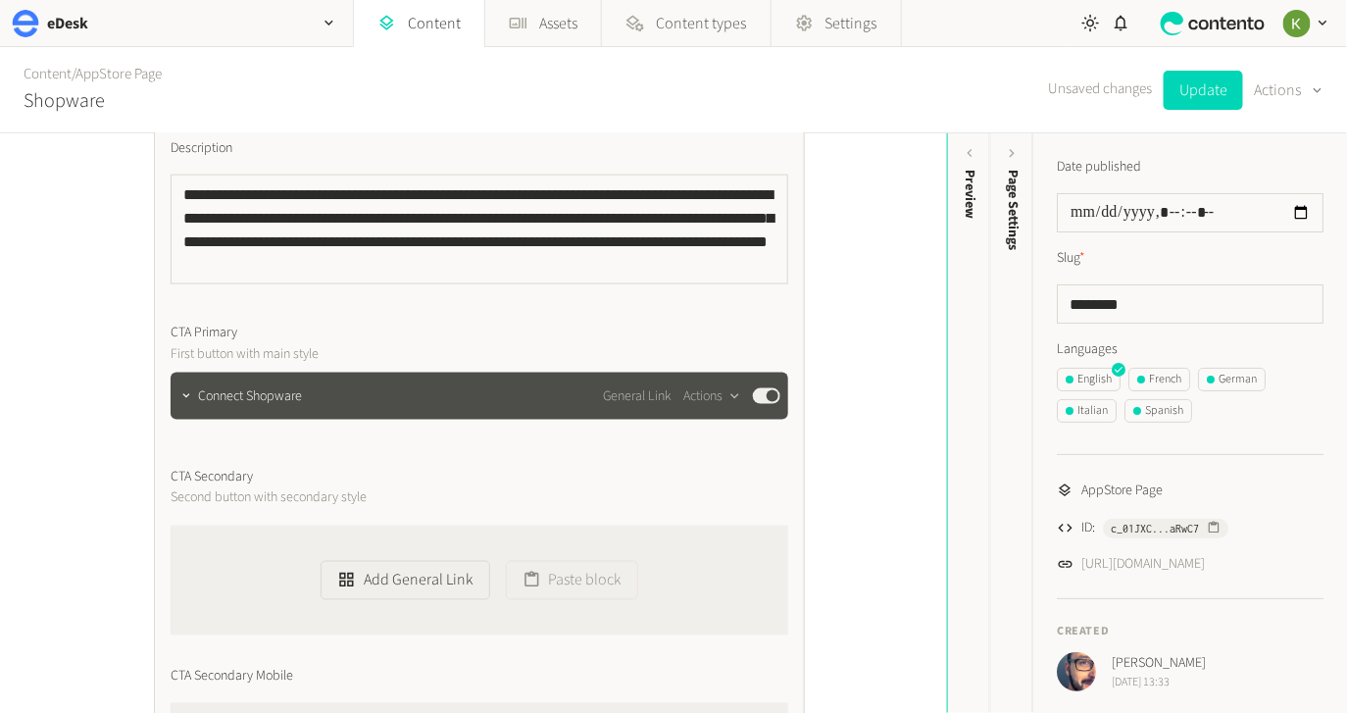
scroll to position [978, 0]
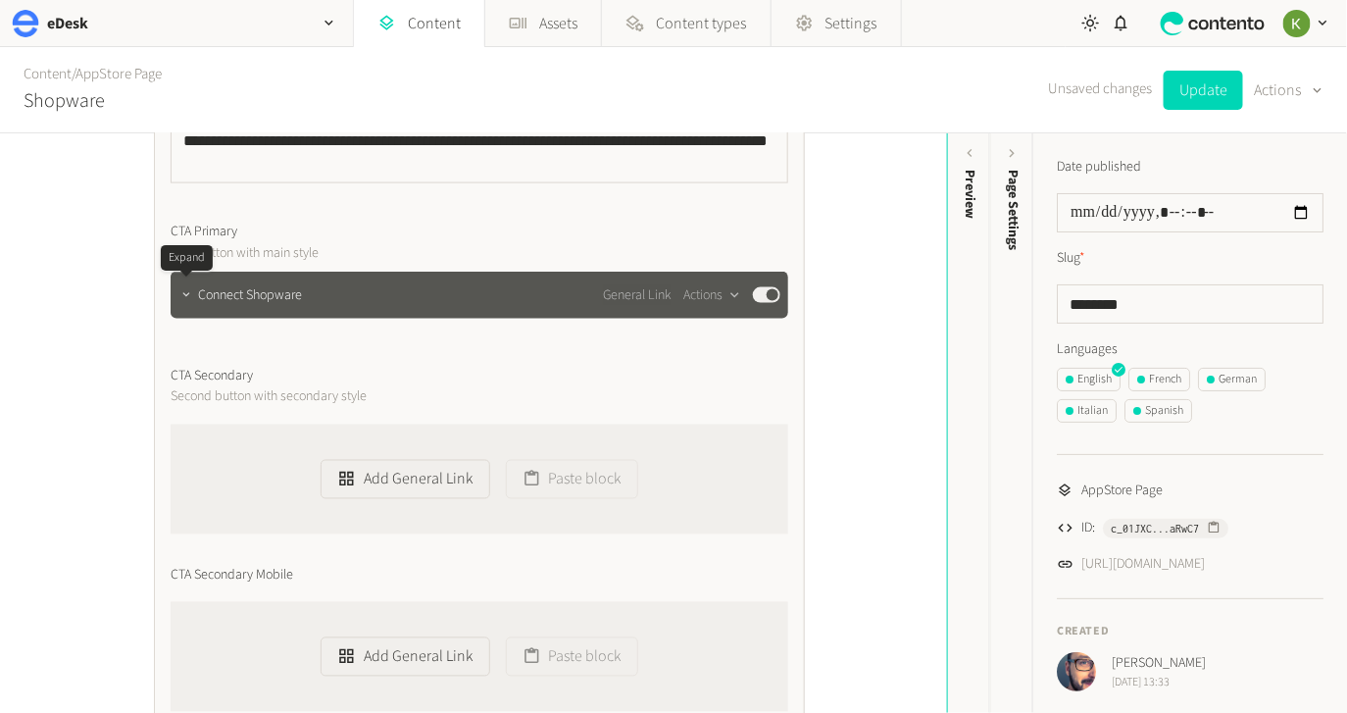
click at [195, 297] on button "button" at bounding box center [186, 293] width 24 height 24
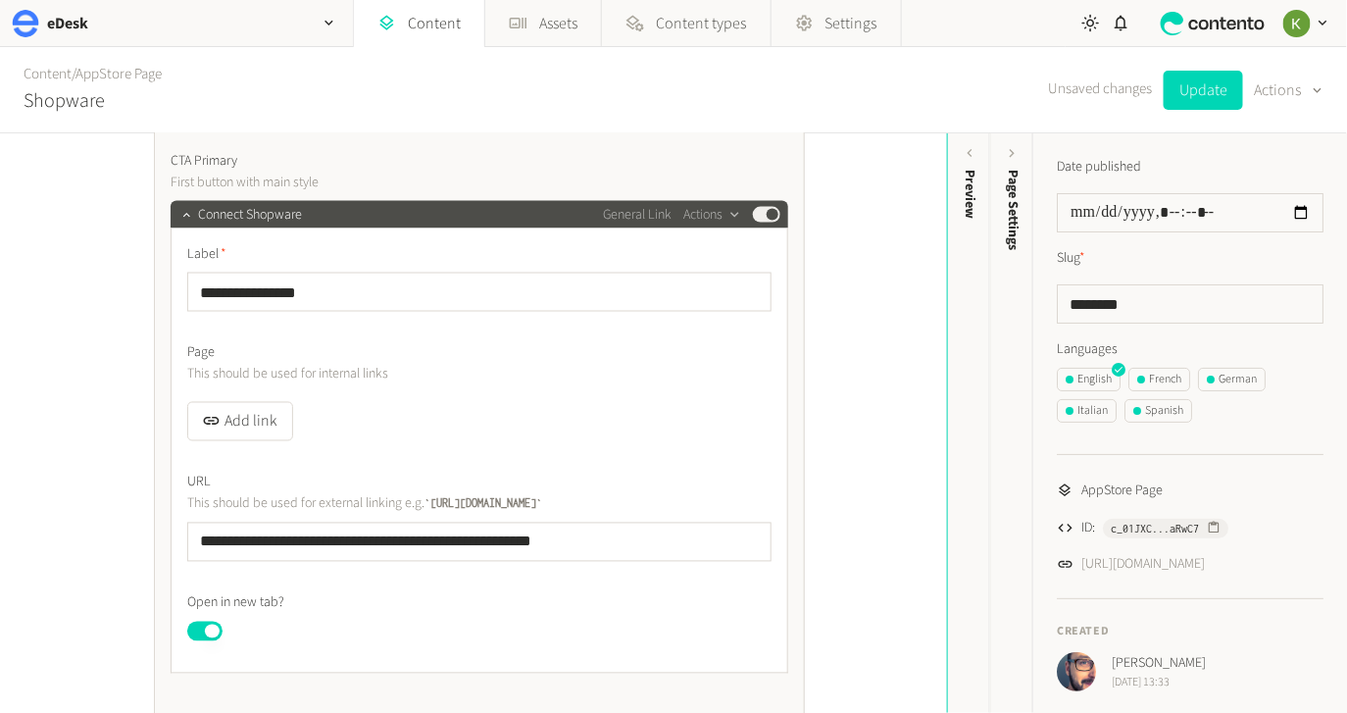
scroll to position [1164, 0]
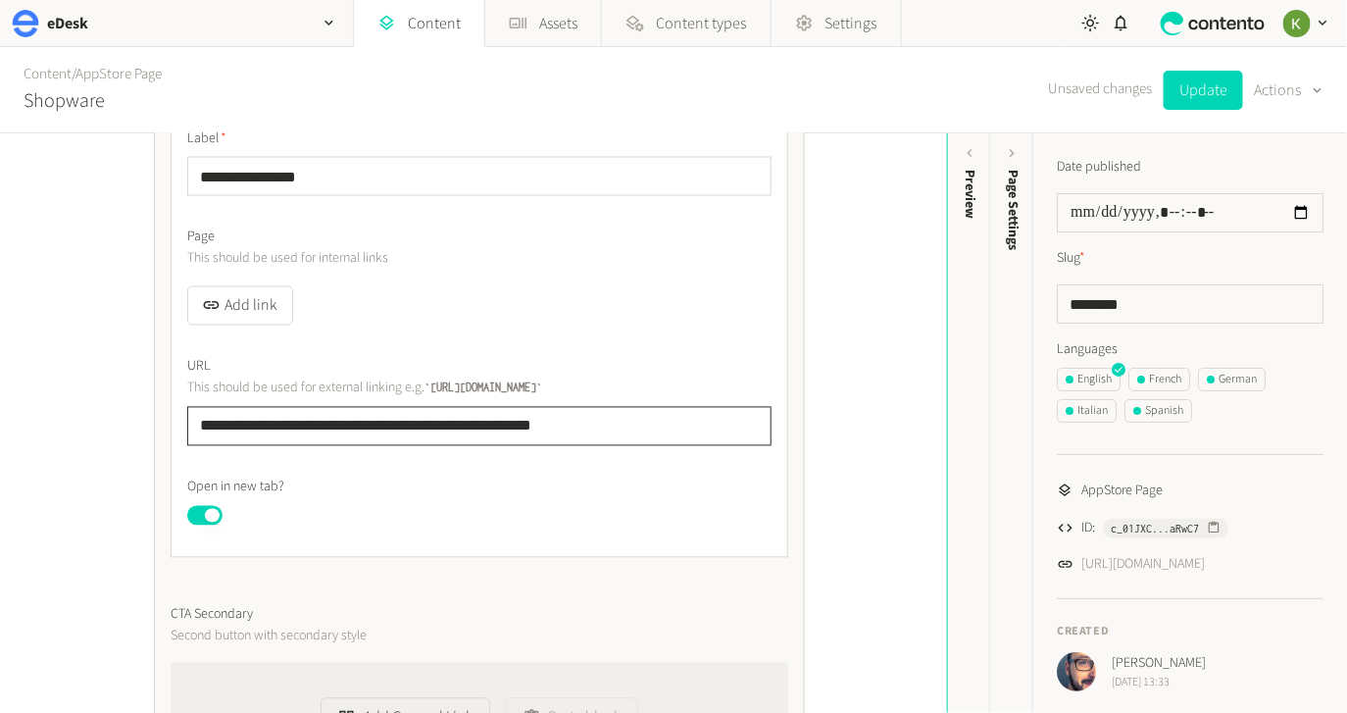
click at [642, 413] on input "**********" at bounding box center [479, 426] width 584 height 39
drag, startPoint x: 673, startPoint y: 420, endPoint x: 474, endPoint y: 360, distance: 207.8
click at [136, 412] on div "**********" at bounding box center [473, 654] width 686 height 3370
paste input "**"
type input "**********"
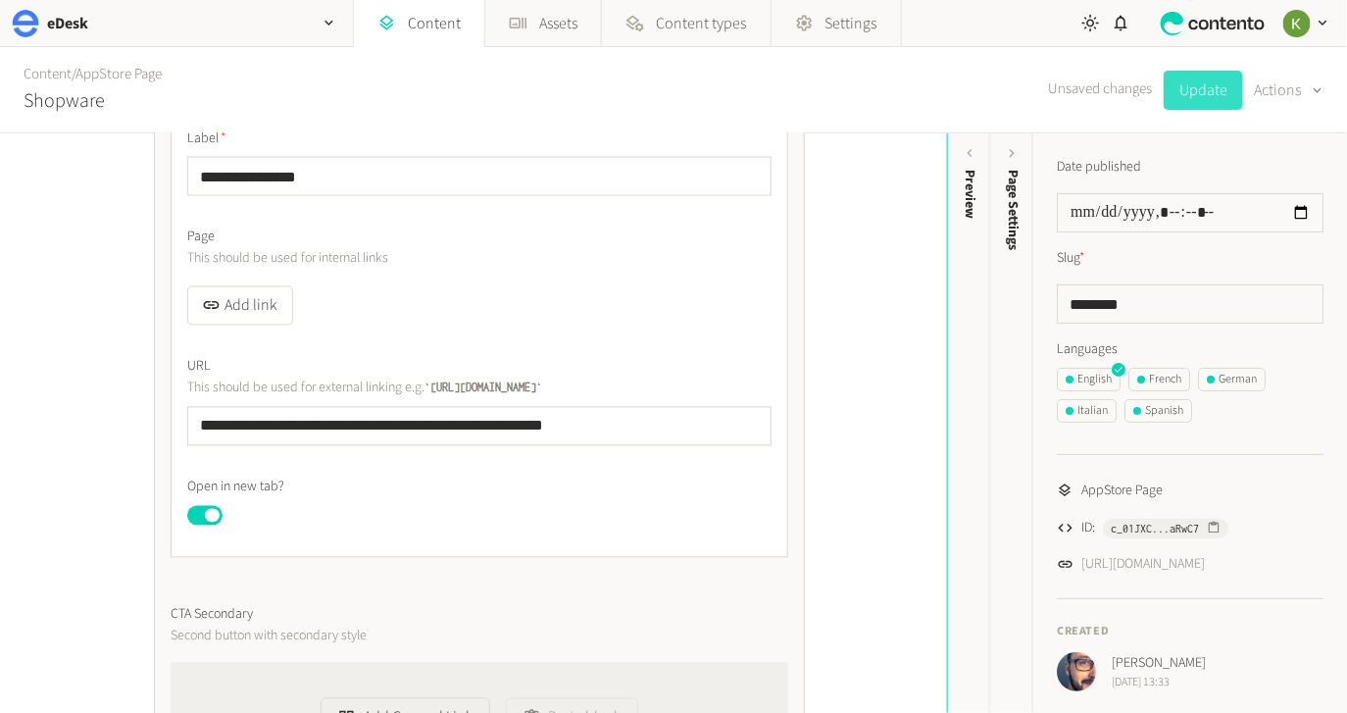
click at [1195, 92] on button "Update" at bounding box center [1202, 90] width 79 height 39
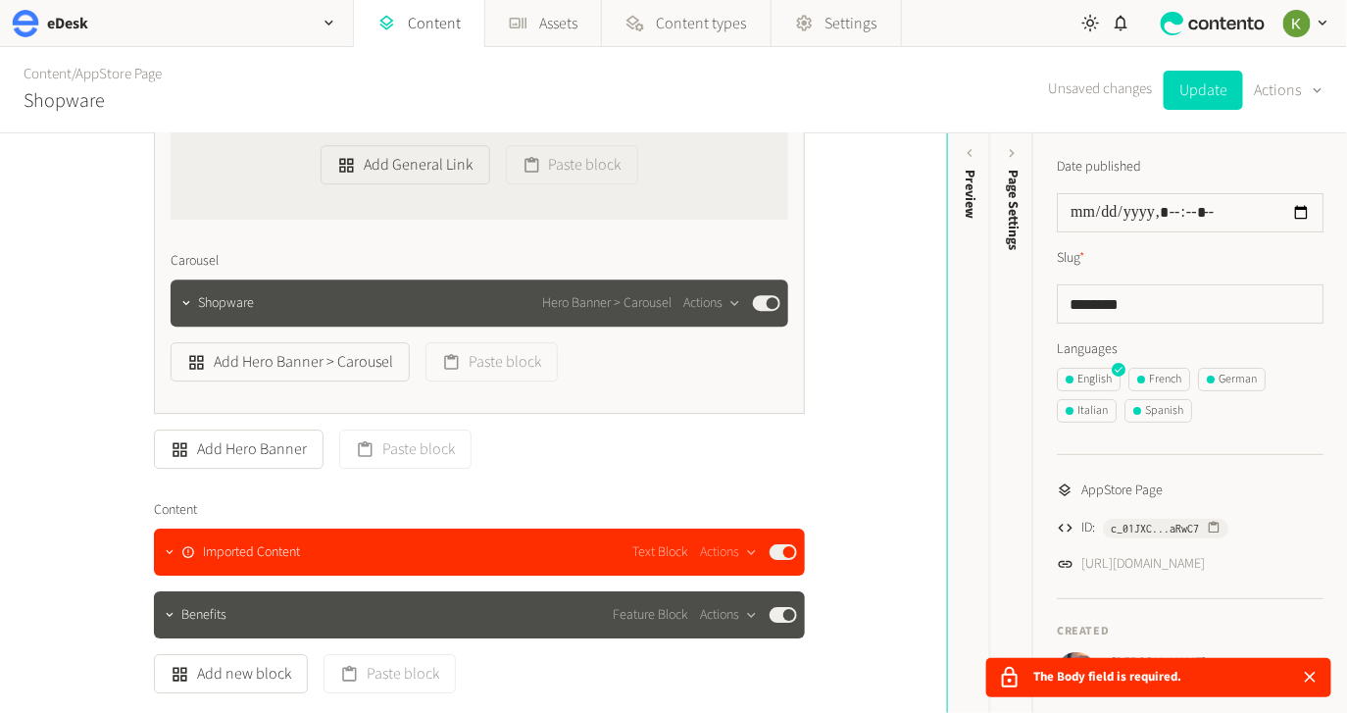
scroll to position [1896, 0]
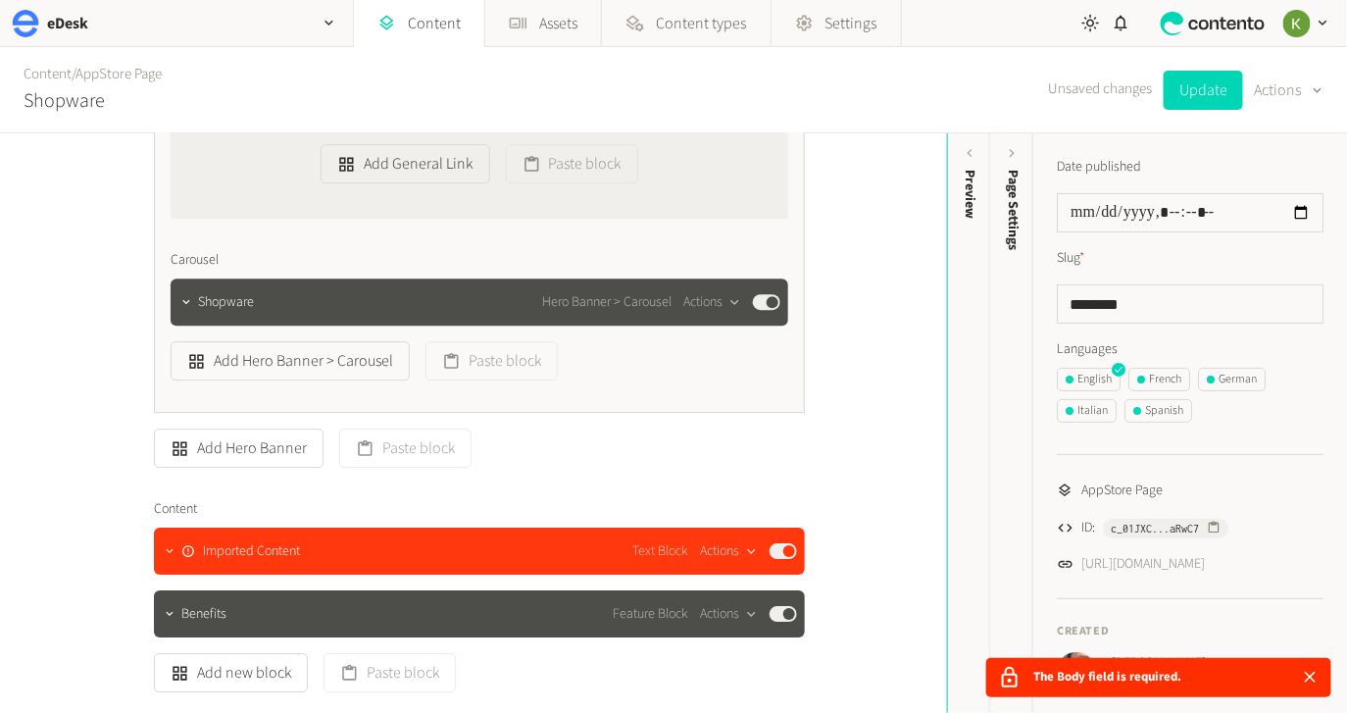
click at [724, 551] on button "Actions" at bounding box center [729, 551] width 58 height 24
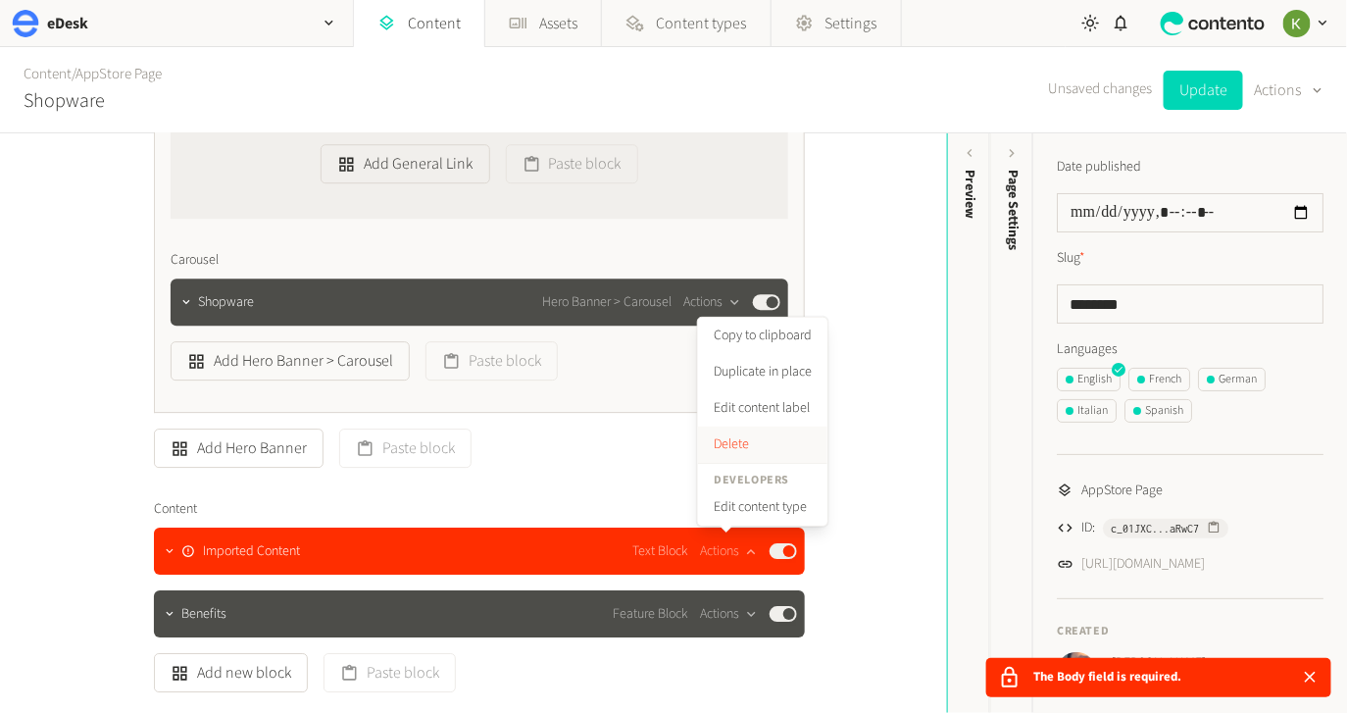
click at [733, 441] on button "Delete" at bounding box center [762, 444] width 129 height 36
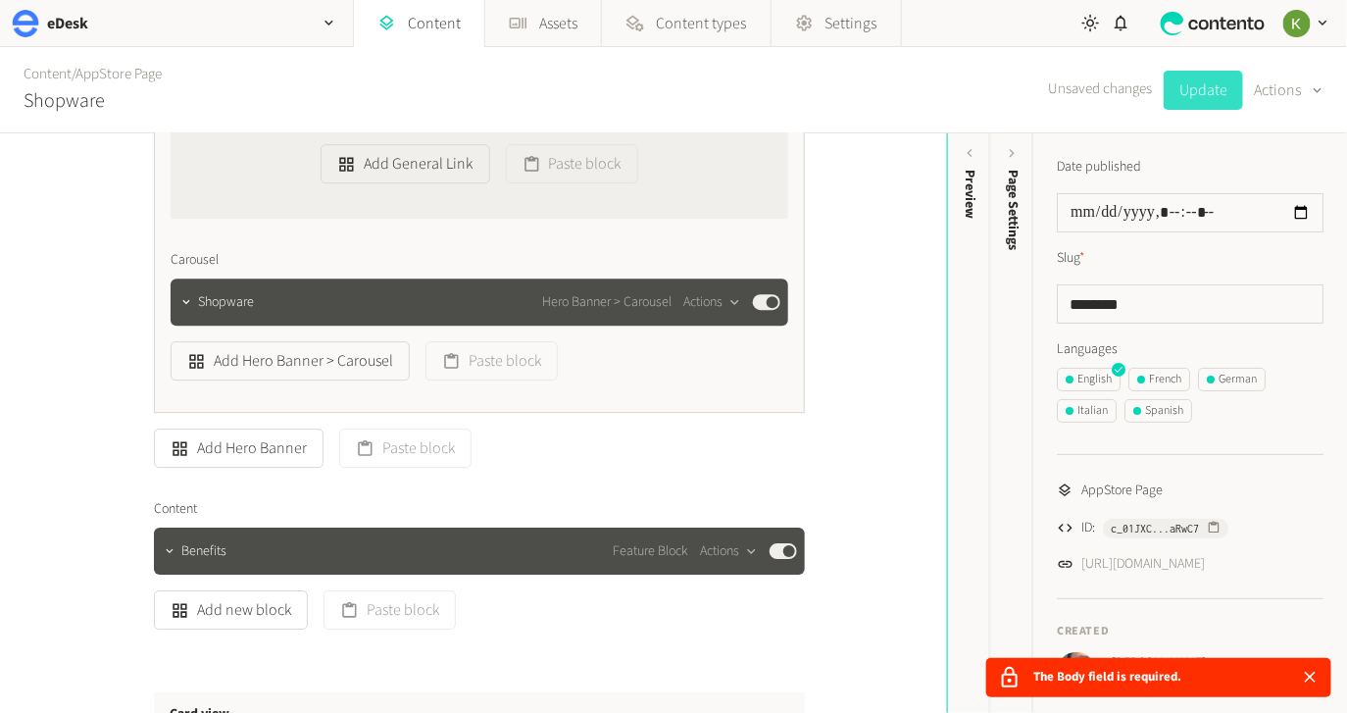
click at [1183, 88] on button "Update" at bounding box center [1202, 90] width 79 height 39
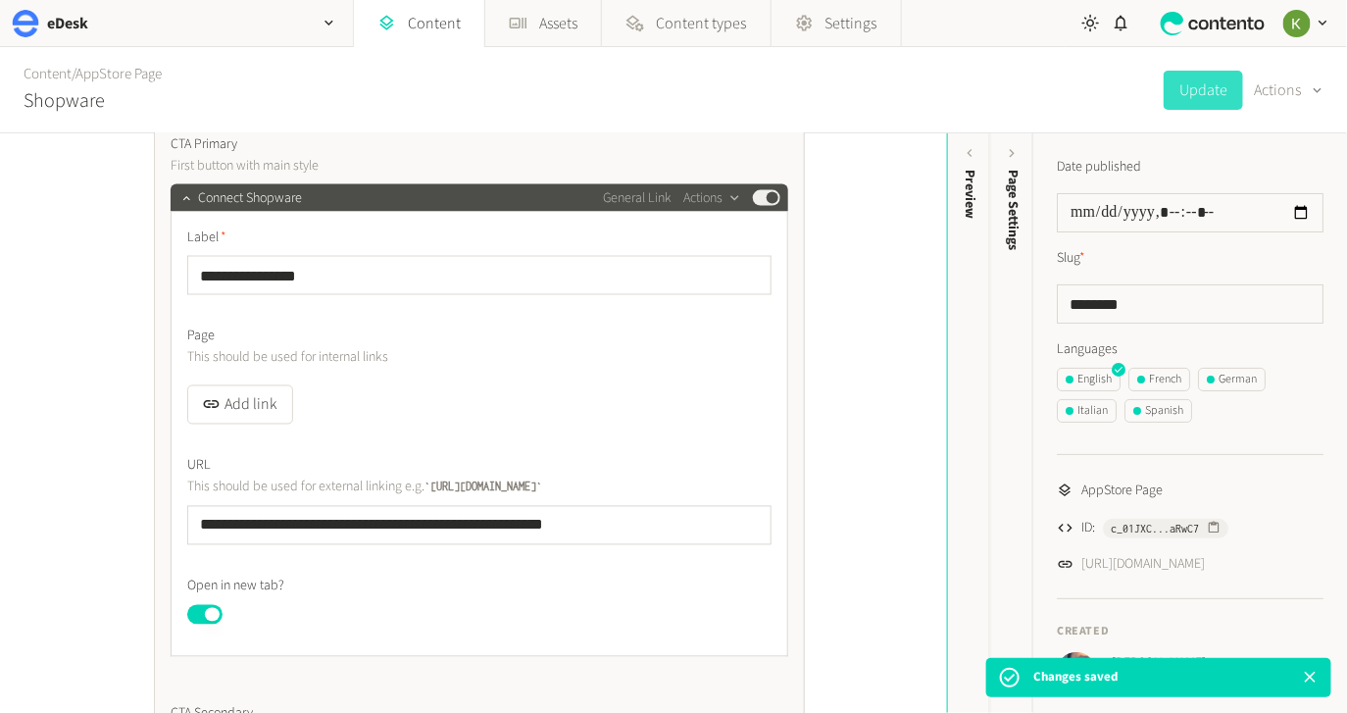
scroll to position [1161, 0]
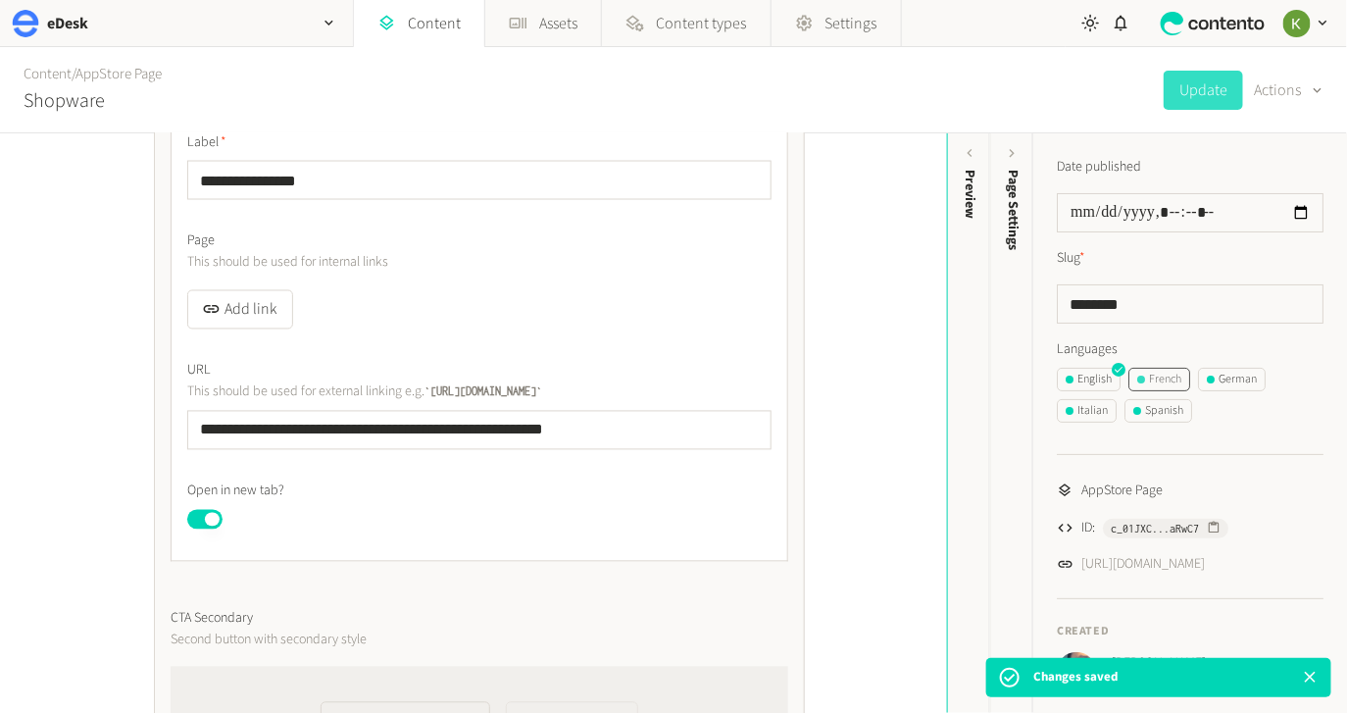
click at [1160, 375] on div "French" at bounding box center [1159, 379] width 44 height 18
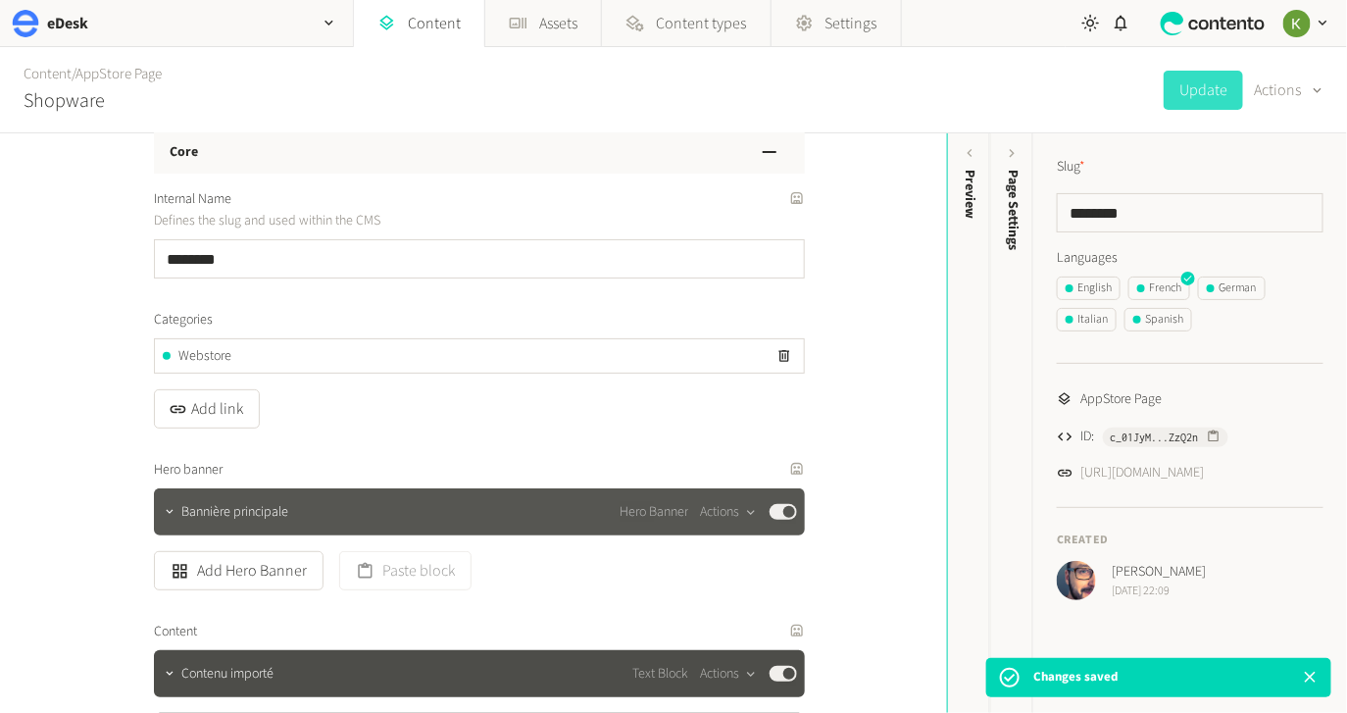
scroll to position [125, 0]
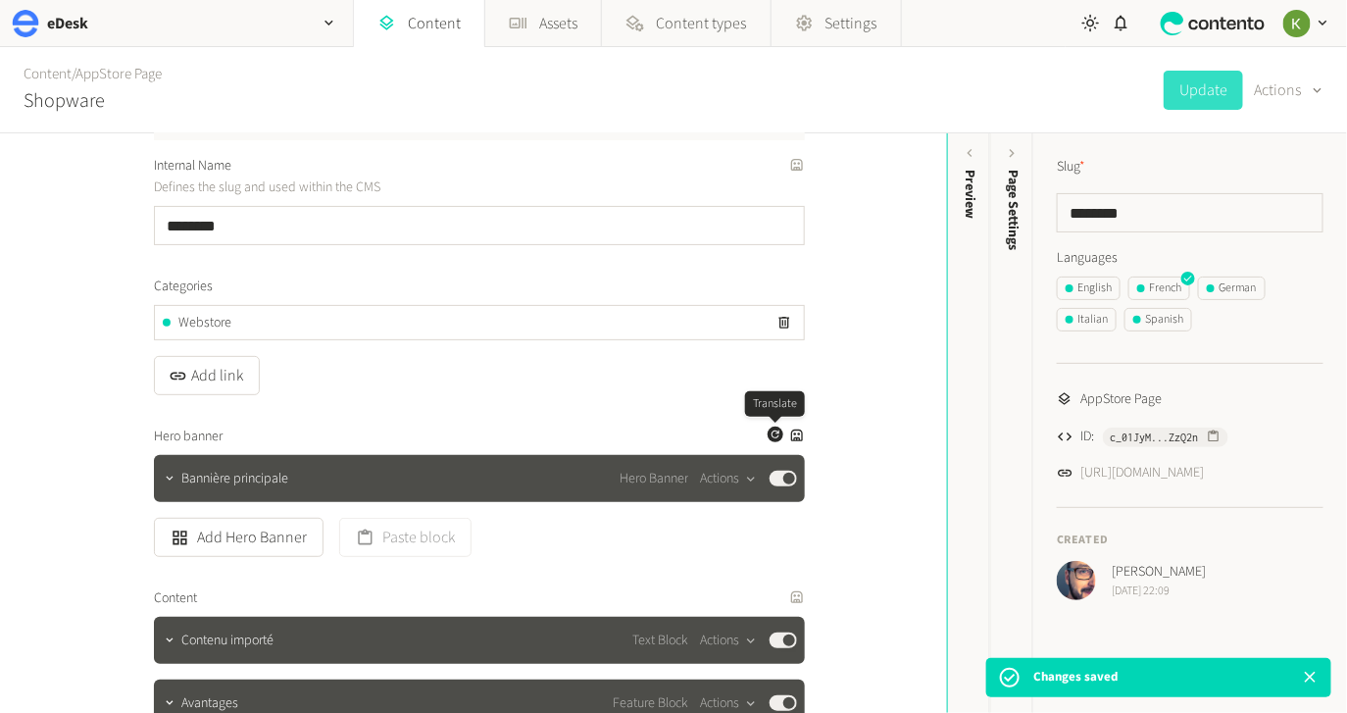
click at [772, 442] on button "Generate a translation for this field" at bounding box center [775, 434] width 16 height 16
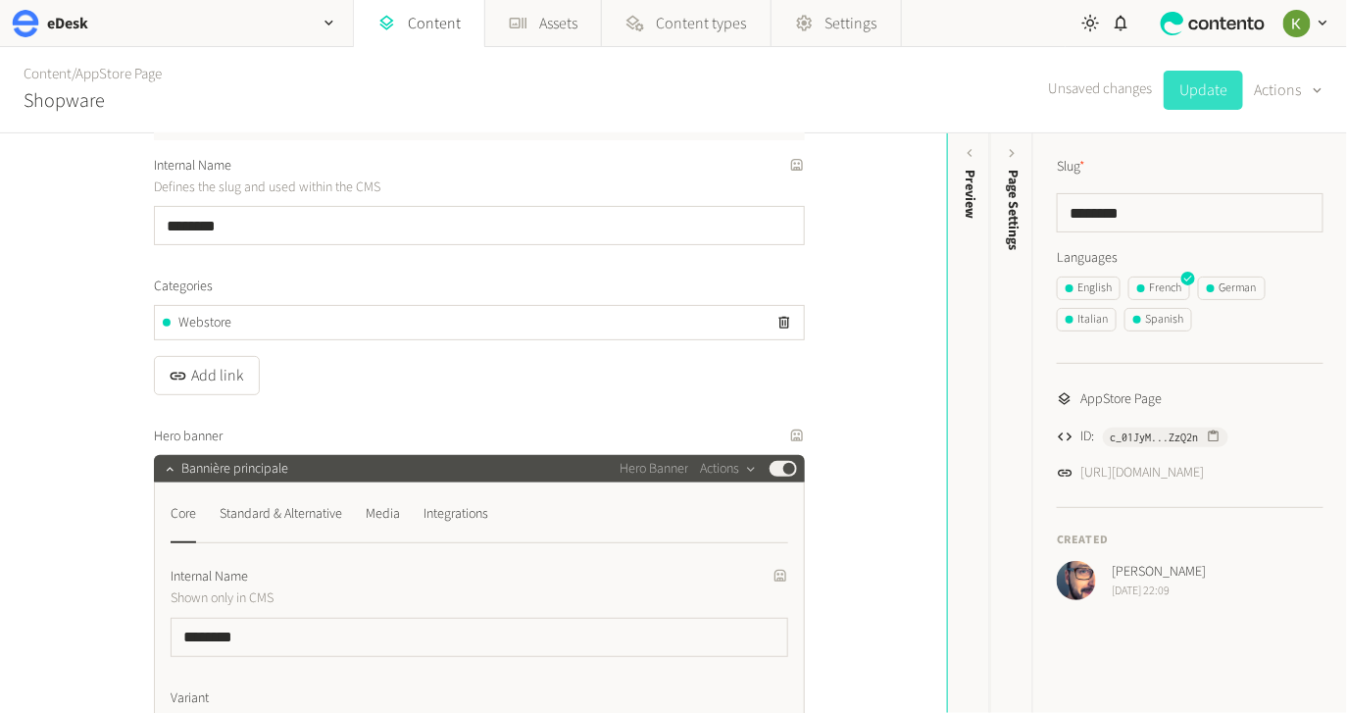
click at [1207, 89] on button "Update" at bounding box center [1202, 90] width 79 height 39
click at [1273, 321] on ul "English French German Italian Spanish" at bounding box center [1190, 307] width 267 height 63
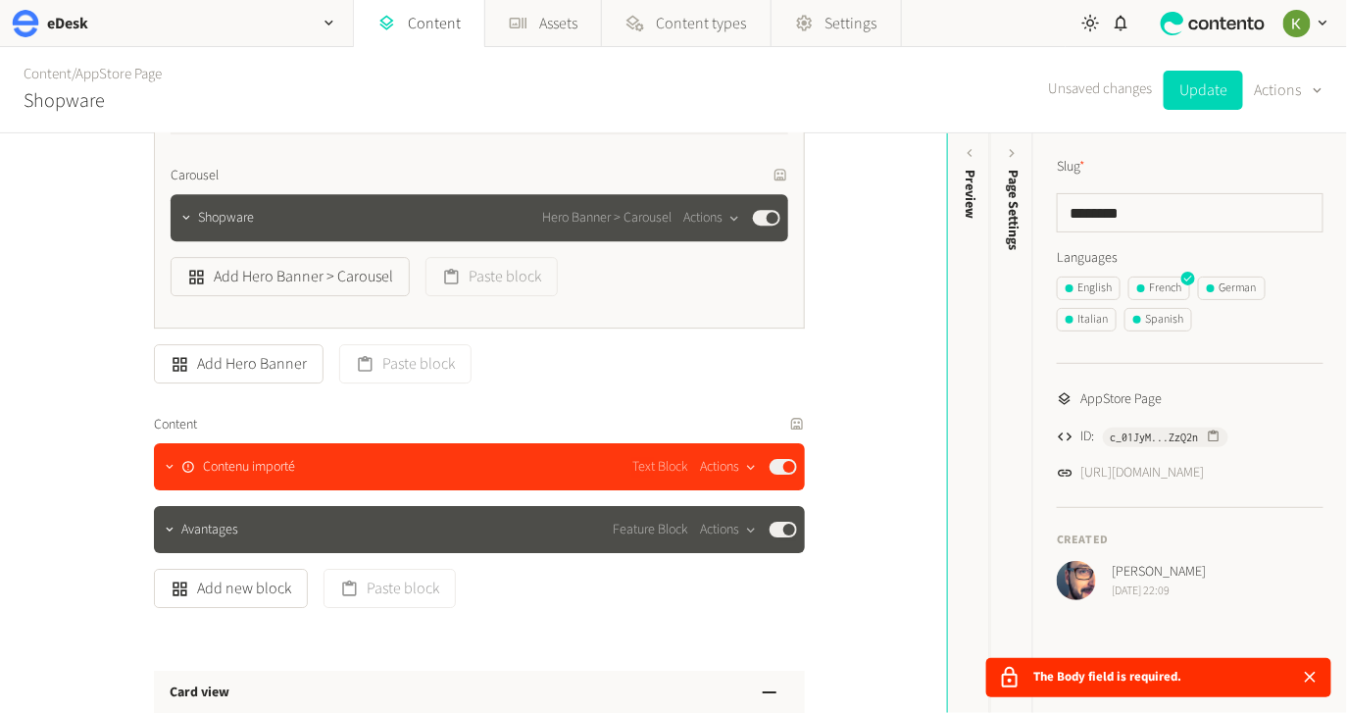
click at [741, 464] on div "button" at bounding box center [751, 468] width 25 height 18
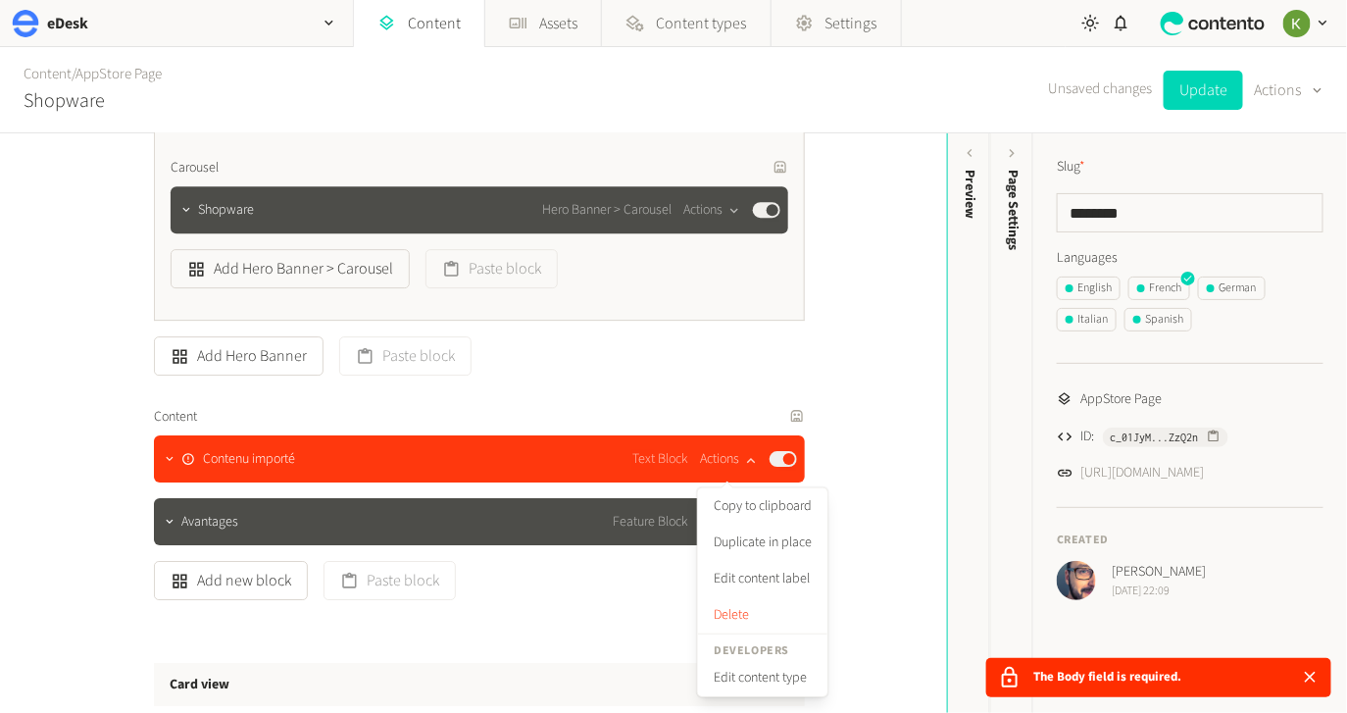
scroll to position [2013, 0]
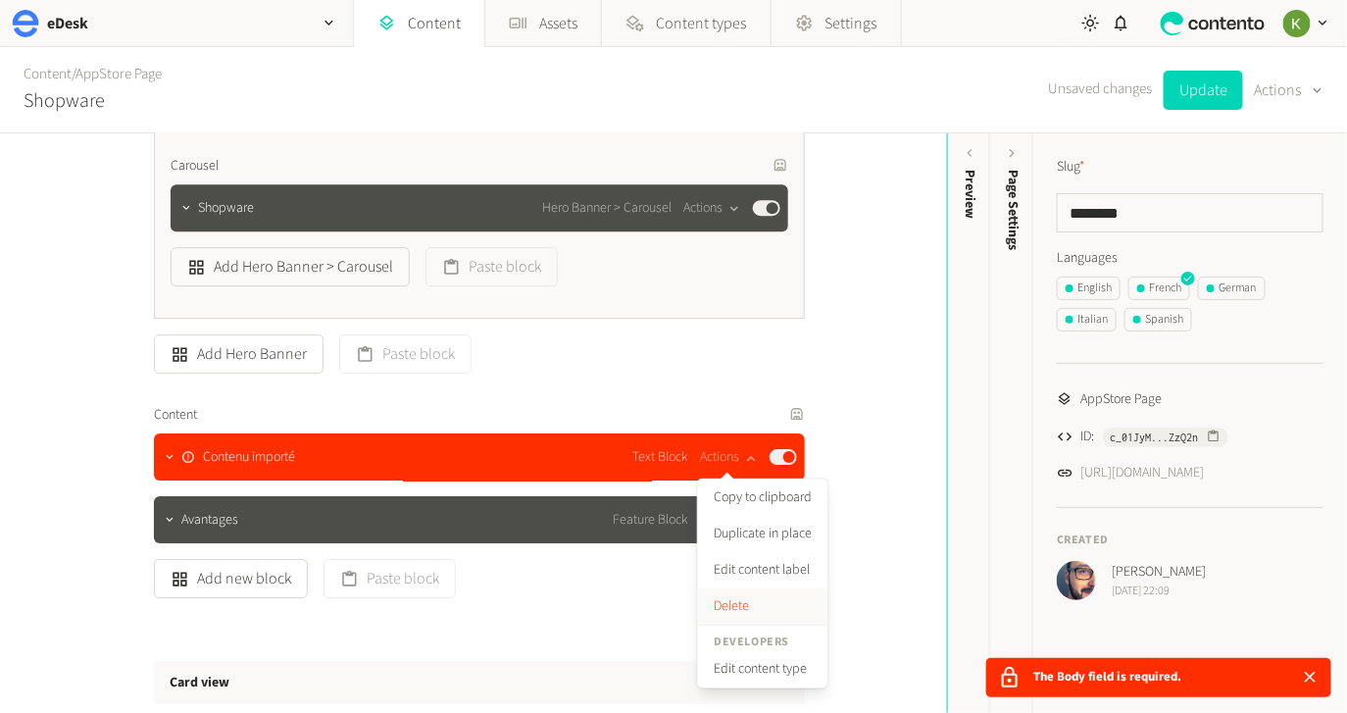
click at [743, 608] on button "Delete" at bounding box center [762, 606] width 129 height 36
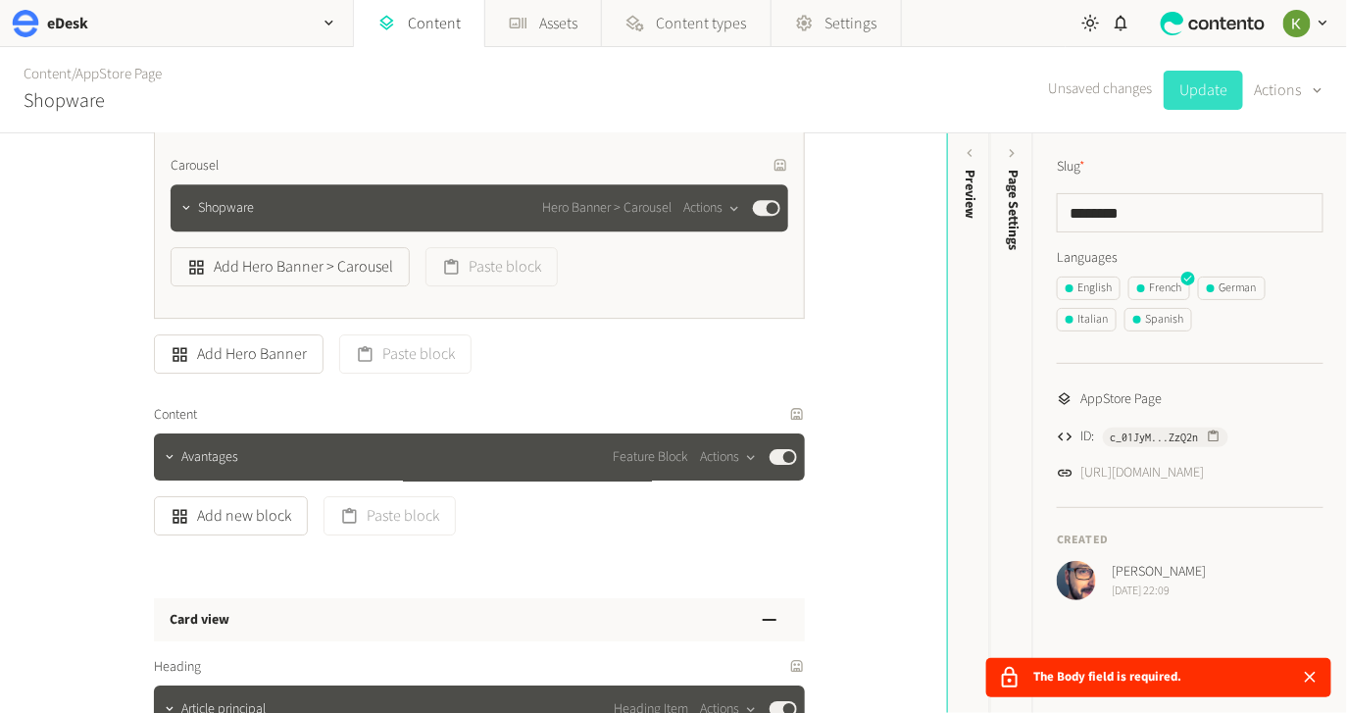
click at [1200, 97] on button "Update" at bounding box center [1202, 90] width 79 height 39
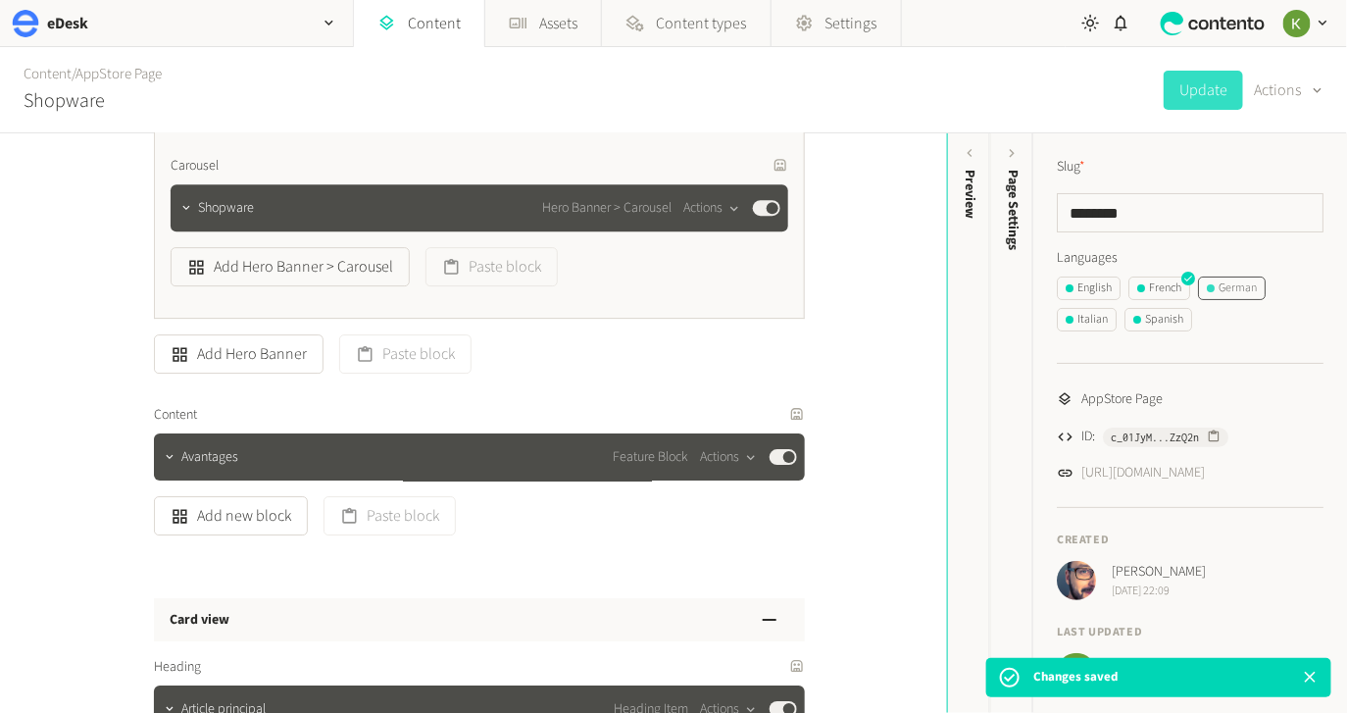
click at [1226, 288] on div "German" at bounding box center [1232, 288] width 50 height 18
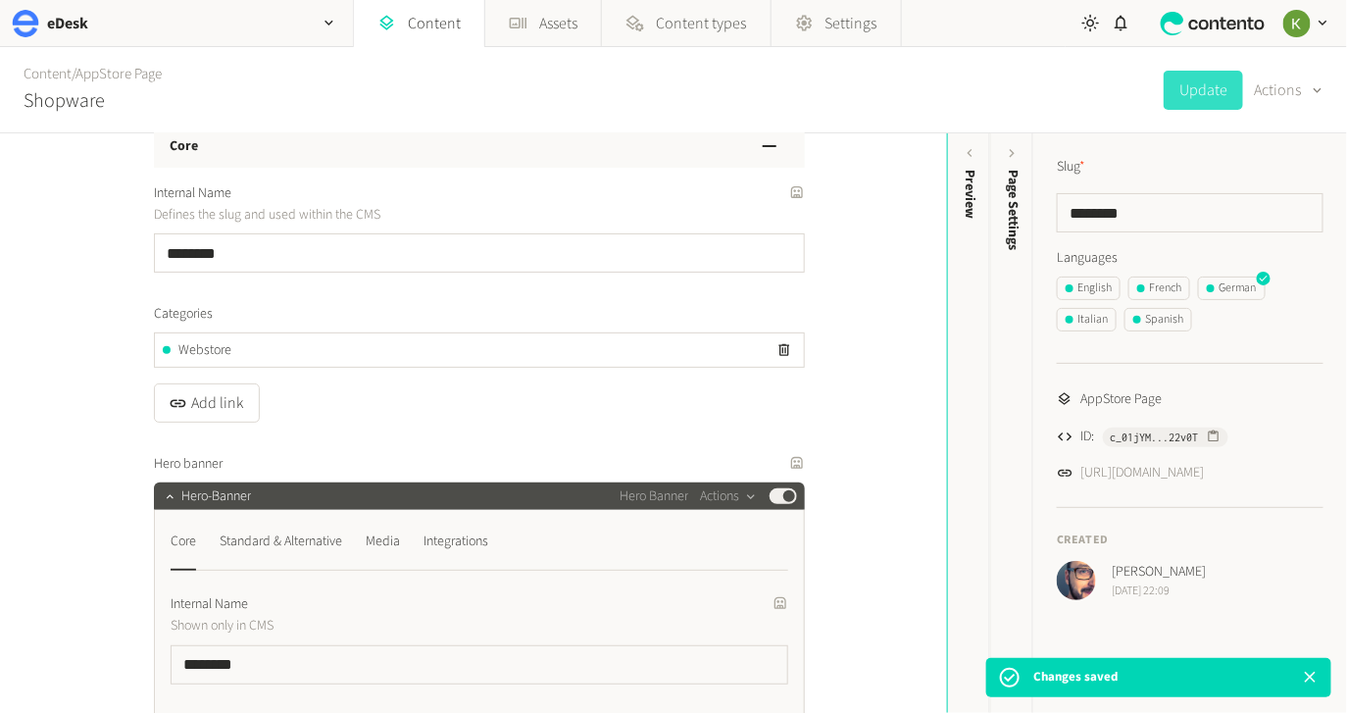
scroll to position [312, 0]
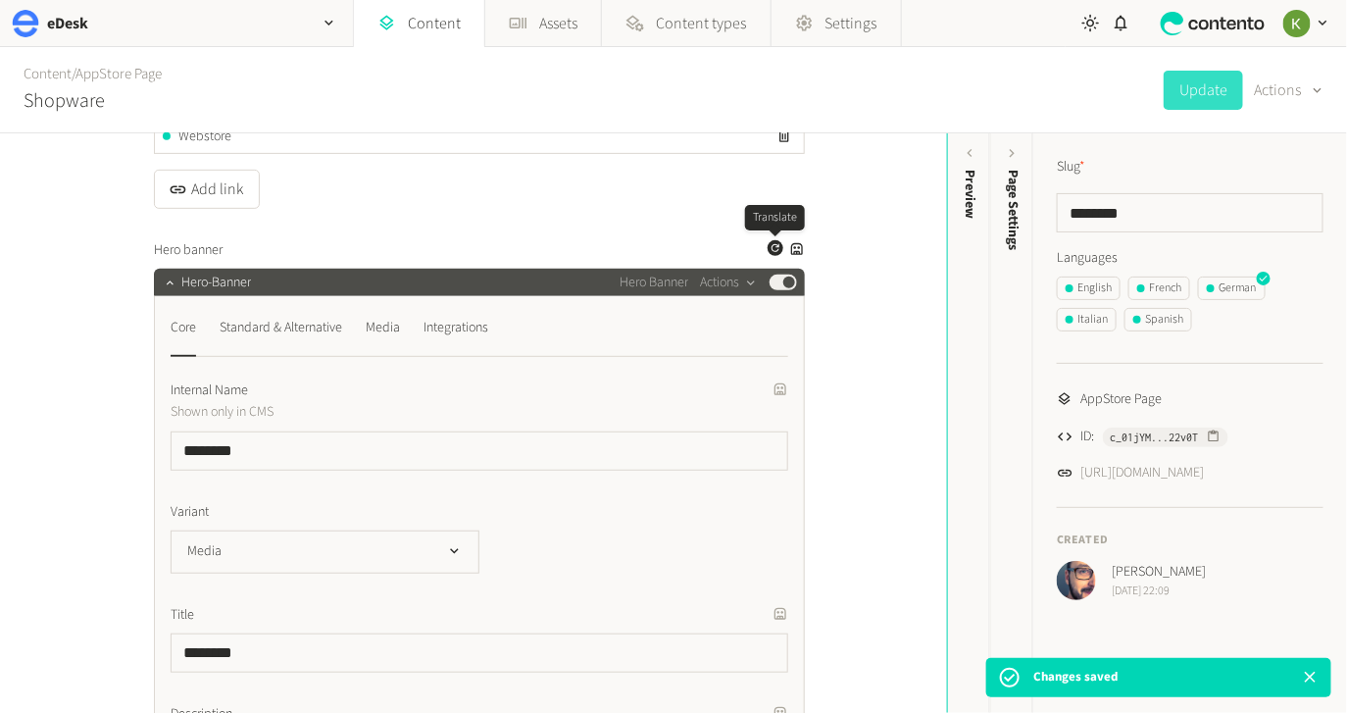
click at [775, 249] on icon "button" at bounding box center [775, 248] width 12 height 12
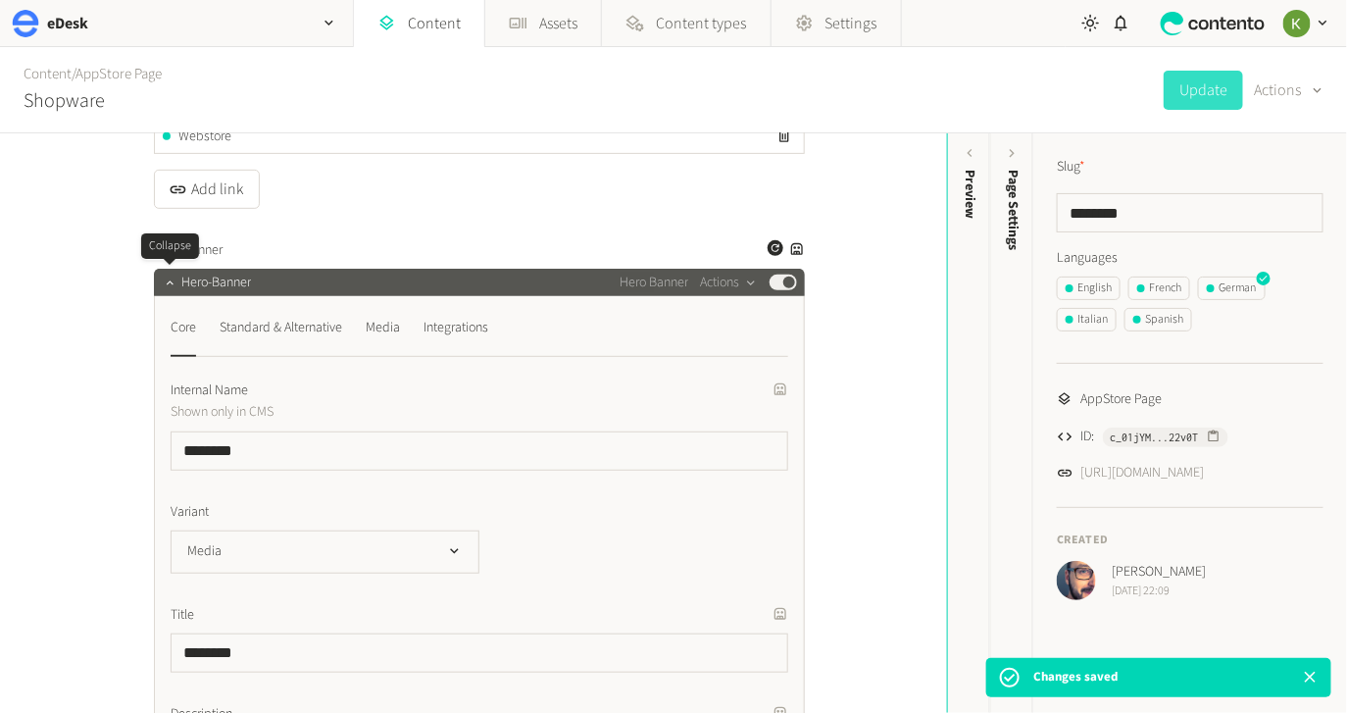
drag, startPoint x: 165, startPoint y: 282, endPoint x: 175, endPoint y: 278, distance: 11.5
click at [165, 282] on icon "button" at bounding box center [170, 282] width 14 height 14
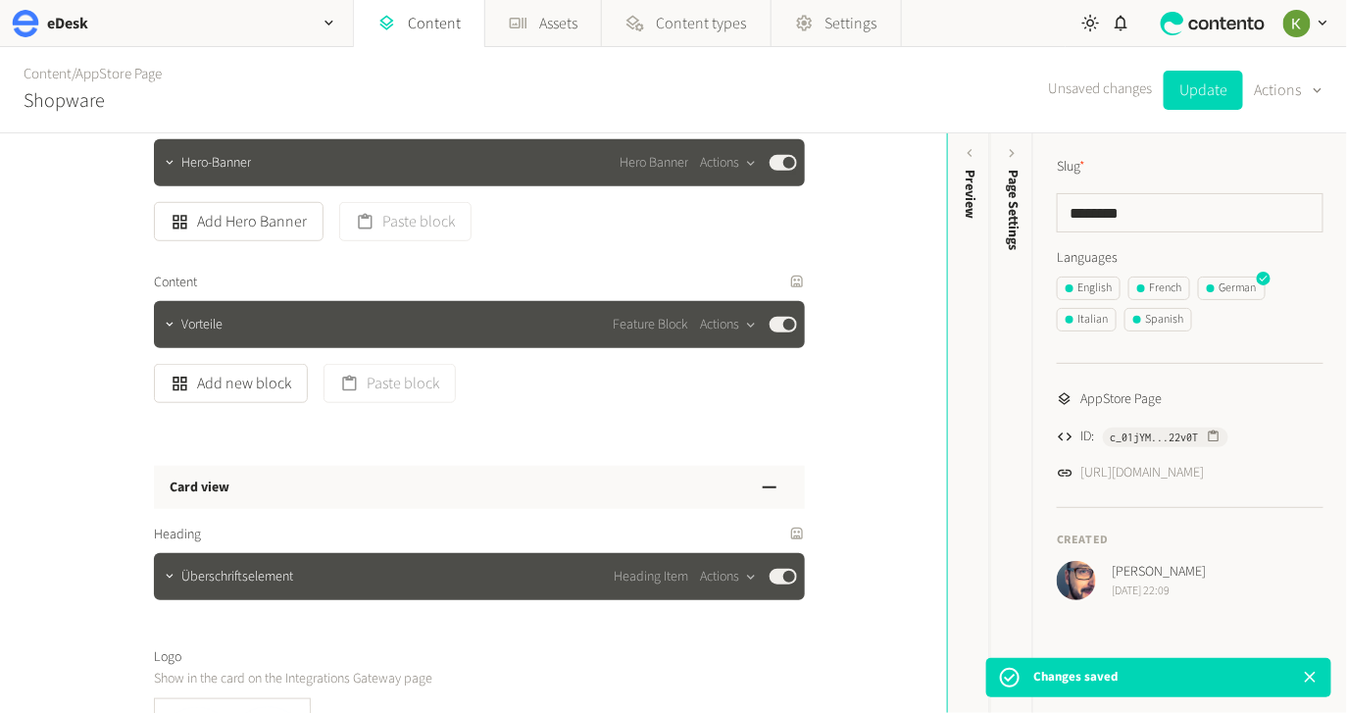
scroll to position [500, 0]
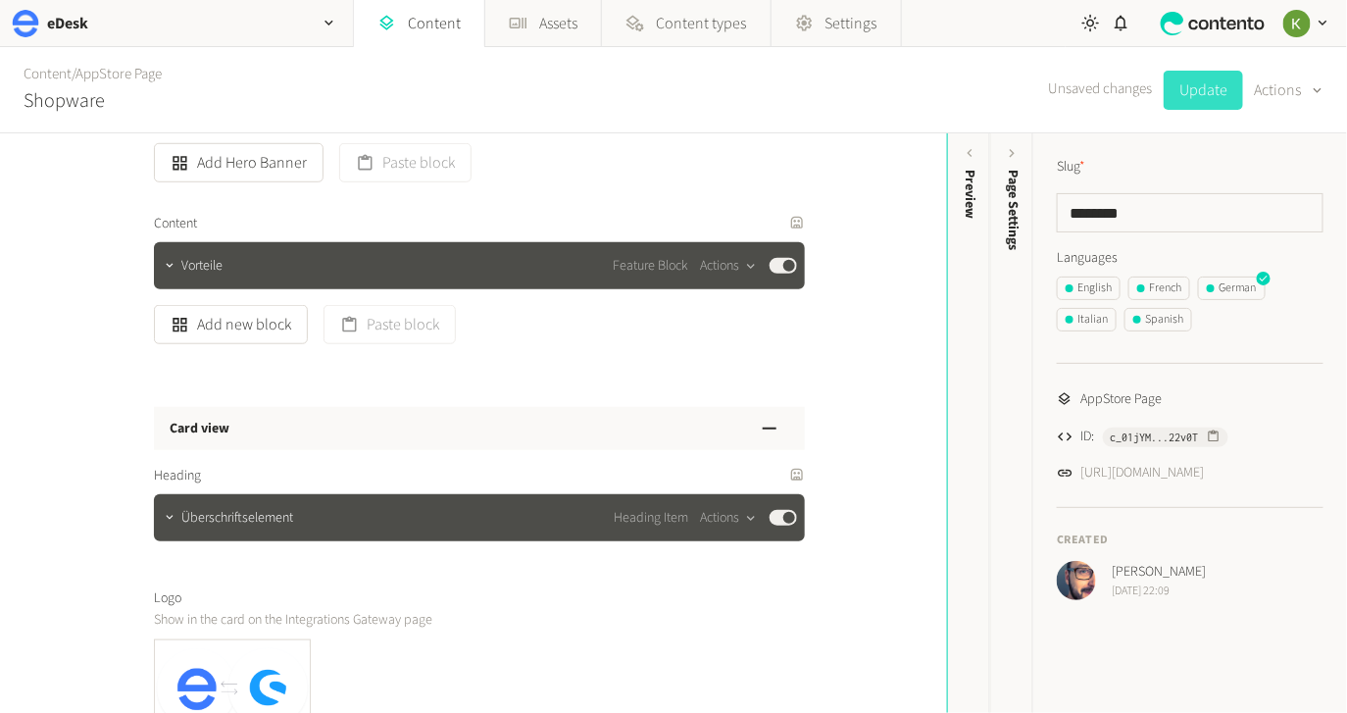
click at [1186, 92] on button "Update" at bounding box center [1202, 90] width 79 height 39
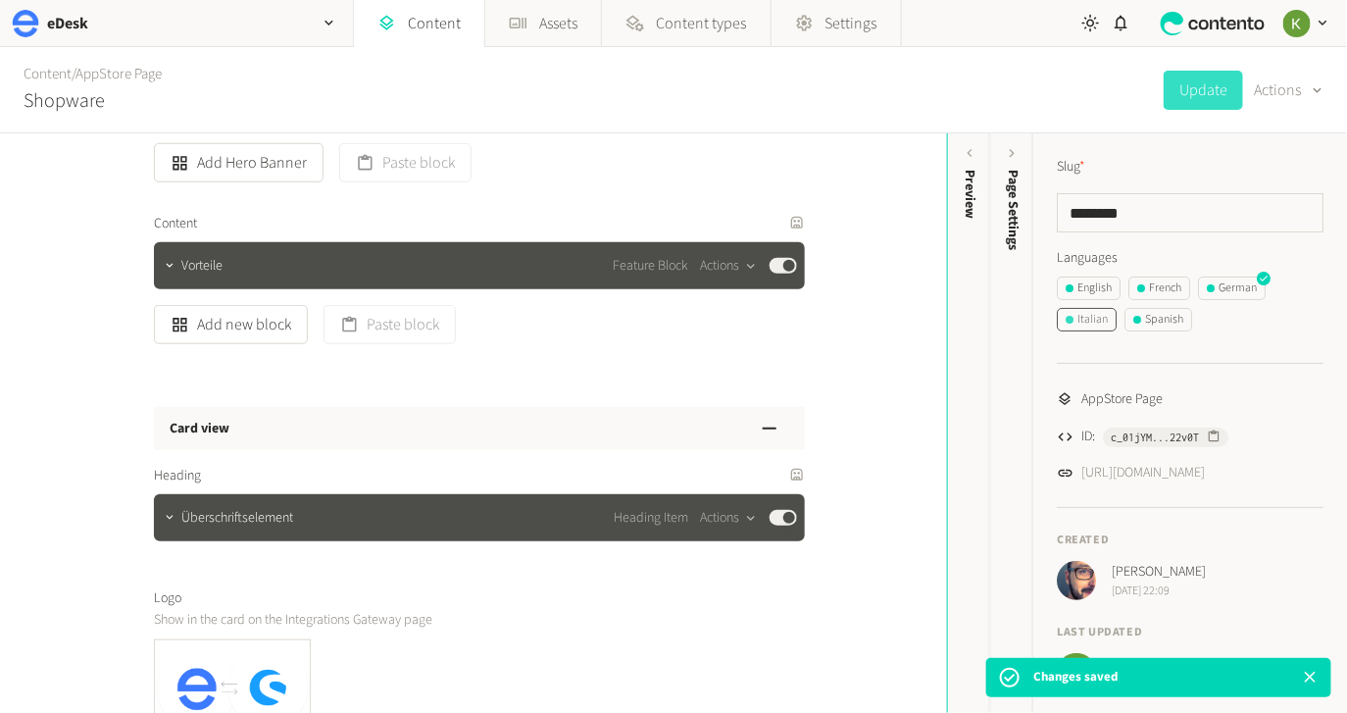
click at [1107, 317] on div "Italian" at bounding box center [1086, 320] width 42 height 18
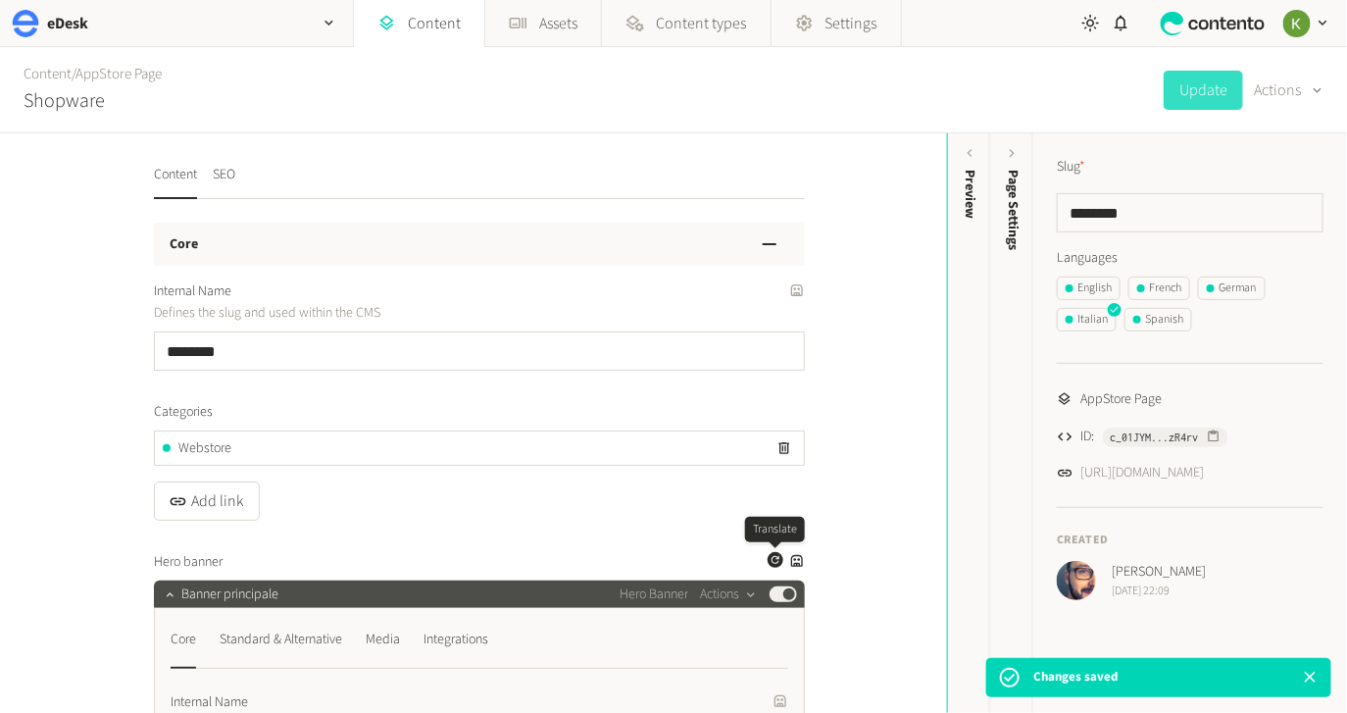
click at [772, 560] on icon "button" at bounding box center [775, 560] width 12 height 12
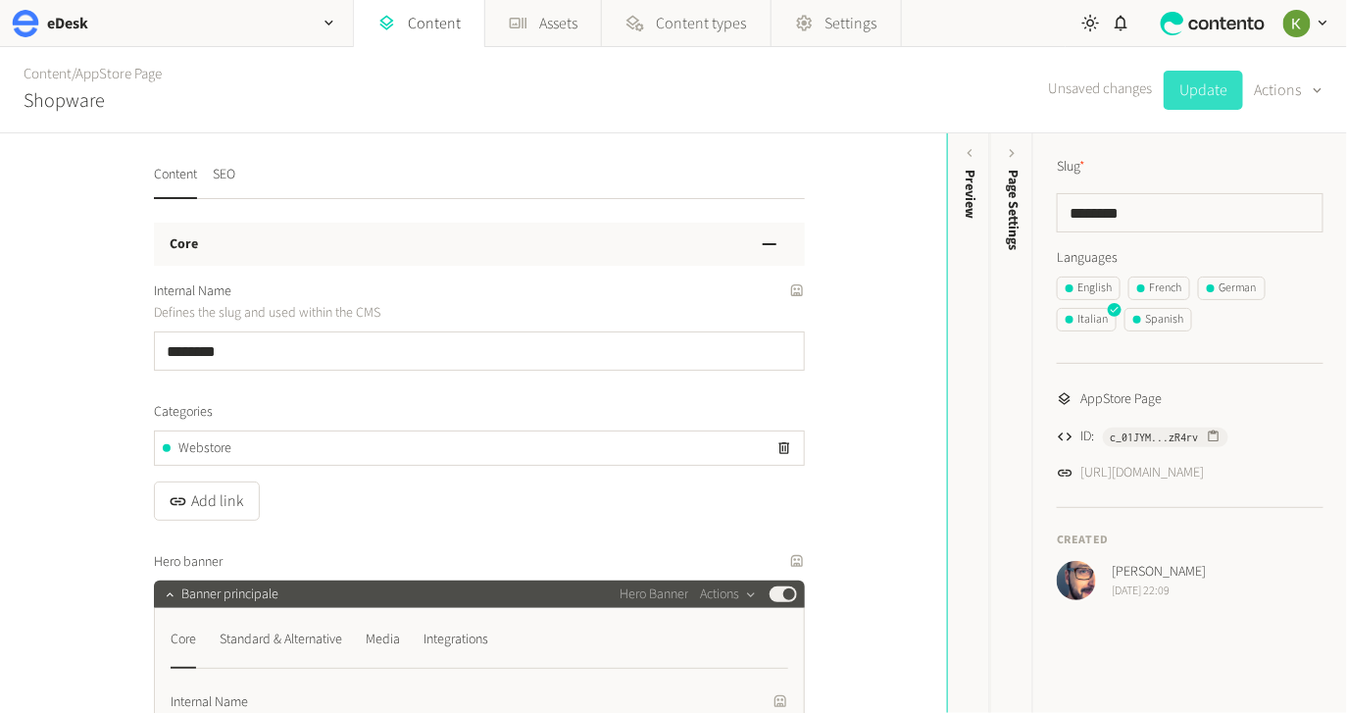
click at [1201, 97] on button "Update" at bounding box center [1202, 90] width 79 height 39
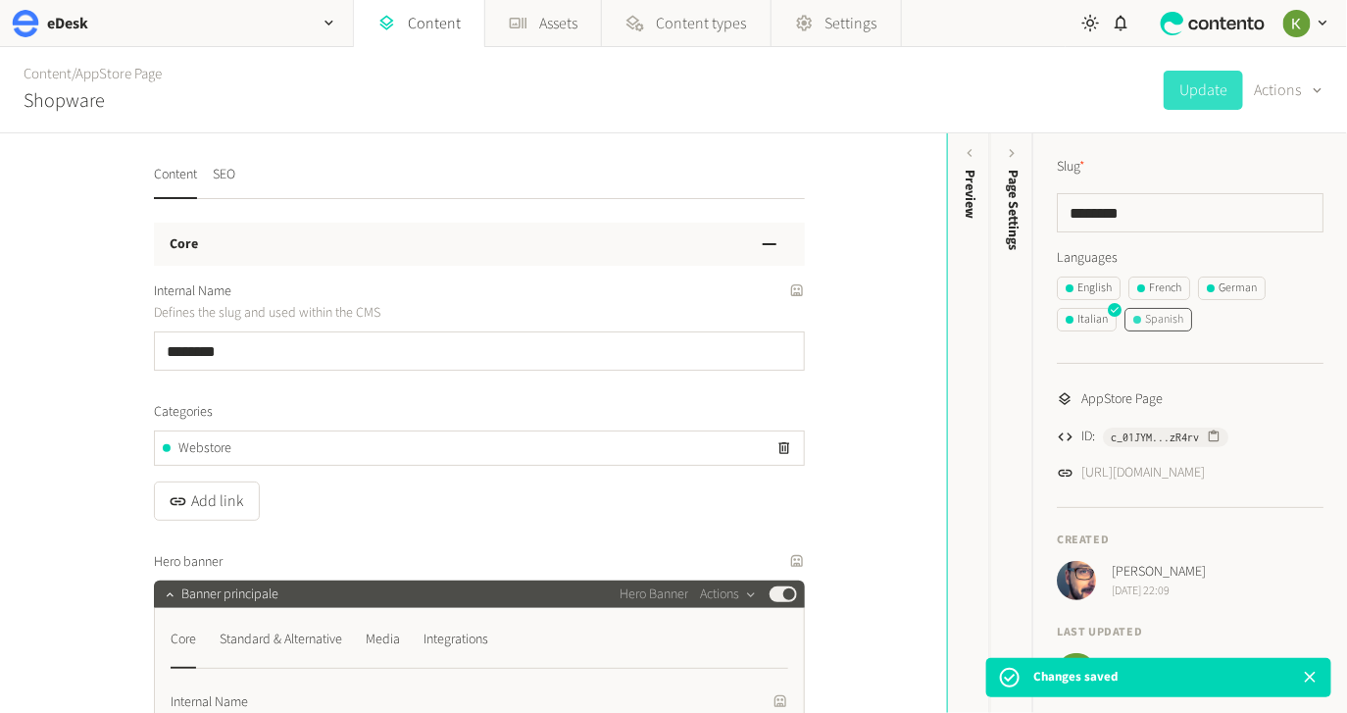
click at [1159, 319] on div "Spanish" at bounding box center [1158, 320] width 50 height 18
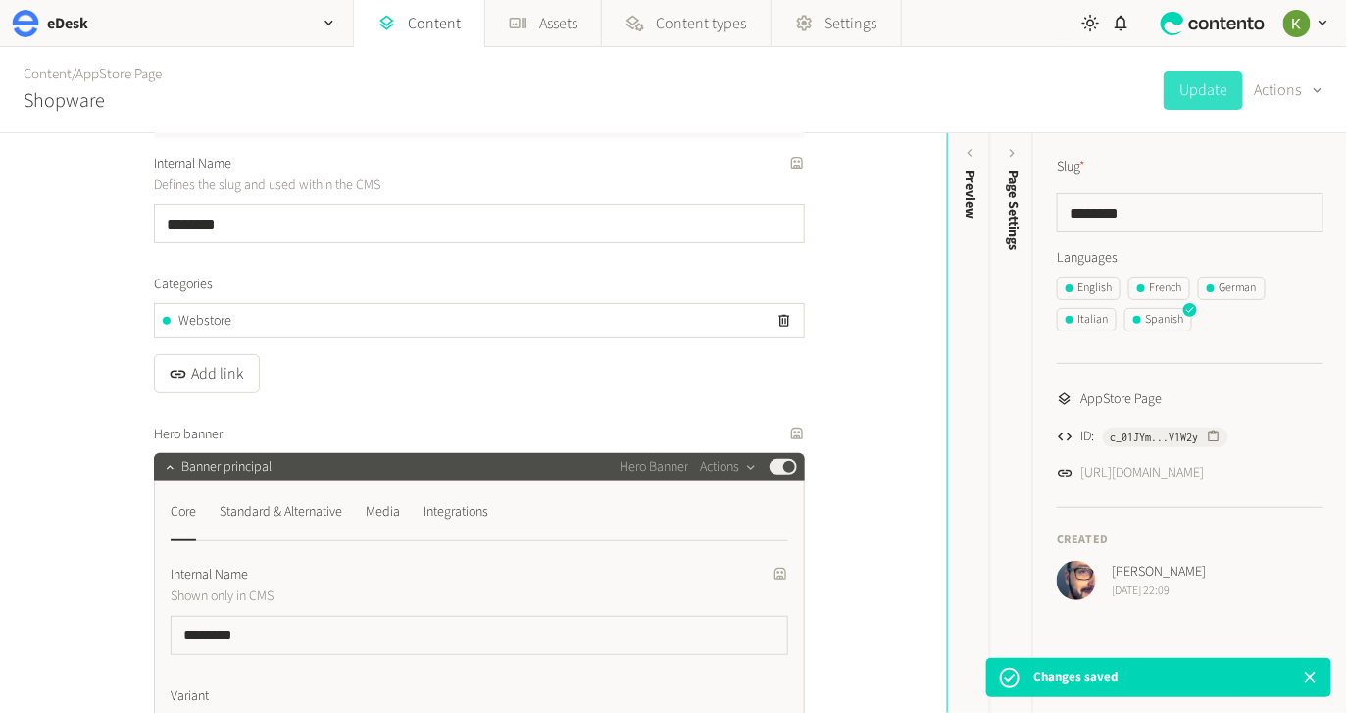
scroll to position [129, 0]
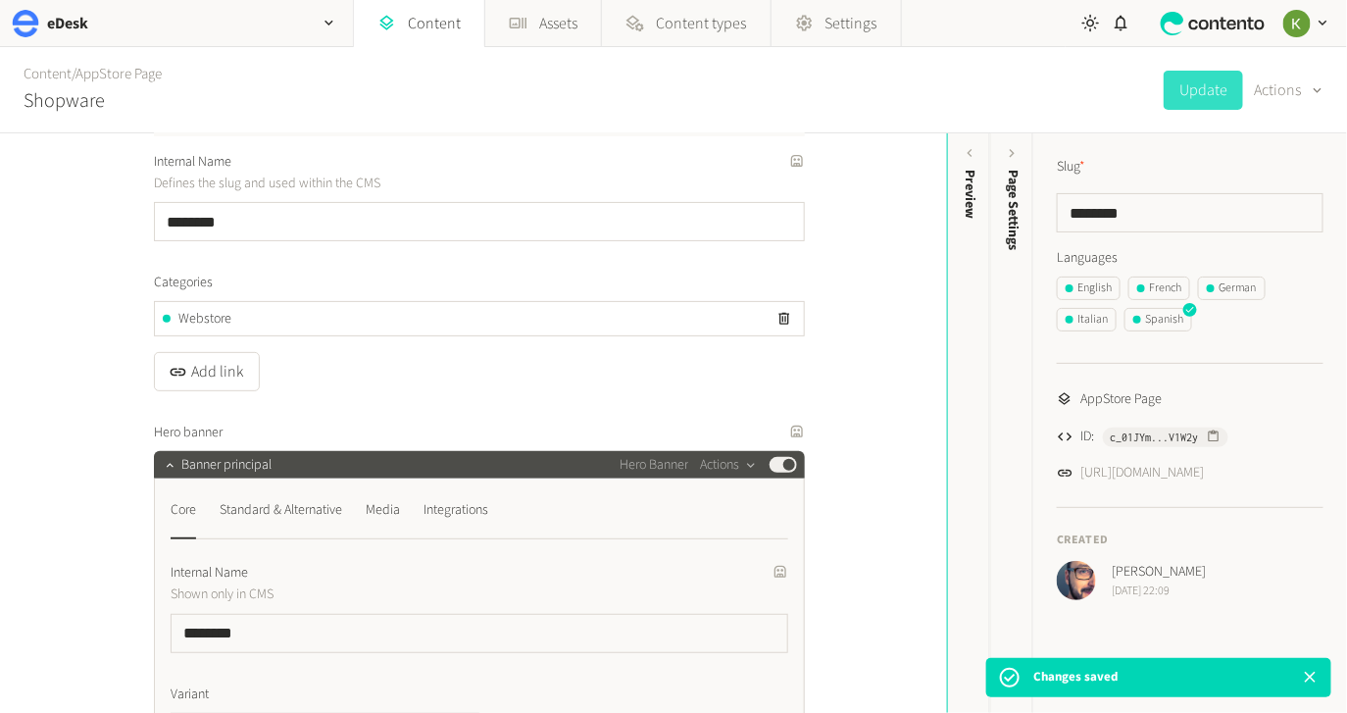
drag, startPoint x: 742, startPoint y: 430, endPoint x: 719, endPoint y: 416, distance: 26.9
click at [740, 430] on label "Hero banner" at bounding box center [479, 432] width 651 height 21
click at [772, 434] on icon "button" at bounding box center [775, 430] width 12 height 12
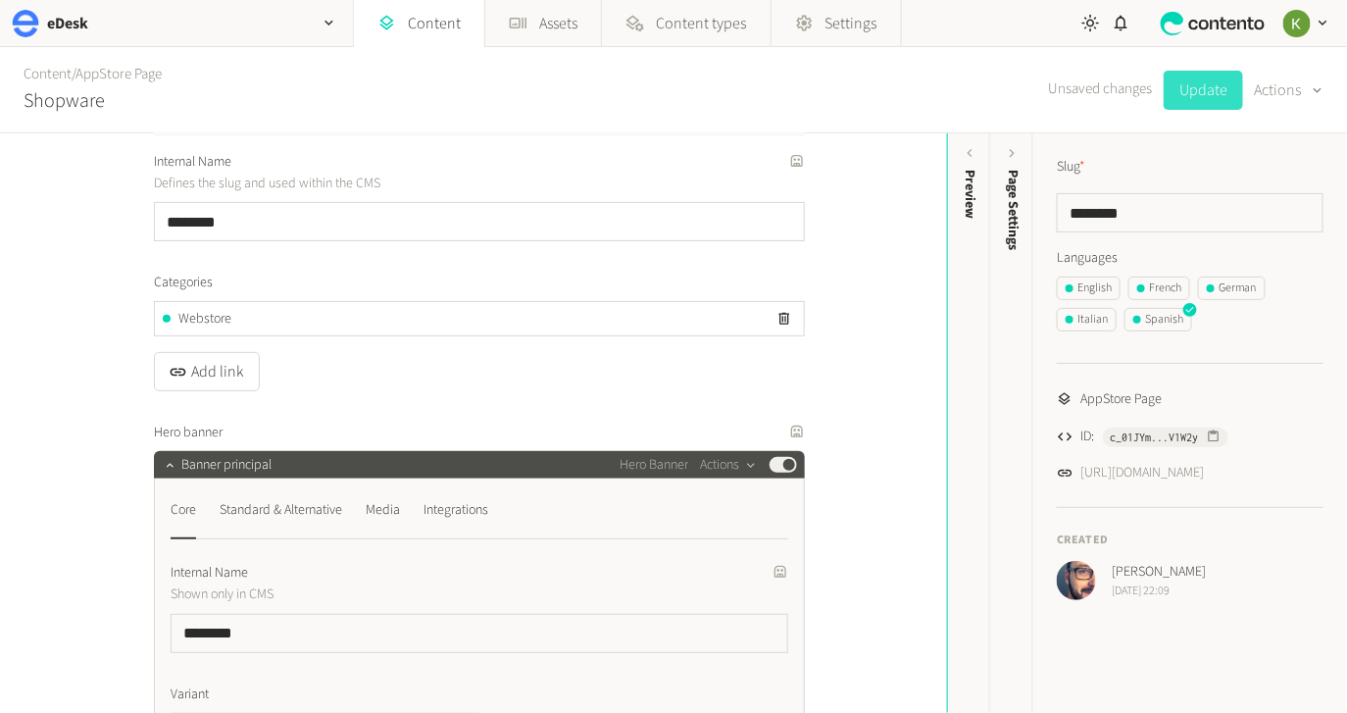
click at [1202, 94] on button "Update" at bounding box center [1202, 90] width 79 height 39
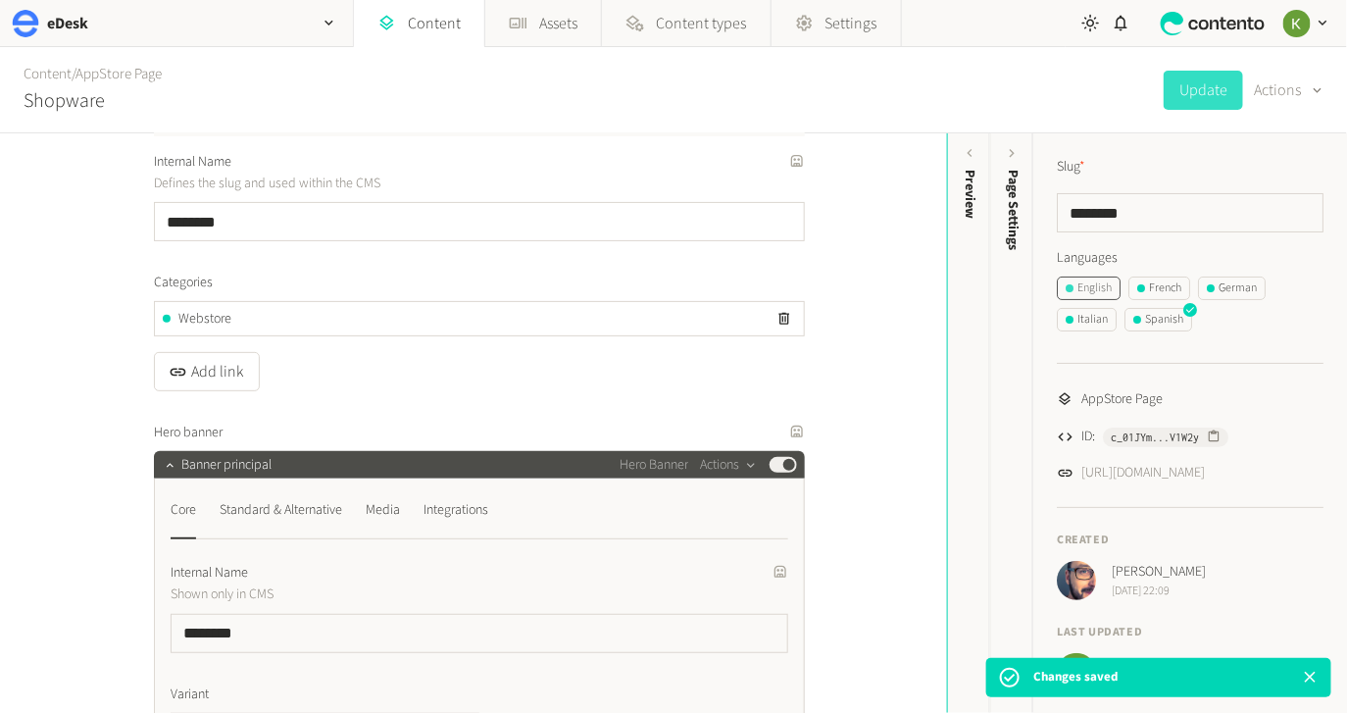
click at [1099, 289] on div "English" at bounding box center [1088, 288] width 46 height 18
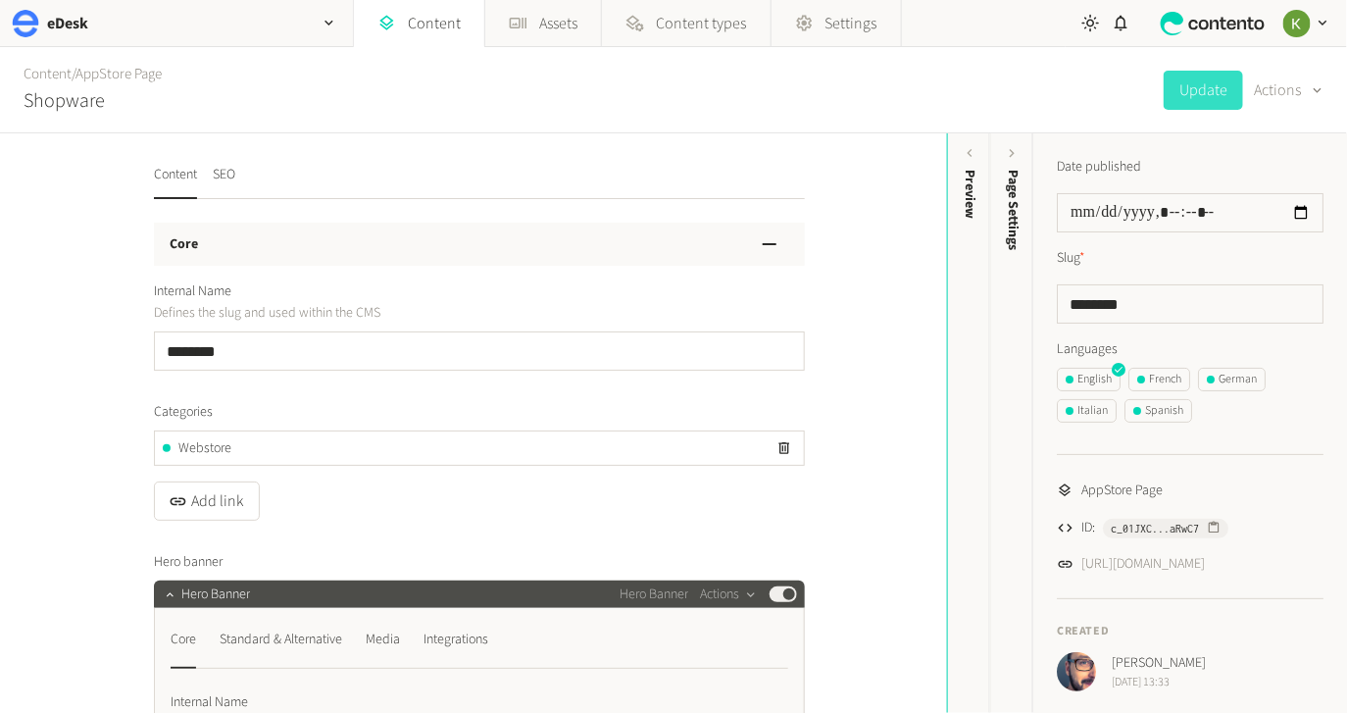
drag, startPoint x: 1088, startPoint y: 98, endPoint x: 1181, endPoint y: 92, distance: 93.3
click at [1093, 98] on div "Content / AppStore Page Shopware Update Actions" at bounding box center [673, 90] width 1347 height 86
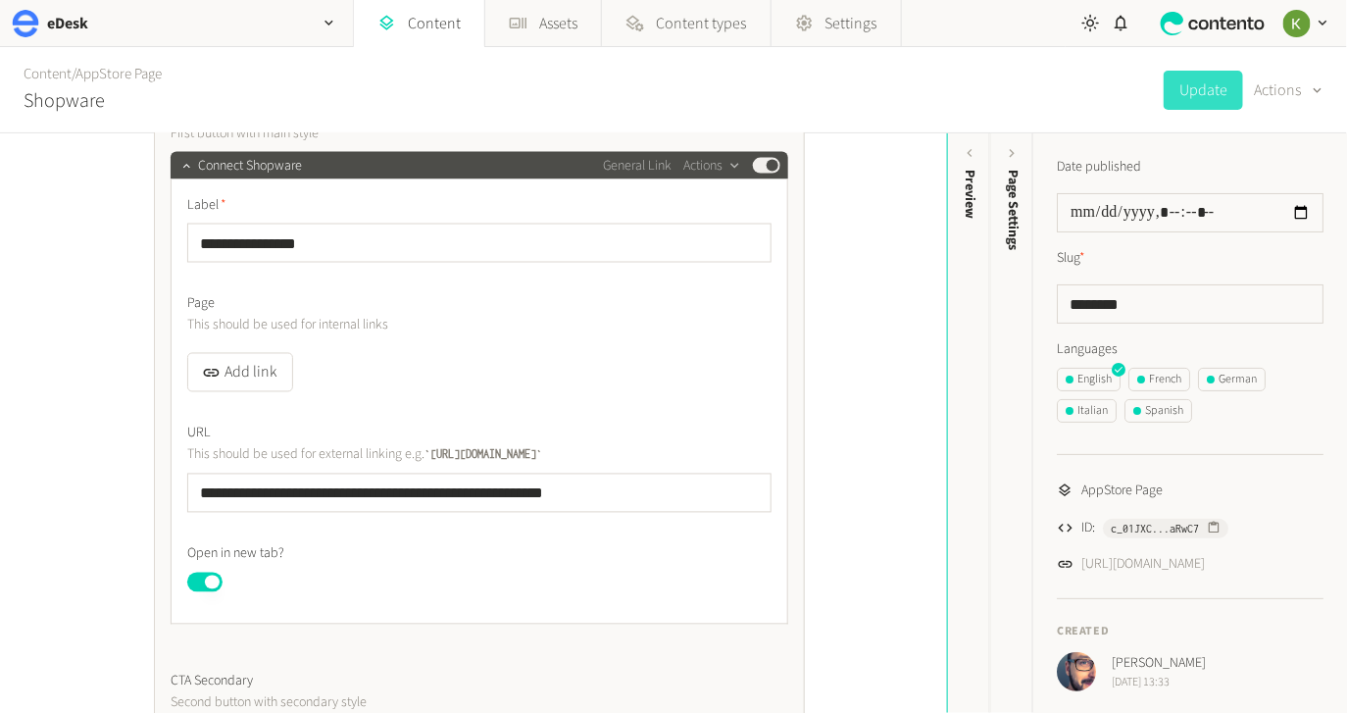
scroll to position [1108, 0]
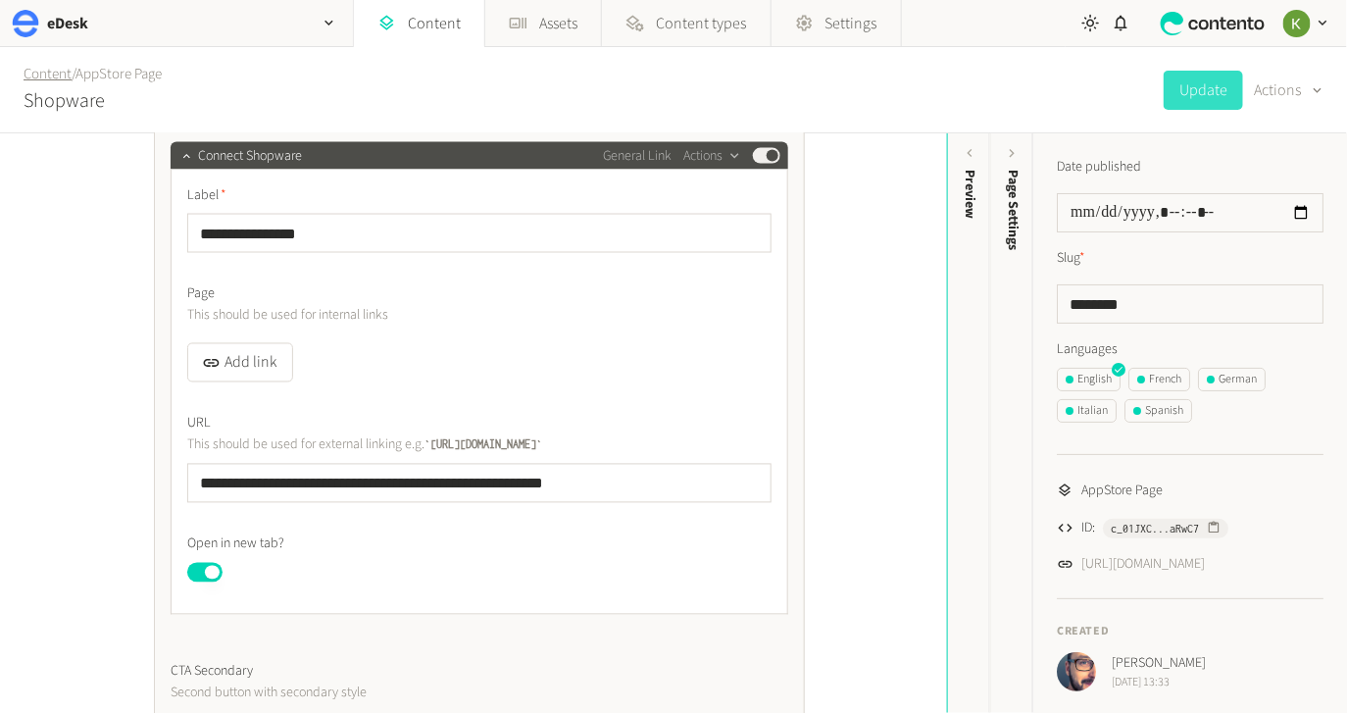
click at [48, 75] on link "Content" at bounding box center [48, 74] width 48 height 21
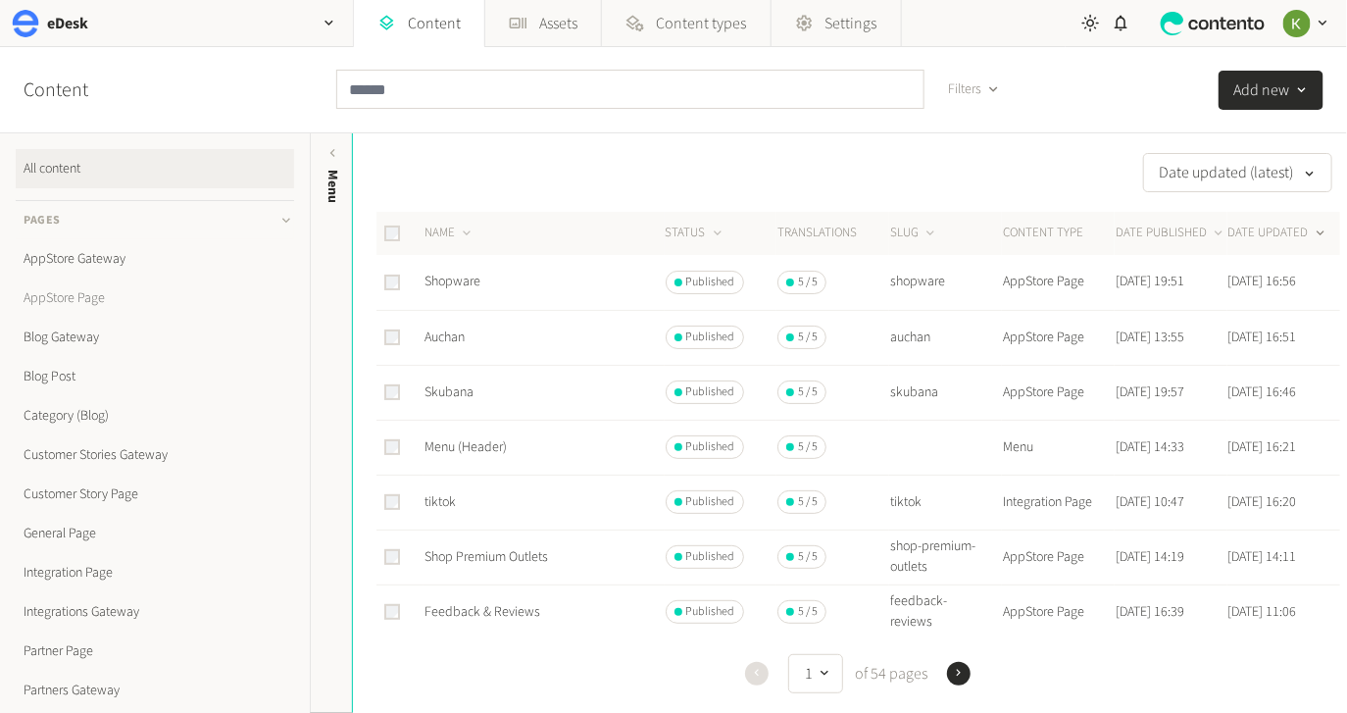
click at [100, 293] on link "AppStore Page" at bounding box center [155, 297] width 278 height 39
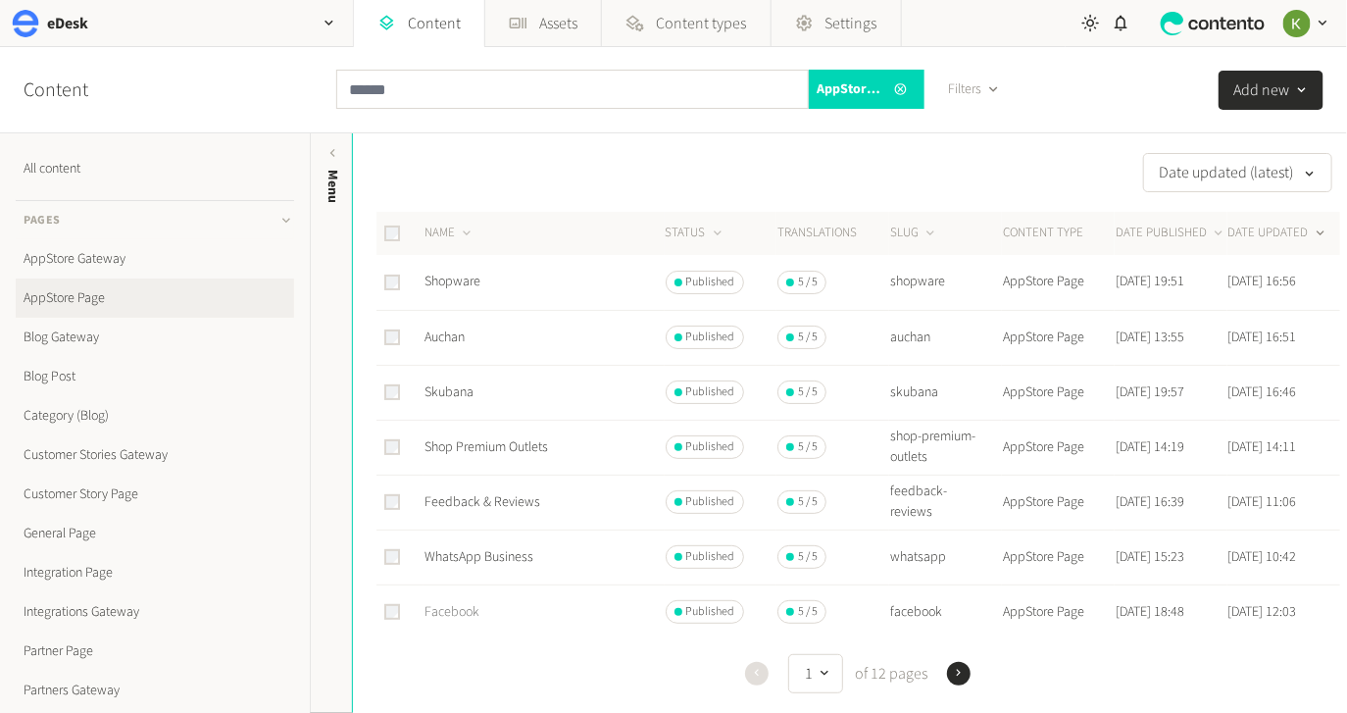
click at [445, 612] on link "Facebook" at bounding box center [451, 612] width 55 height 20
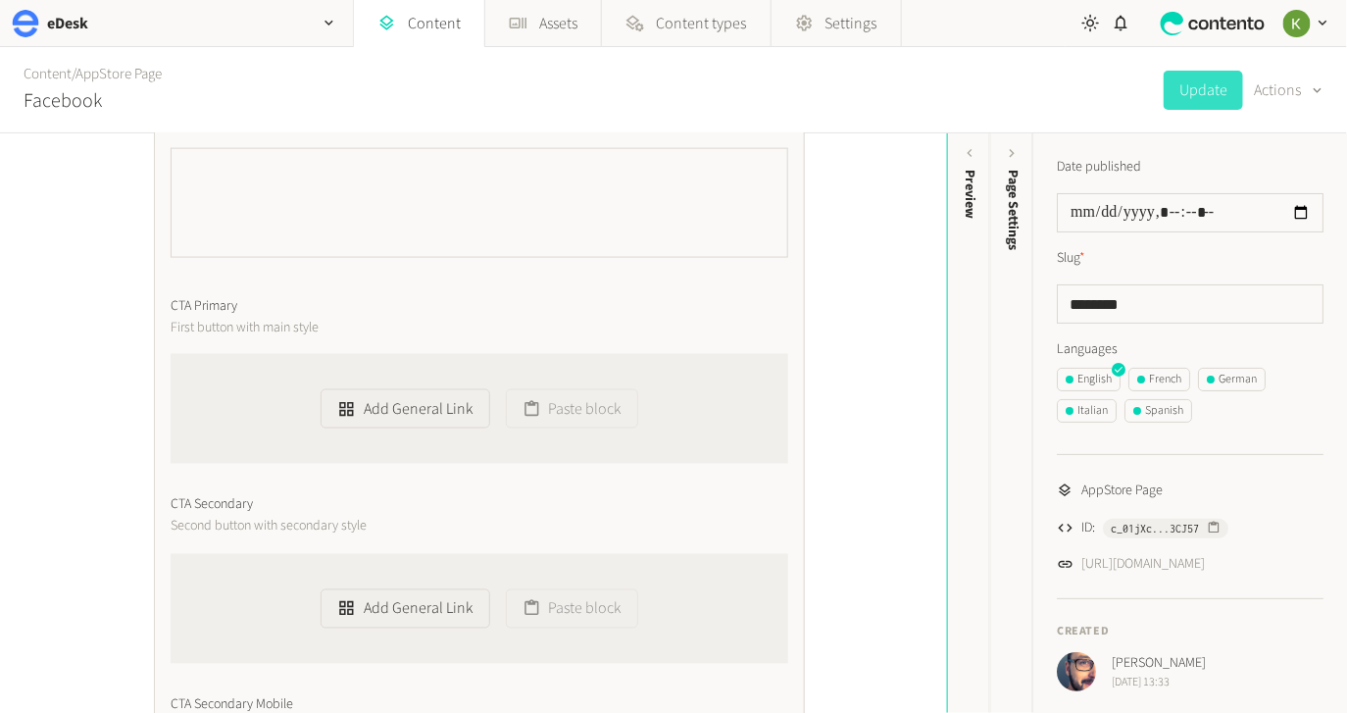
scroll to position [981, 0]
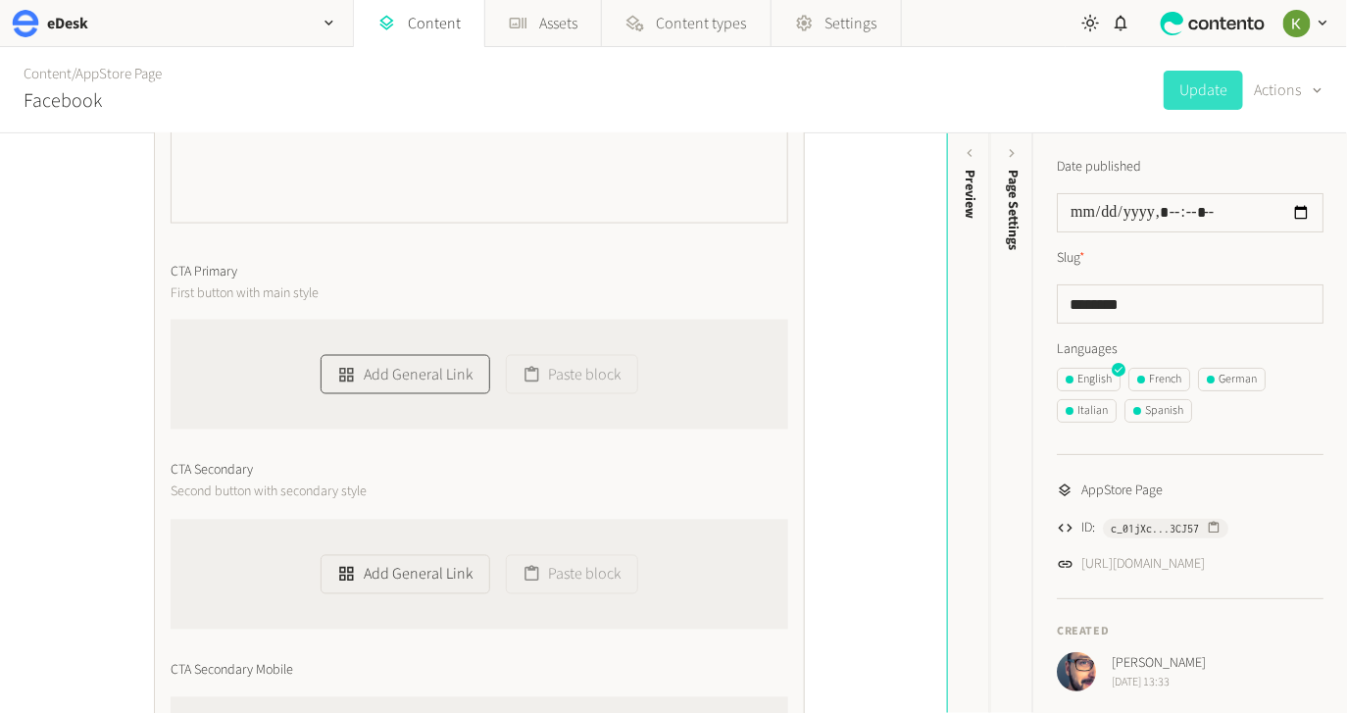
click at [399, 371] on button "Add General Link" at bounding box center [405, 374] width 169 height 39
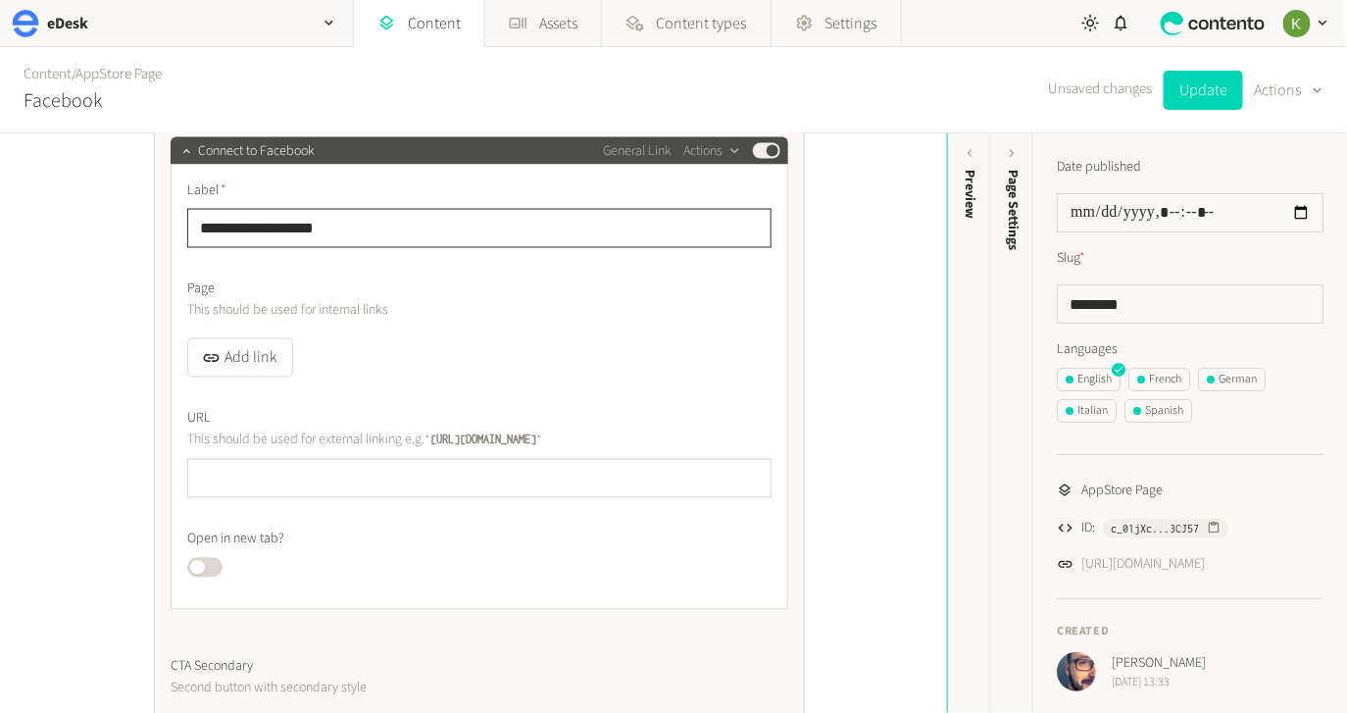
scroll to position [1225, 0]
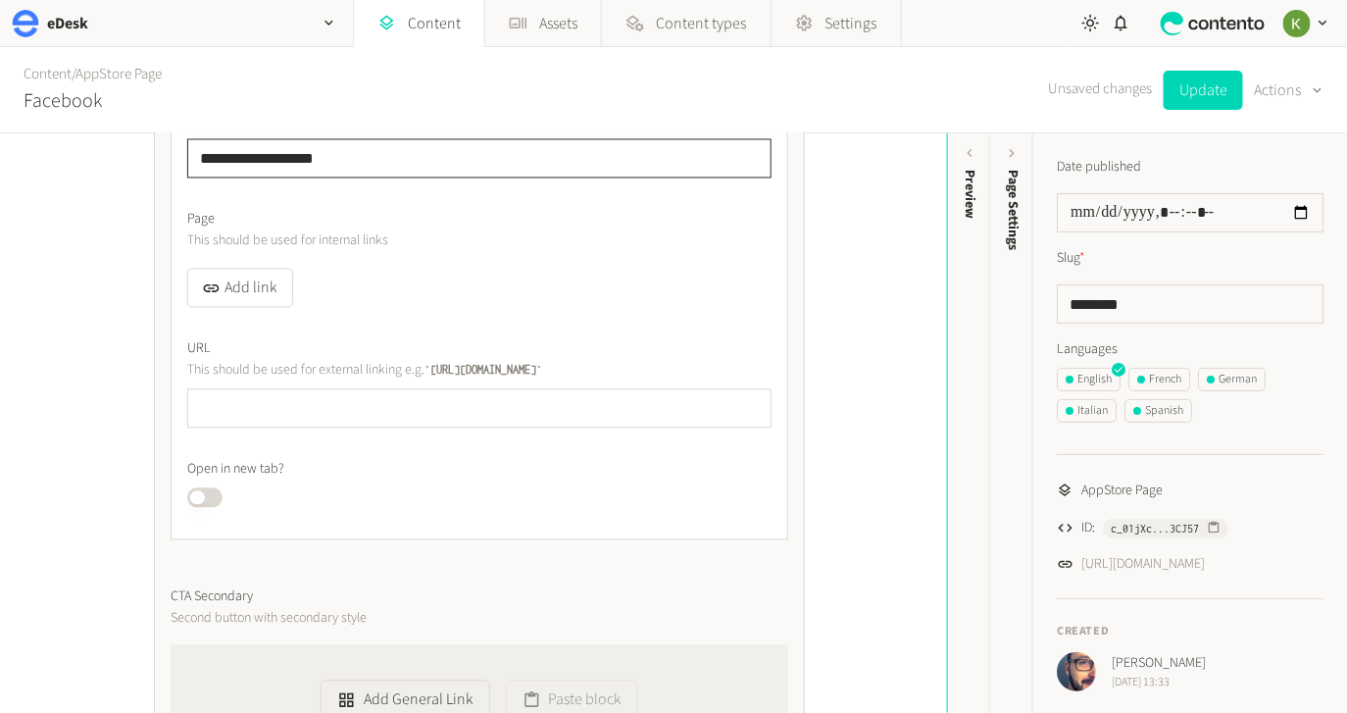
type input "**********"
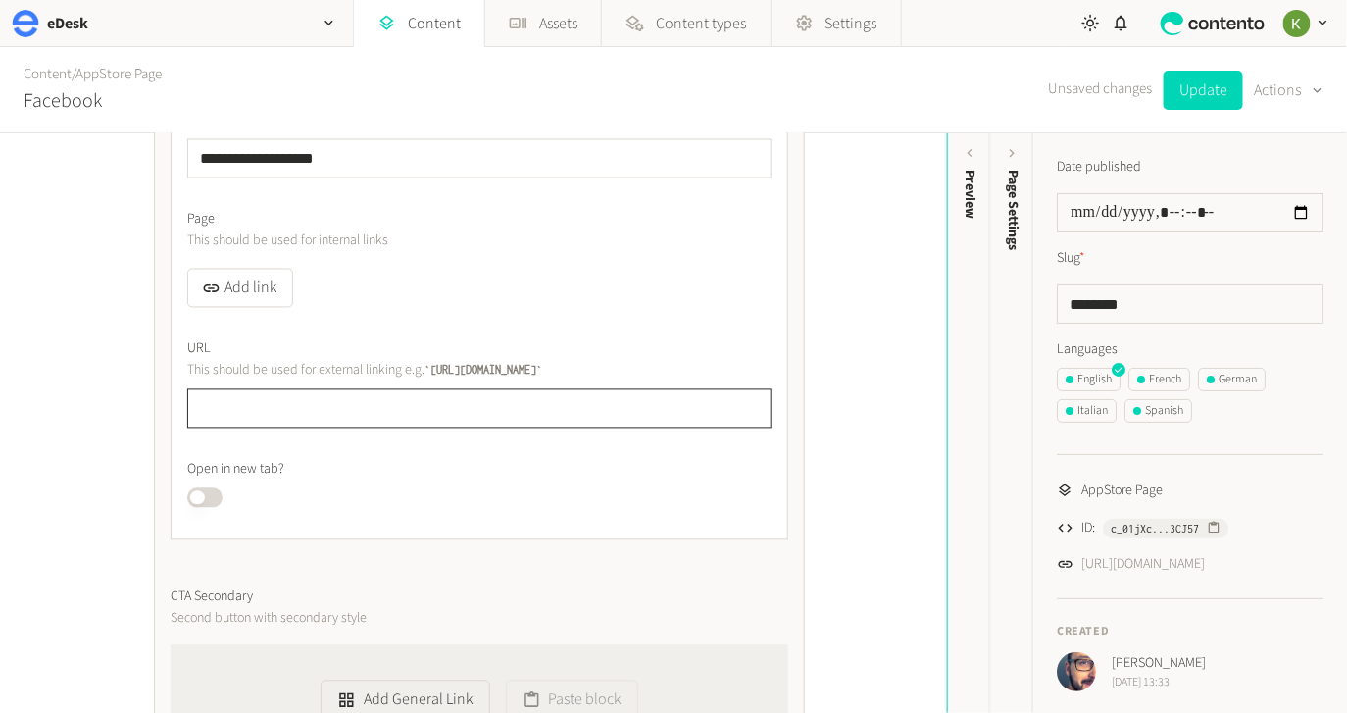
click at [351, 411] on input "text" at bounding box center [479, 408] width 584 height 39
paste input "**********"
type input "**********"
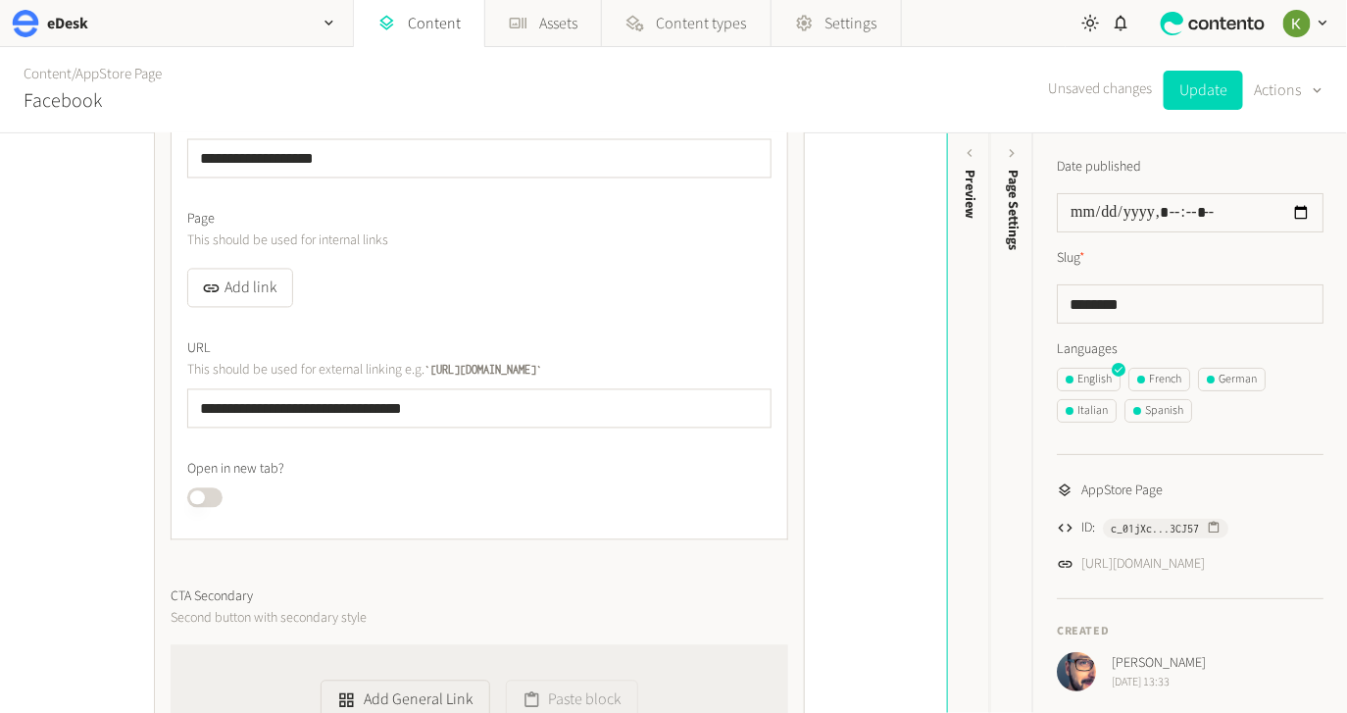
click at [210, 493] on button "Published" at bounding box center [204, 498] width 35 height 20
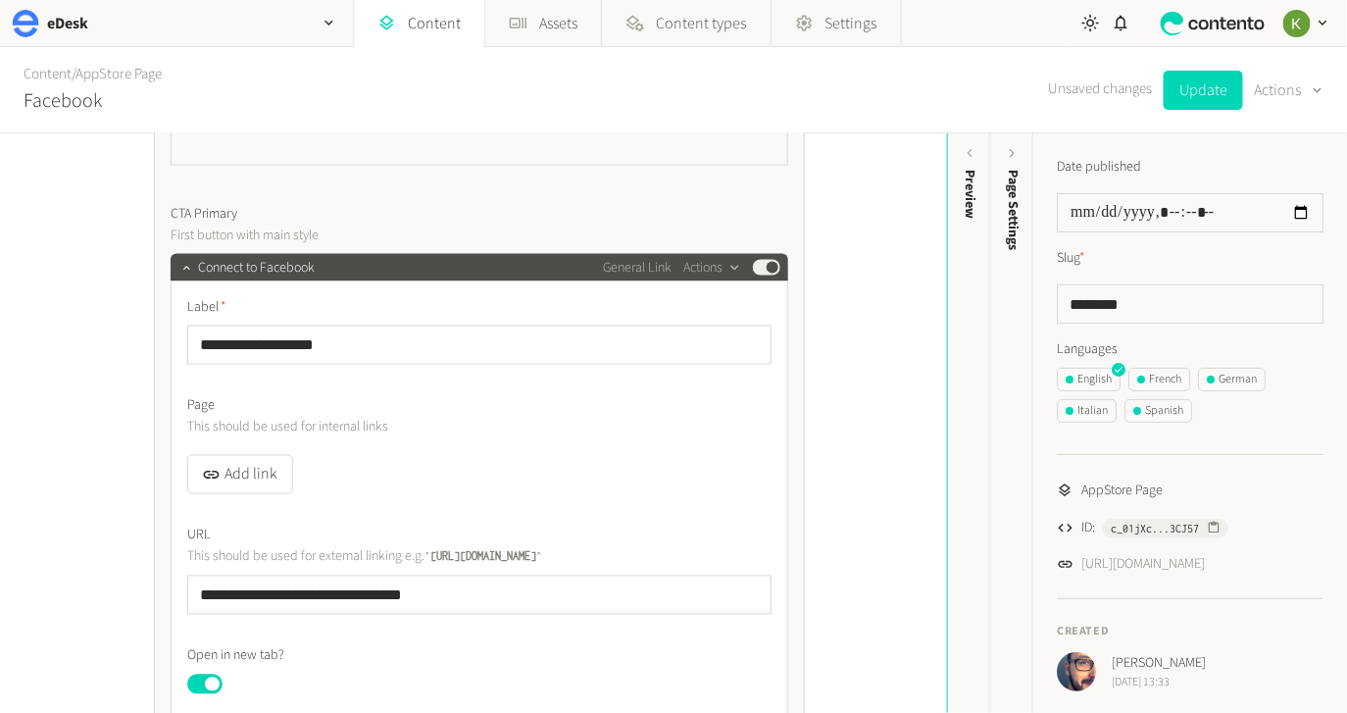
scroll to position [973, 0]
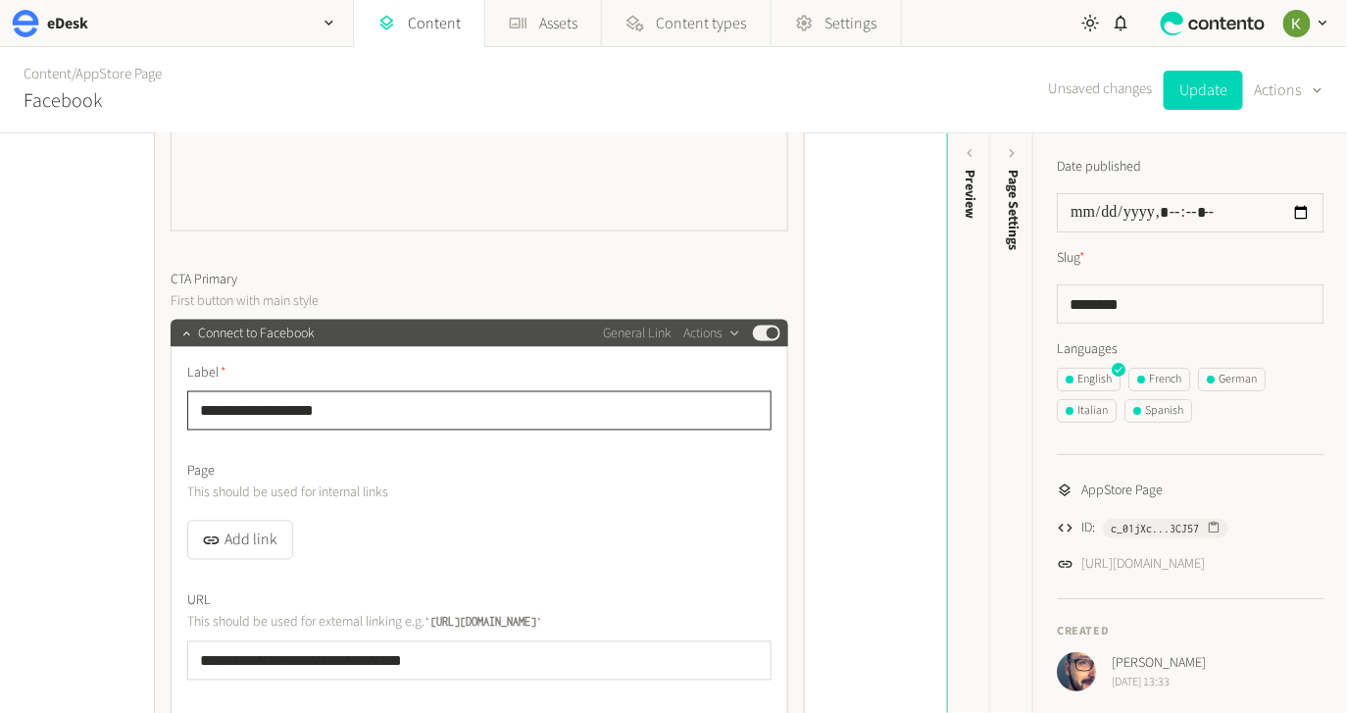
drag, startPoint x: 276, startPoint y: 408, endPoint x: 258, endPoint y: 408, distance: 18.6
click at [258, 408] on input "**********" at bounding box center [479, 410] width 584 height 39
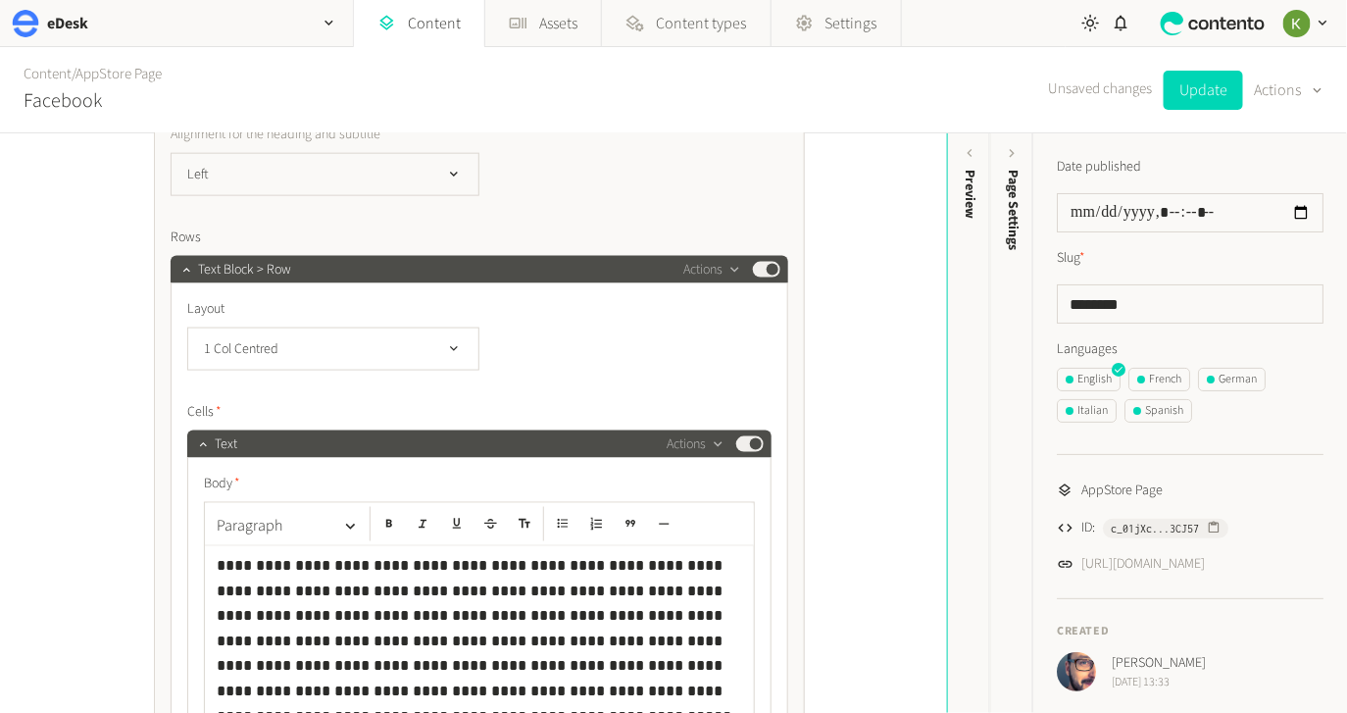
scroll to position [3437, 0]
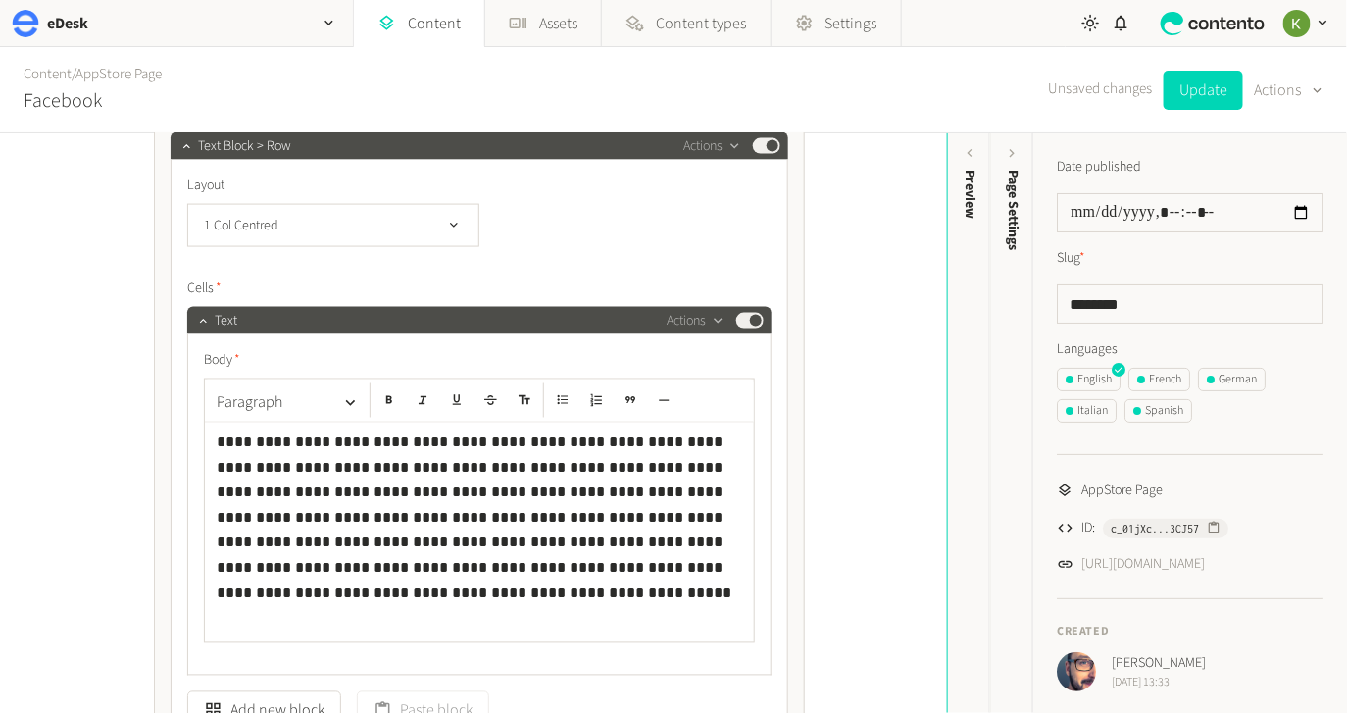
type input "**********"
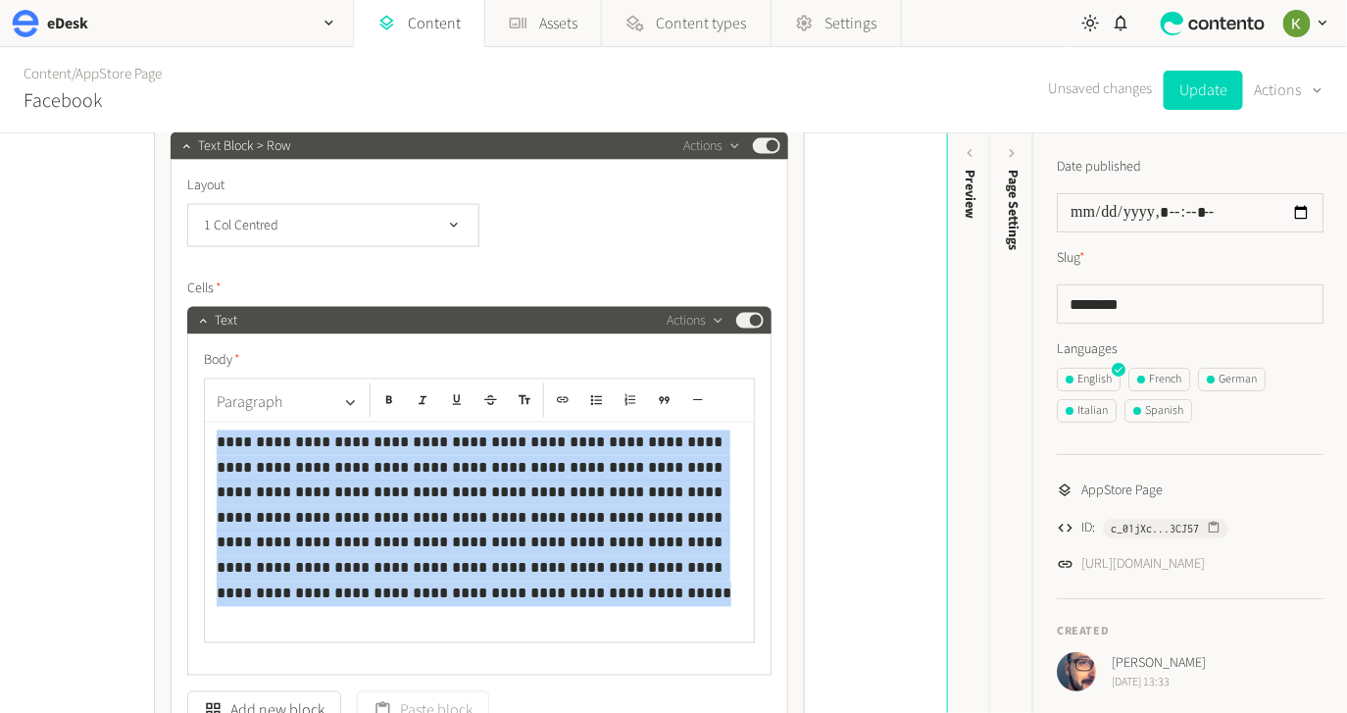
drag, startPoint x: 681, startPoint y: 568, endPoint x: 234, endPoint y: 417, distance: 472.1
click at [205, 422] on div "**********" at bounding box center [479, 532] width 549 height 220
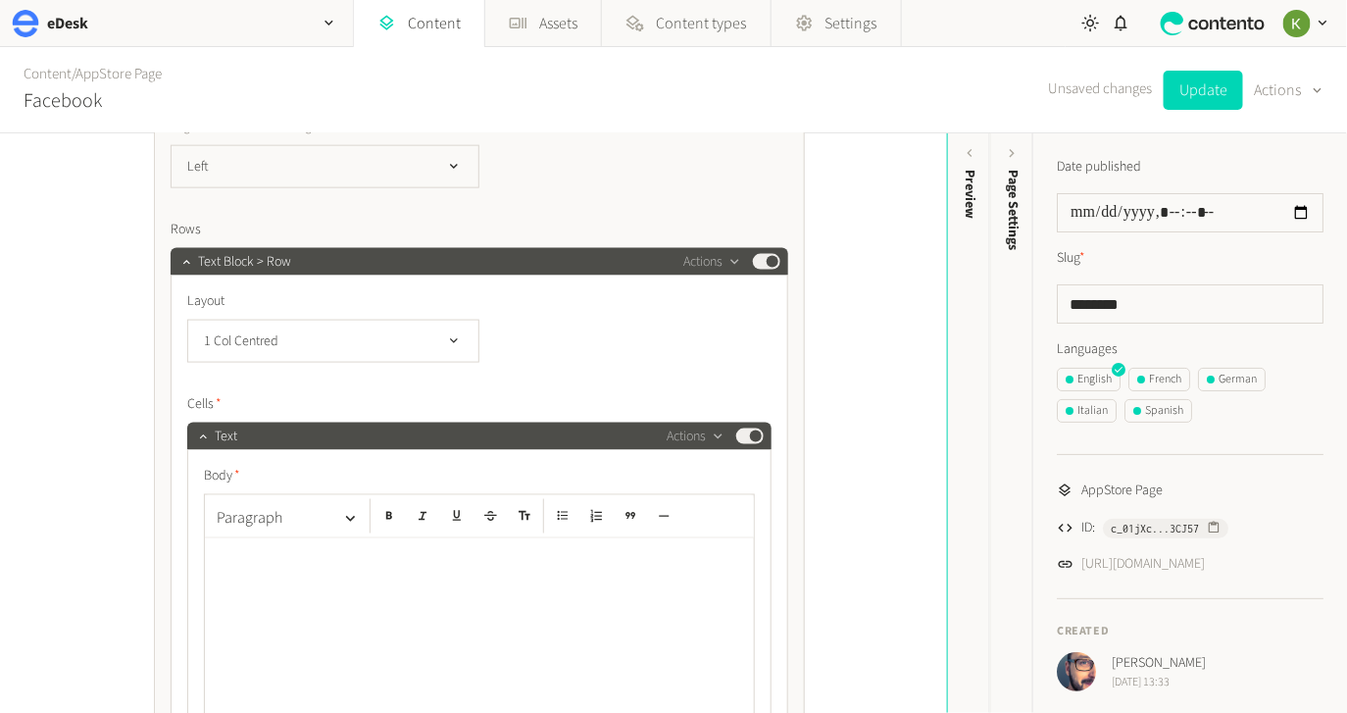
scroll to position [3289, 0]
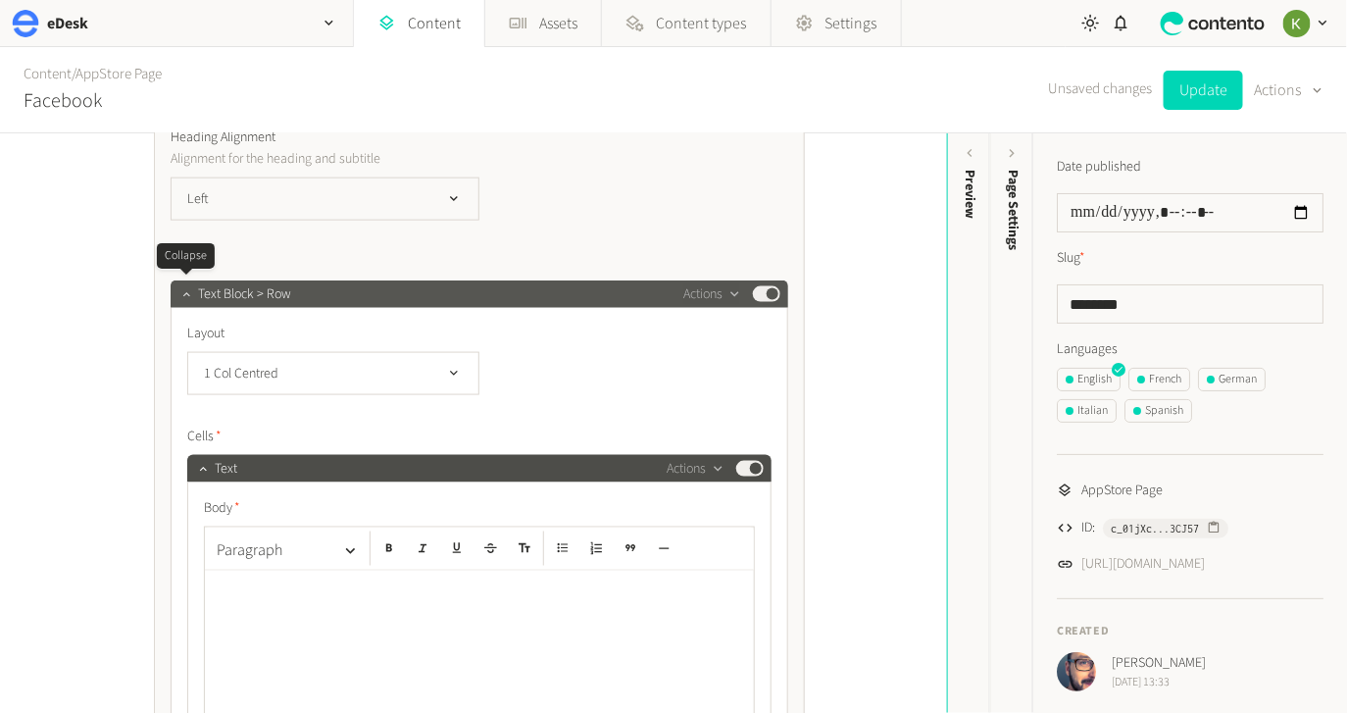
click at [194, 294] on button "button" at bounding box center [186, 292] width 24 height 24
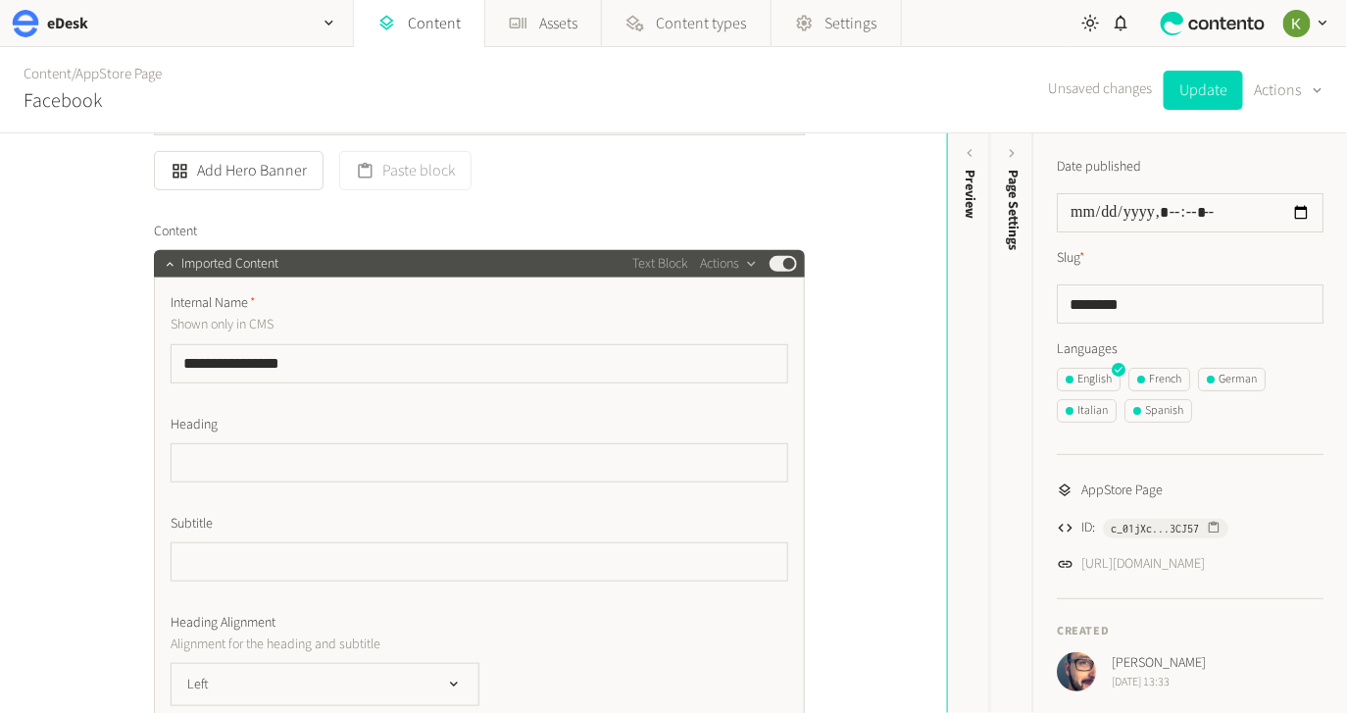
scroll to position [2813, 0]
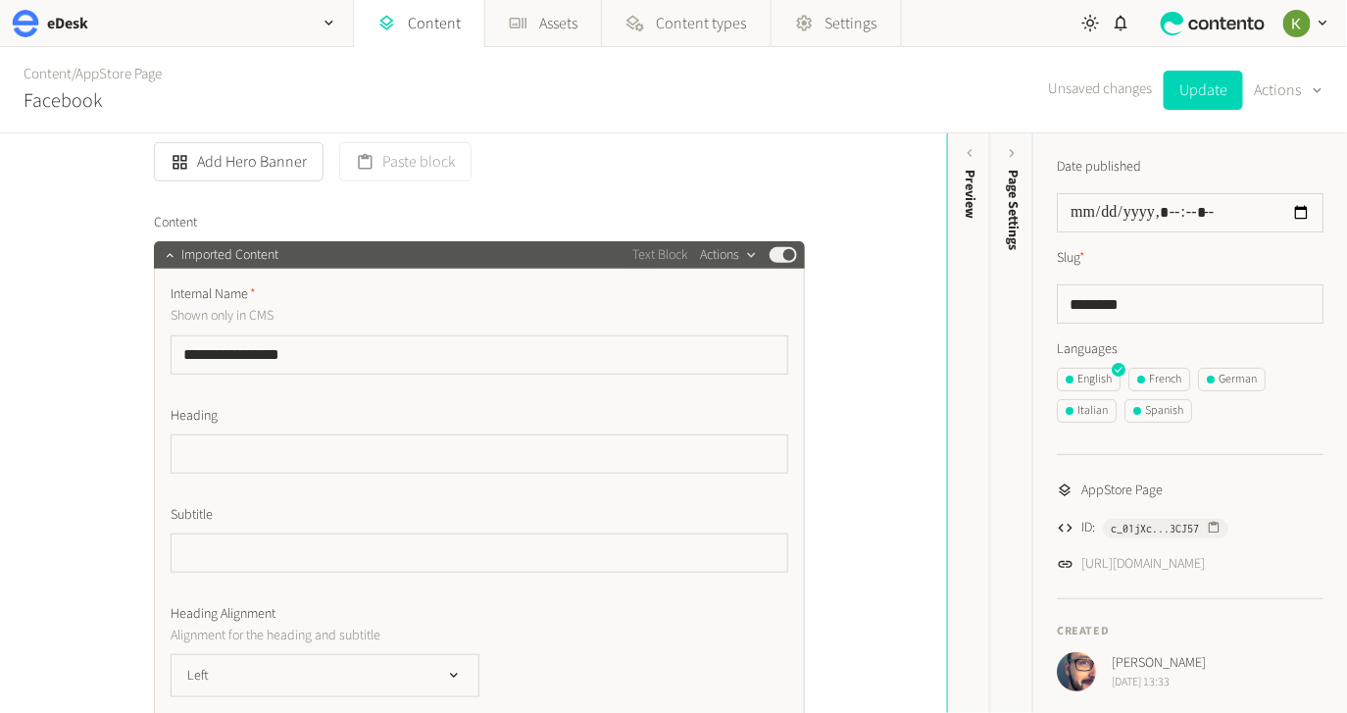
click at [733, 255] on button "Actions" at bounding box center [729, 255] width 58 height 24
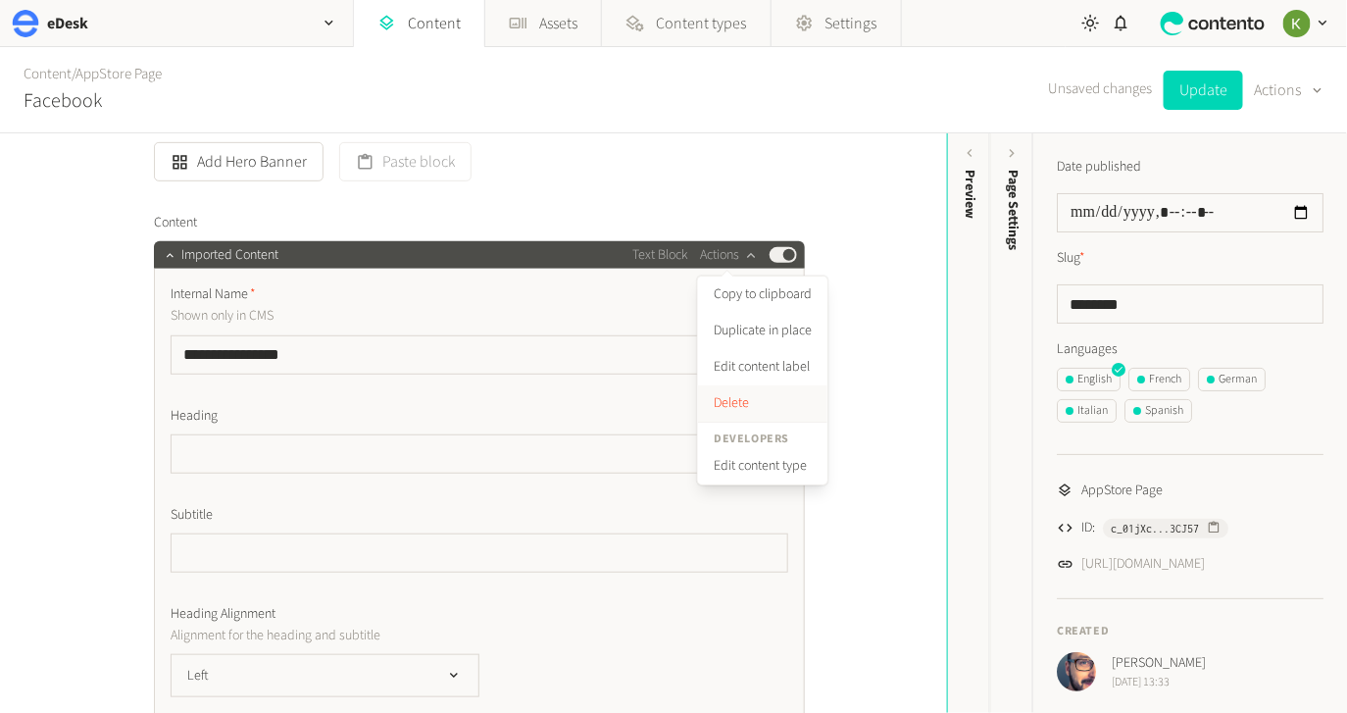
click at [738, 403] on button "Delete" at bounding box center [762, 403] width 129 height 36
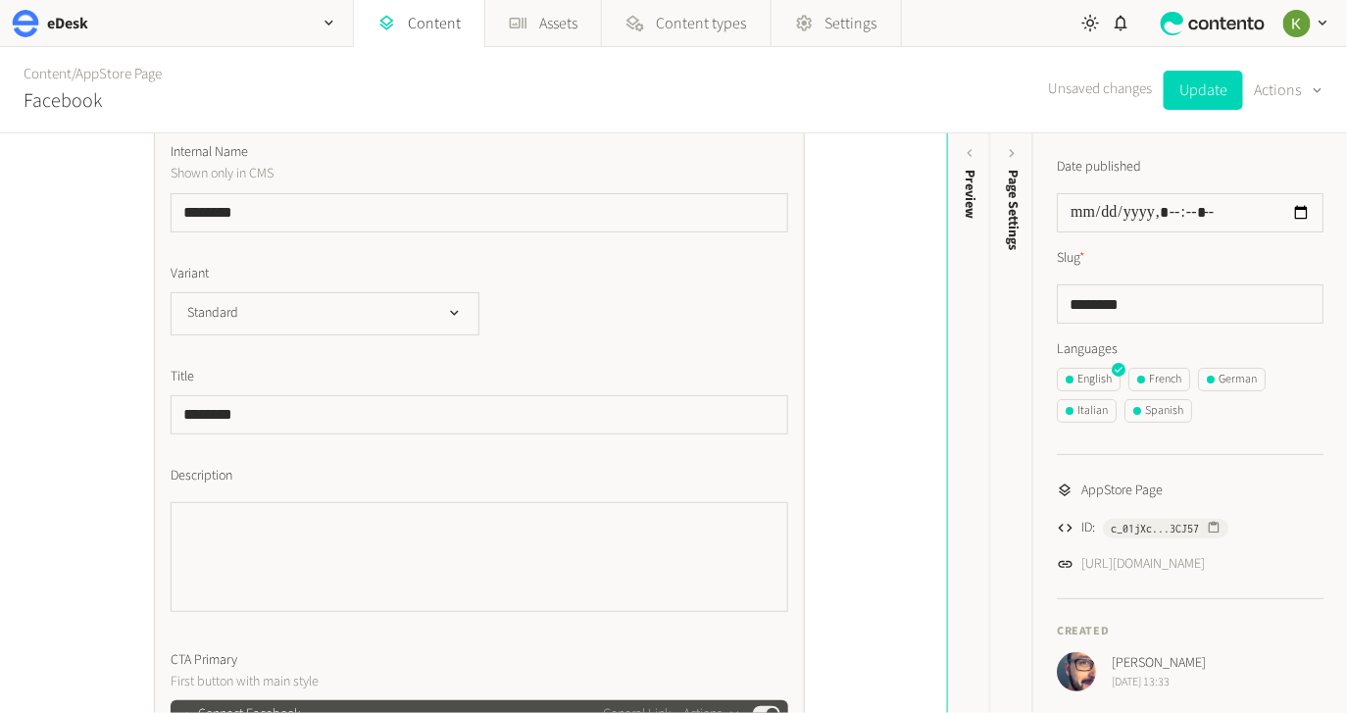
scroll to position [551, 0]
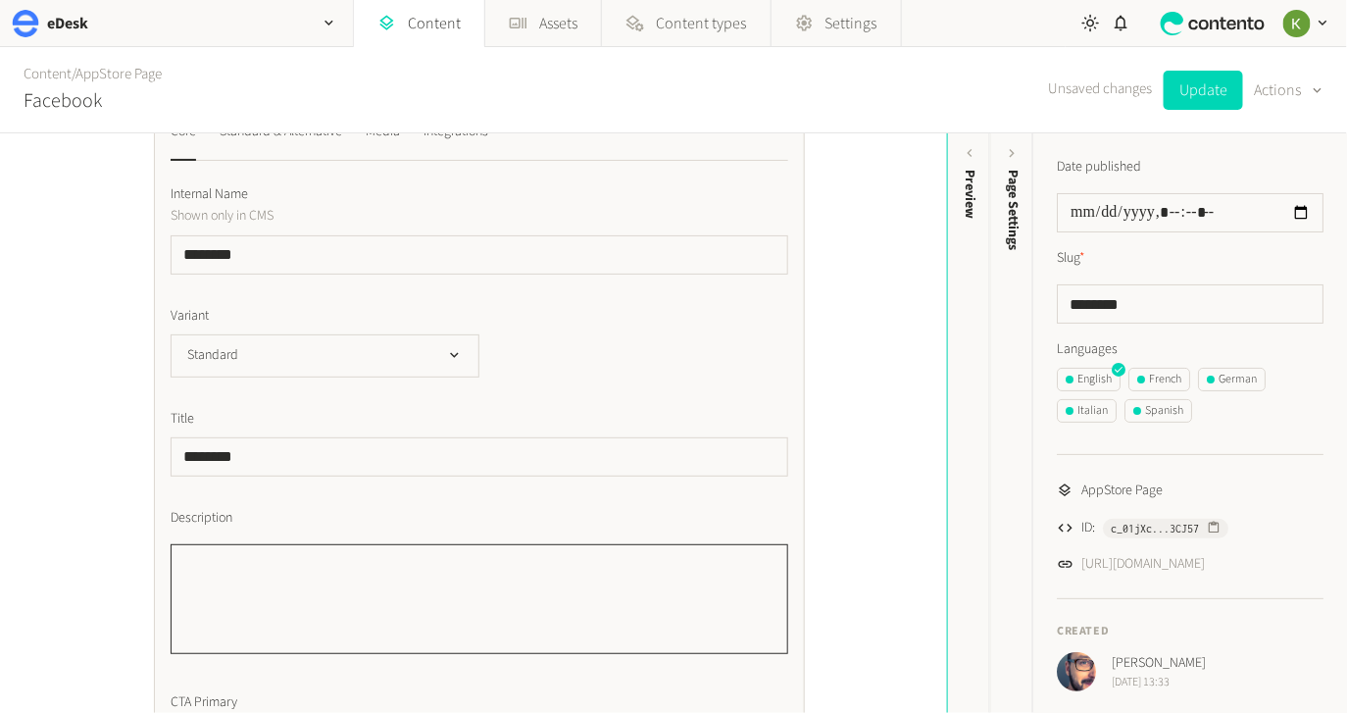
click at [344, 563] on textarea "Description" at bounding box center [479, 599] width 617 height 110
paste textarea "**********"
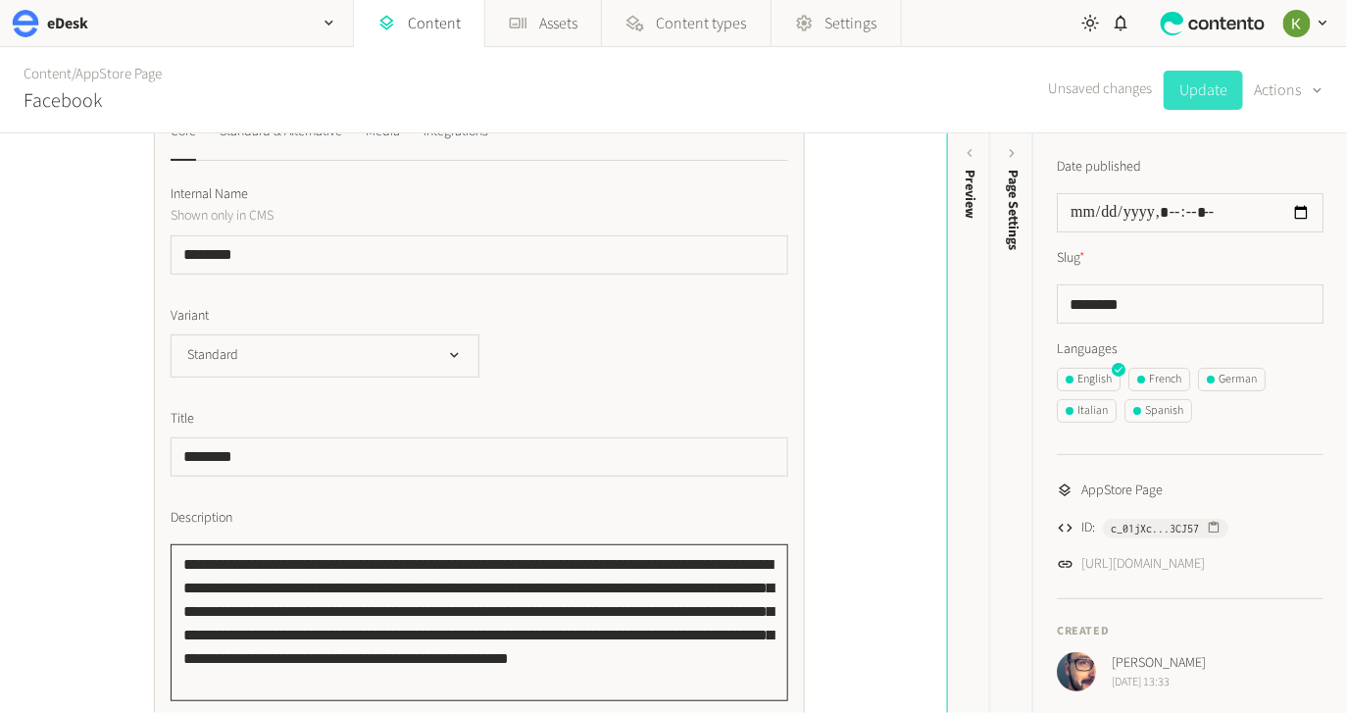
type textarea "**********"
click at [1196, 92] on button "Update" at bounding box center [1202, 90] width 79 height 39
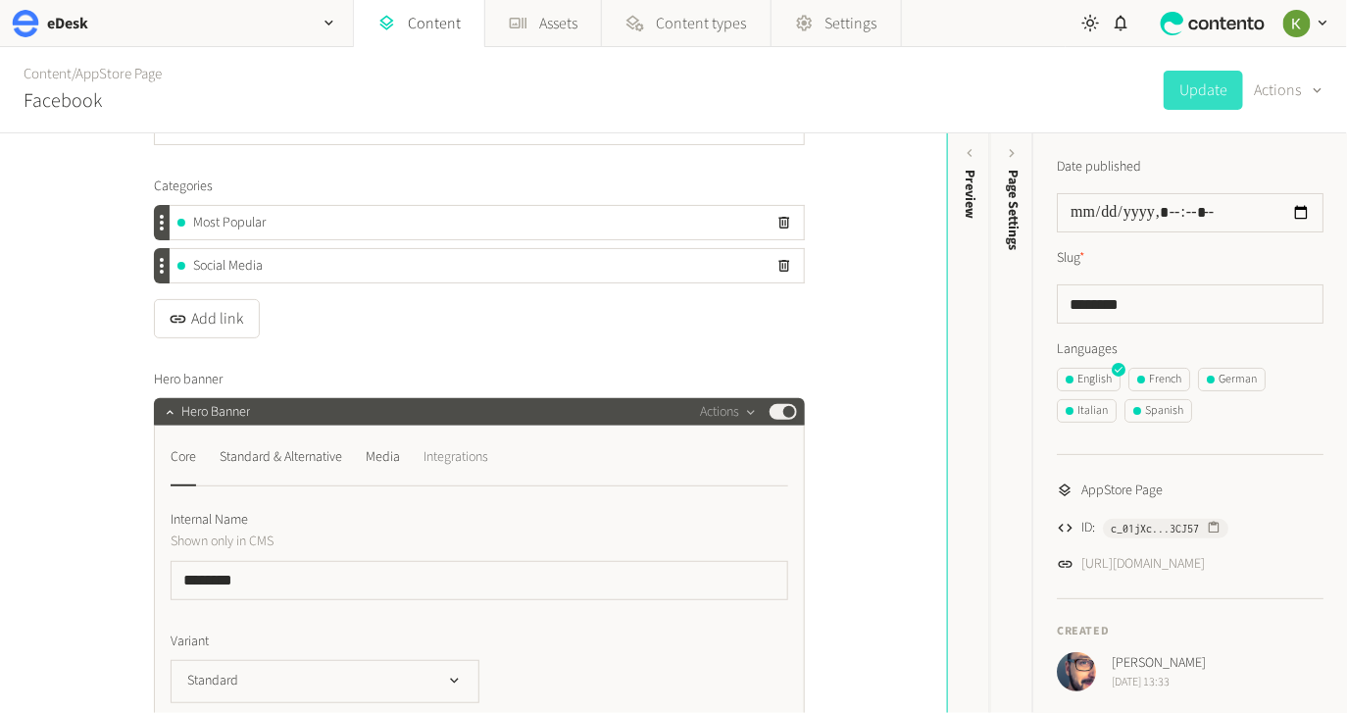
scroll to position [0, 0]
